Goal: Task Accomplishment & Management: Use online tool/utility

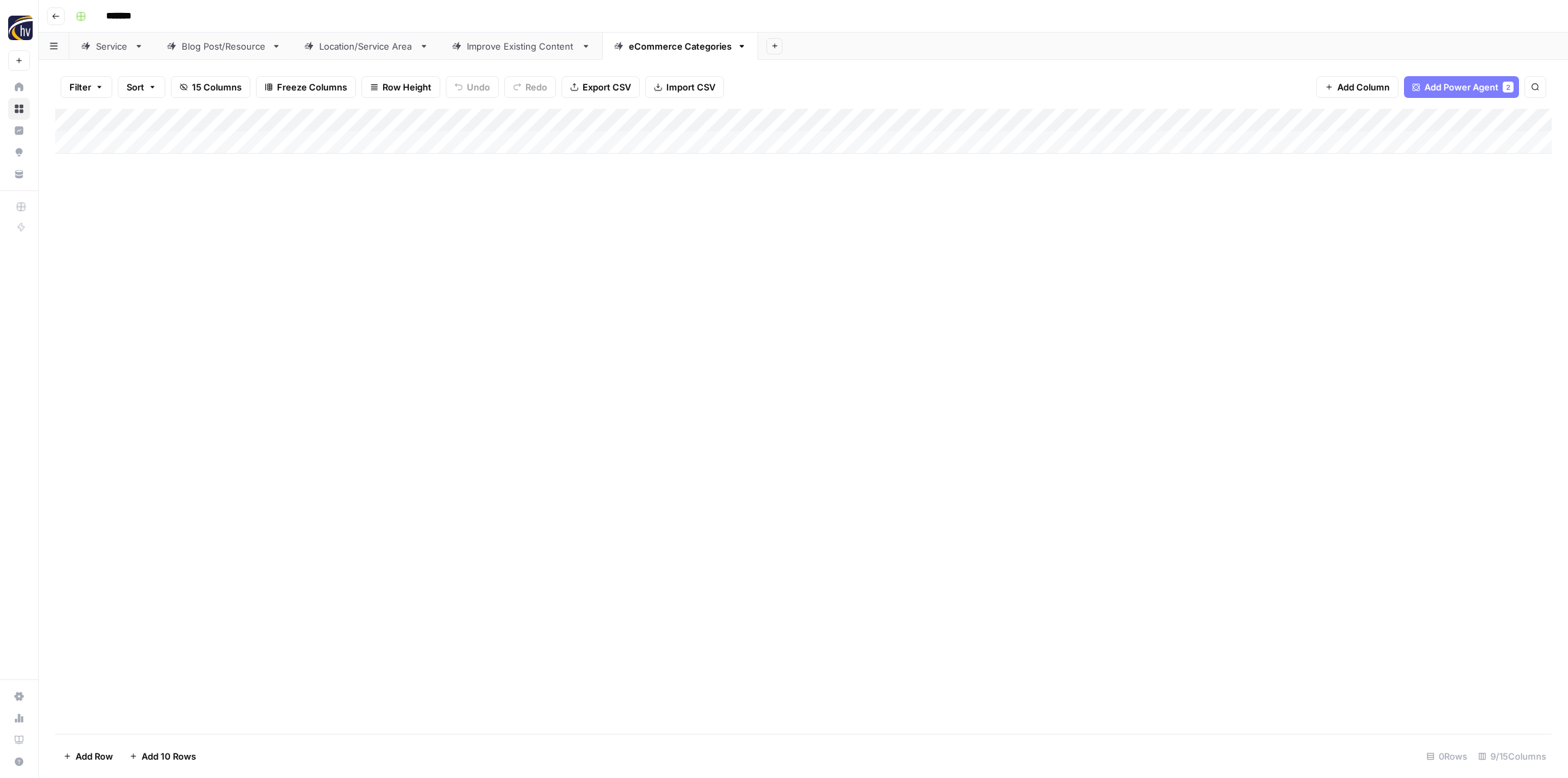
click at [64, 16] on button "Go back" at bounding box center [55, 16] width 18 height 18
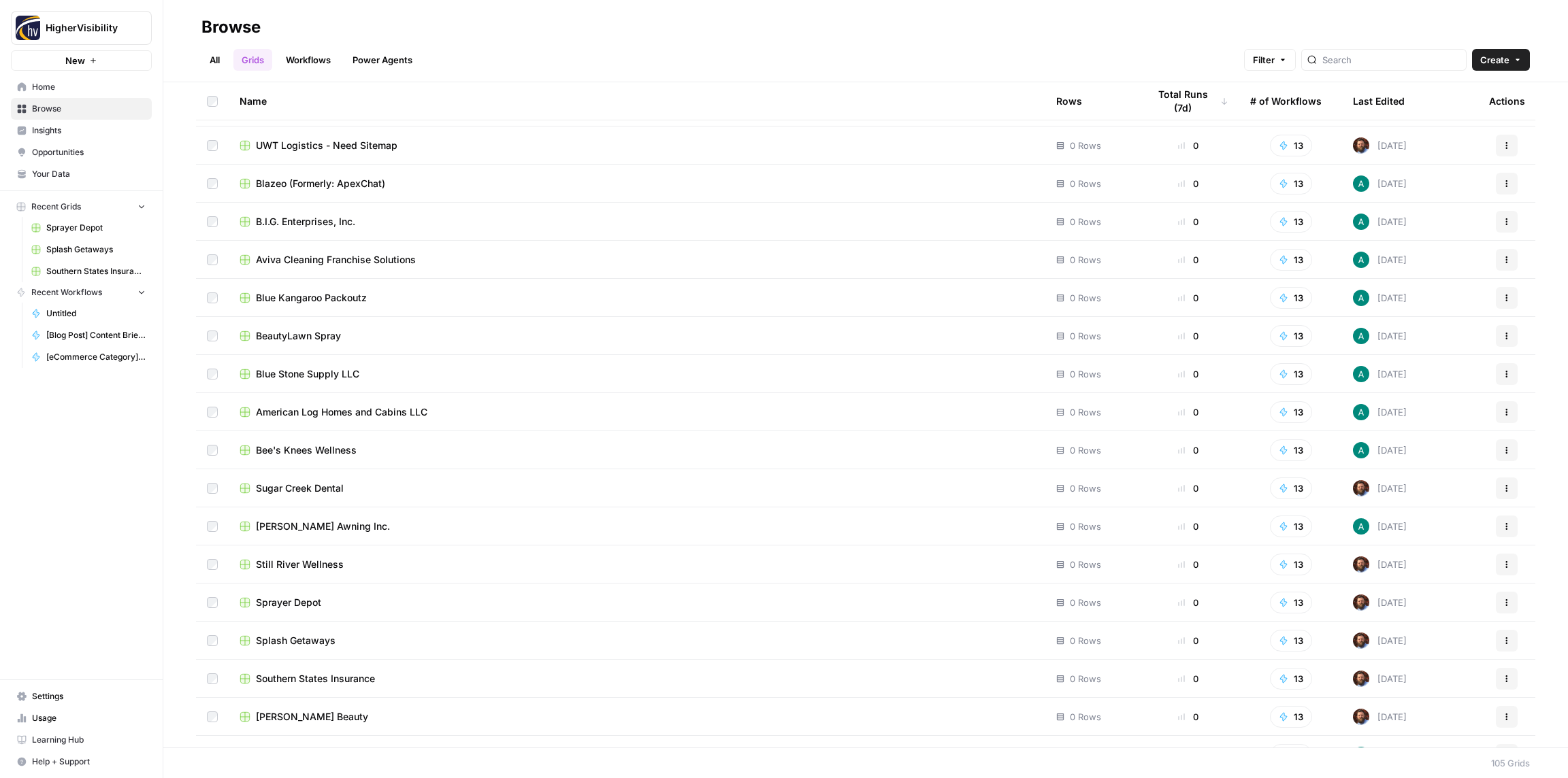
scroll to position [3373, 0]
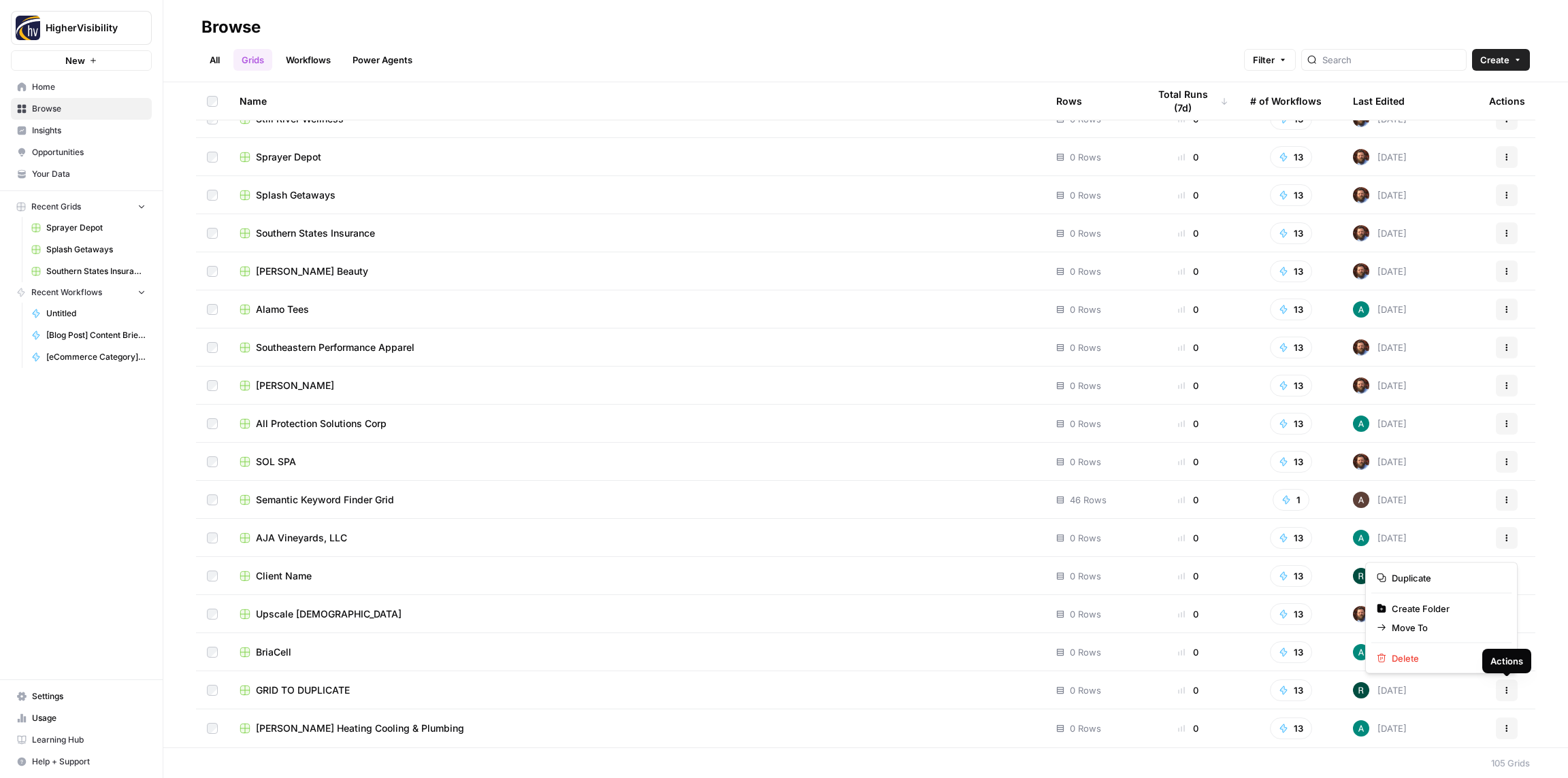
click at [1505, 691] on icon "button" at bounding box center [1506, 690] width 8 height 8
click at [1399, 576] on span "Duplicate" at bounding box center [1446, 578] width 109 height 14
click at [1510, 694] on icon "button" at bounding box center [1506, 690] width 8 height 8
click at [1434, 579] on span "Duplicate" at bounding box center [1446, 578] width 109 height 14
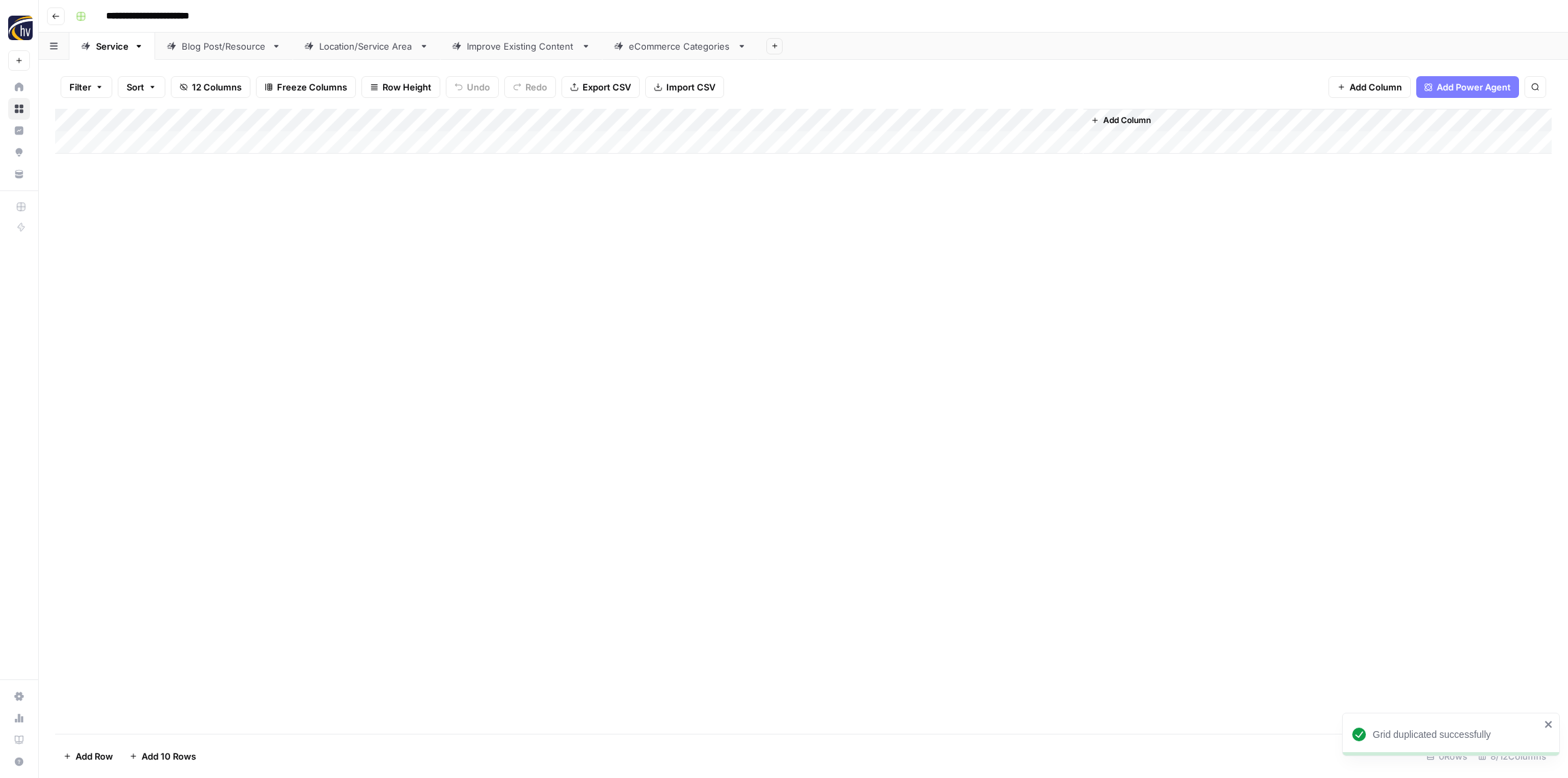
click at [155, 12] on input "**********" at bounding box center [169, 16] width 140 height 21
paste input
type input "*******"
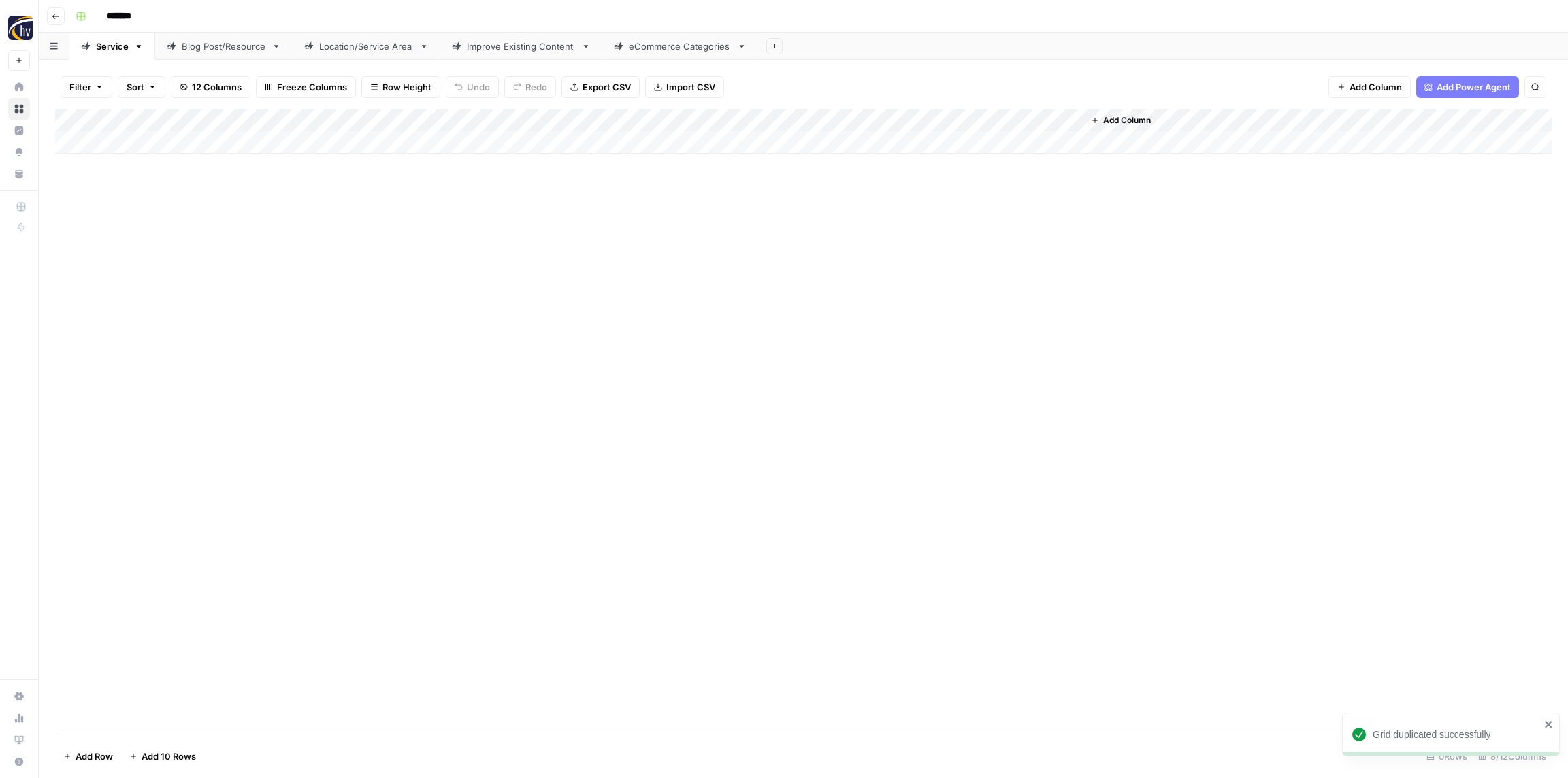
click at [216, 15] on div "*******" at bounding box center [811, 16] width 1484 height 21
click at [273, 121] on div "Add Column" at bounding box center [803, 131] width 1496 height 45
click at [287, 227] on button "Configure Inputs" at bounding box center [307, 235] width 150 height 19
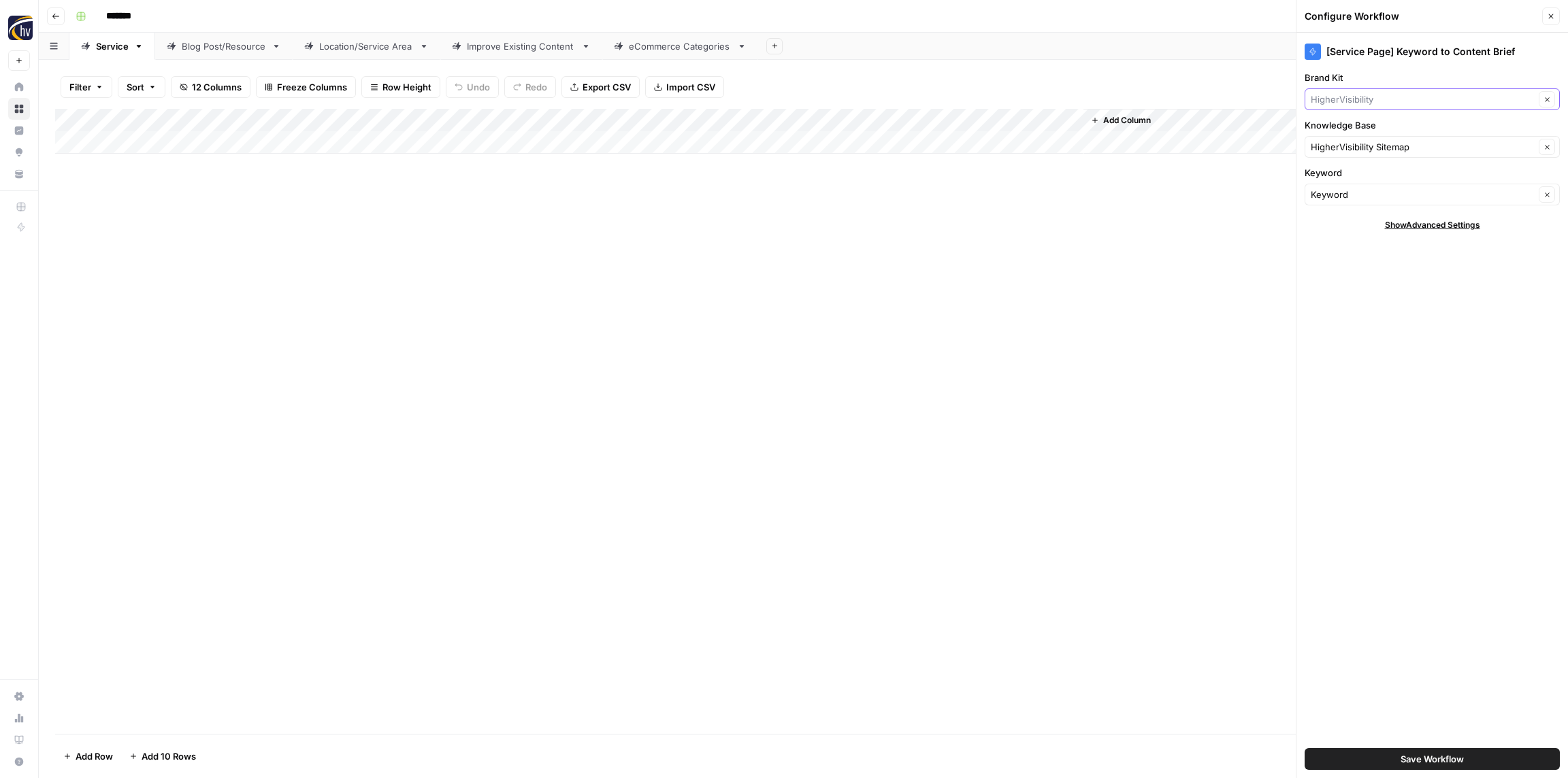
click at [1384, 98] on input "Brand Kit" at bounding box center [1422, 100] width 224 height 14
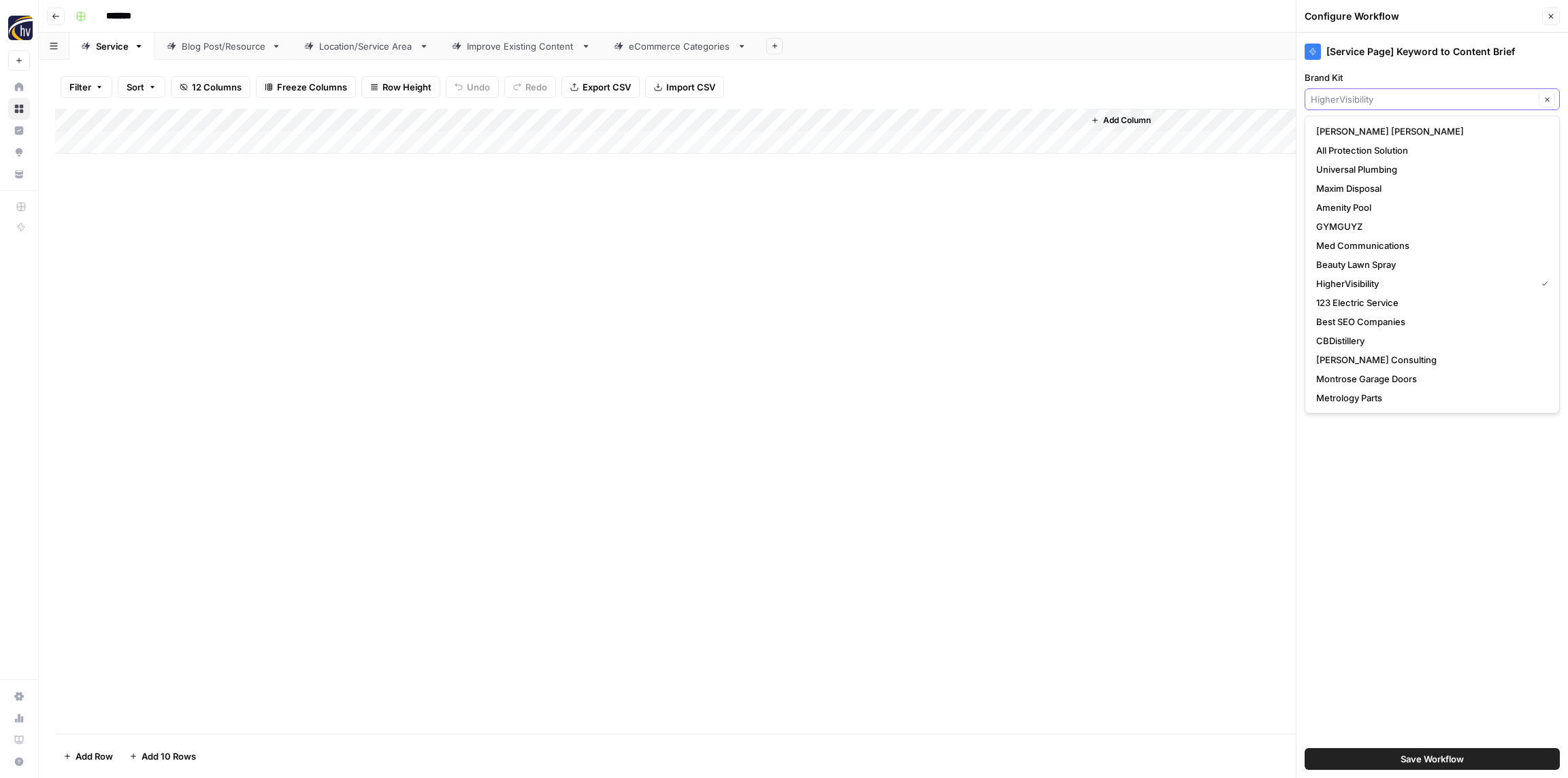
paste input "Softroc"
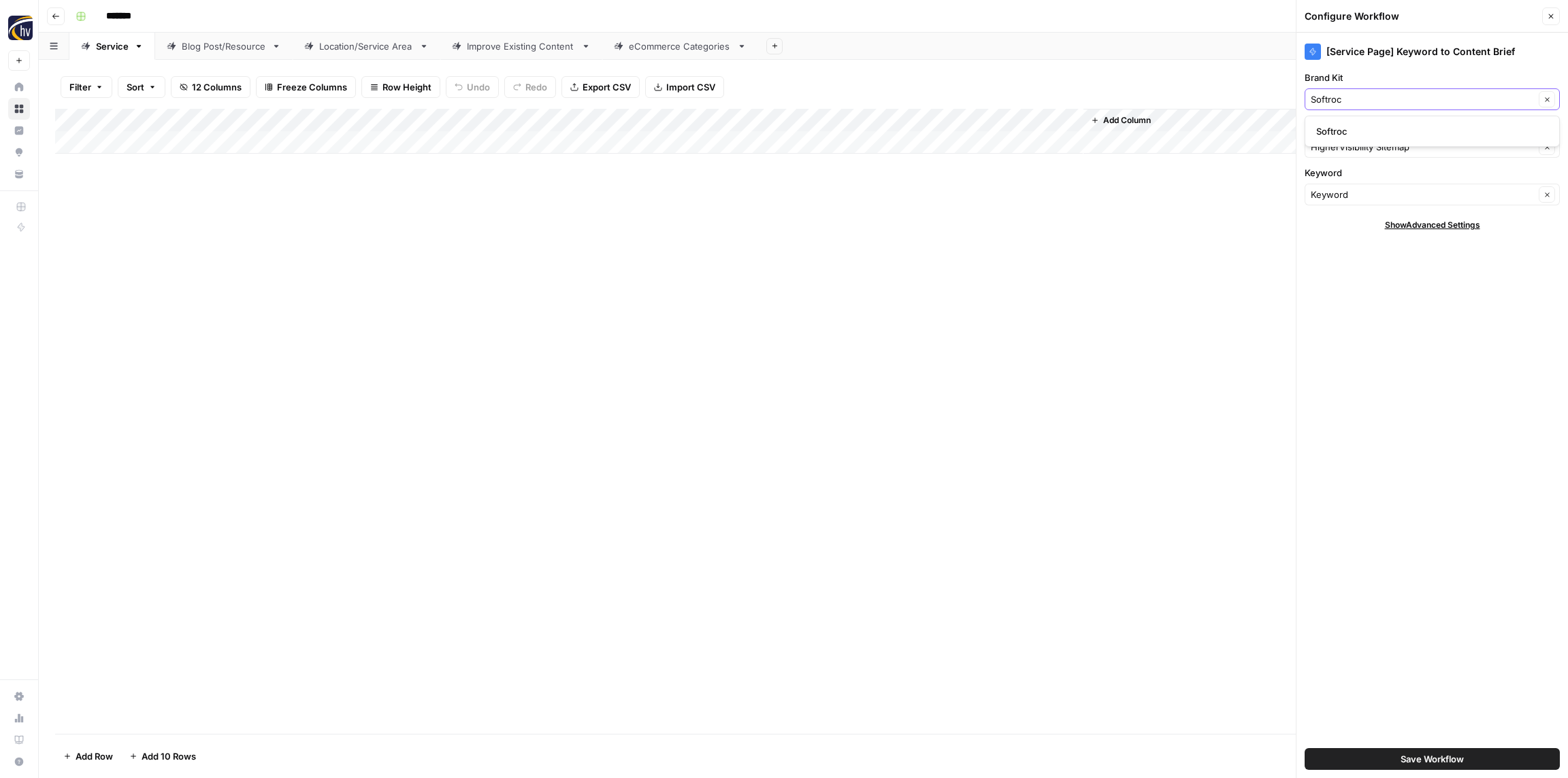
type input "Softroc"
click at [1369, 132] on span "Softroc" at bounding box center [1429, 131] width 227 height 14
click at [1358, 143] on input "Knowledge Base" at bounding box center [1422, 147] width 224 height 14
paste input "Softroc"
drag, startPoint x: 1356, startPoint y: 177, endPoint x: 1351, endPoint y: 167, distance: 11.2
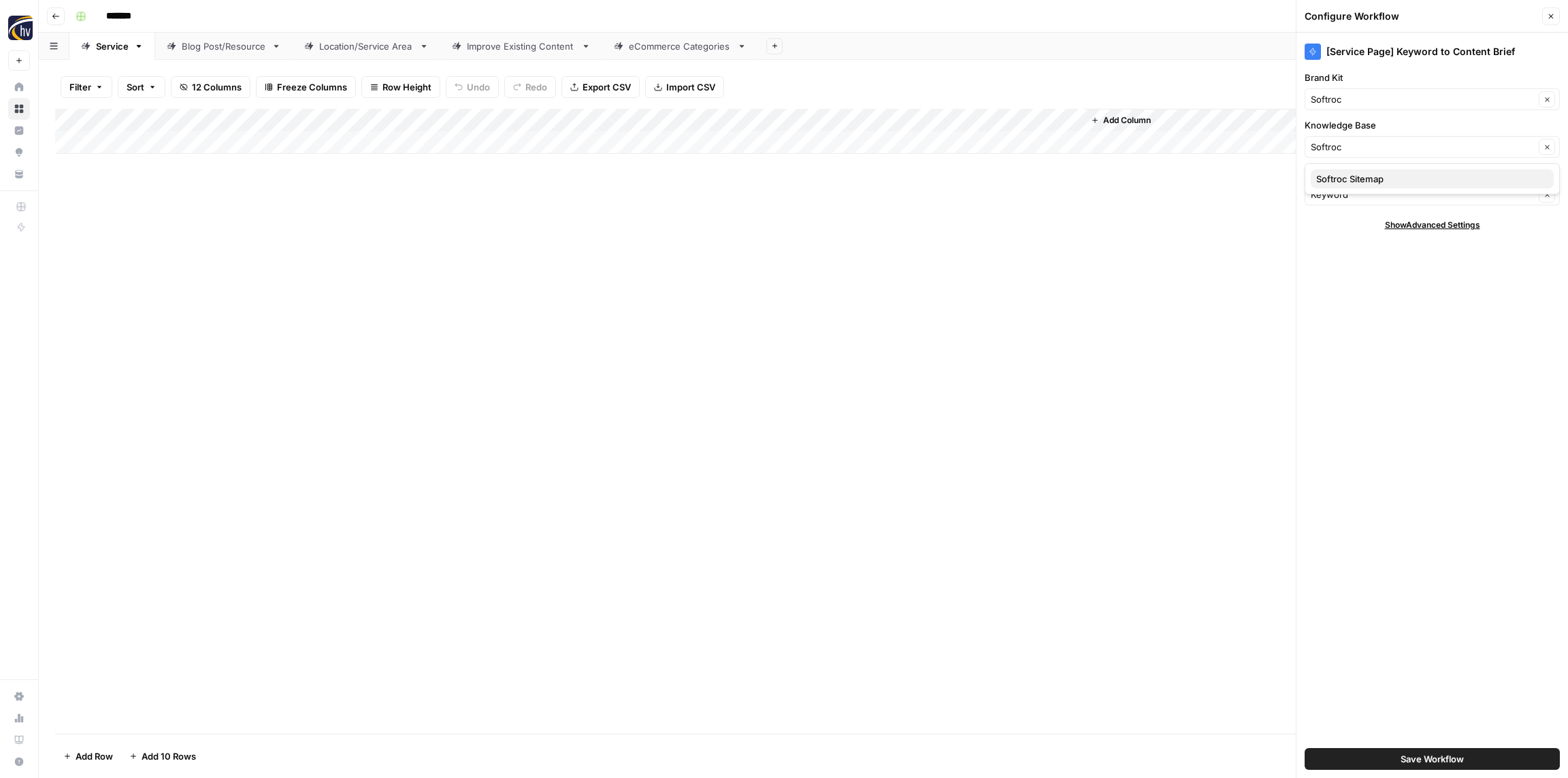
click at [1356, 177] on span "Softroc Sitemap" at bounding box center [1429, 179] width 227 height 14
type input "Softroc Sitemap"
click at [1435, 762] on span "Save Workflow" at bounding box center [1432, 759] width 64 height 14
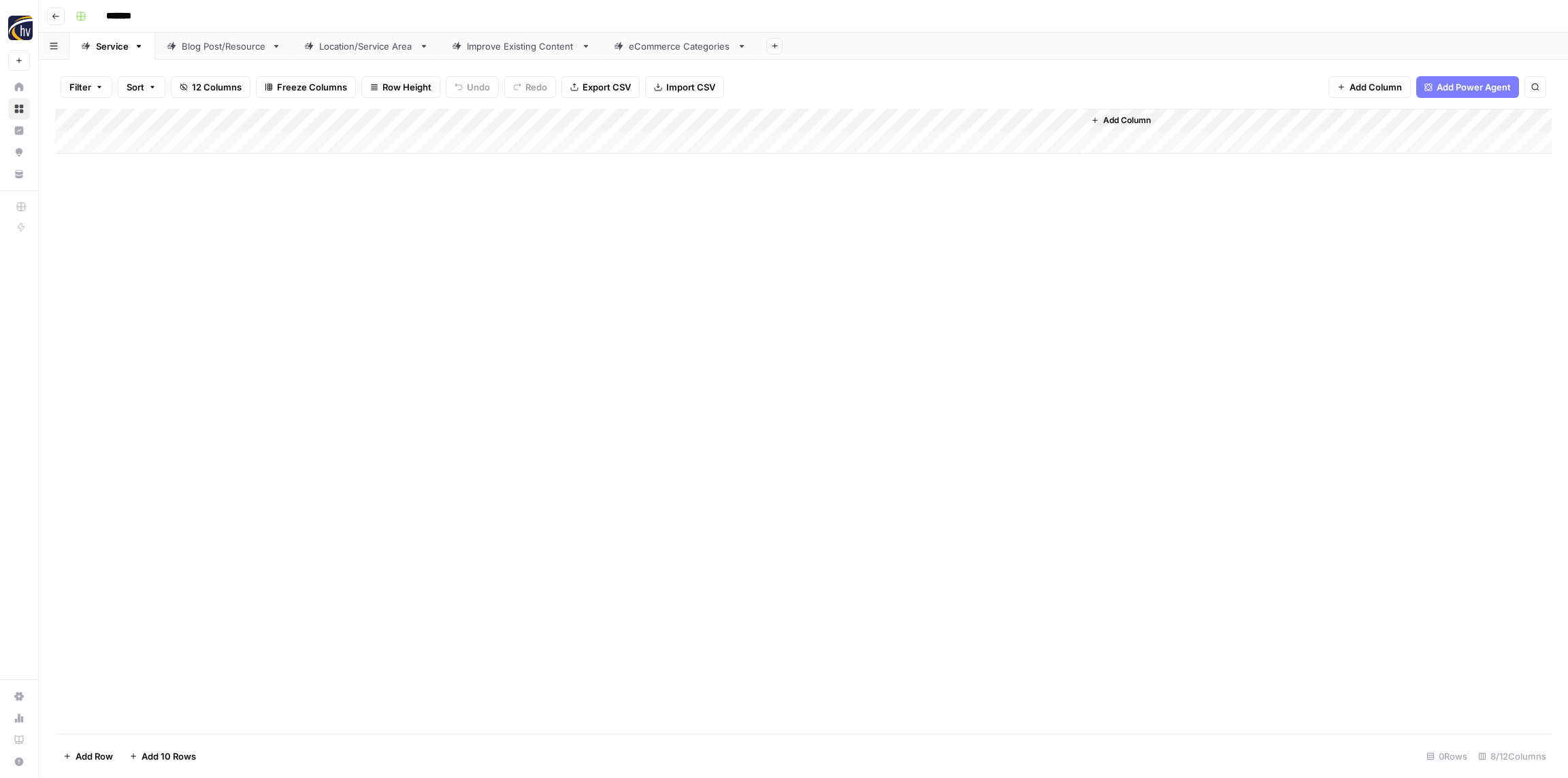
click at [884, 119] on div "Add Column" at bounding box center [803, 131] width 1496 height 45
click at [889, 233] on span "Configure Inputs" at bounding box center [923, 235] width 119 height 14
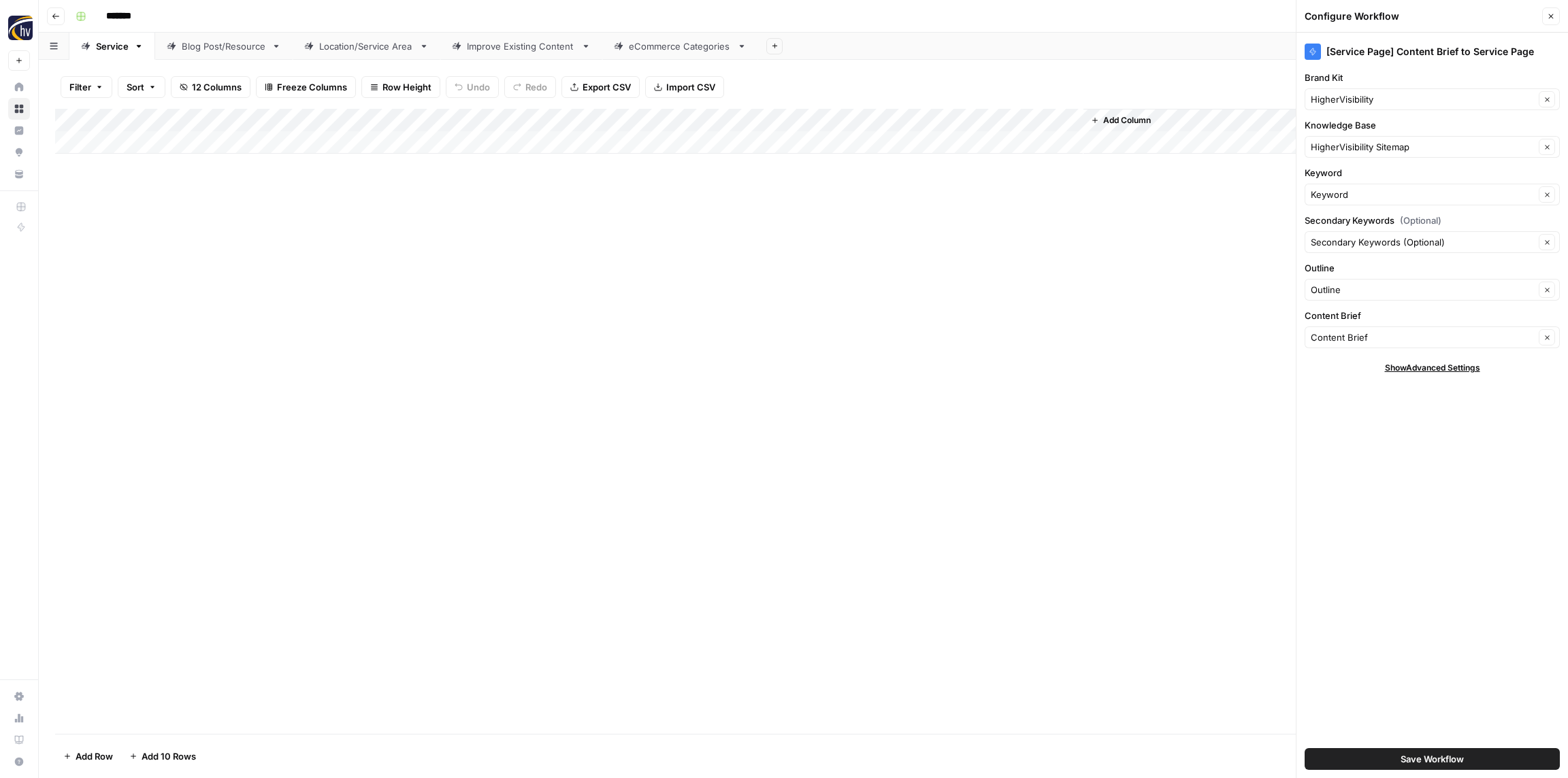
click at [1420, 107] on div "HigherVisibility Clear" at bounding box center [1432, 99] width 255 height 21
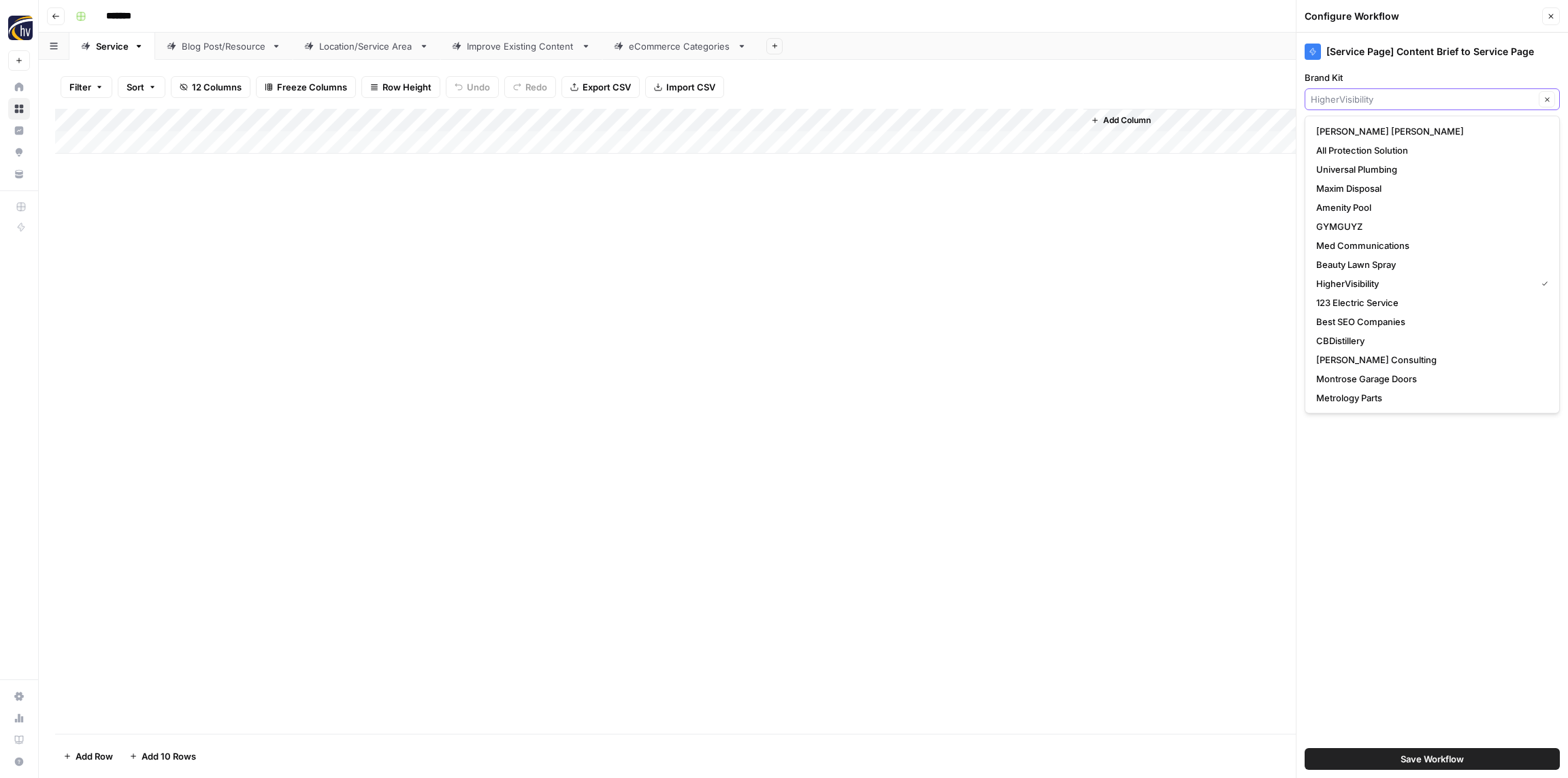
paste input "Softroc"
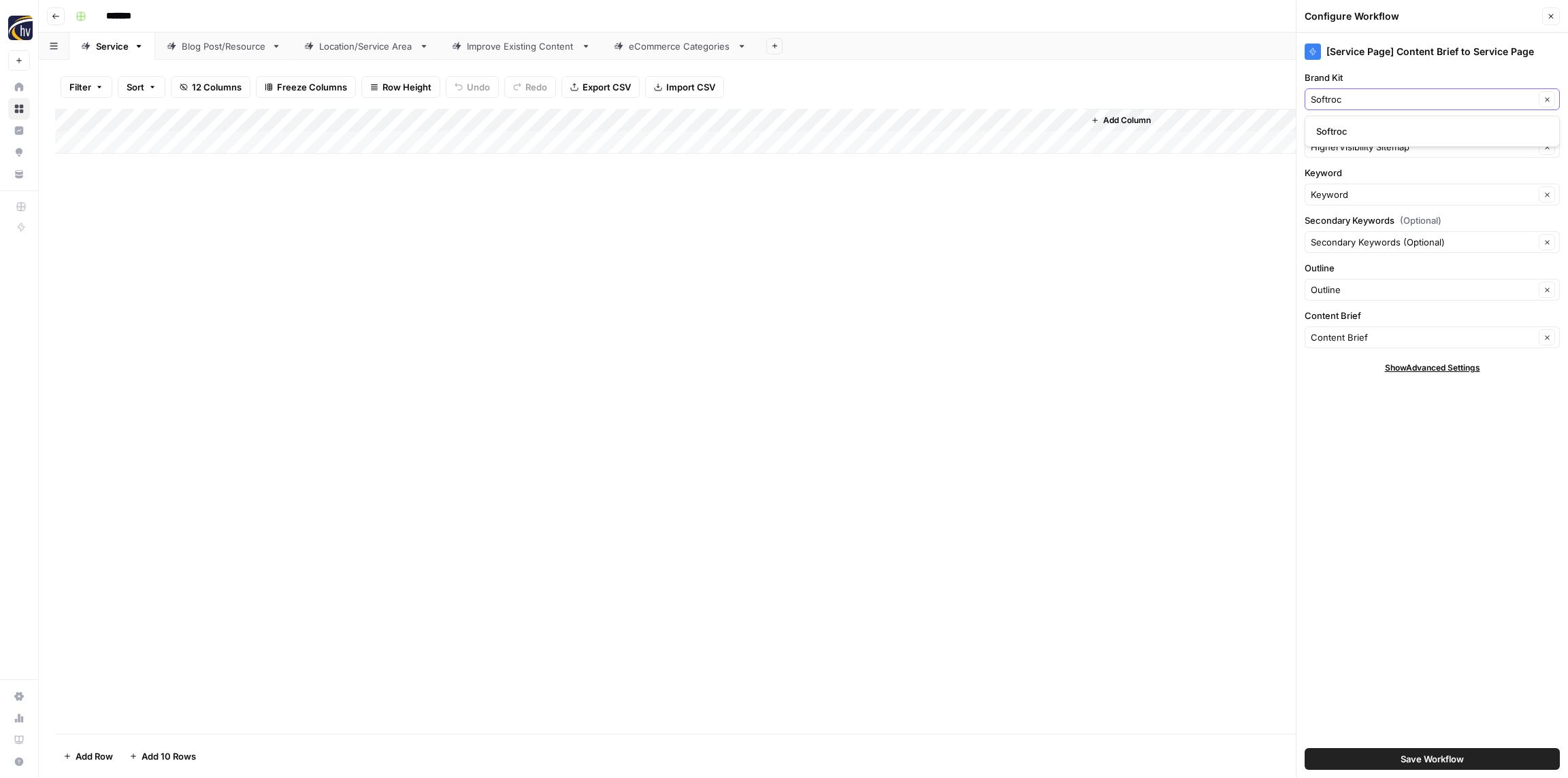
type input "Softroc"
click at [1349, 128] on span "Softroc" at bounding box center [1429, 131] width 227 height 14
click at [1375, 153] on input "Knowledge Base" at bounding box center [1422, 147] width 224 height 14
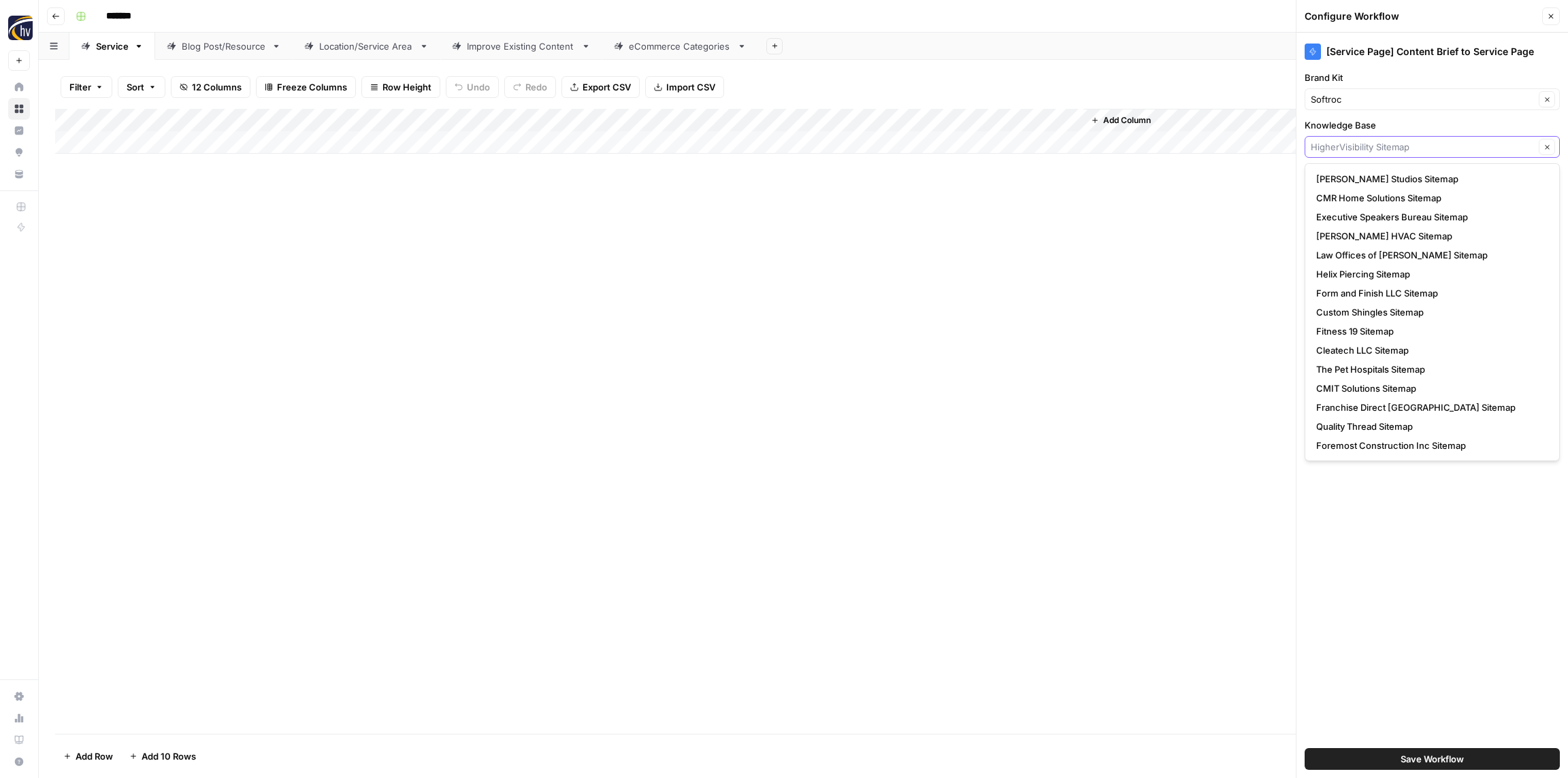
paste input "Softroc"
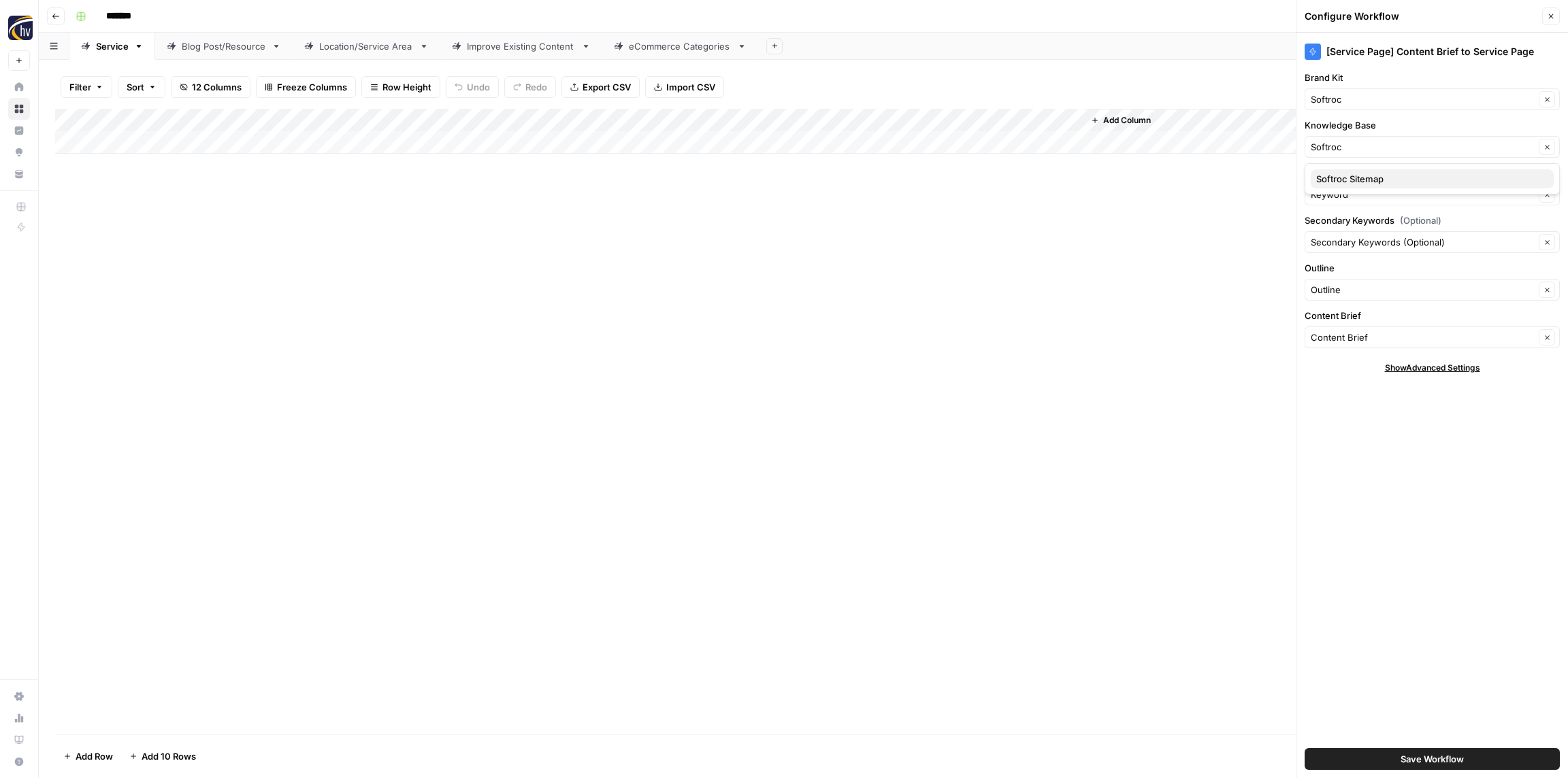
click at [1371, 177] on span "Softroc Sitemap" at bounding box center [1429, 179] width 227 height 14
type input "Softroc Sitemap"
click at [1459, 748] on button "Save Workflow" at bounding box center [1432, 759] width 255 height 21
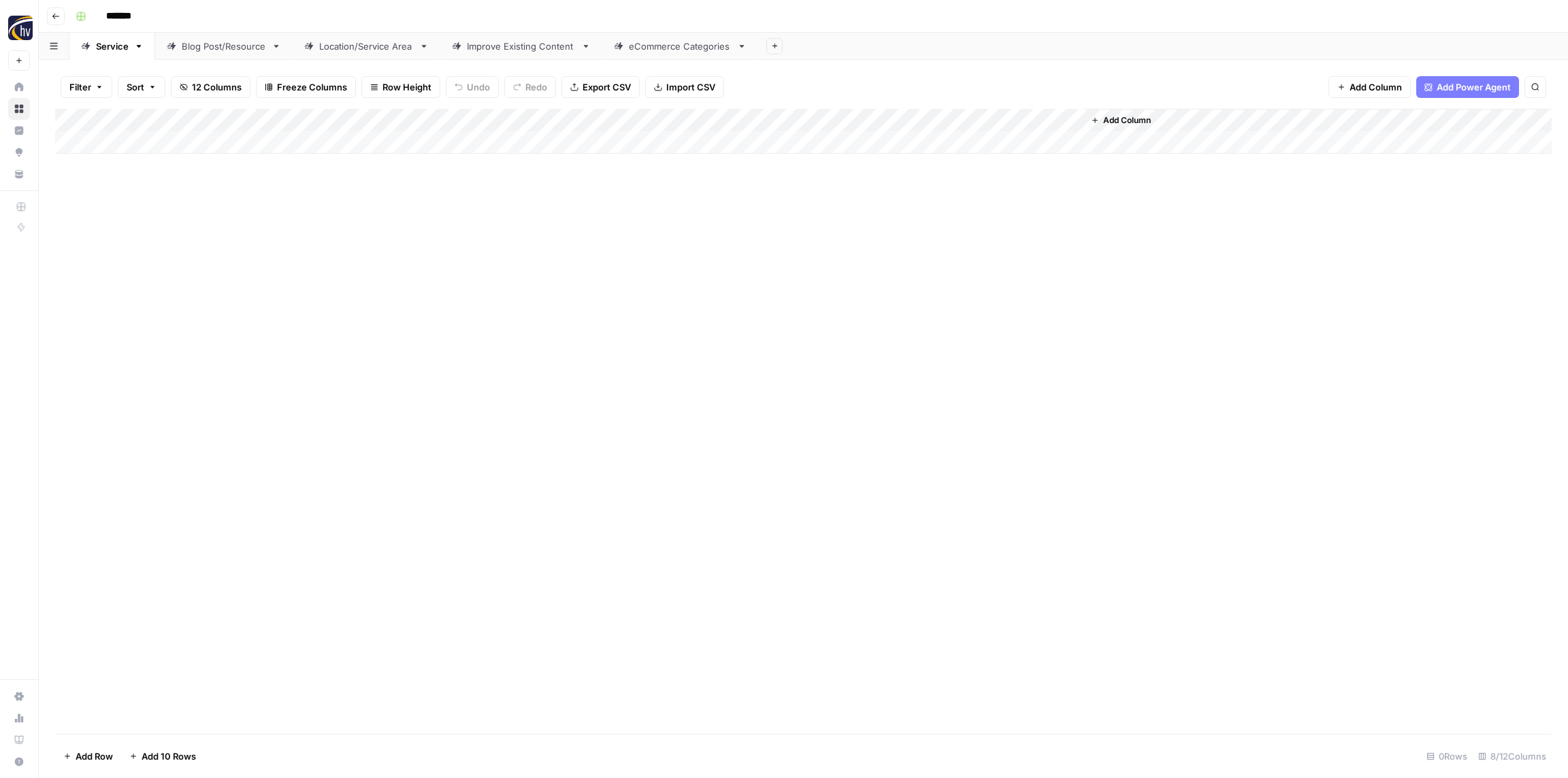
click at [233, 39] on div "Blog Post/Resource" at bounding box center [224, 46] width 84 height 14
click at [268, 118] on div "Add Column" at bounding box center [803, 131] width 1496 height 45
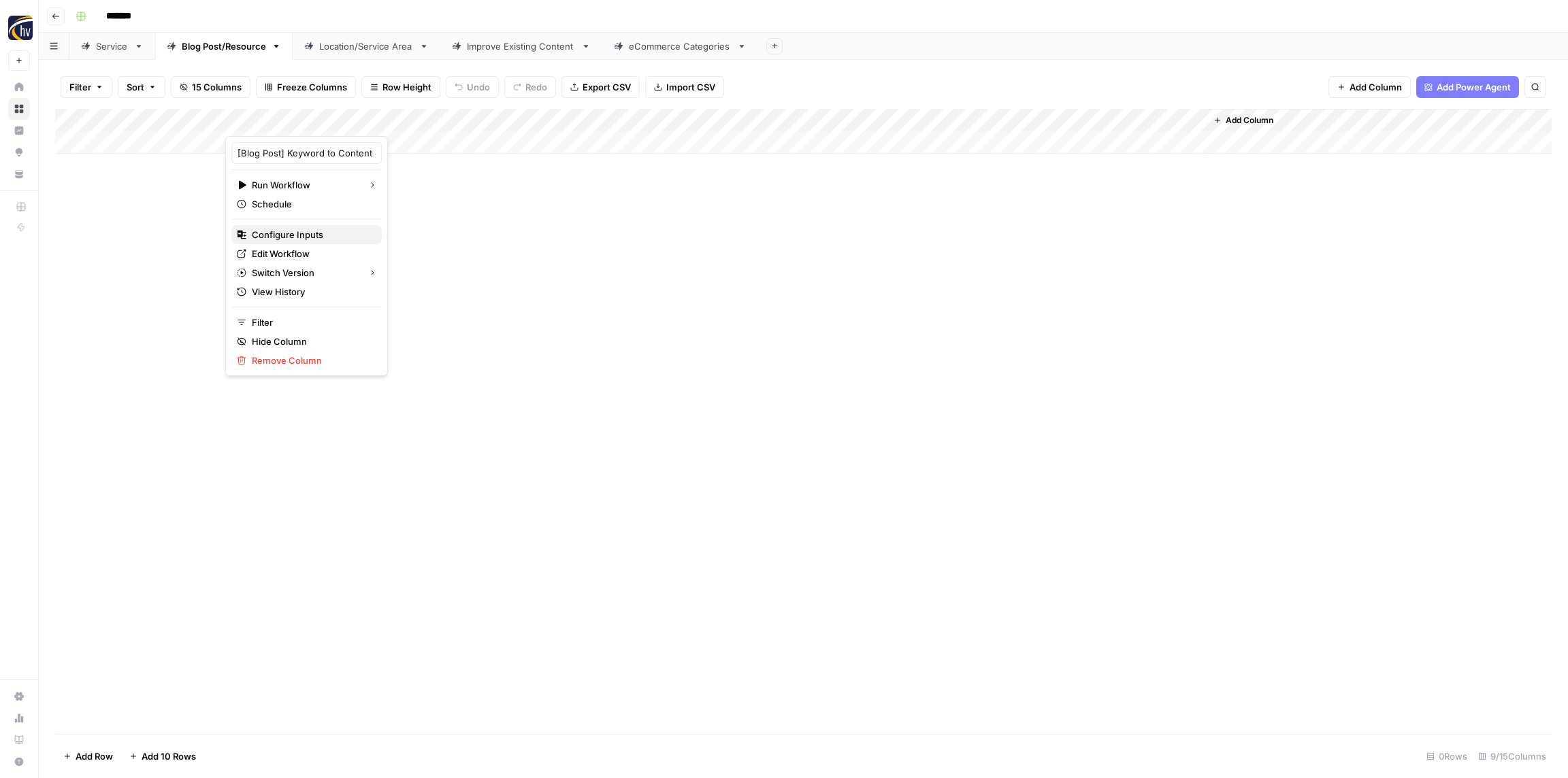
click at [313, 235] on span "Configure Inputs" at bounding box center [311, 235] width 119 height 14
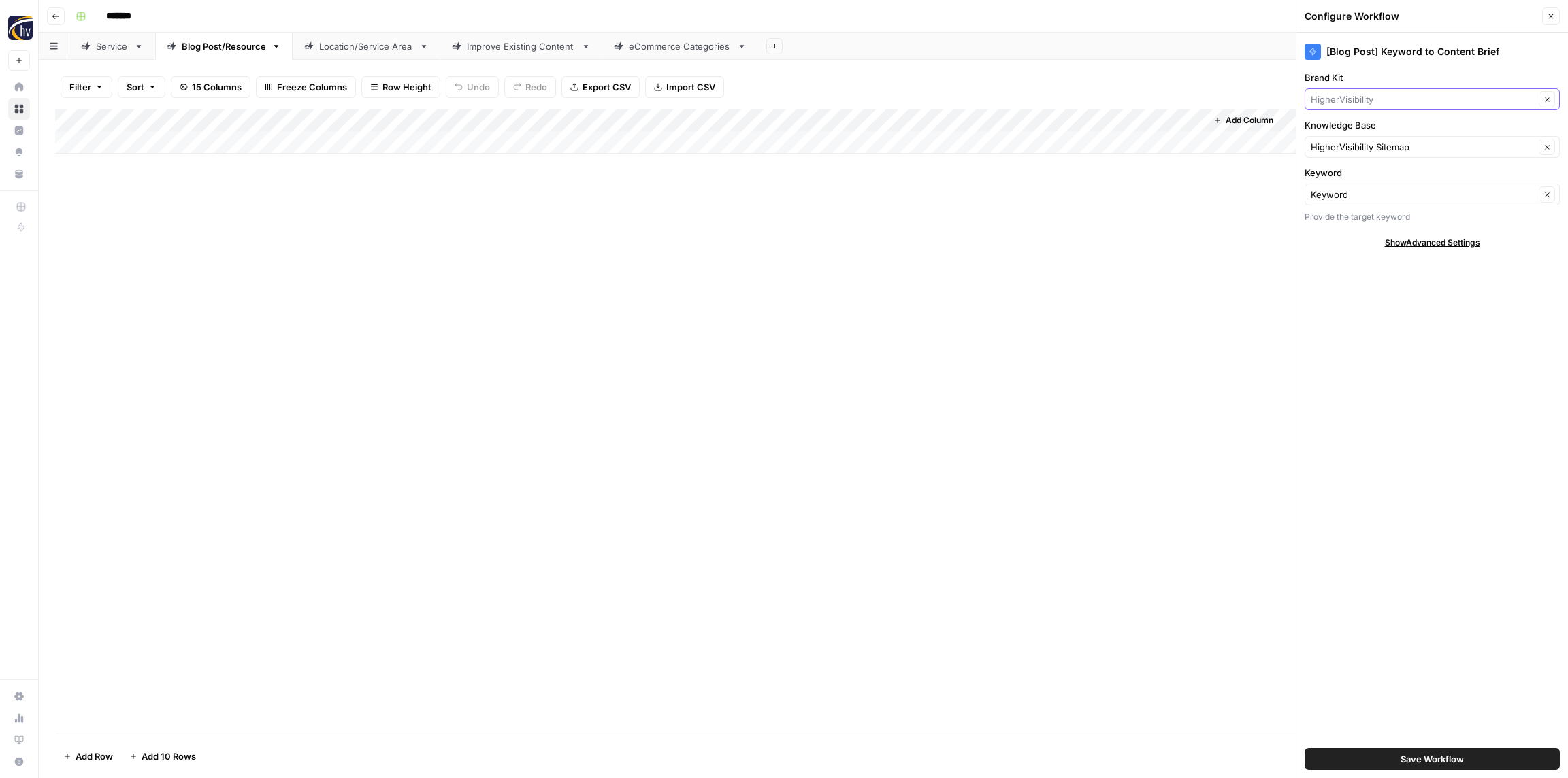
click at [1359, 95] on input "Brand Kit" at bounding box center [1422, 100] width 224 height 14
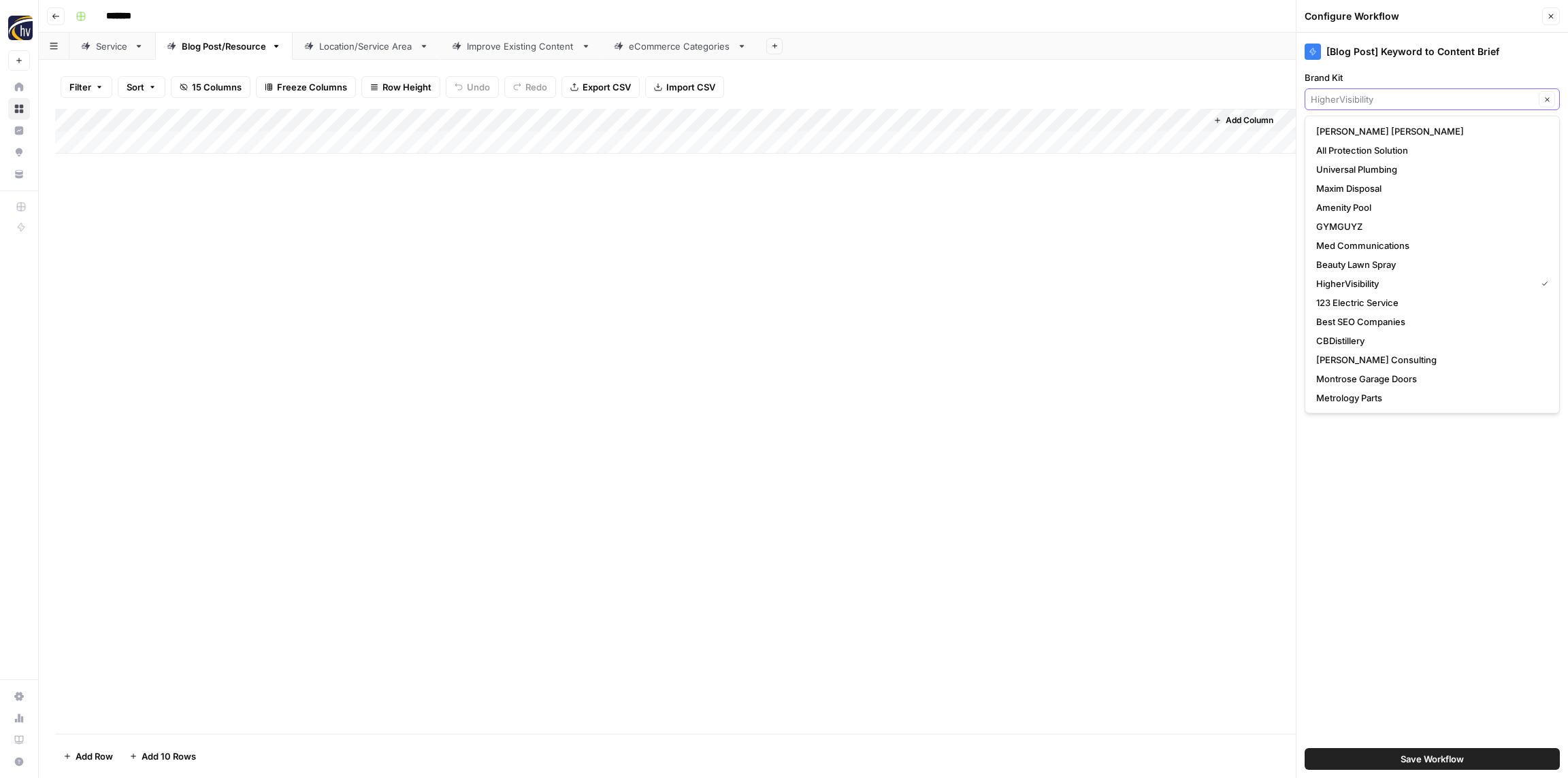
paste input "Softroc"
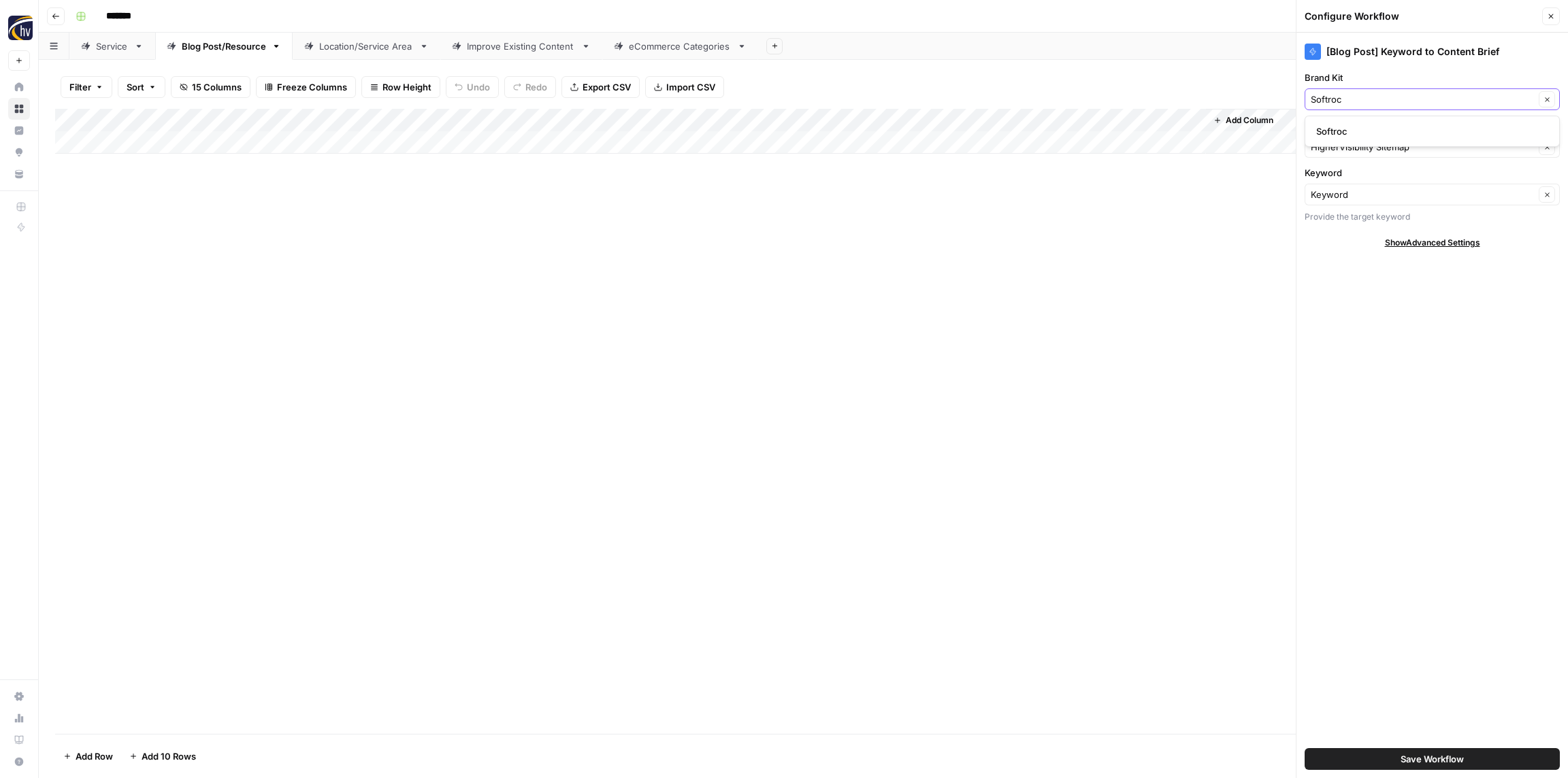
type input "Softroc"
drag, startPoint x: 1353, startPoint y: 126, endPoint x: 1349, endPoint y: 135, distance: 9.8
click at [1353, 126] on span "Softroc" at bounding box center [1429, 131] width 227 height 14
click at [1348, 143] on input "Knowledge Base" at bounding box center [1422, 147] width 224 height 14
paste input "Softroc"
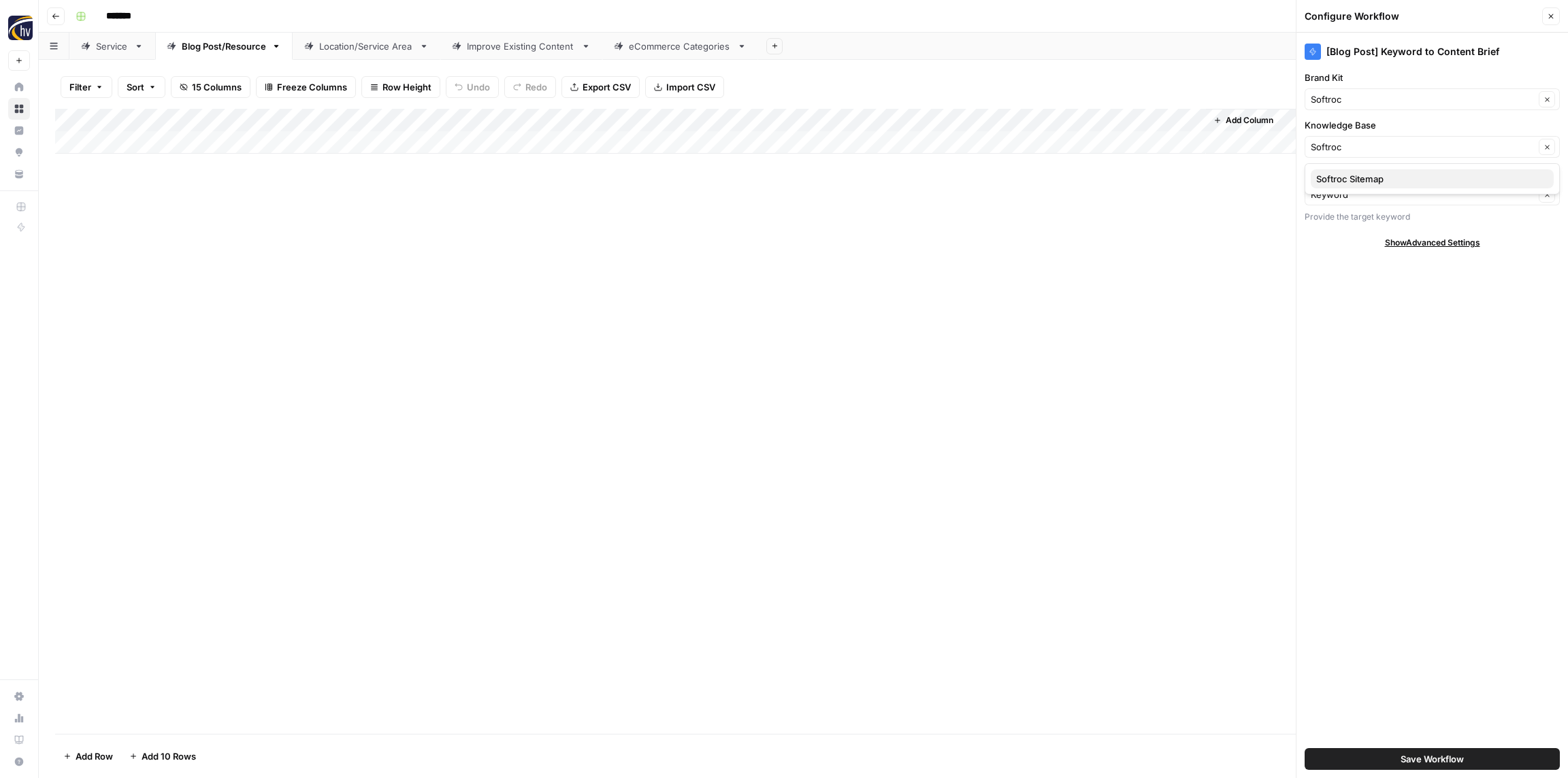
click at [1363, 186] on button "Softroc Sitemap" at bounding box center [1432, 179] width 243 height 19
type input "Softroc Sitemap"
click at [1411, 756] on span "Save Workflow" at bounding box center [1432, 759] width 64 height 14
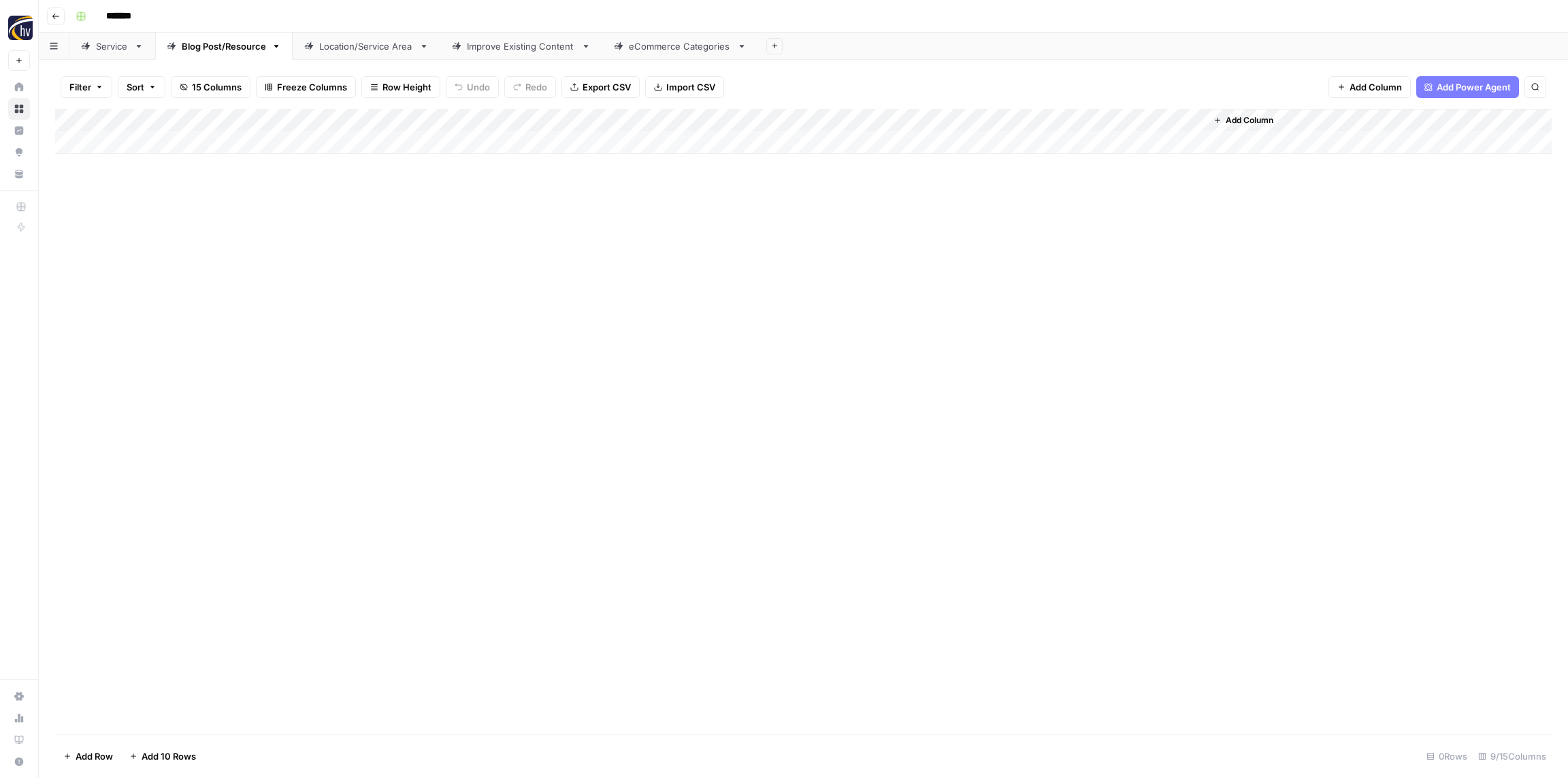
click at [1014, 120] on div "Add Column" at bounding box center [803, 131] width 1496 height 45
click at [1014, 233] on span "Configure Inputs" at bounding box center [1046, 235] width 119 height 14
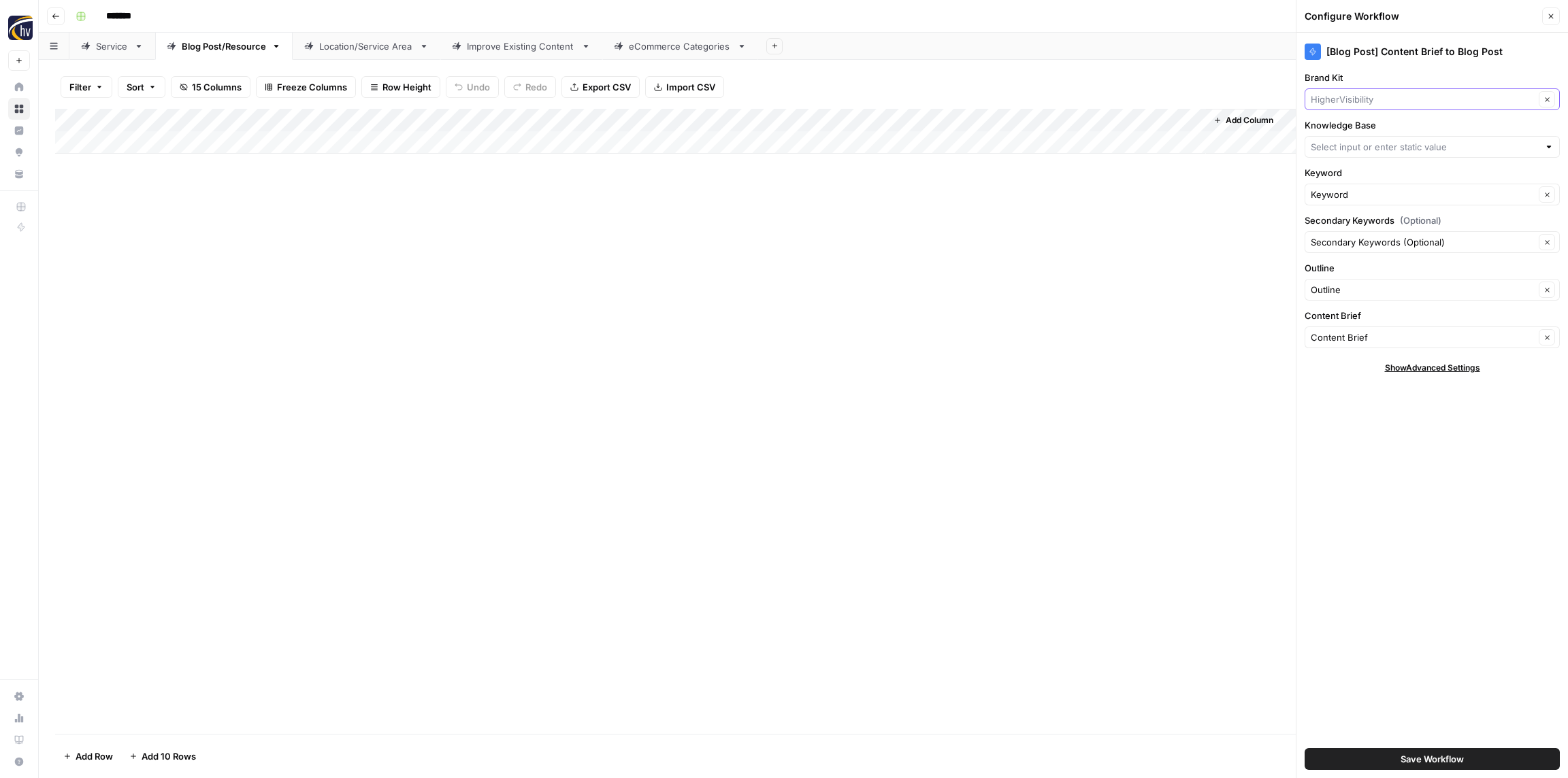
click at [1381, 106] on input "Brand Kit" at bounding box center [1422, 100] width 224 height 14
paste input "Softroc"
type input "Softroc"
click at [1364, 130] on span "Softroc" at bounding box center [1429, 131] width 227 height 14
click at [1362, 145] on input "Knowledge Base" at bounding box center [1424, 147] width 228 height 14
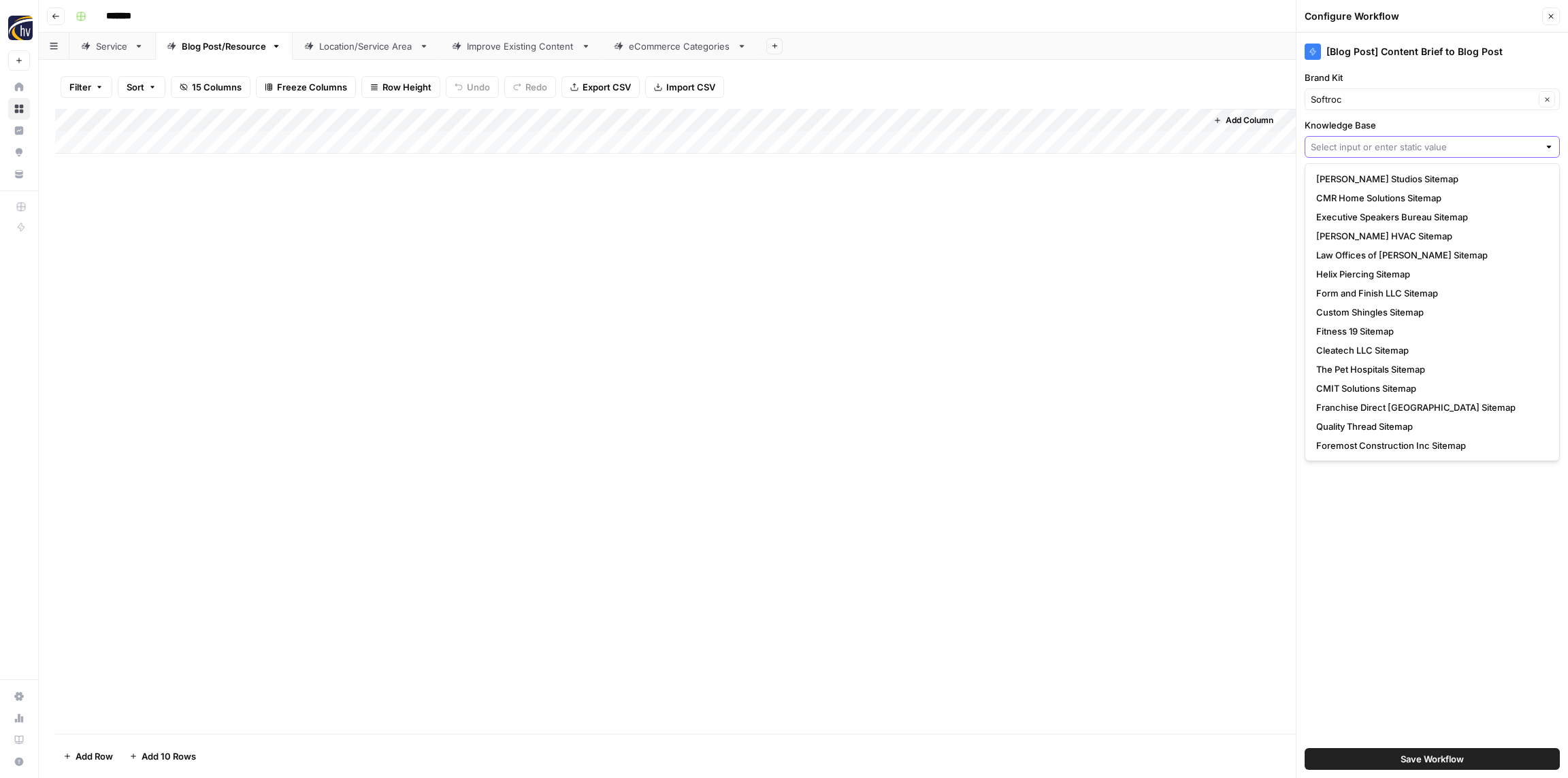
paste input "Softroc"
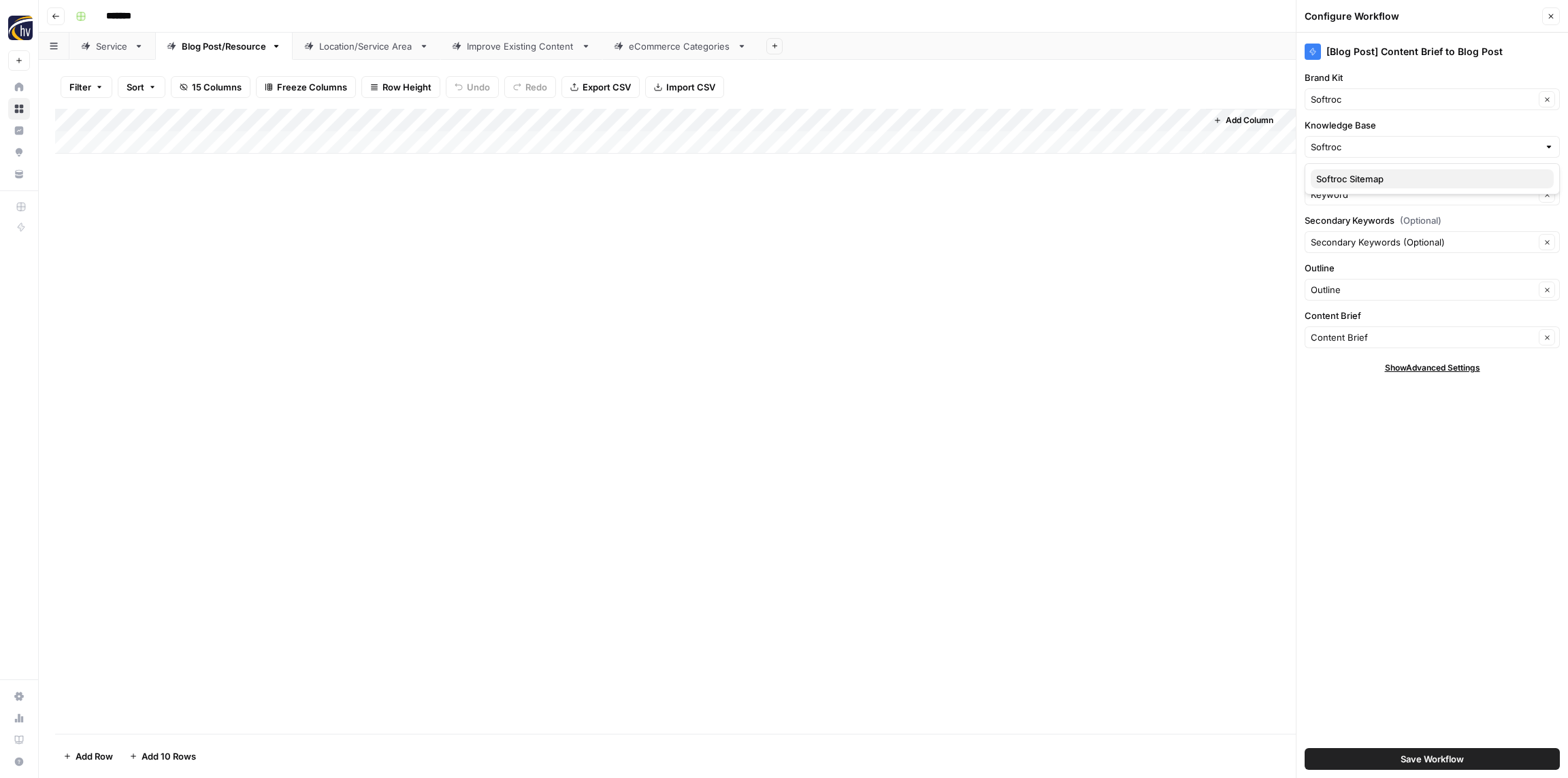
click at [1338, 180] on span "Softroc Sitemap" at bounding box center [1429, 179] width 227 height 14
type input "Softroc Sitemap"
click at [1444, 763] on span "Save Workflow" at bounding box center [1432, 759] width 64 height 14
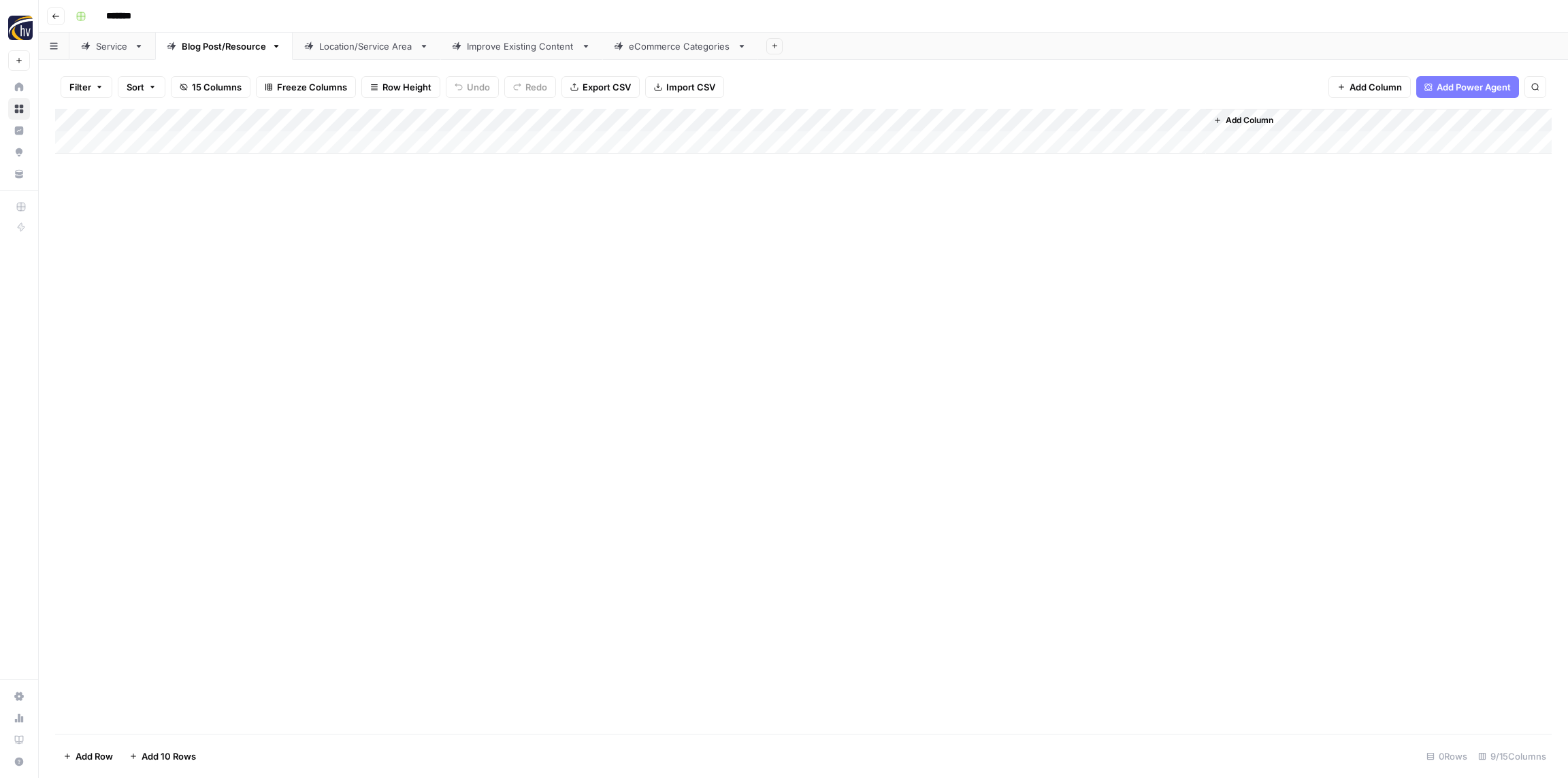
click at [343, 45] on div "Location/Service Area" at bounding box center [366, 46] width 94 height 14
click at [505, 118] on div "Add Column" at bounding box center [803, 131] width 1496 height 45
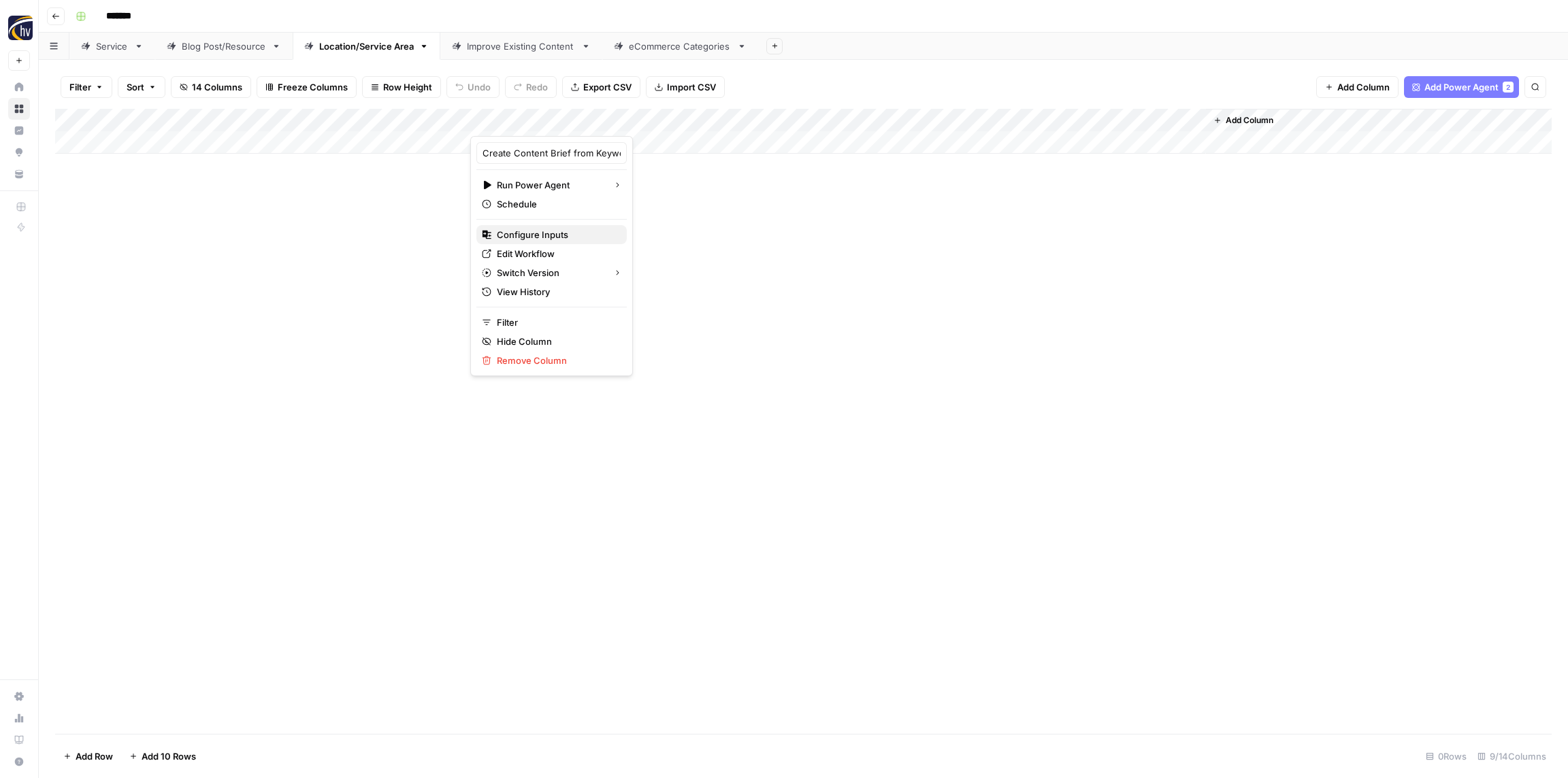
click at [556, 230] on span "Configure Inputs" at bounding box center [556, 235] width 119 height 14
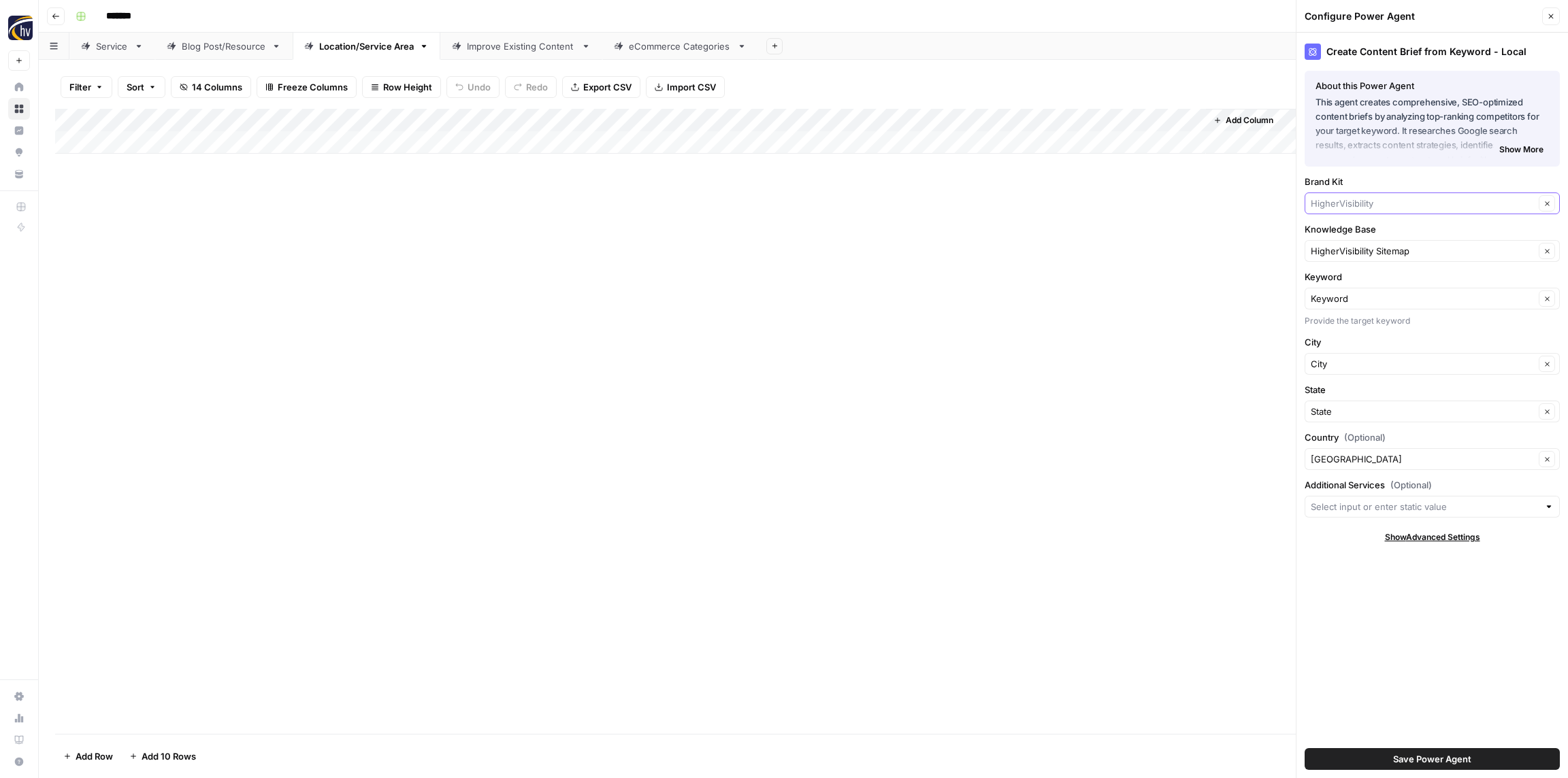
click at [1360, 201] on input "Brand Kit" at bounding box center [1422, 203] width 224 height 14
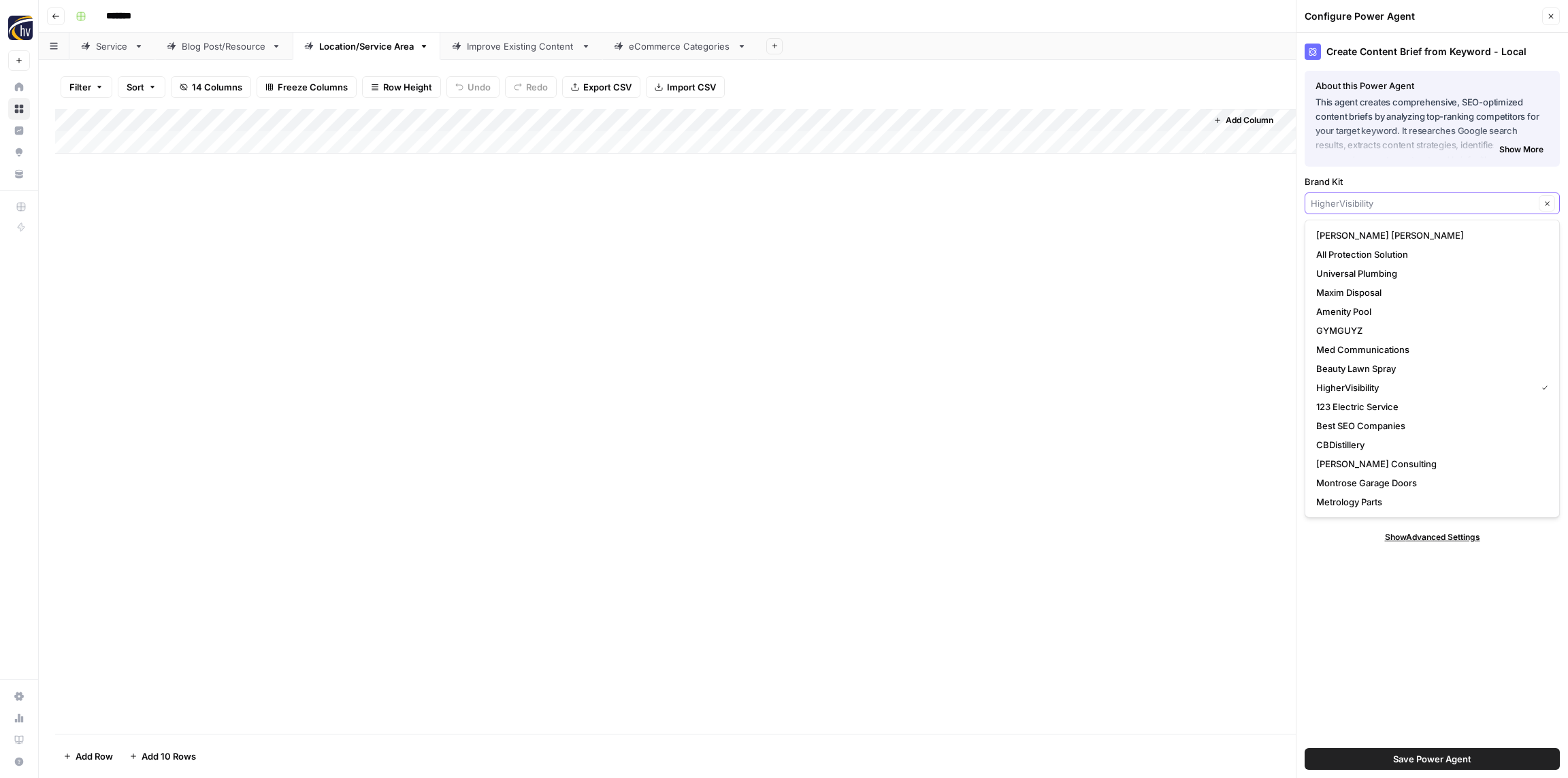
paste input "Softroc"
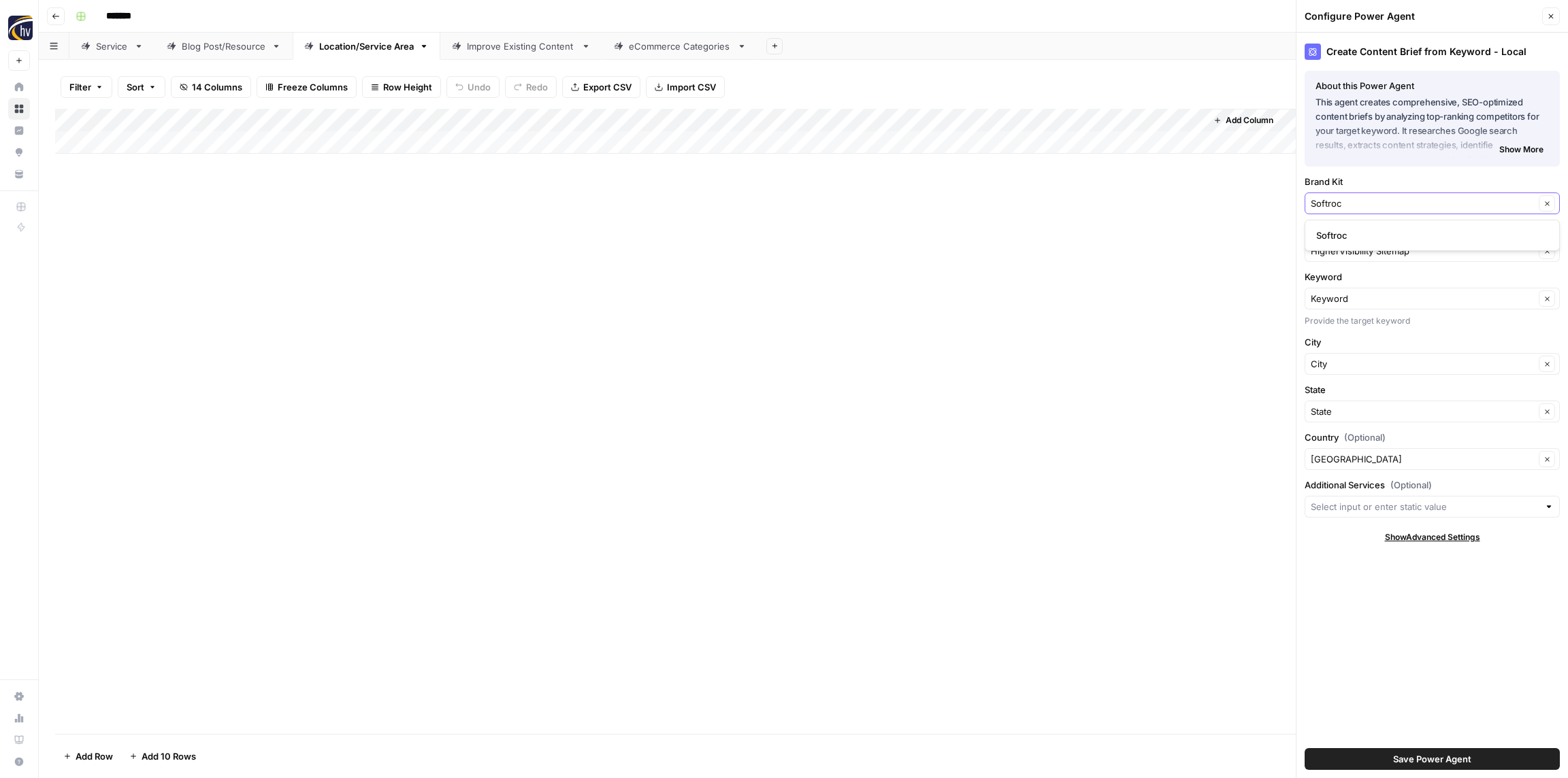
type input "Softroc"
click at [1351, 232] on span "Softroc" at bounding box center [1429, 235] width 227 height 14
click at [1356, 246] on input "Knowledge Base" at bounding box center [1422, 251] width 224 height 14
paste input "Softroc"
click at [1349, 281] on span "Softroc Sitemap" at bounding box center [1429, 283] width 227 height 14
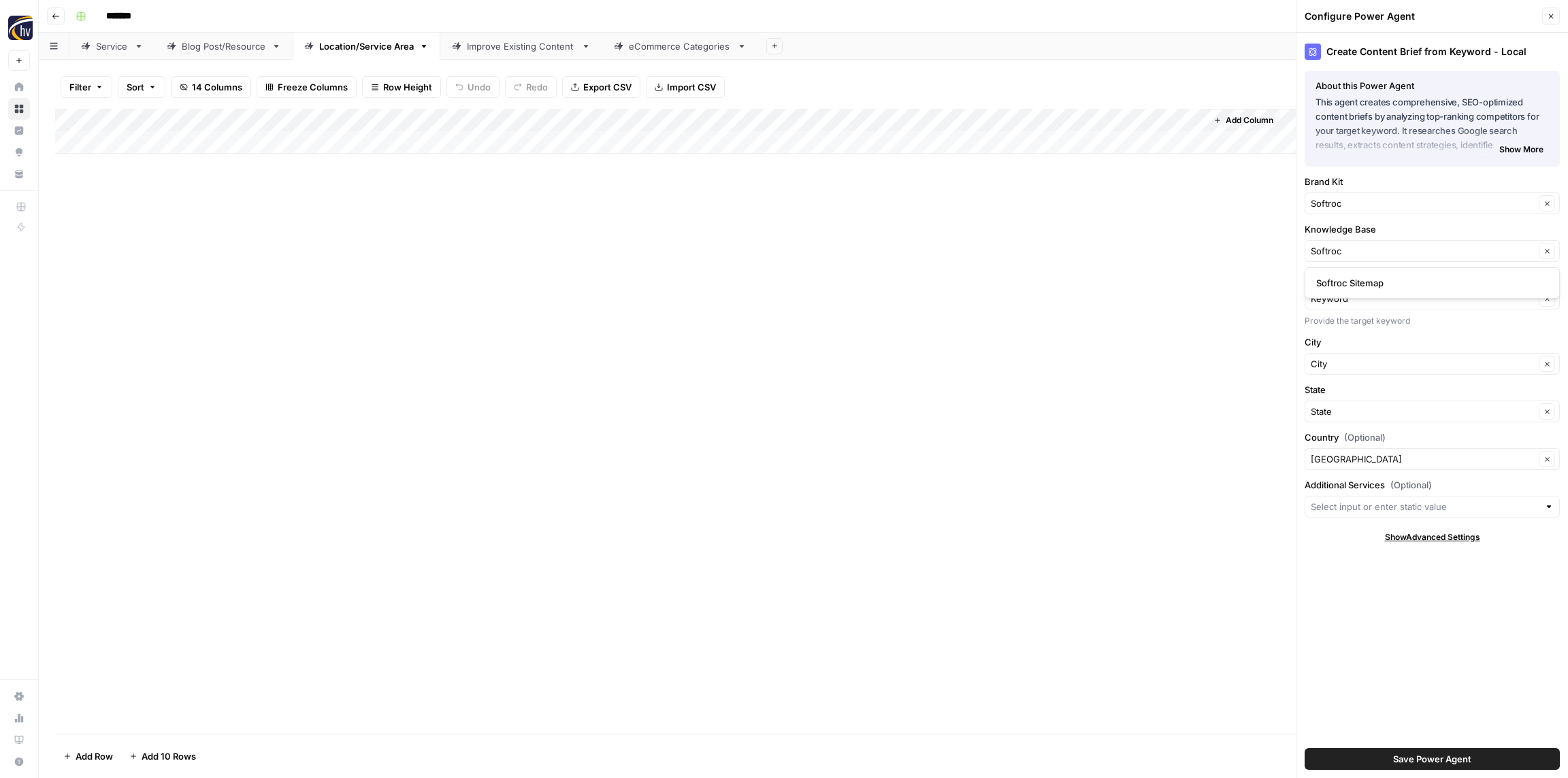
type input "Softroc Sitemap"
click at [1420, 759] on span "Save Power Agent" at bounding box center [1432, 759] width 78 height 14
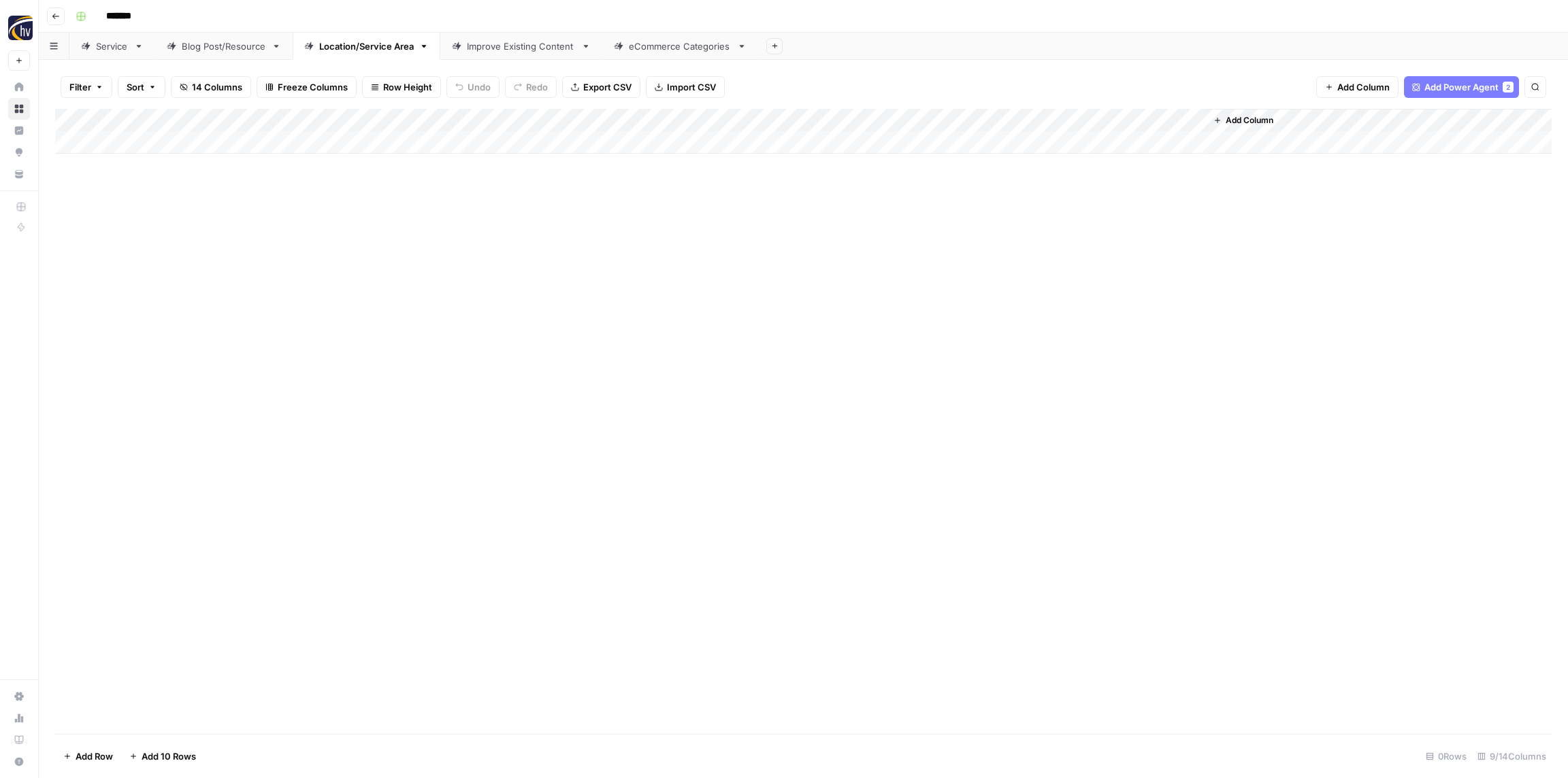
click at [1011, 116] on div "Add Column" at bounding box center [803, 131] width 1496 height 45
click at [1012, 228] on span "Configure Inputs" at bounding box center [1046, 235] width 119 height 14
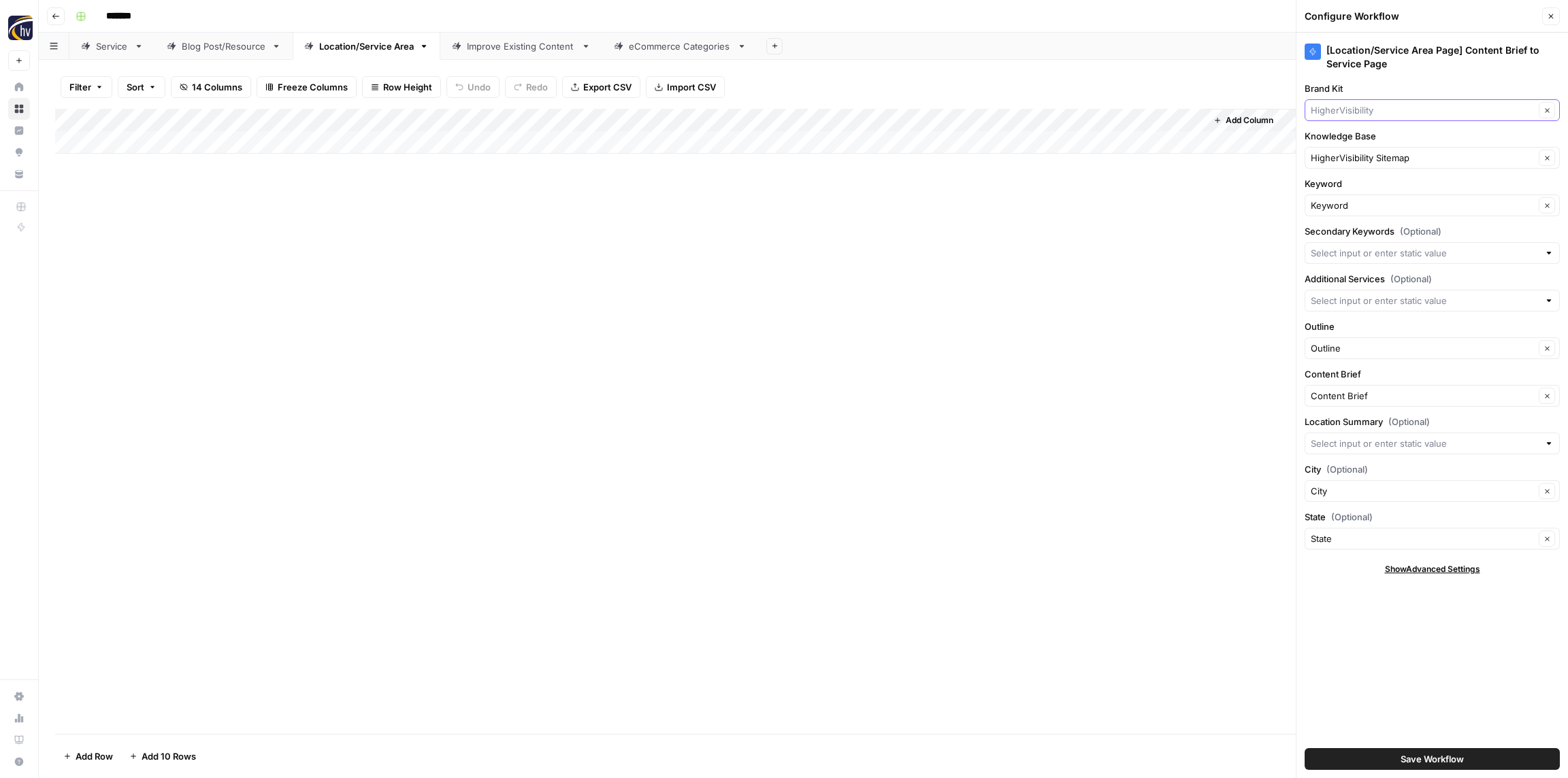
click at [1362, 107] on input "Brand Kit" at bounding box center [1422, 110] width 224 height 14
paste input "Softroc"
type input "Softroc"
click at [1354, 137] on span "Softroc" at bounding box center [1429, 143] width 227 height 14
click at [1358, 161] on input "Knowledge Base" at bounding box center [1422, 158] width 224 height 14
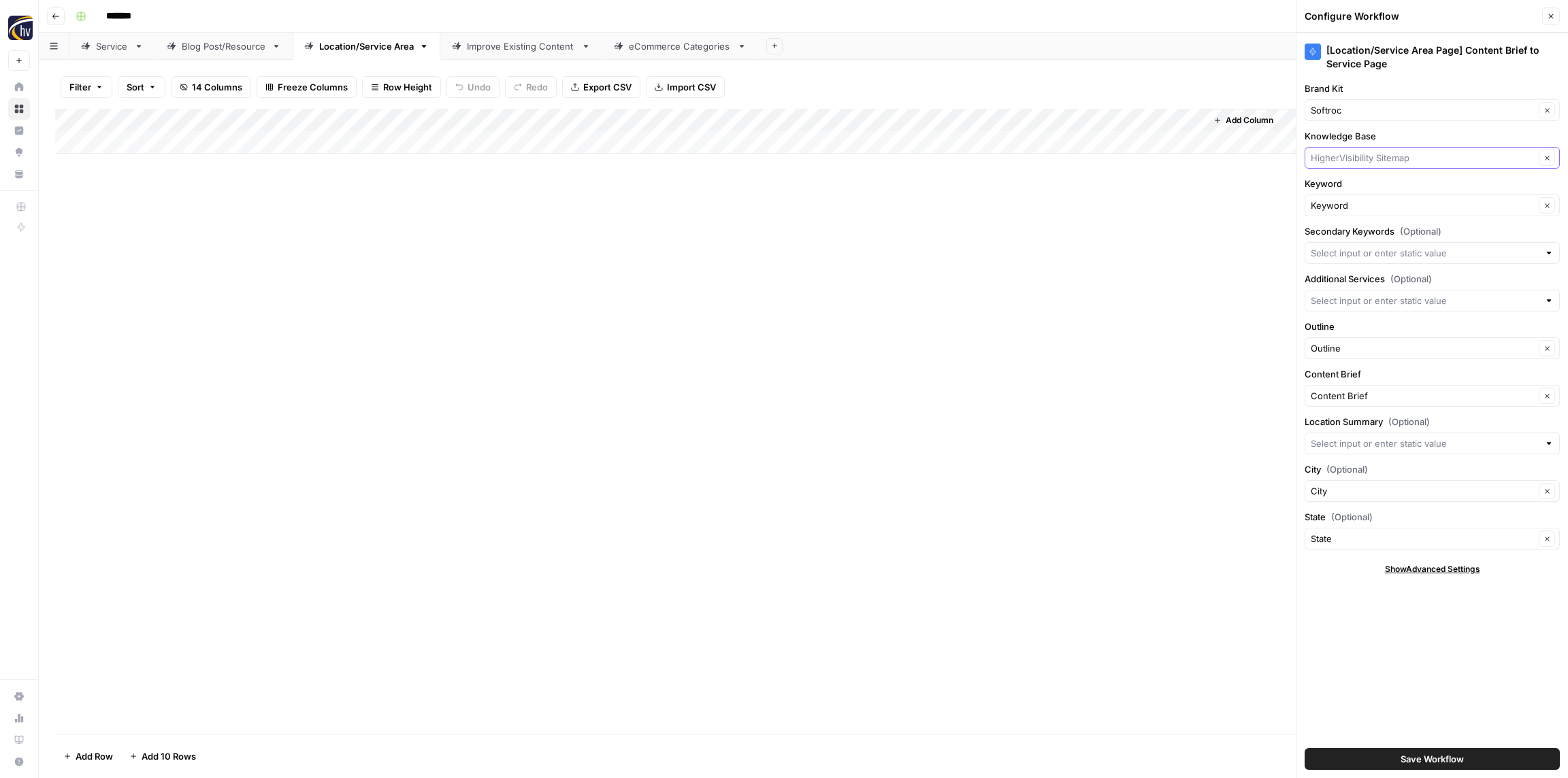
paste input "Softroc"
click at [1340, 191] on span "Softroc Sitemap" at bounding box center [1429, 190] width 227 height 14
type input "Softroc Sitemap"
click at [1413, 763] on span "Save Workflow" at bounding box center [1432, 759] width 64 height 14
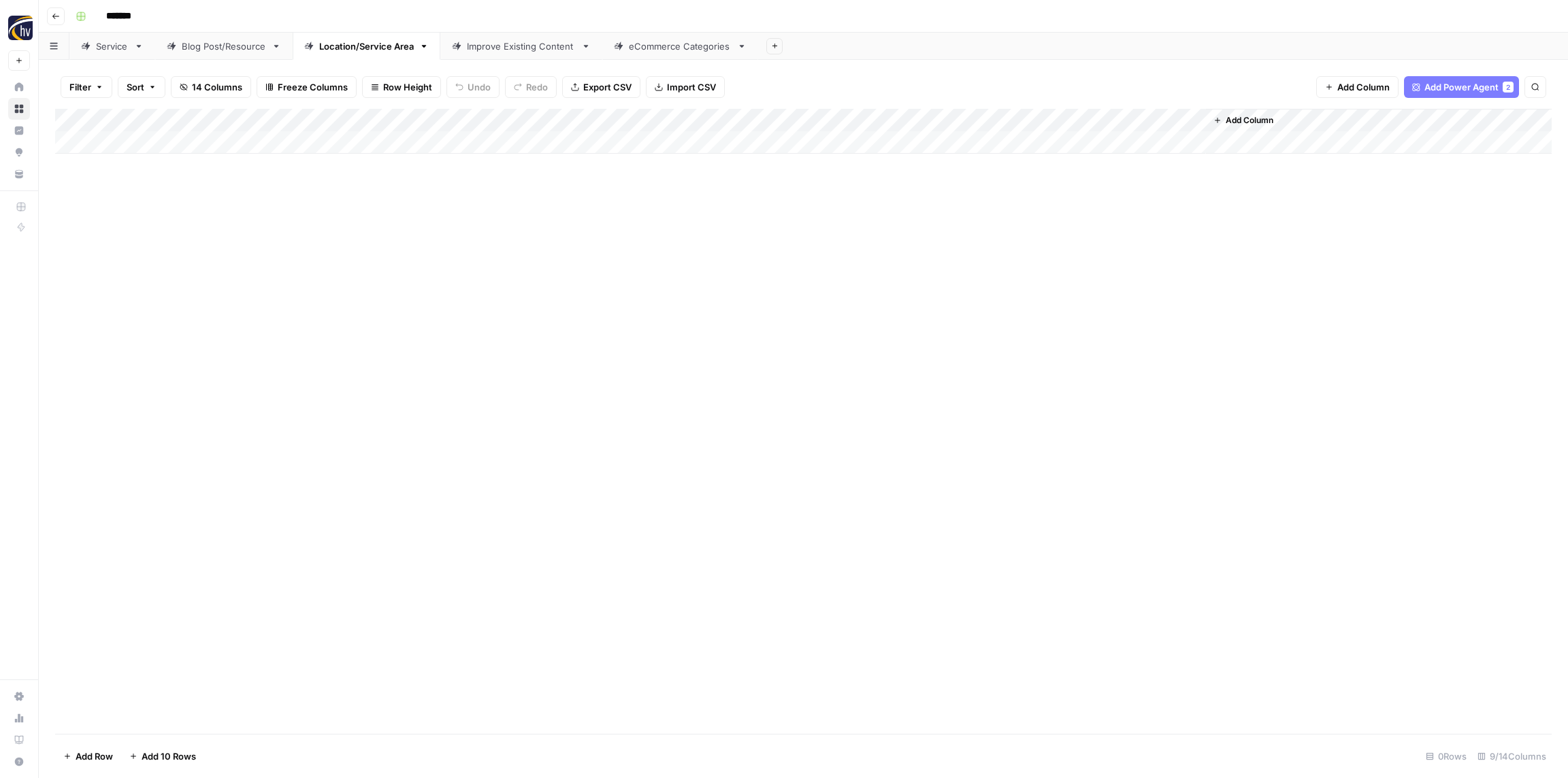
click at [493, 43] on div "Improve Existing Content" at bounding box center [521, 46] width 109 height 14
click at [691, 117] on div "Add Column" at bounding box center [803, 131] width 1496 height 45
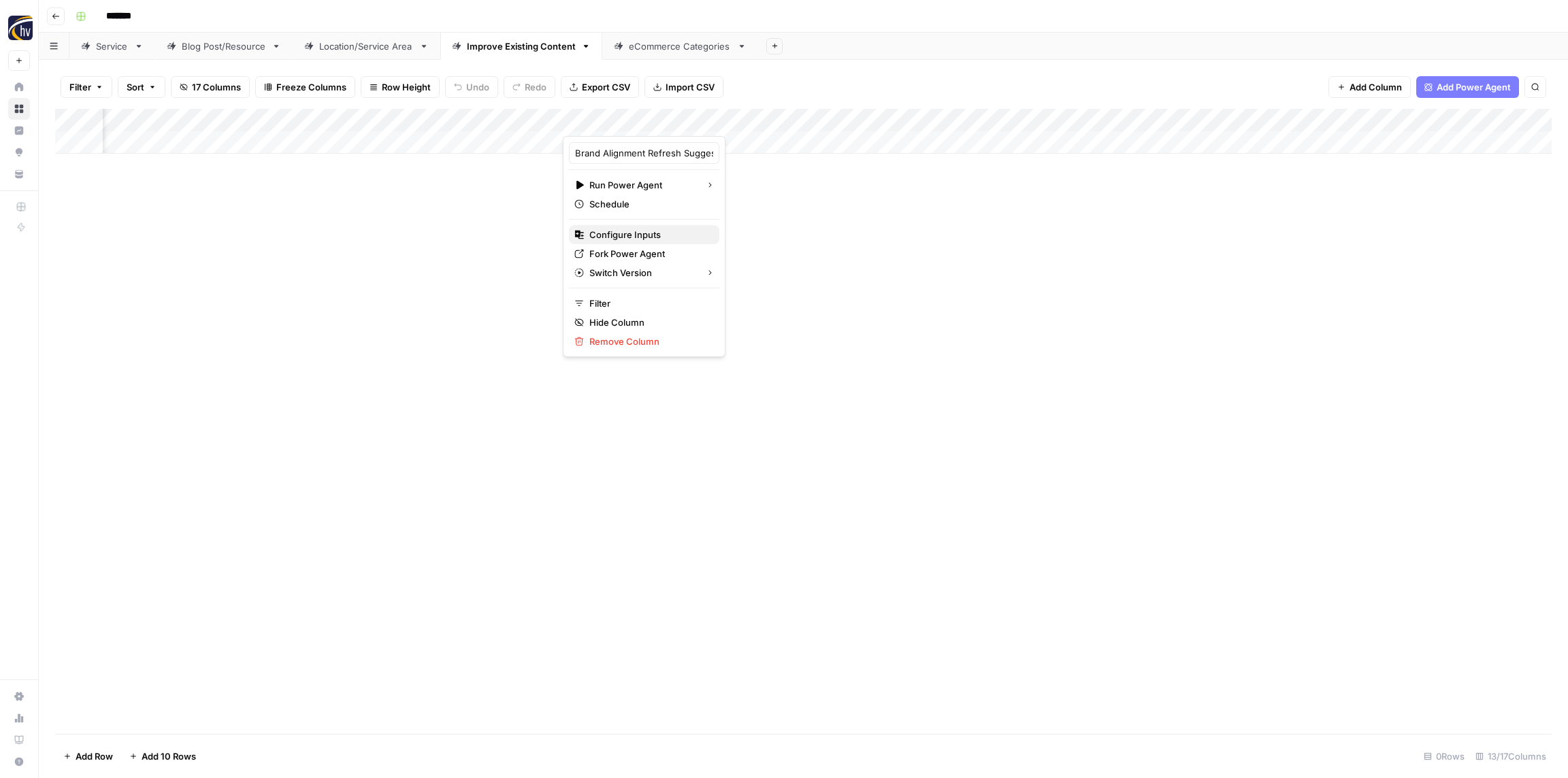
click at [623, 232] on span "Configure Inputs" at bounding box center [648, 235] width 119 height 14
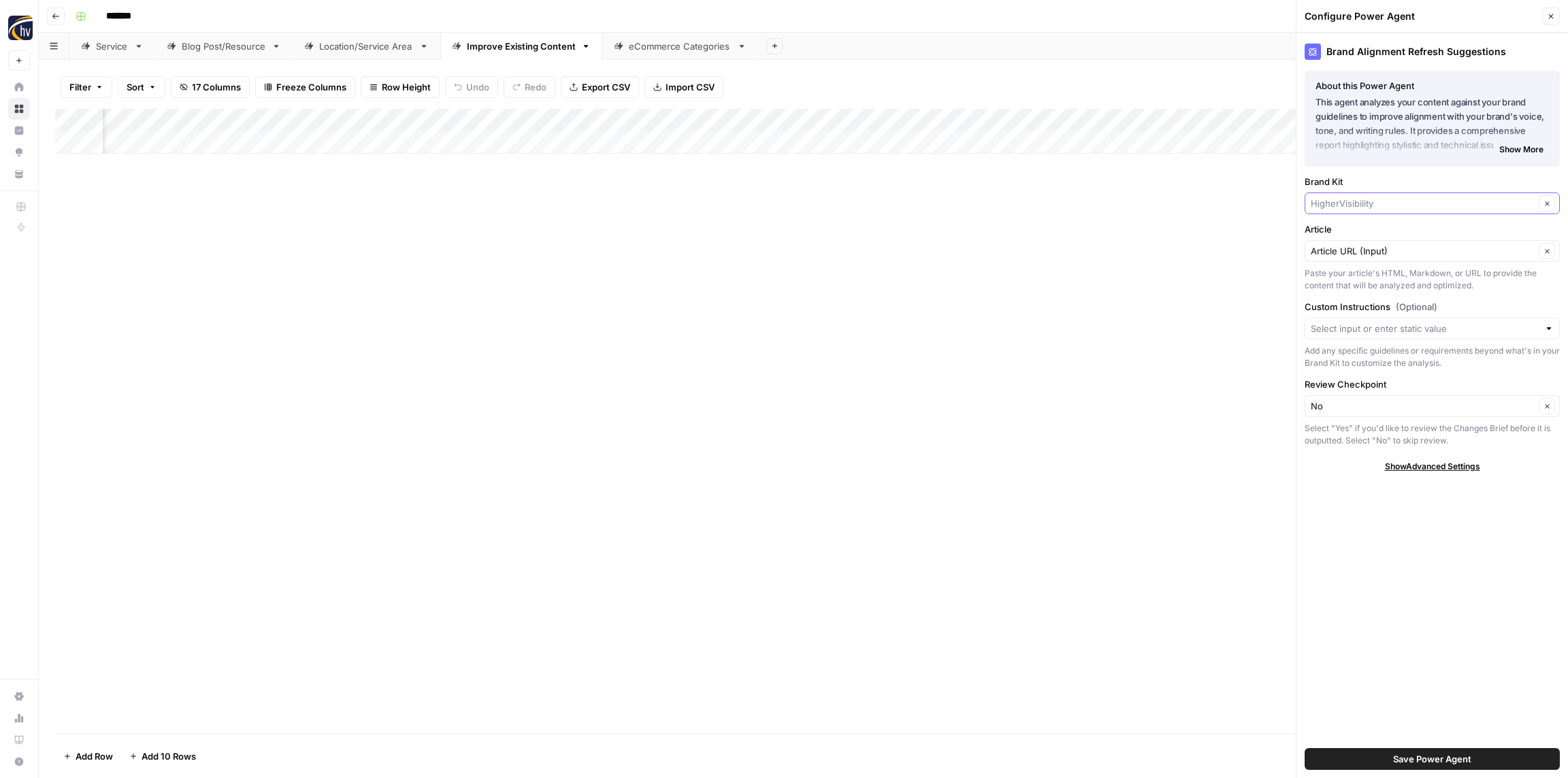
click at [1357, 202] on input "Brand Kit" at bounding box center [1422, 203] width 224 height 14
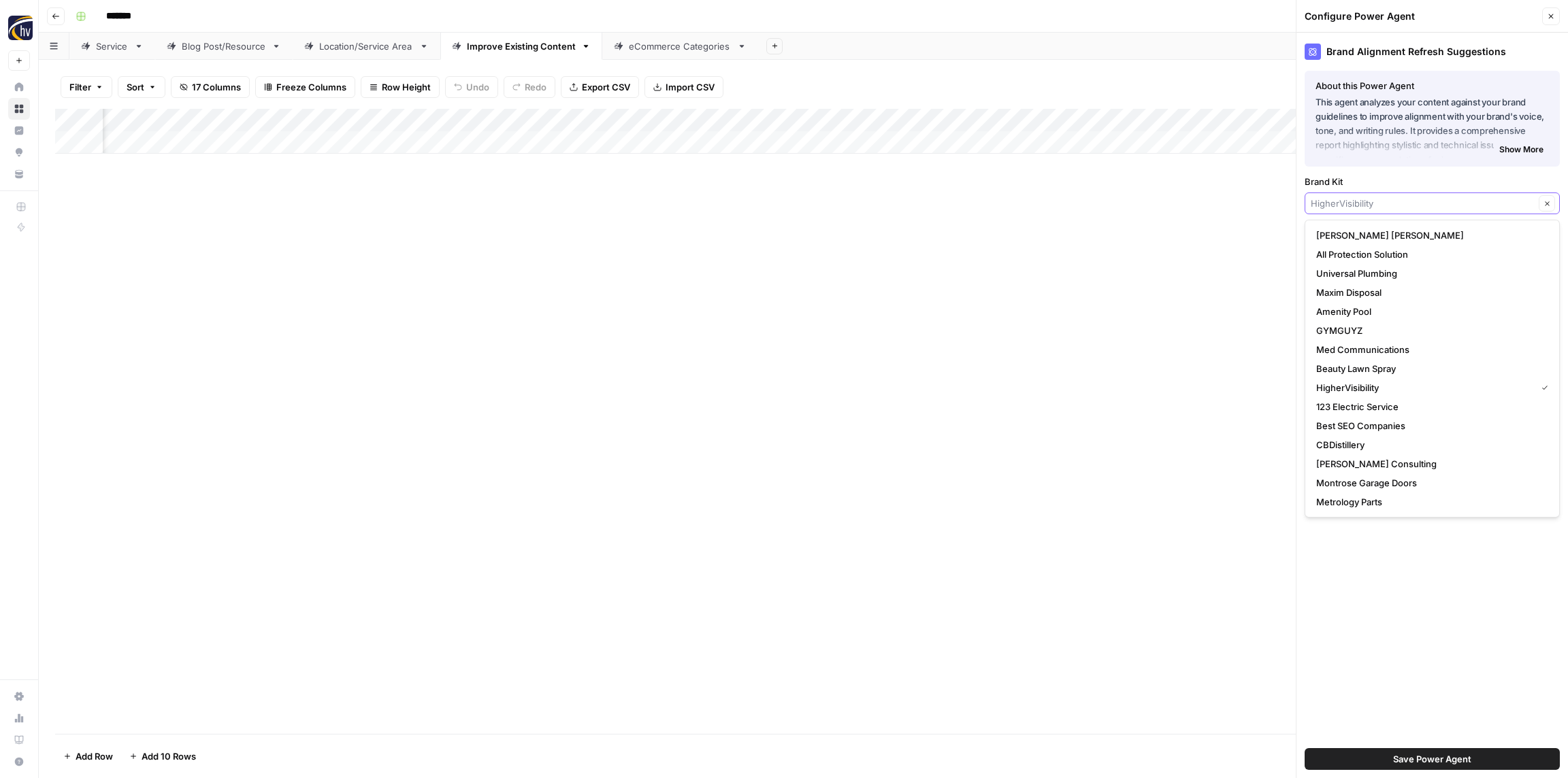
paste input "Softroc"
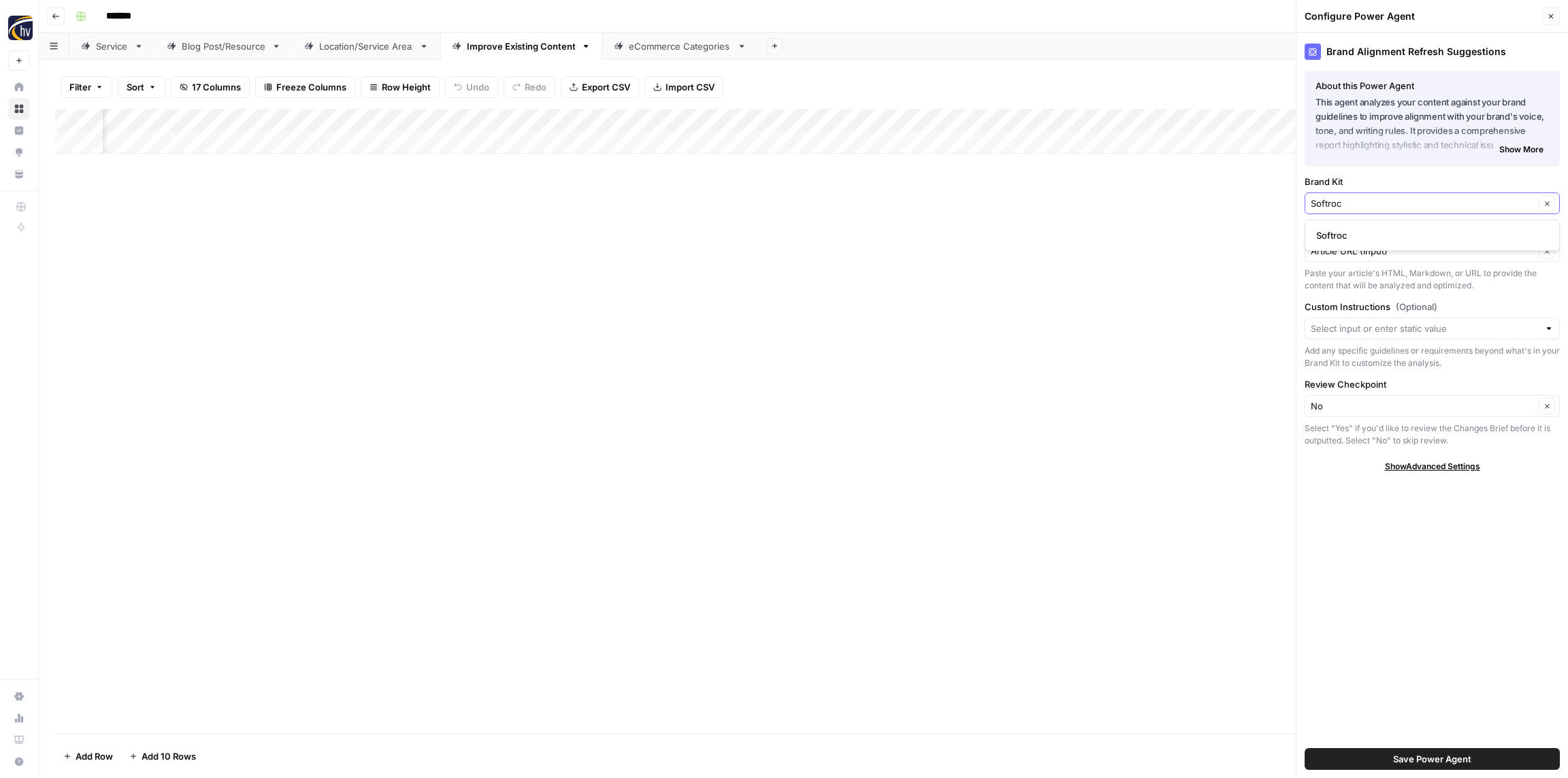
type input "Softroc"
click at [1361, 235] on span "Softroc" at bounding box center [1429, 235] width 227 height 14
click at [1416, 759] on span "Save Power Agent" at bounding box center [1432, 759] width 78 height 14
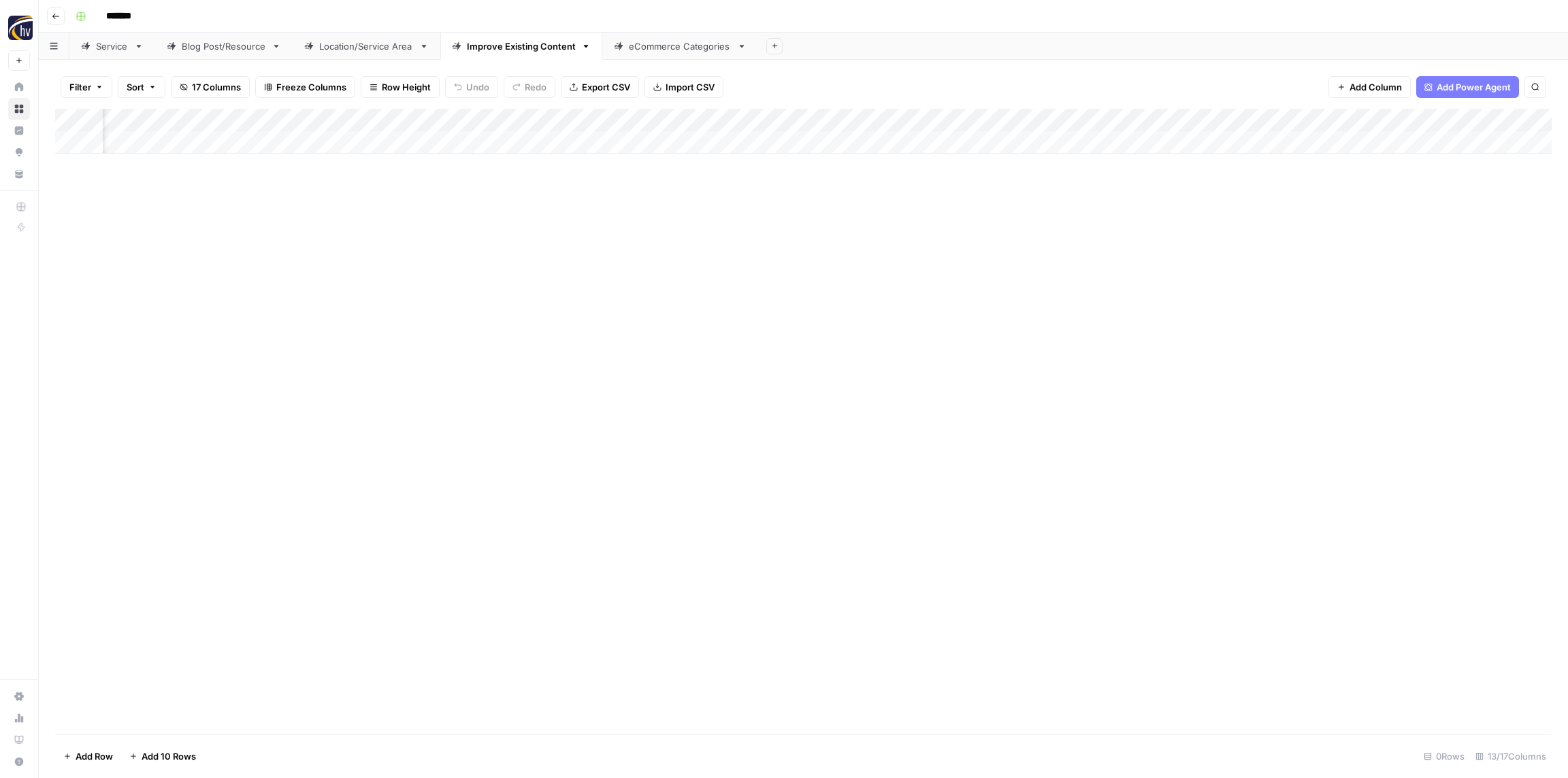
scroll to position [0, 610]
click at [1008, 117] on div "Add Column" at bounding box center [803, 131] width 1496 height 45
click at [973, 232] on span "Configure Inputs" at bounding box center [995, 235] width 119 height 14
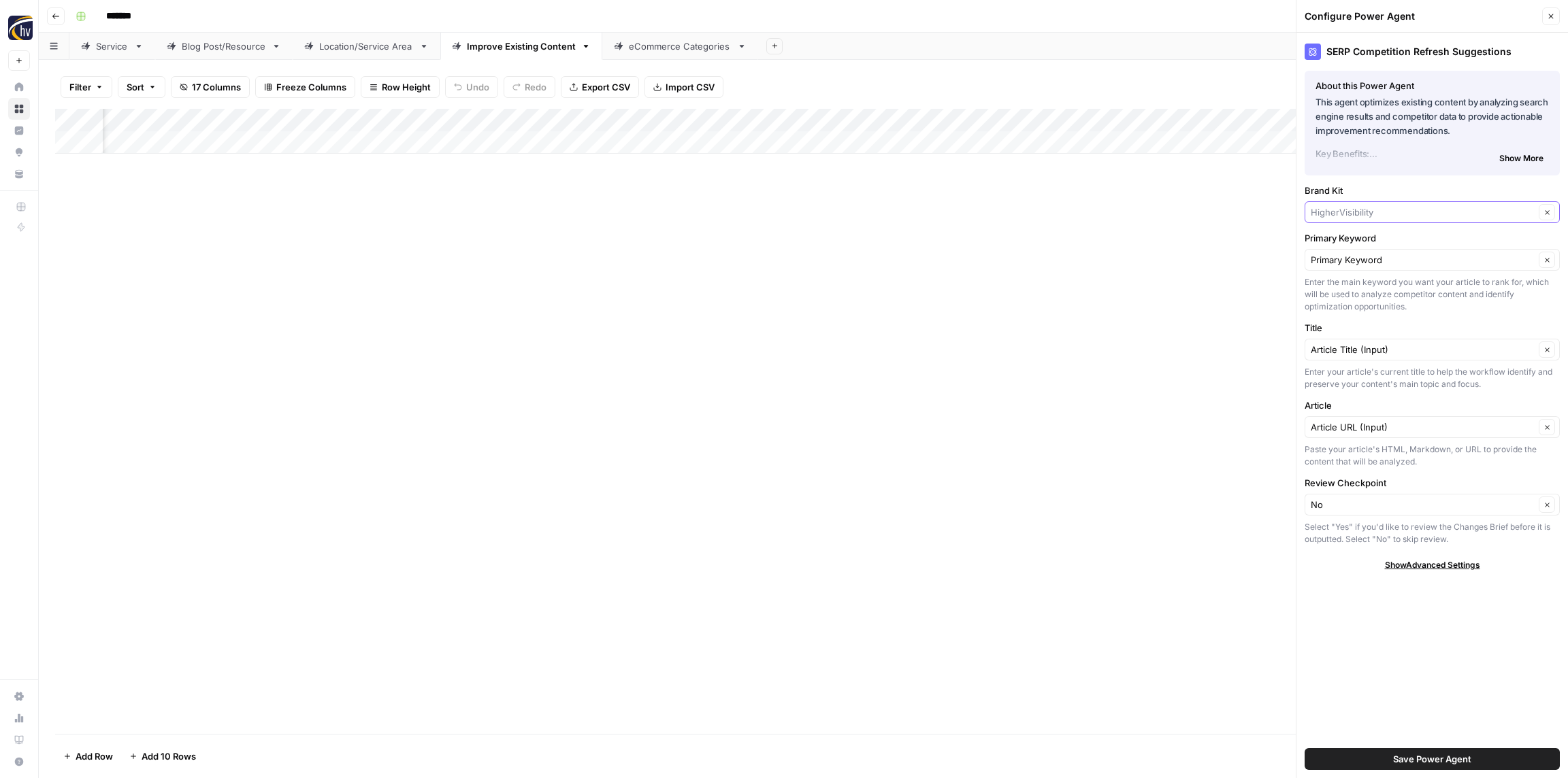
click at [1390, 216] on input "Brand Kit" at bounding box center [1422, 212] width 224 height 14
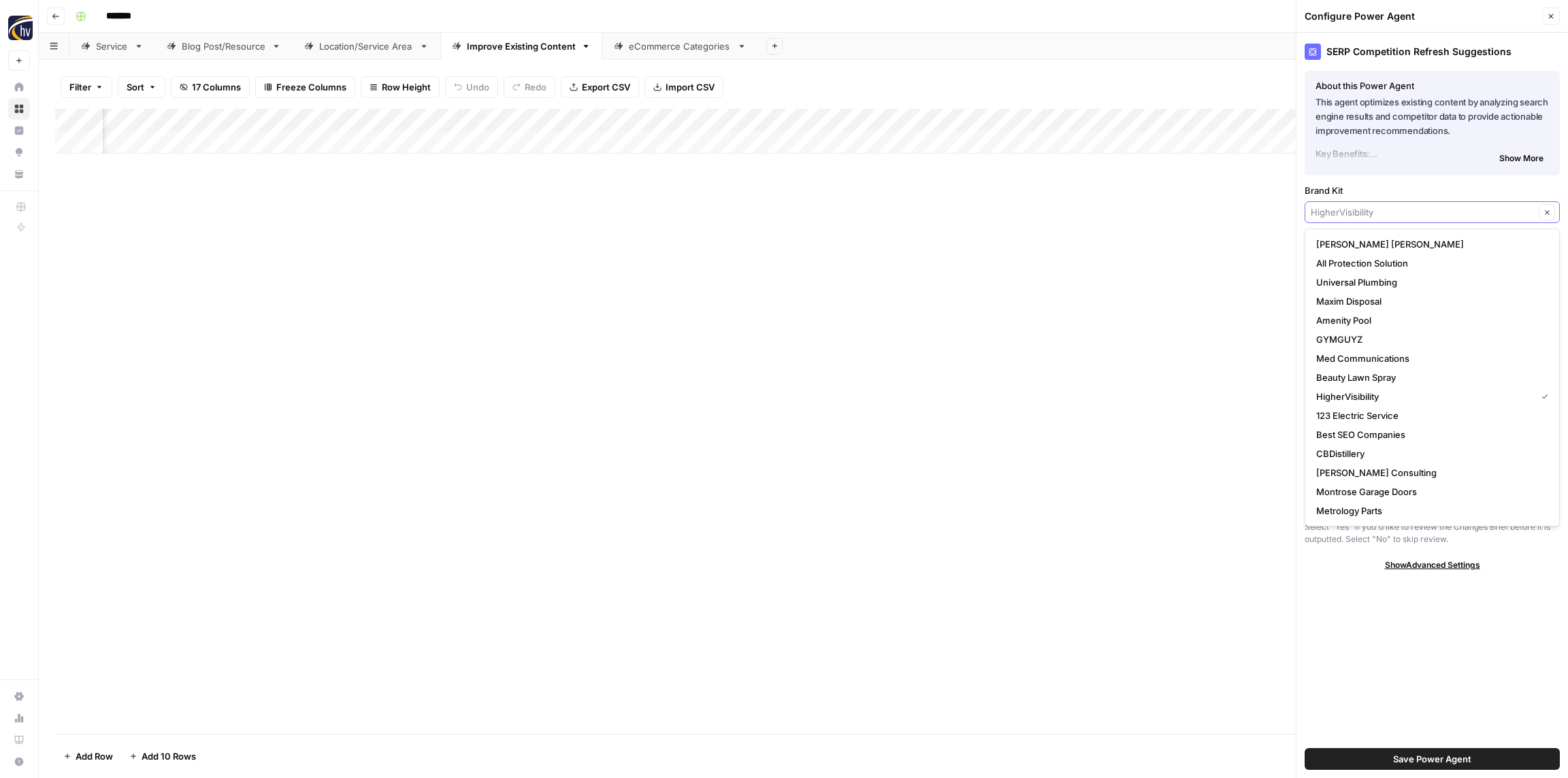
paste input "Softroc"
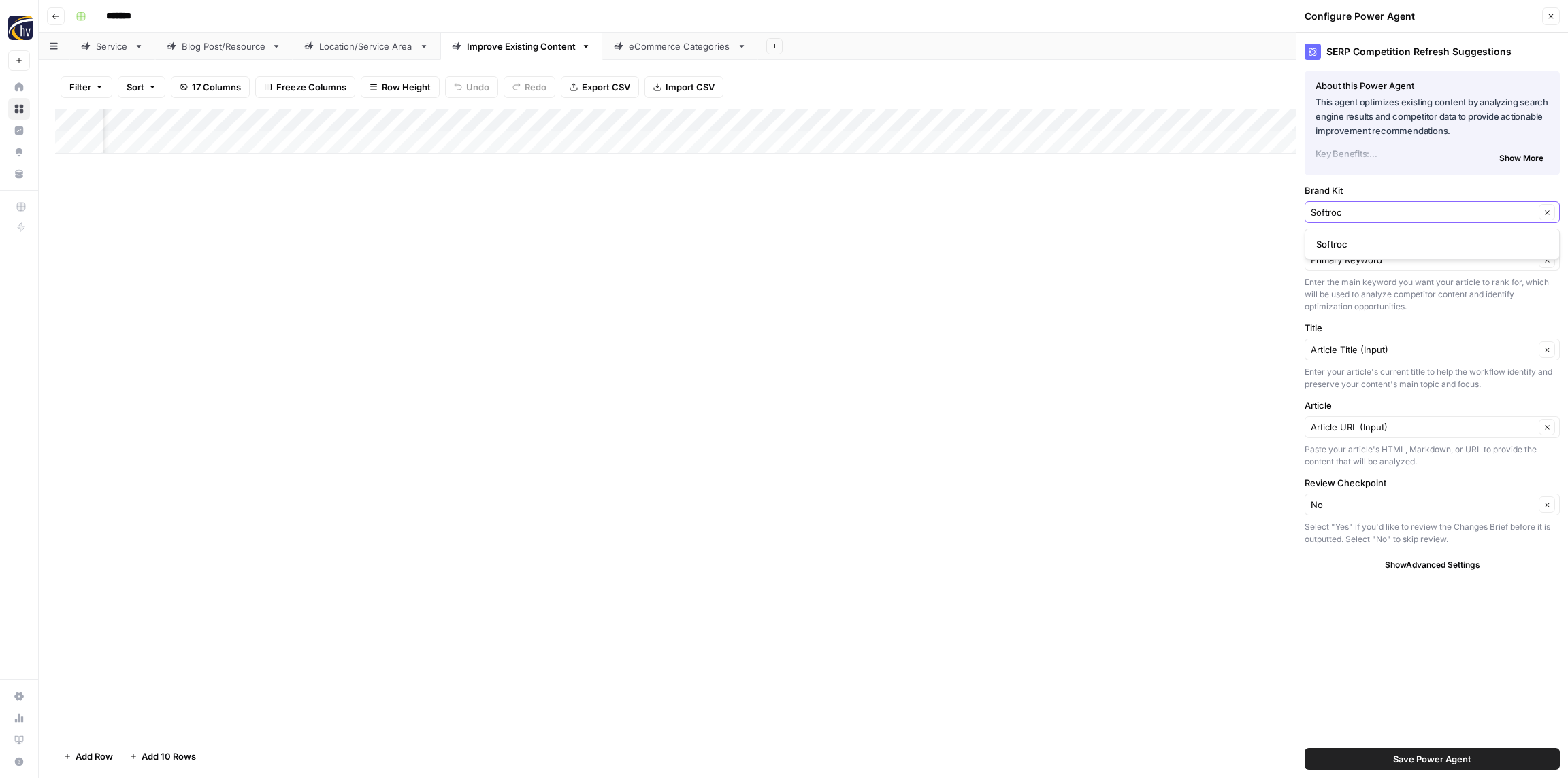
type input "Softroc"
click at [1392, 245] on span "Softroc" at bounding box center [1429, 245] width 227 height 14
click at [1432, 753] on span "Save Power Agent" at bounding box center [1432, 759] width 78 height 14
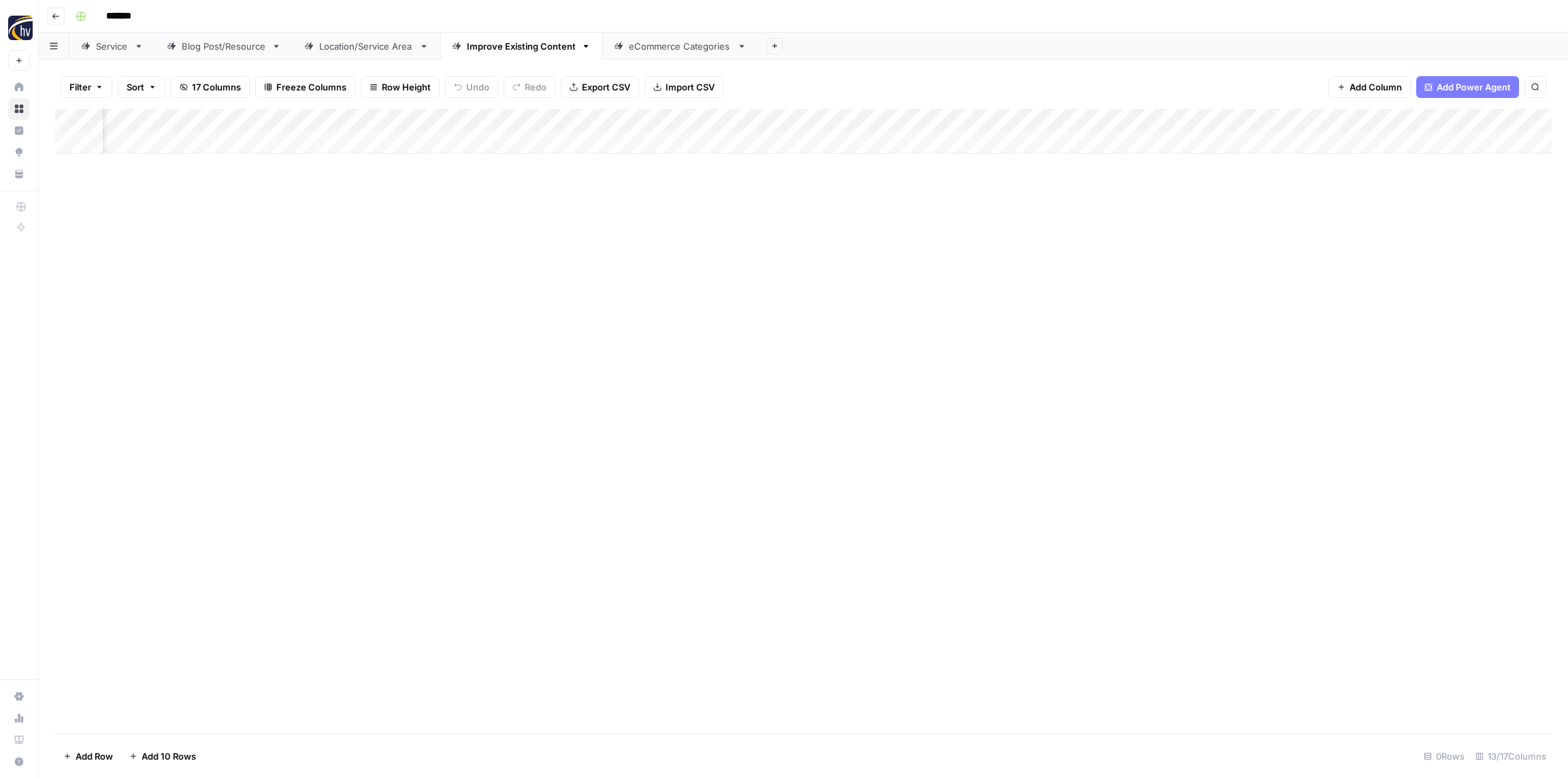
click at [1326, 121] on div "Add Column" at bounding box center [803, 131] width 1496 height 45
click at [1323, 231] on span "Configure Inputs" at bounding box center [1348, 235] width 119 height 14
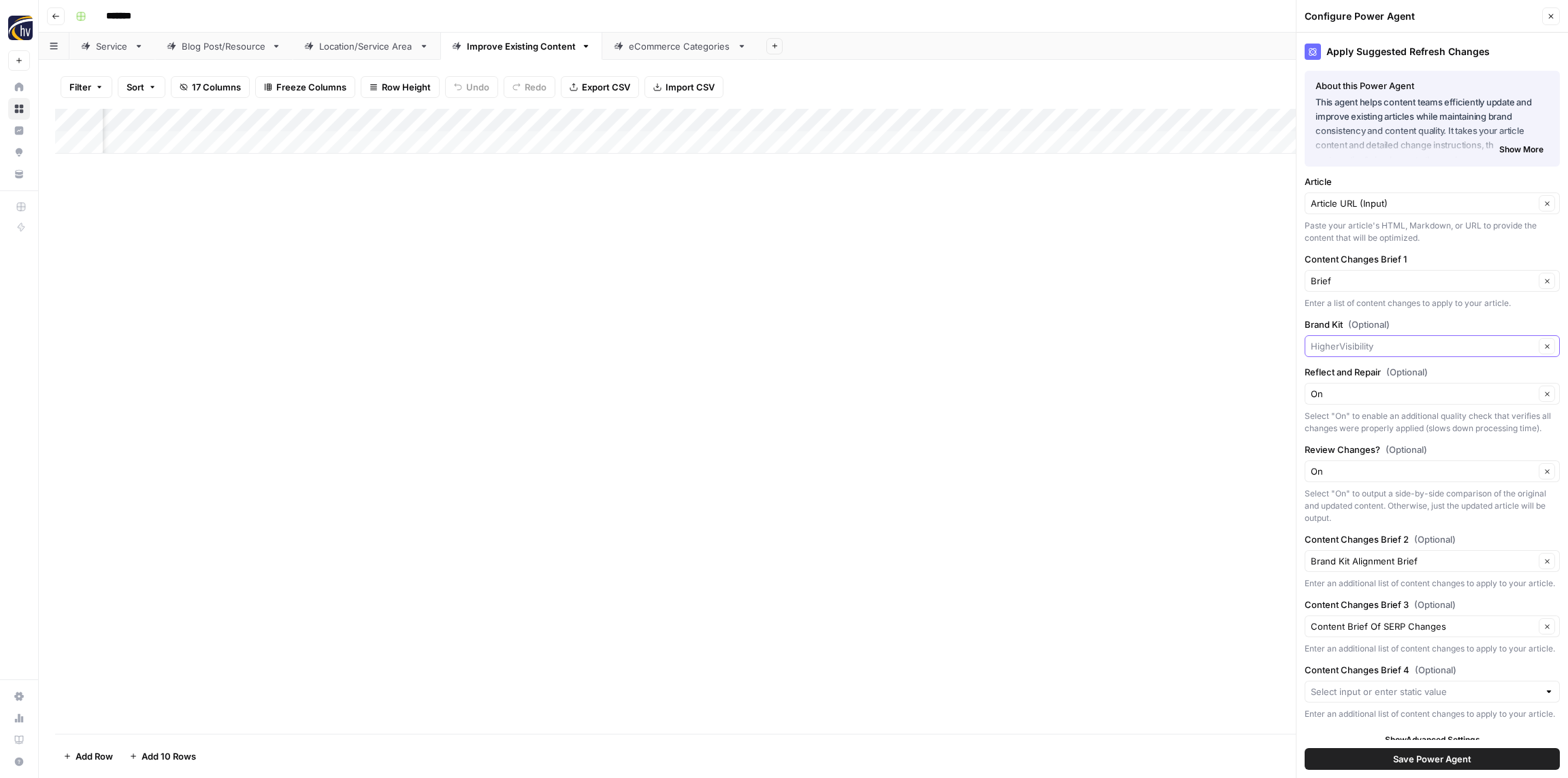
click at [1369, 344] on input "Brand Kit (Optional)" at bounding box center [1422, 346] width 224 height 14
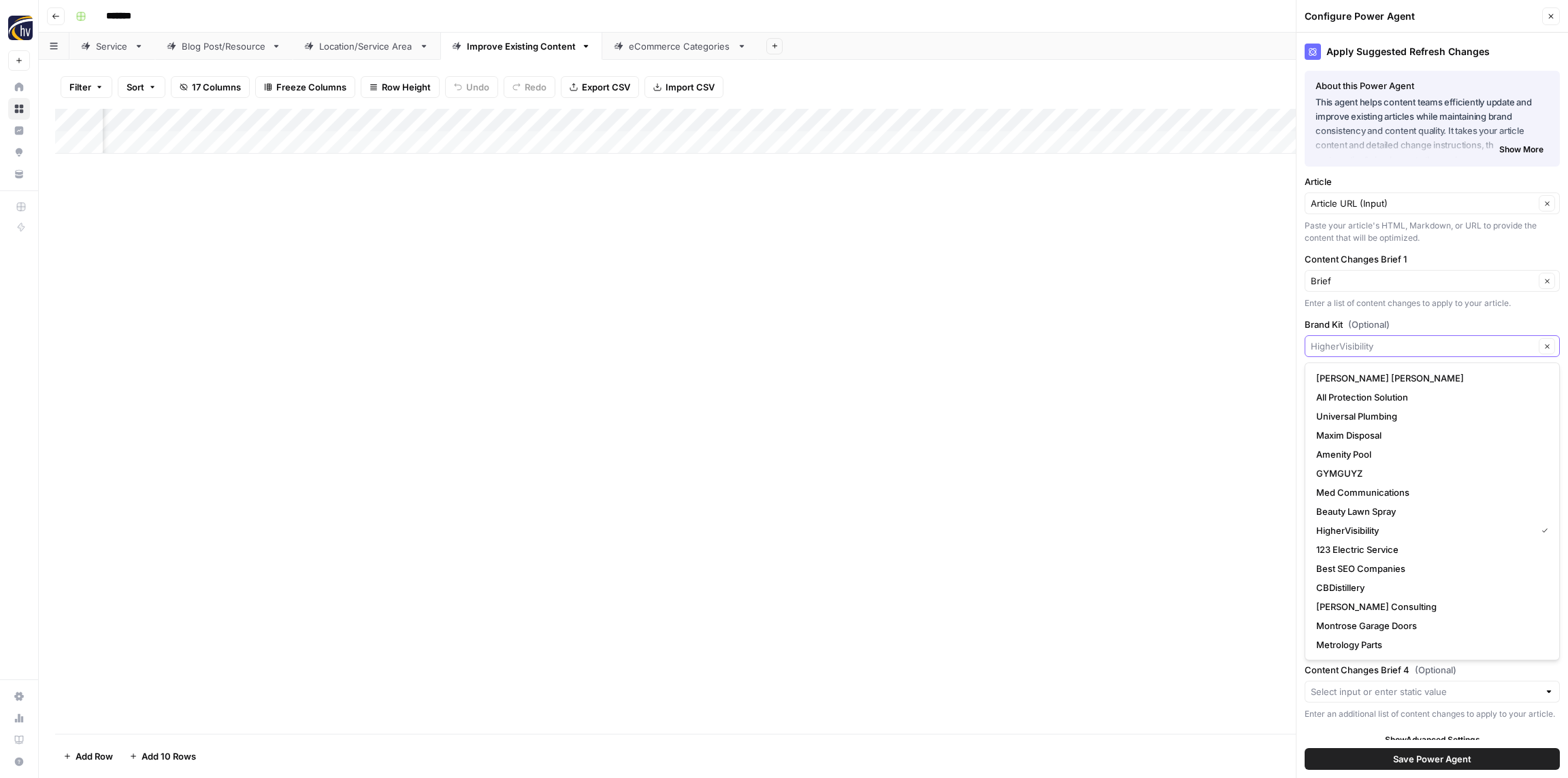
paste input "Softroc"
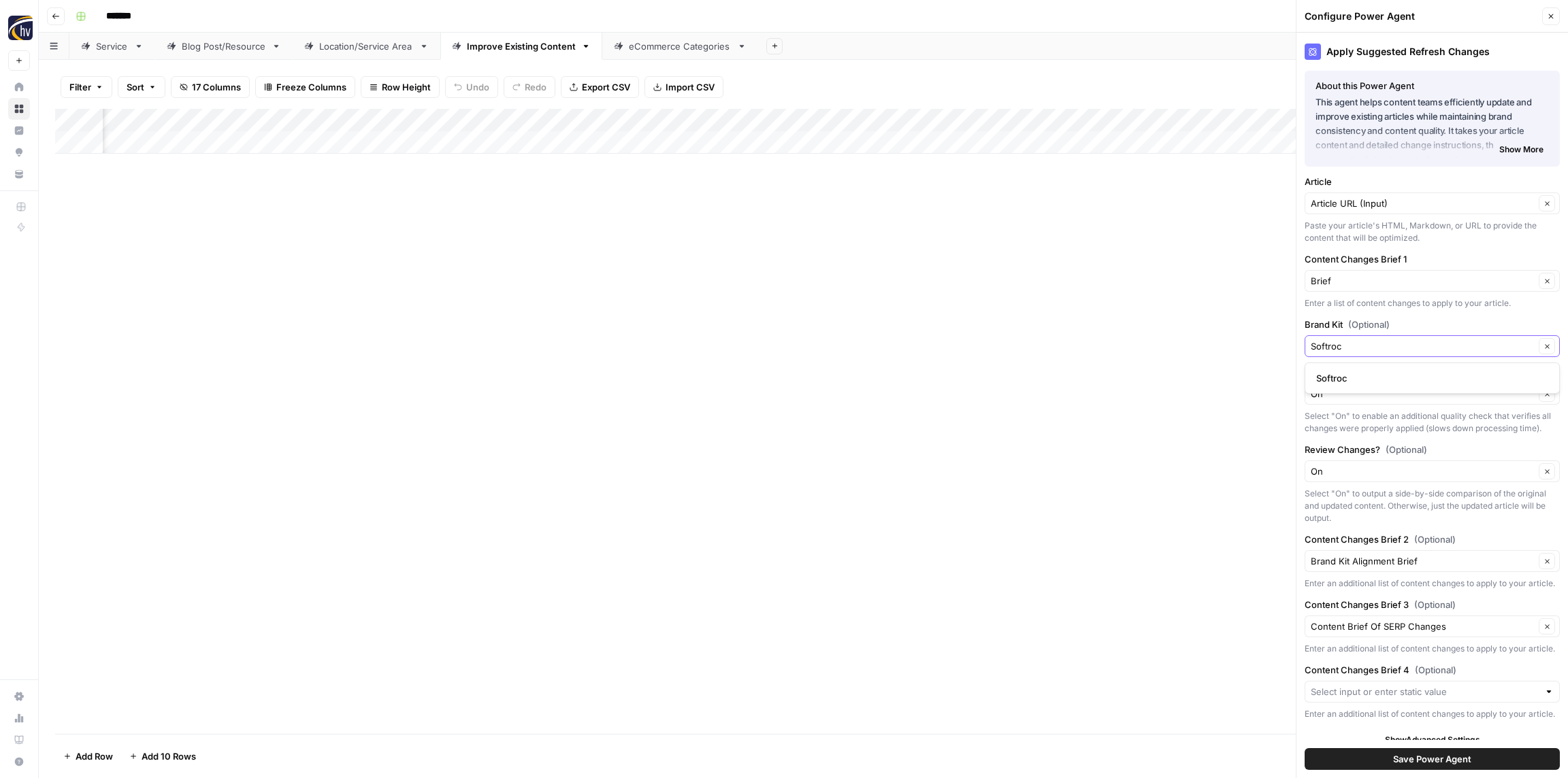
type input "Softroc"
click at [1353, 376] on span "Softroc" at bounding box center [1429, 379] width 227 height 14
click at [1435, 758] on span "Save Power Agent" at bounding box center [1432, 759] width 78 height 14
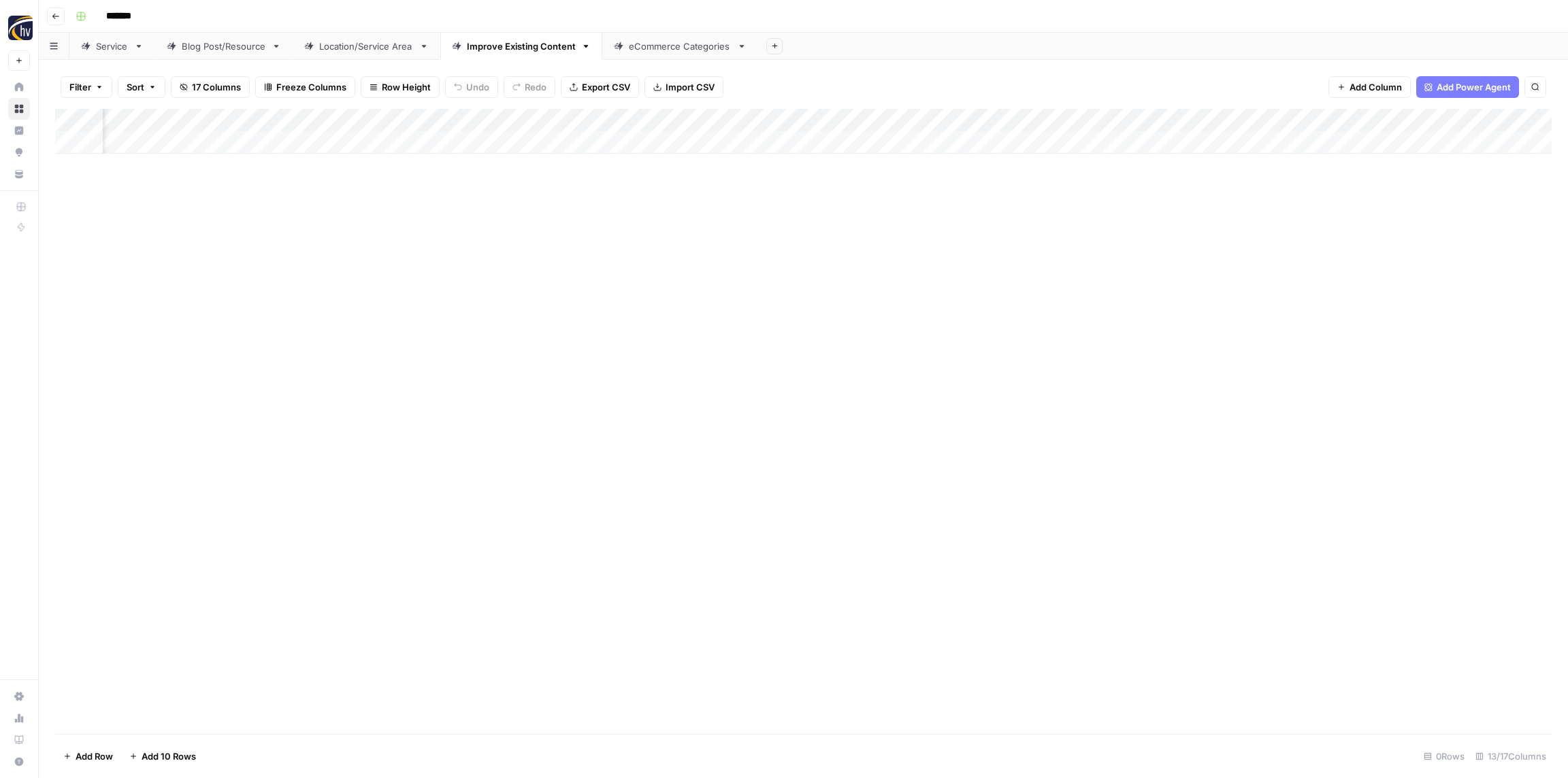
click at [642, 44] on div "eCommerce Categories" at bounding box center [680, 46] width 103 height 14
click at [562, 129] on div "Add Column" at bounding box center [803, 131] width 1496 height 45
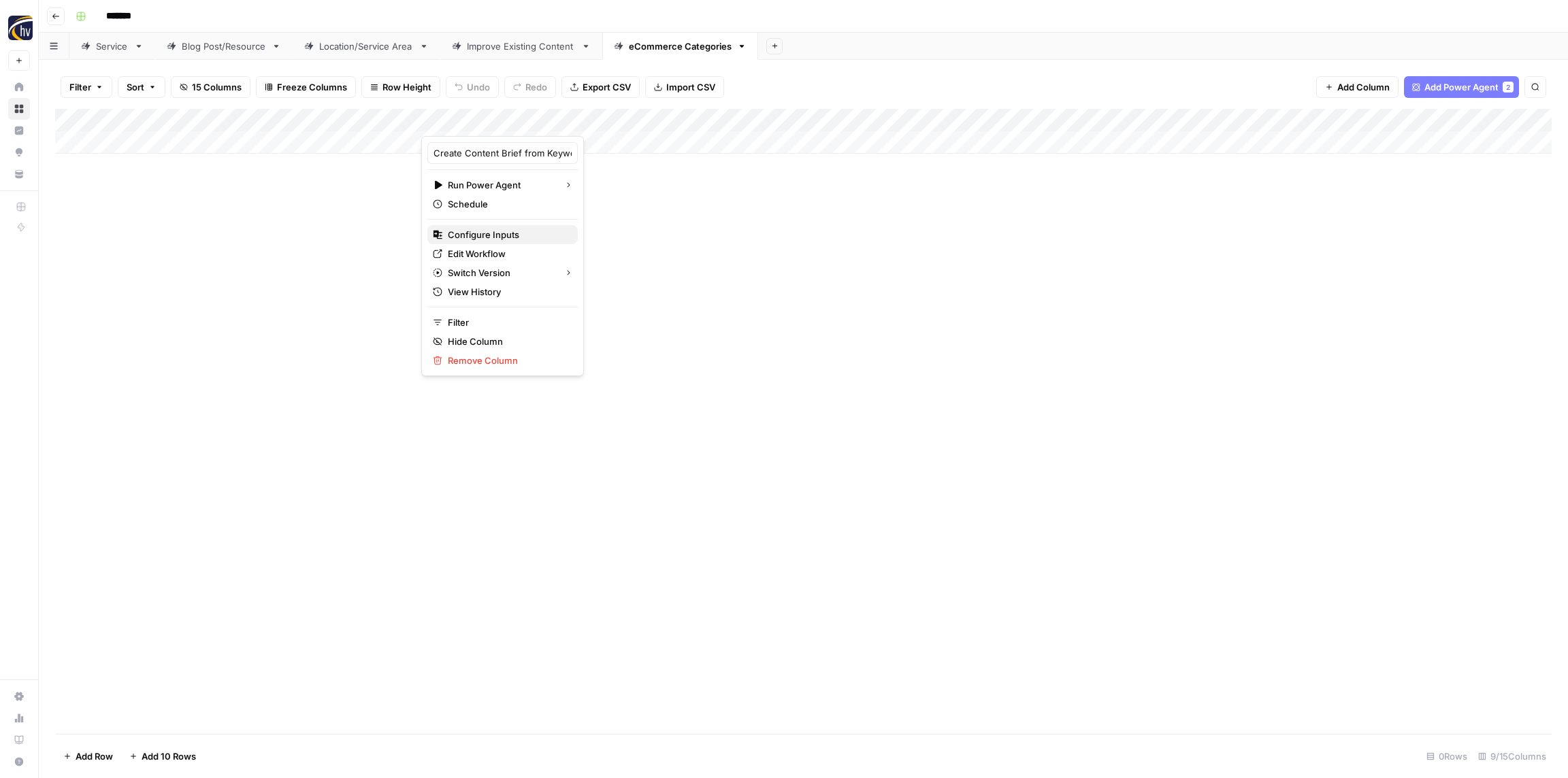
click at [483, 238] on span "Configure Inputs" at bounding box center [507, 235] width 119 height 14
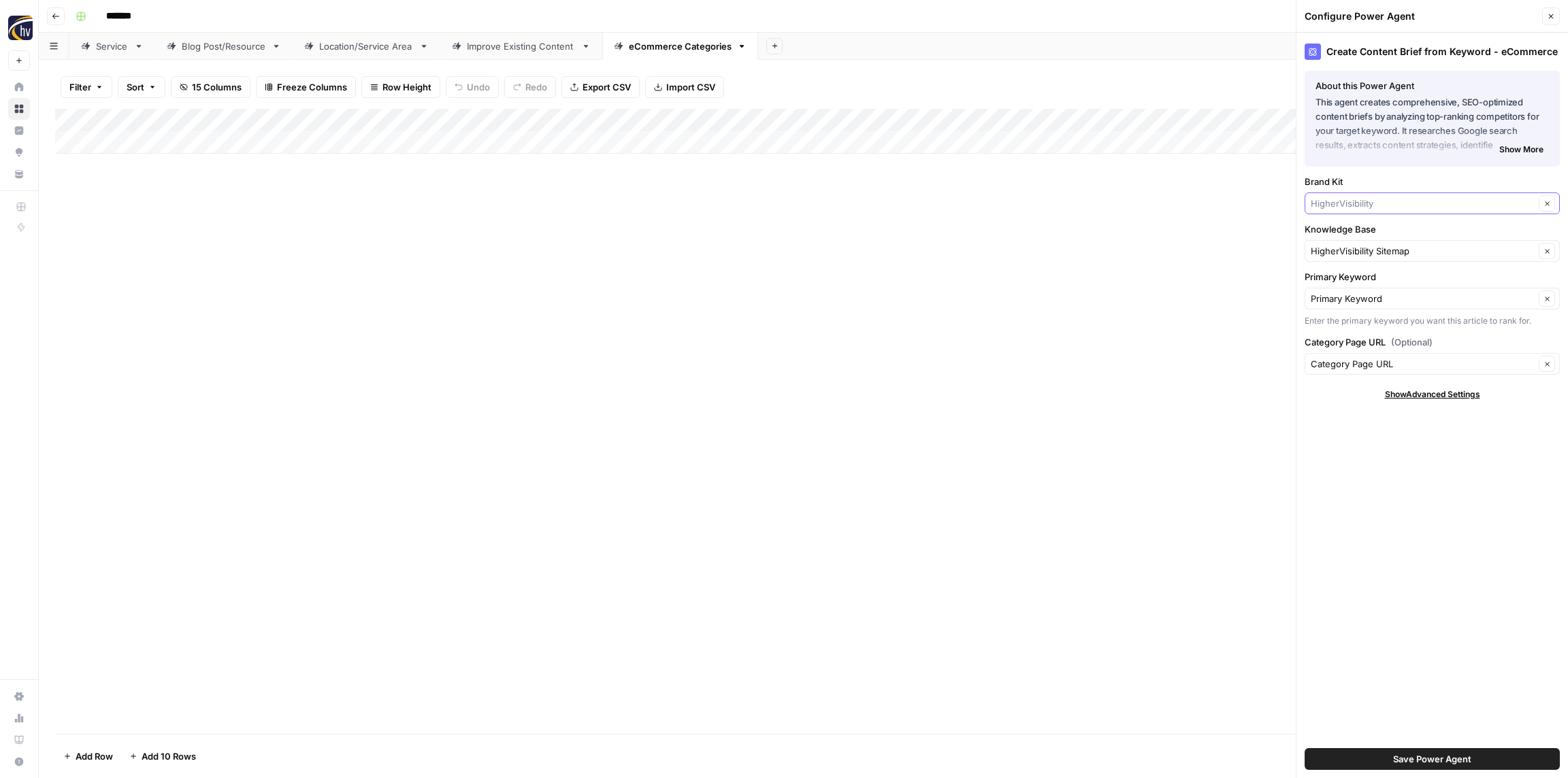
click at [1383, 206] on input "Brand Kit" at bounding box center [1422, 203] width 224 height 14
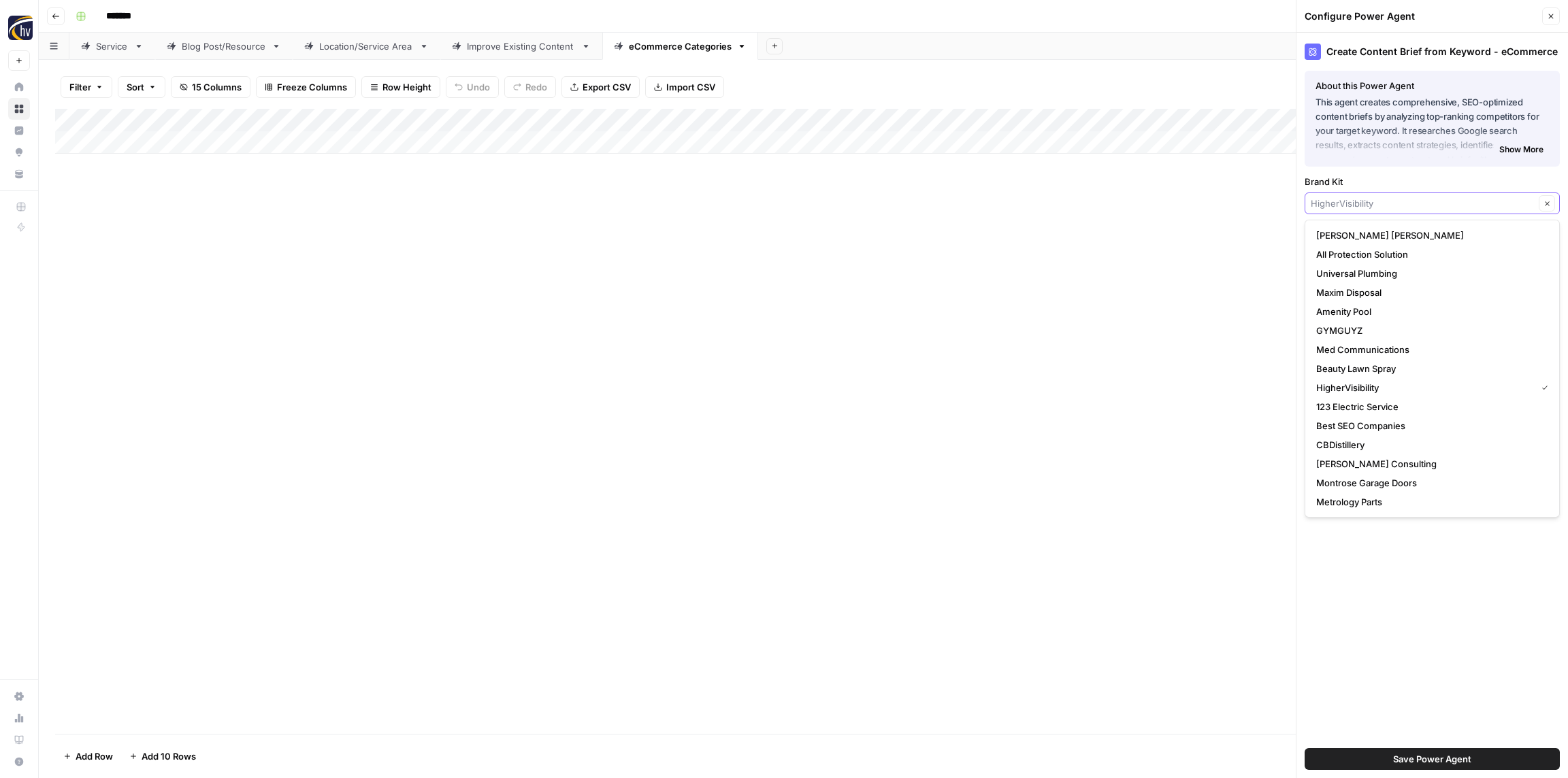
paste input "Softroc"
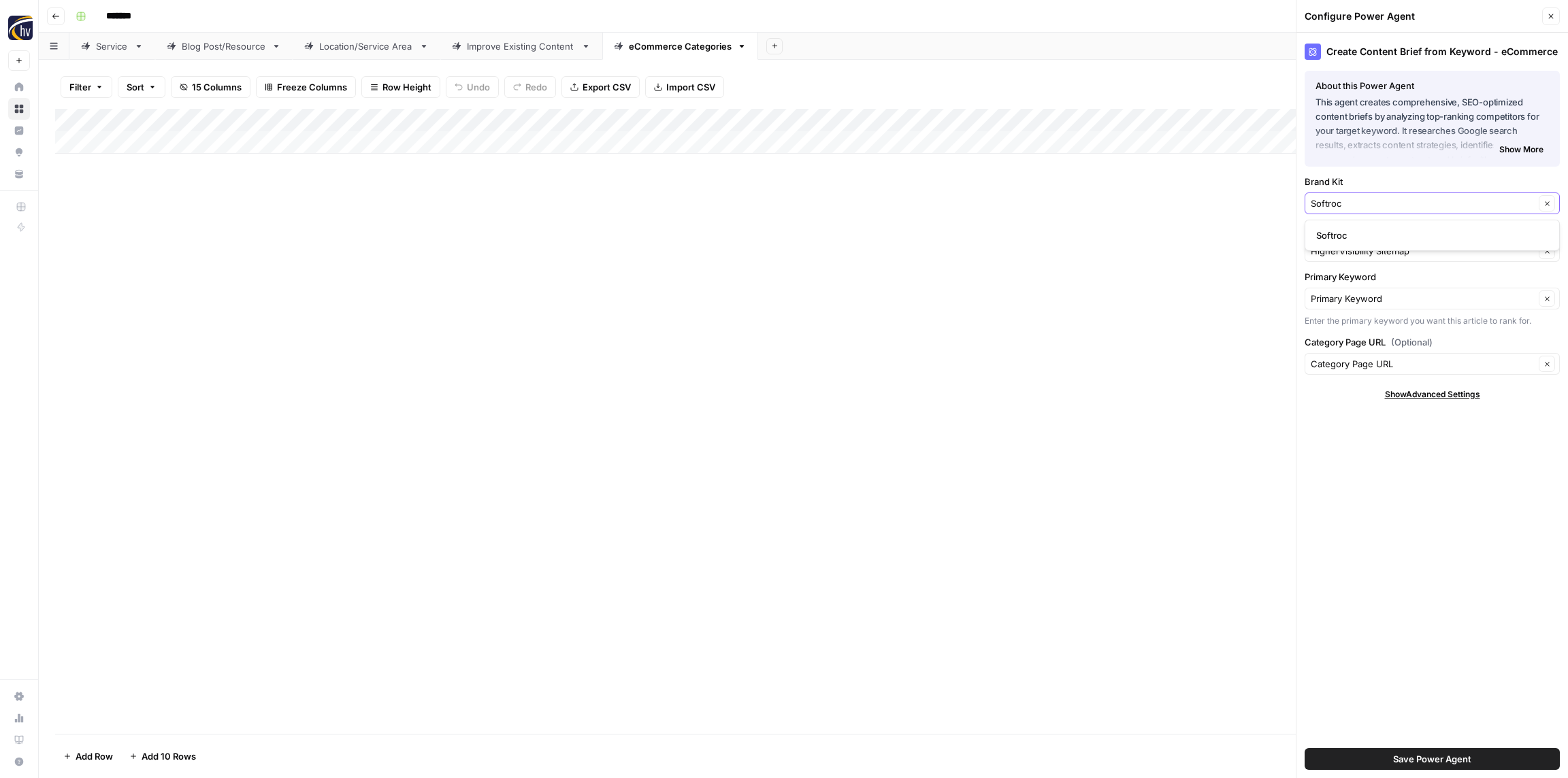
type input "Softroc"
click at [1369, 235] on span "Softroc" at bounding box center [1429, 235] width 227 height 14
click at [1372, 251] on input "Knowledge Base" at bounding box center [1422, 251] width 224 height 14
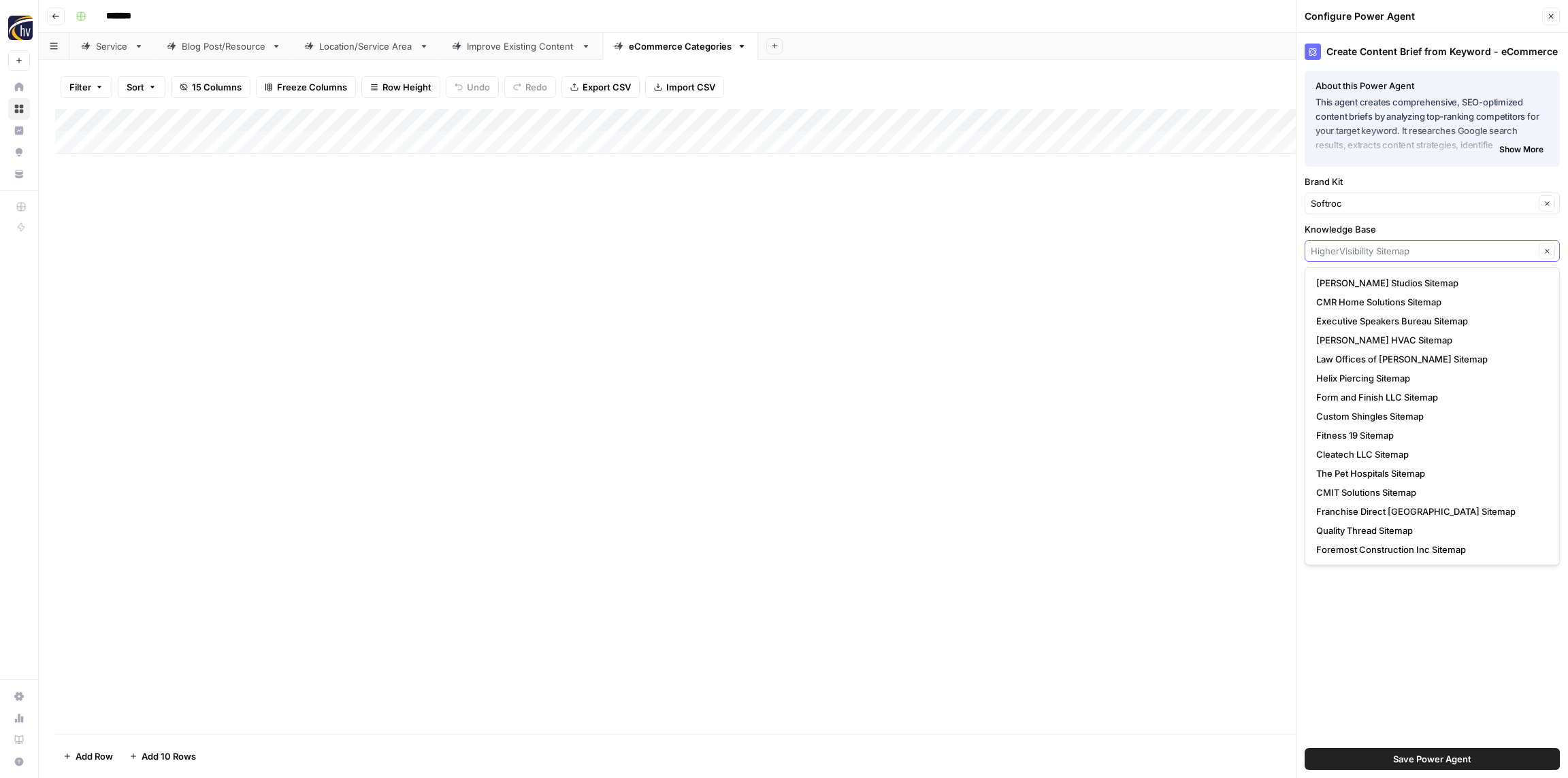
paste input "Softroc"
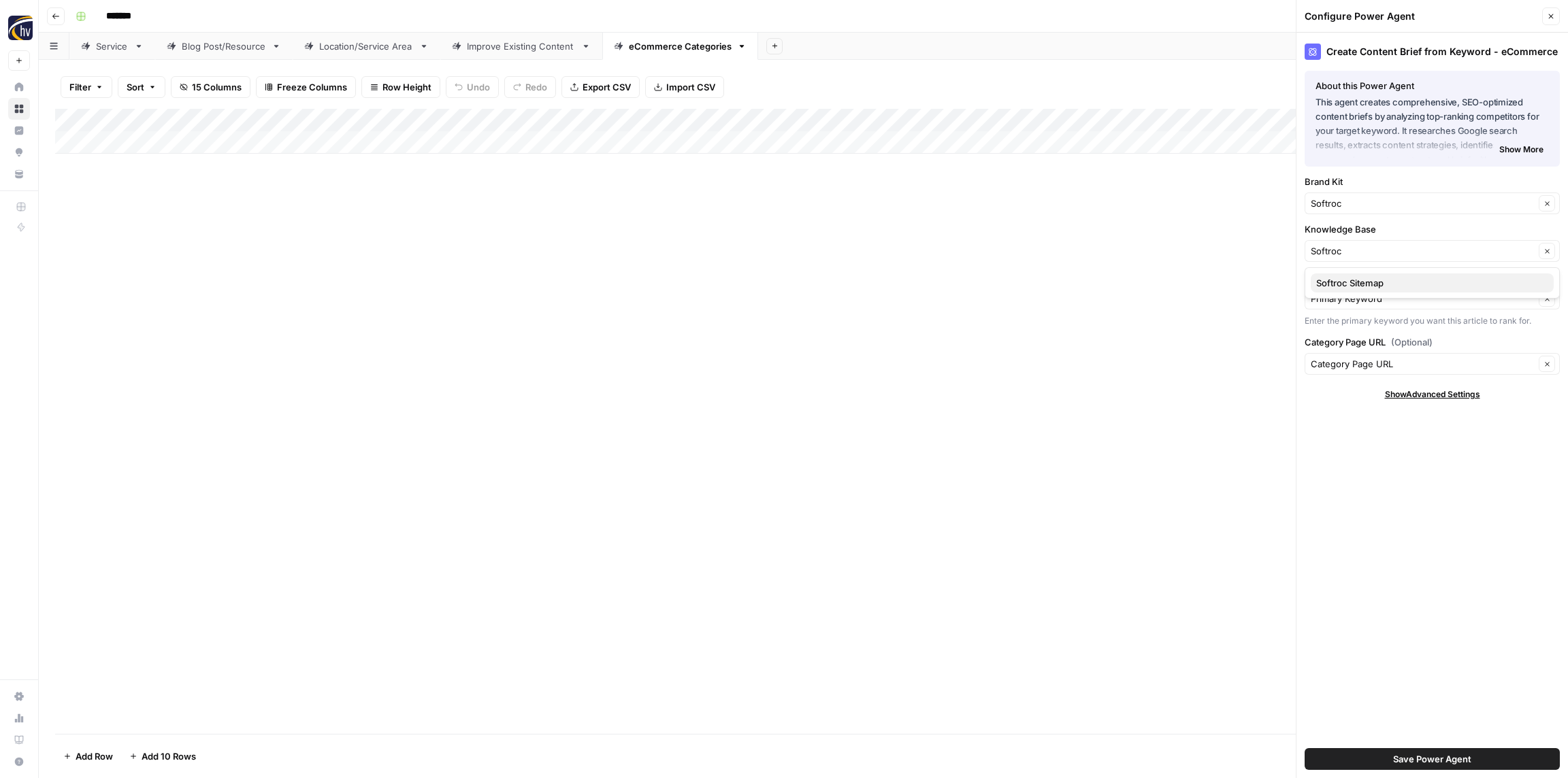
click at [1368, 281] on span "Softroc Sitemap" at bounding box center [1429, 283] width 227 height 14
type input "Softroc Sitemap"
click at [1429, 760] on span "Save Power Agent" at bounding box center [1432, 759] width 78 height 14
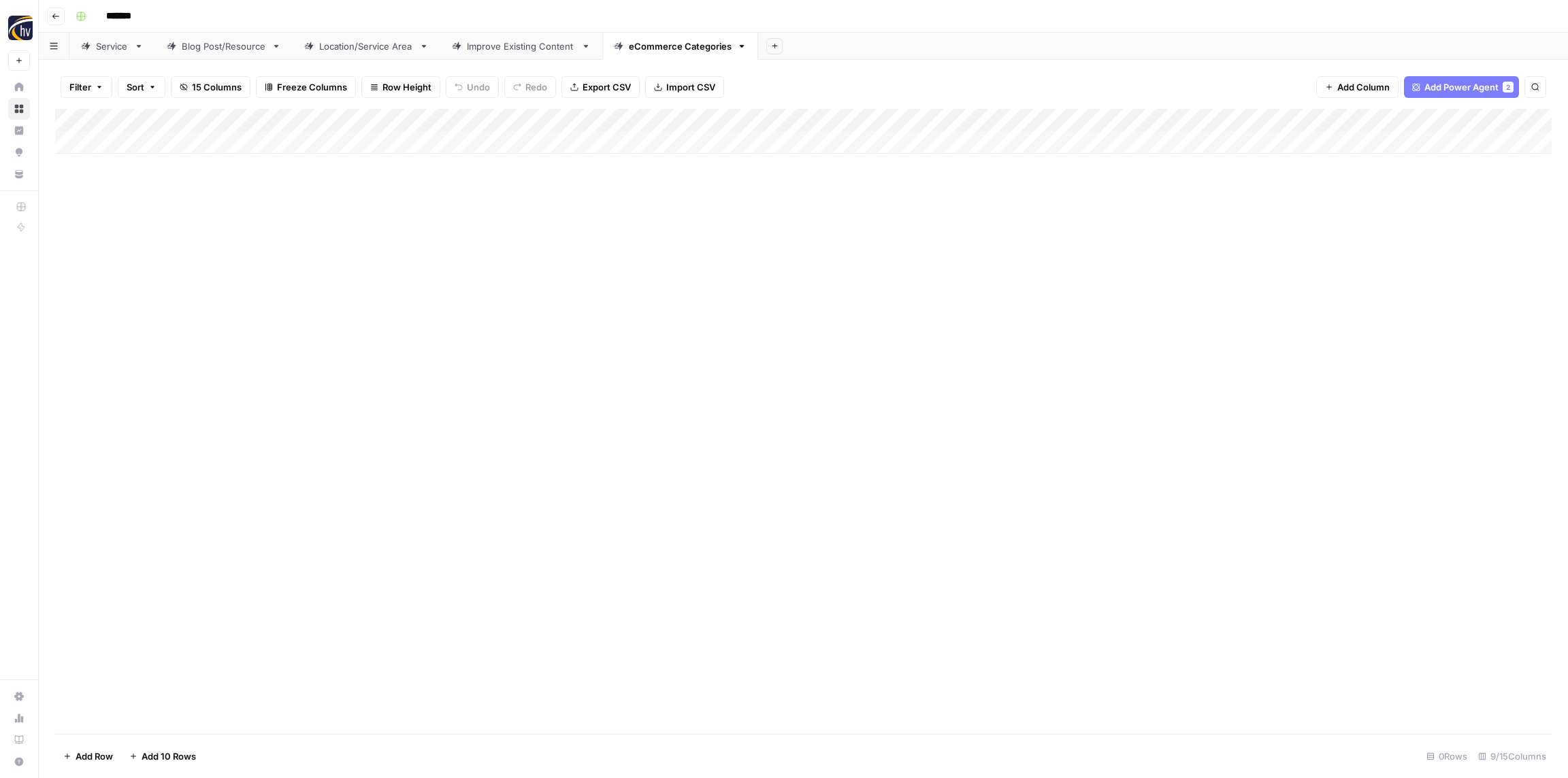
click at [1235, 121] on div "Add Column" at bounding box center [803, 131] width 1496 height 45
click at [1235, 231] on span "Configure Inputs" at bounding box center [1269, 235] width 119 height 14
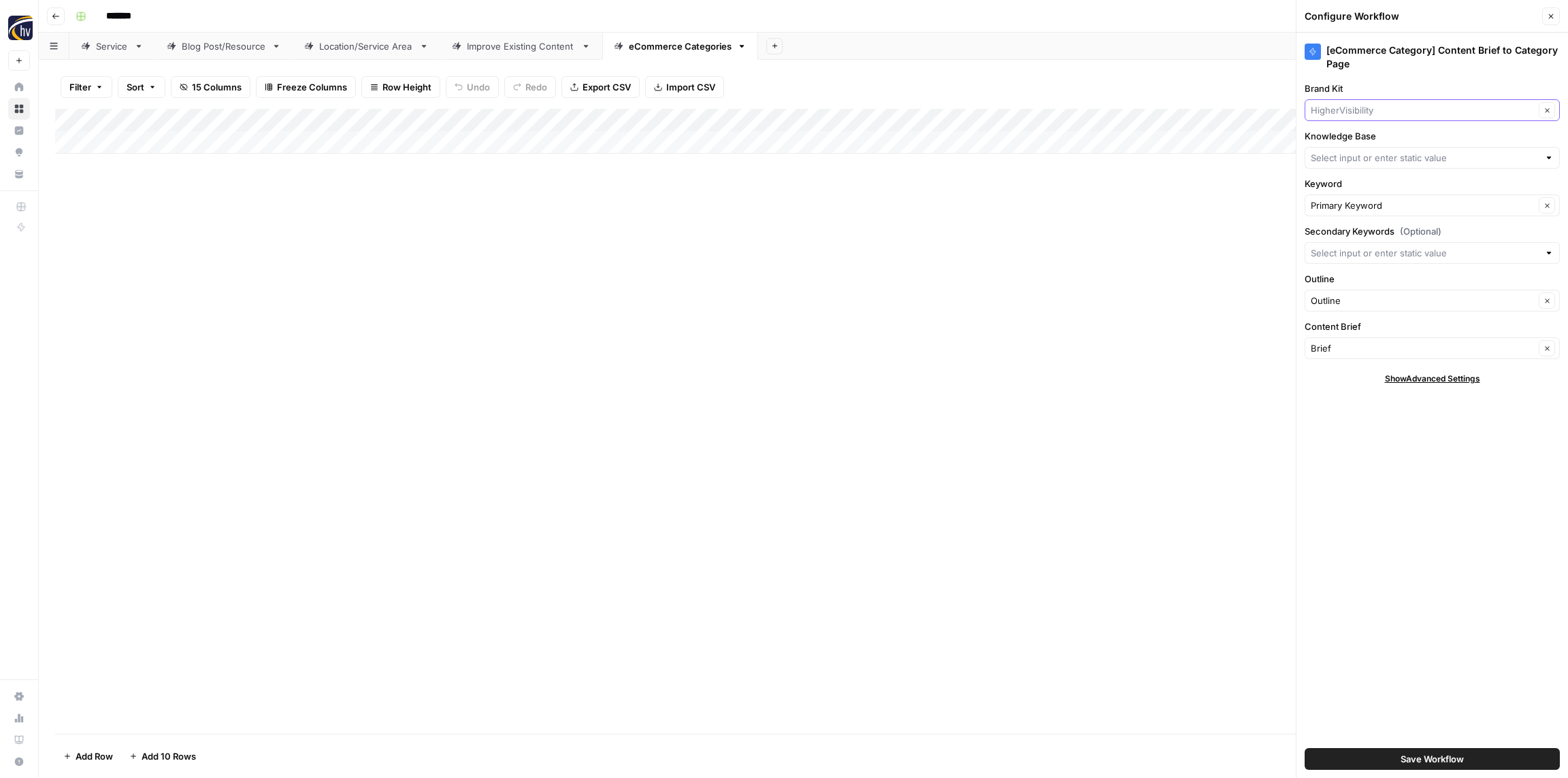
click at [1351, 107] on input "Brand Kit" at bounding box center [1422, 110] width 224 height 14
paste input "Softroc"
type input "Softroc"
click at [1353, 139] on span "Softroc" at bounding box center [1429, 143] width 227 height 14
click at [1347, 154] on input "Knowledge Base" at bounding box center [1424, 158] width 228 height 14
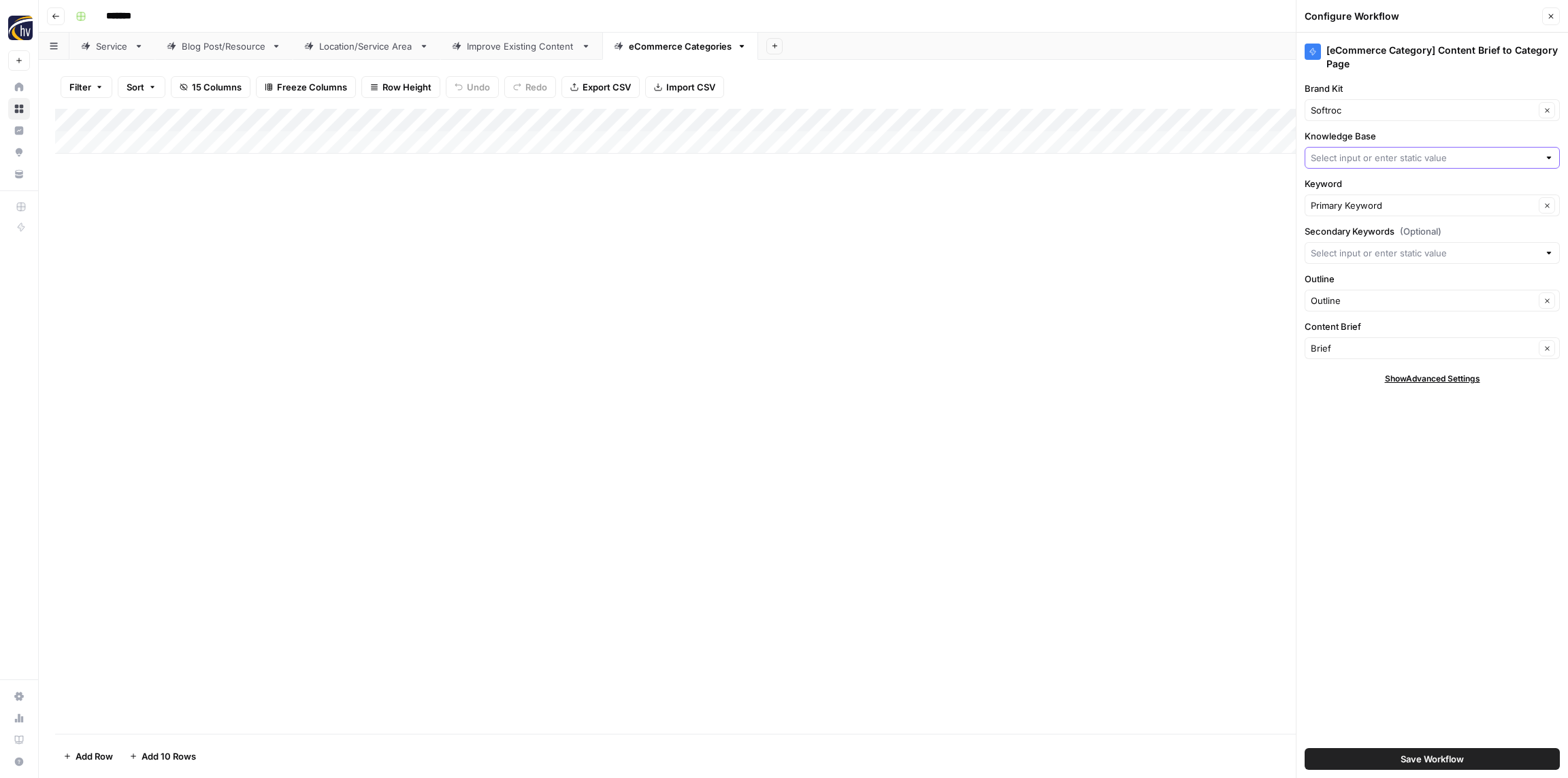
paste input "Softroc"
click at [1339, 192] on span "Softroc Sitemap" at bounding box center [1429, 190] width 227 height 14
type input "Softroc Sitemap"
click at [1416, 763] on span "Save Workflow" at bounding box center [1432, 759] width 64 height 14
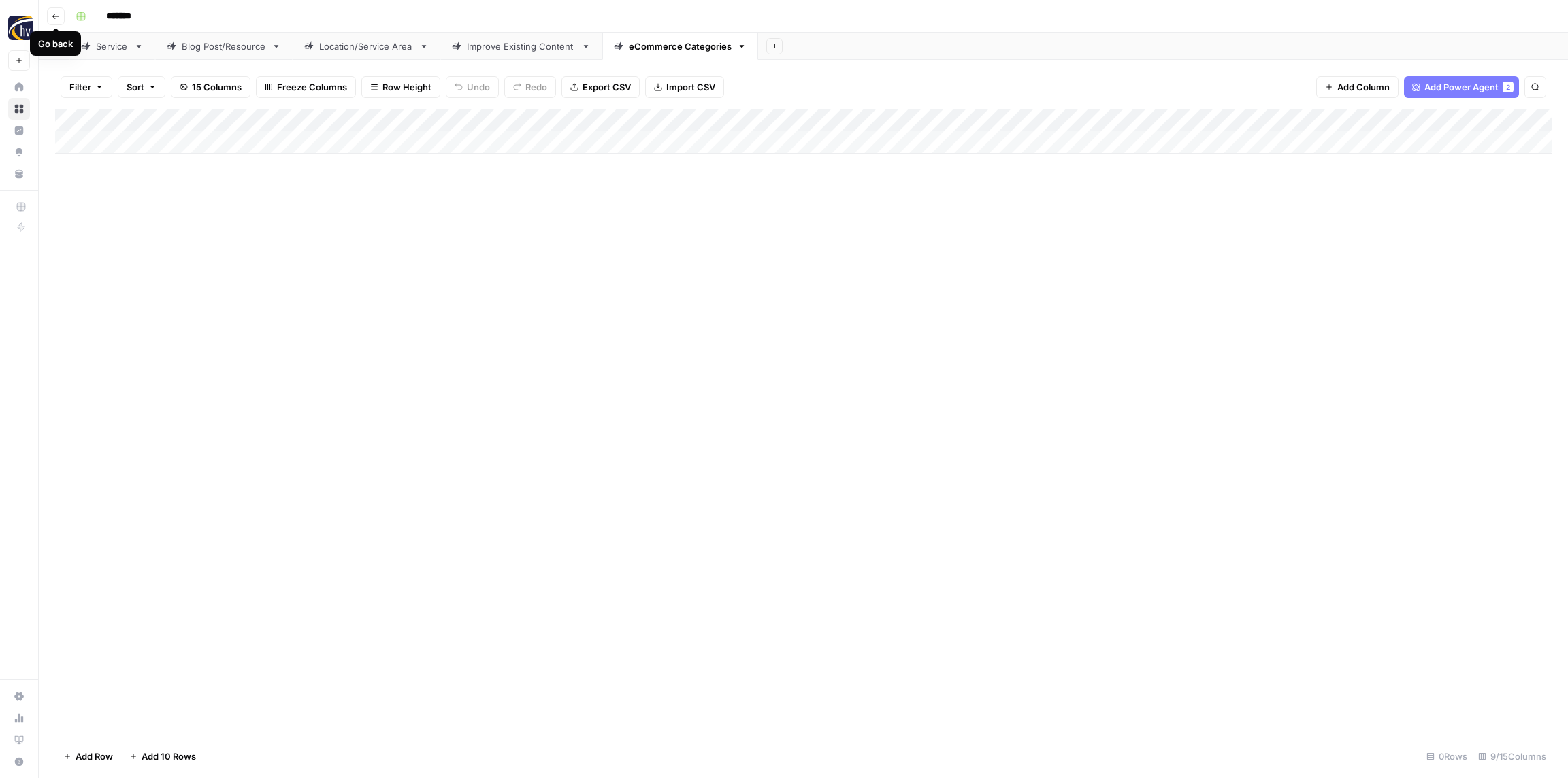
click at [58, 15] on icon "button" at bounding box center [55, 16] width 8 height 8
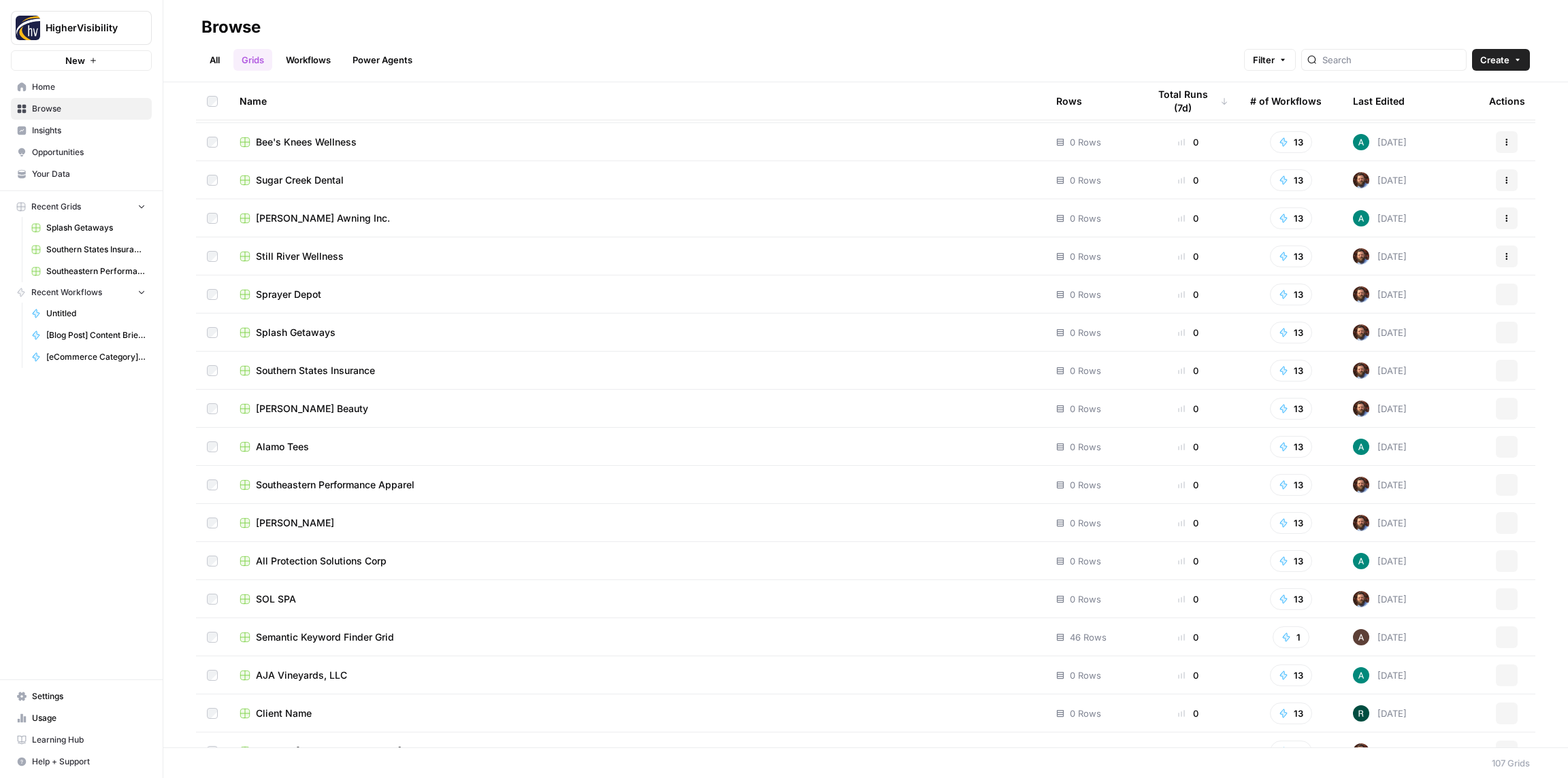
scroll to position [3448, 0]
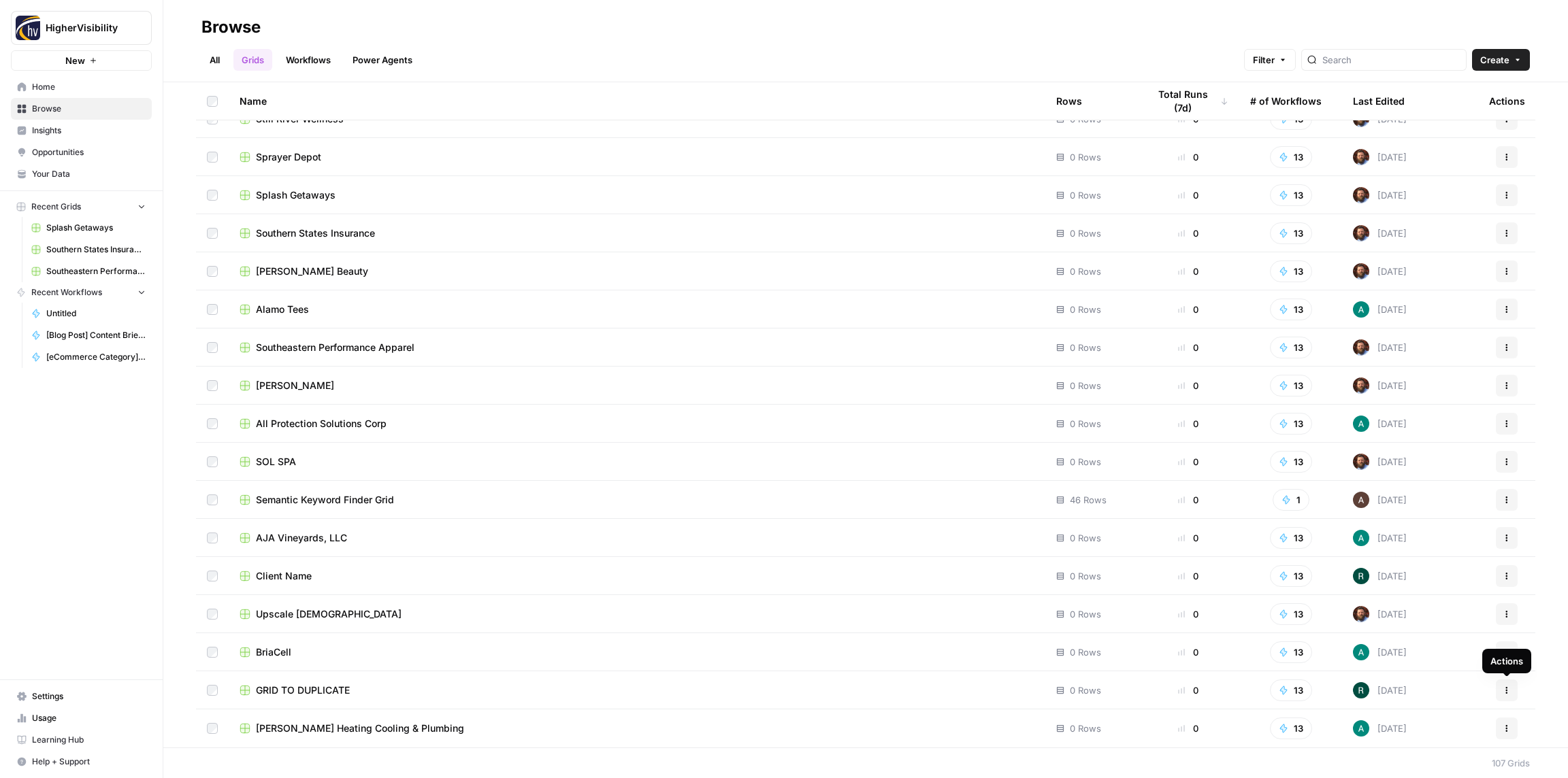
click at [1506, 689] on icon "button" at bounding box center [1507, 690] width 2 height 2
click at [1427, 577] on span "Duplicate" at bounding box center [1446, 578] width 109 height 14
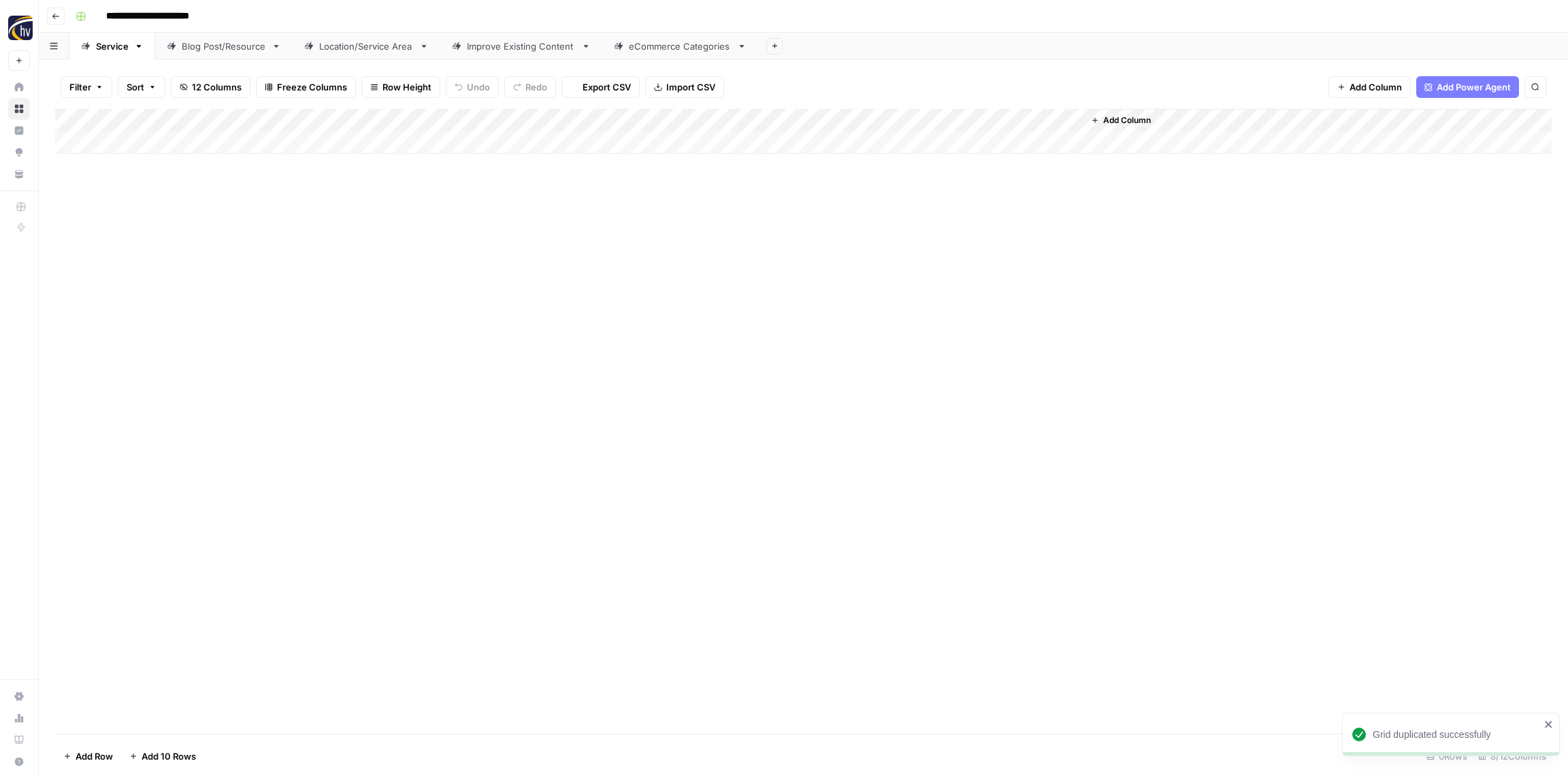
click at [173, 8] on input "**********" at bounding box center [169, 16] width 140 height 21
click at [173, 8] on input "**********" at bounding box center [169, 16] width 140 height 21
paste input
type input "******"
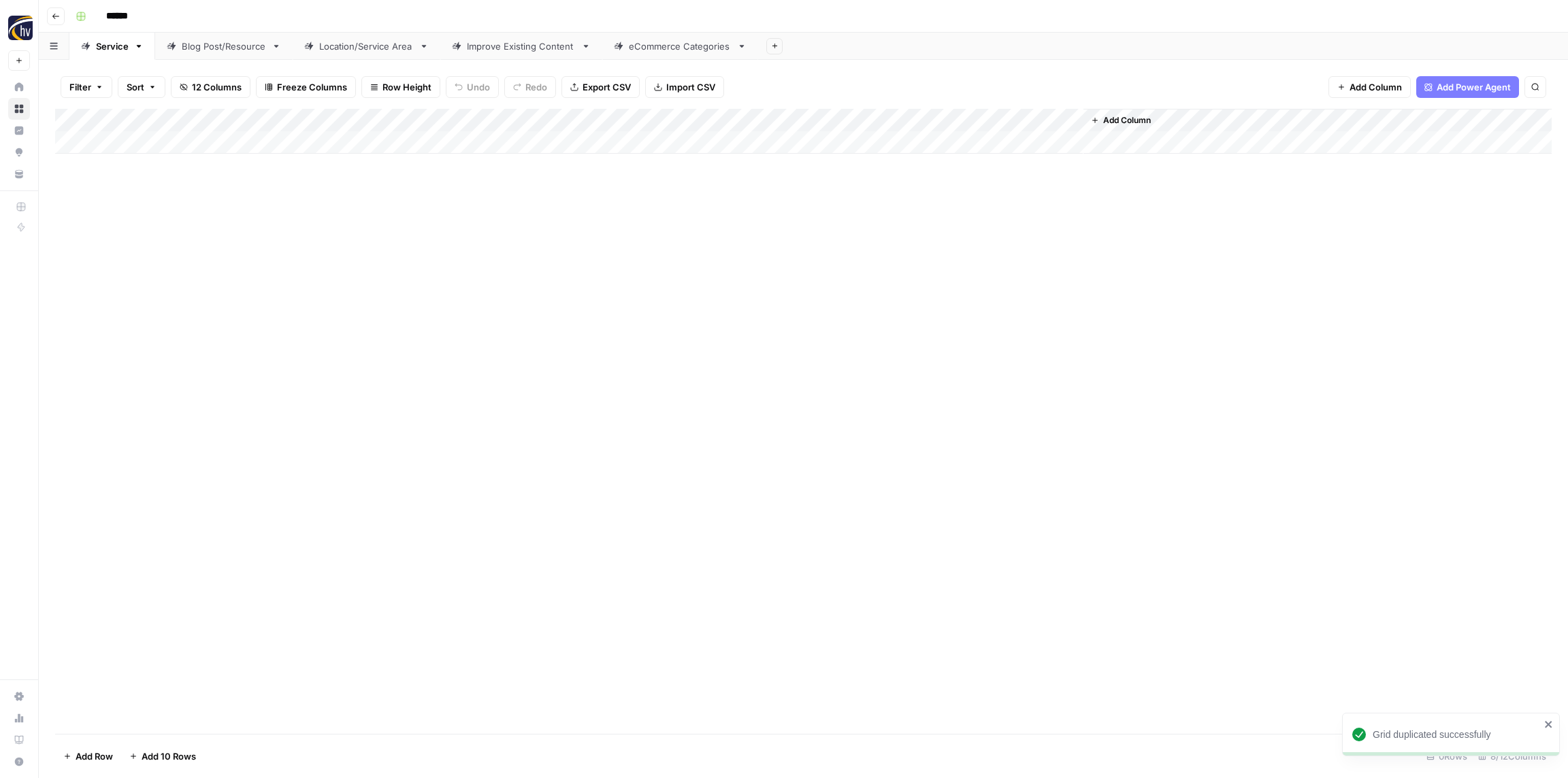
click at [299, 221] on div "Add Column" at bounding box center [803, 422] width 1496 height 625
click at [268, 116] on div "Add Column" at bounding box center [803, 131] width 1496 height 45
click at [288, 238] on span "Configure Inputs" at bounding box center [311, 235] width 119 height 14
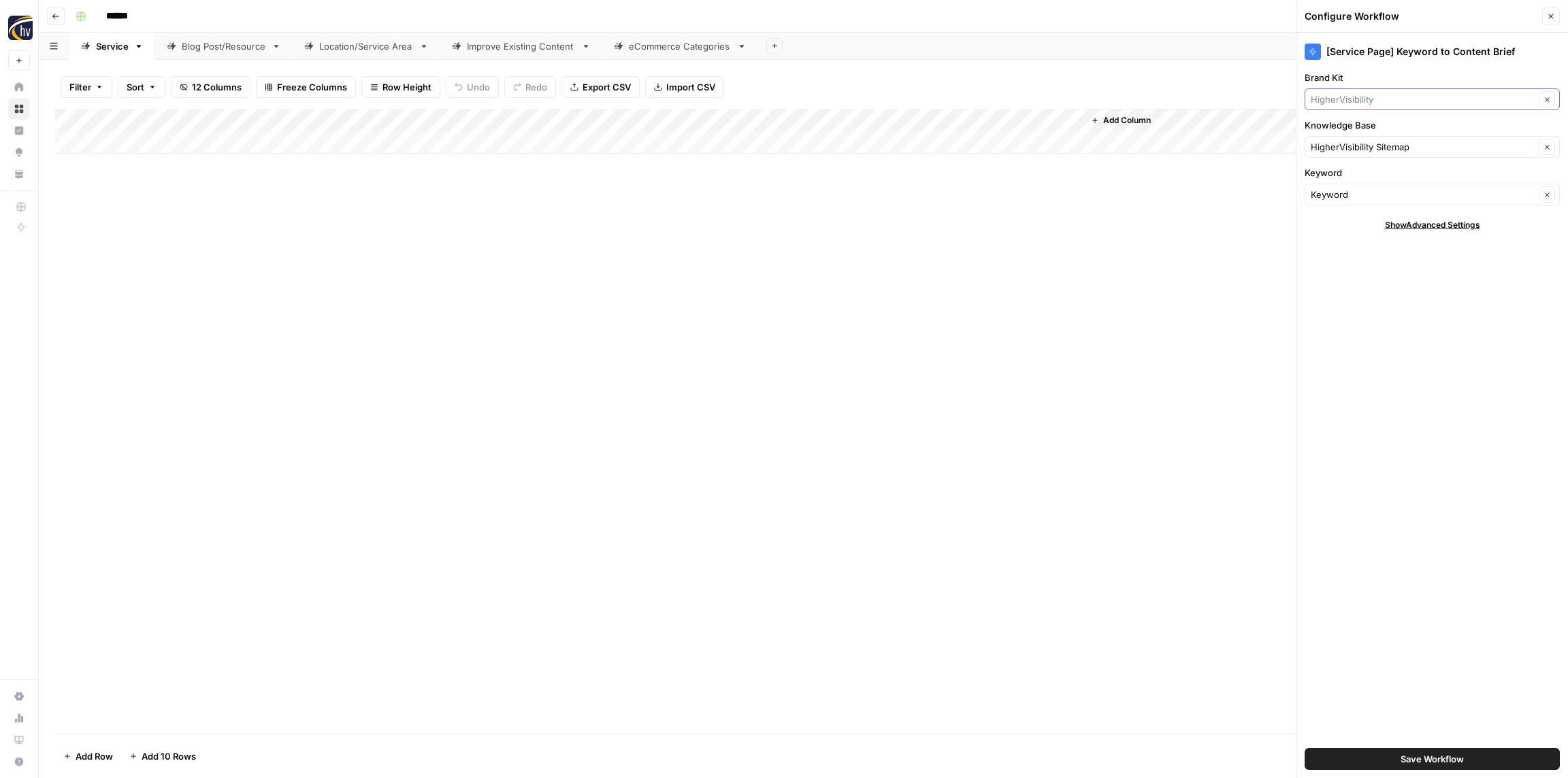
click at [1379, 97] on input "Brand Kit" at bounding box center [1422, 100] width 224 height 14
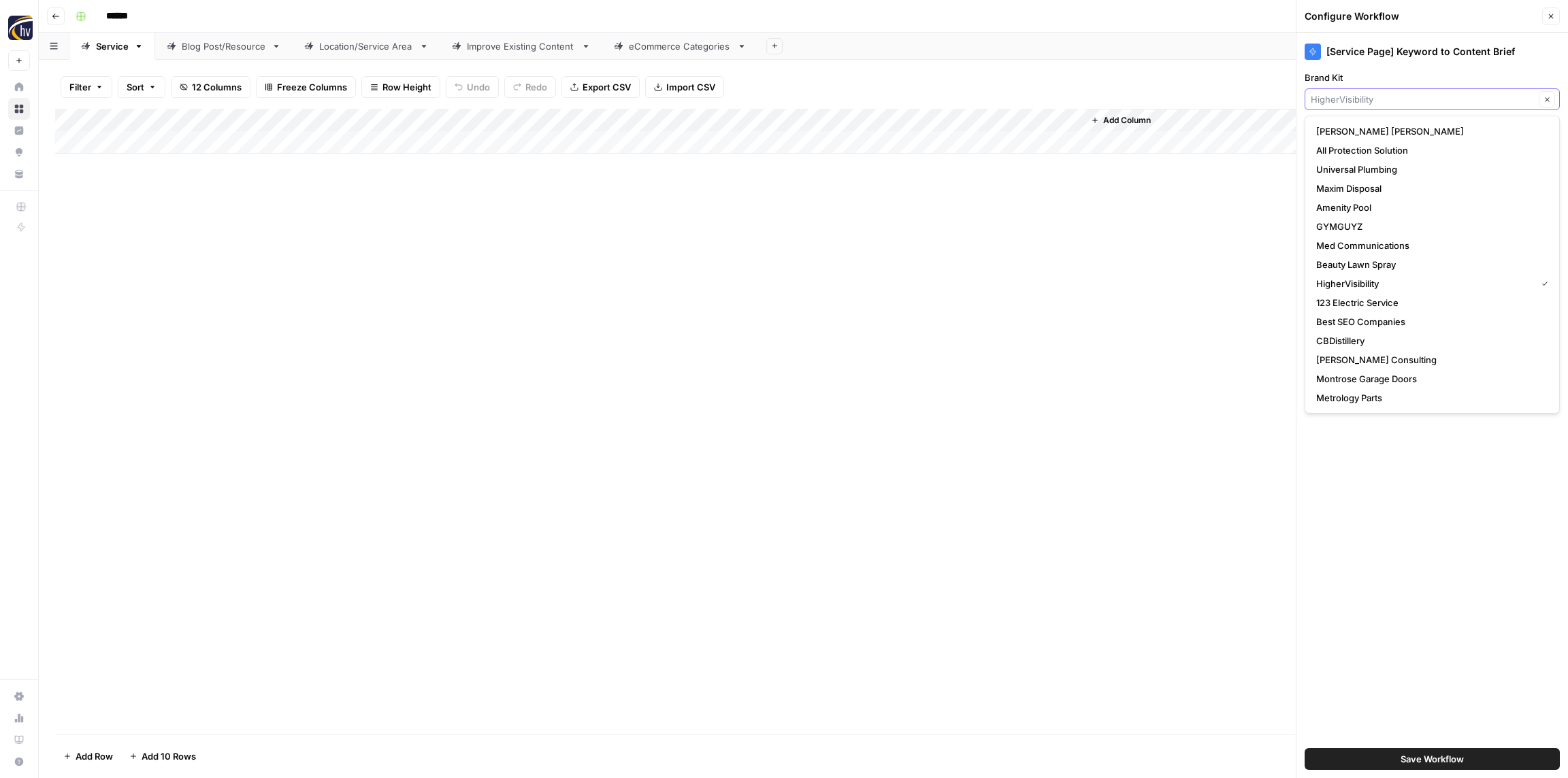
click at [1379, 97] on input "Brand Kit" at bounding box center [1422, 100] width 224 height 14
paste input "SMarts"
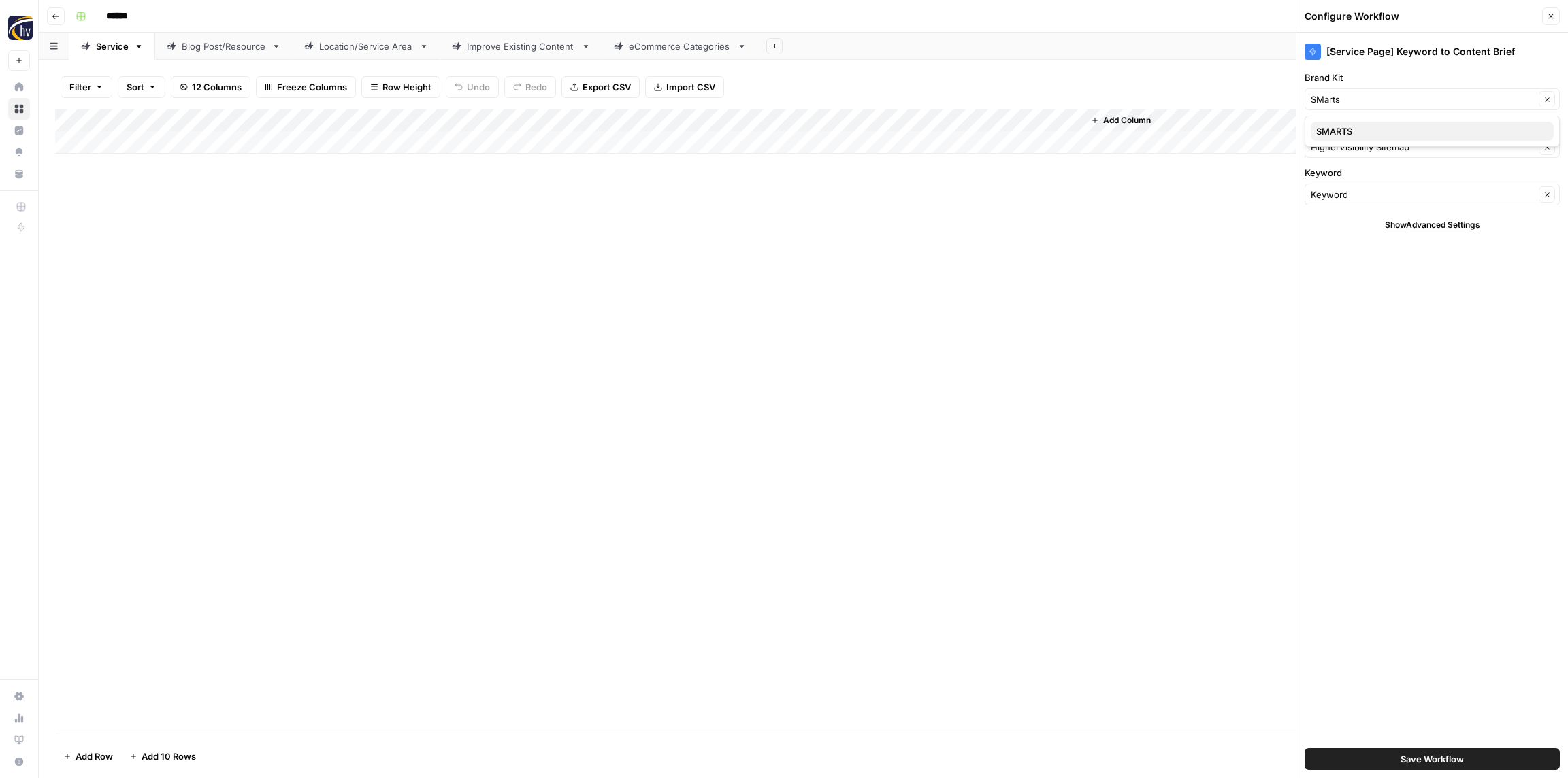
click at [1356, 128] on span "SMARTS" at bounding box center [1429, 131] width 227 height 14
type input "SMARTS"
click at [1356, 148] on input "Knowledge Base" at bounding box center [1422, 147] width 224 height 14
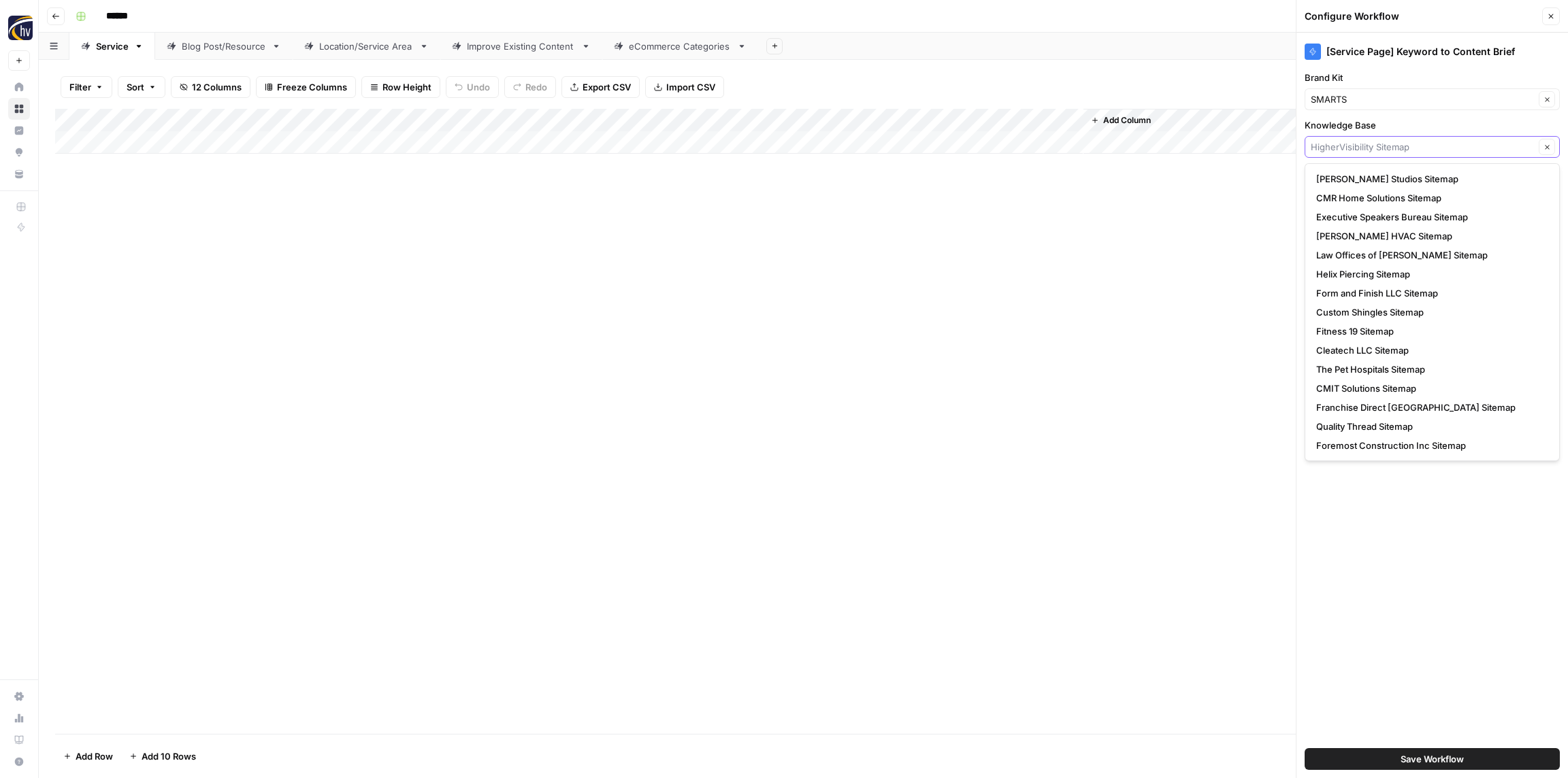
paste input "SMarts"
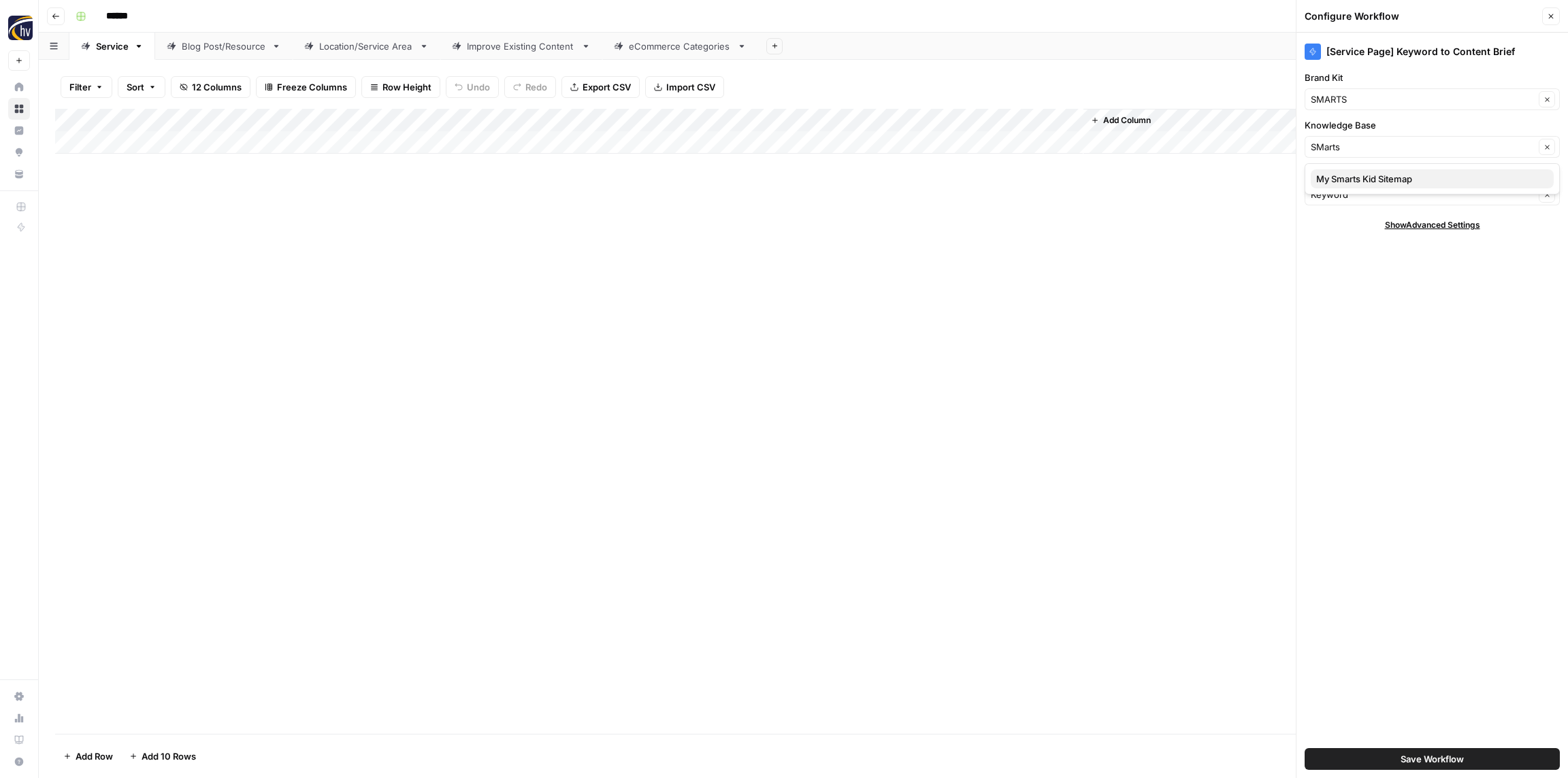
click at [1351, 180] on span "My Smarts Kid Sitemap" at bounding box center [1429, 179] width 227 height 14
type input "My Smarts Kid Sitemap"
click at [1389, 102] on input "Brand Kit" at bounding box center [1422, 100] width 224 height 14
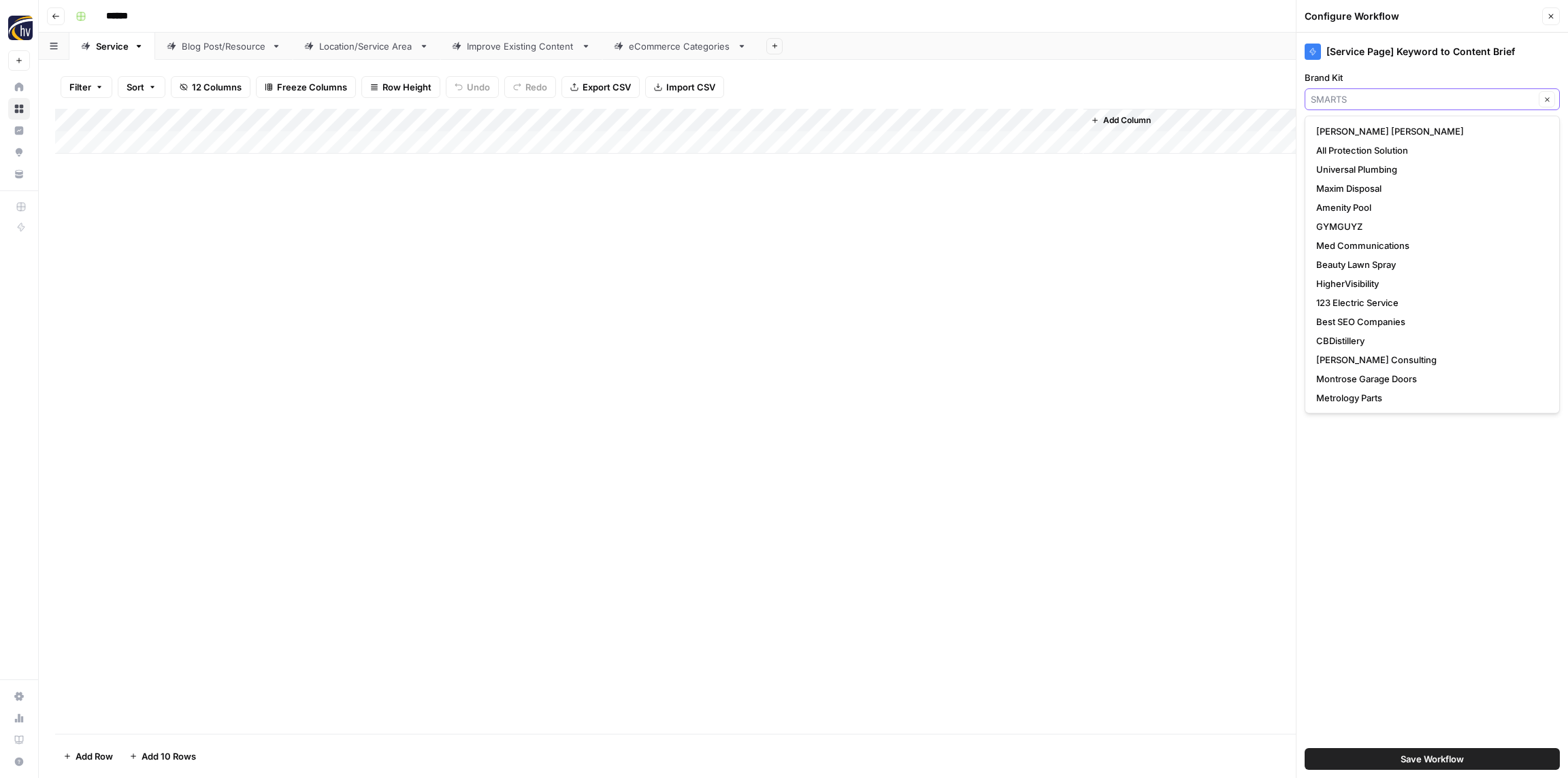
paste input "SMarts"
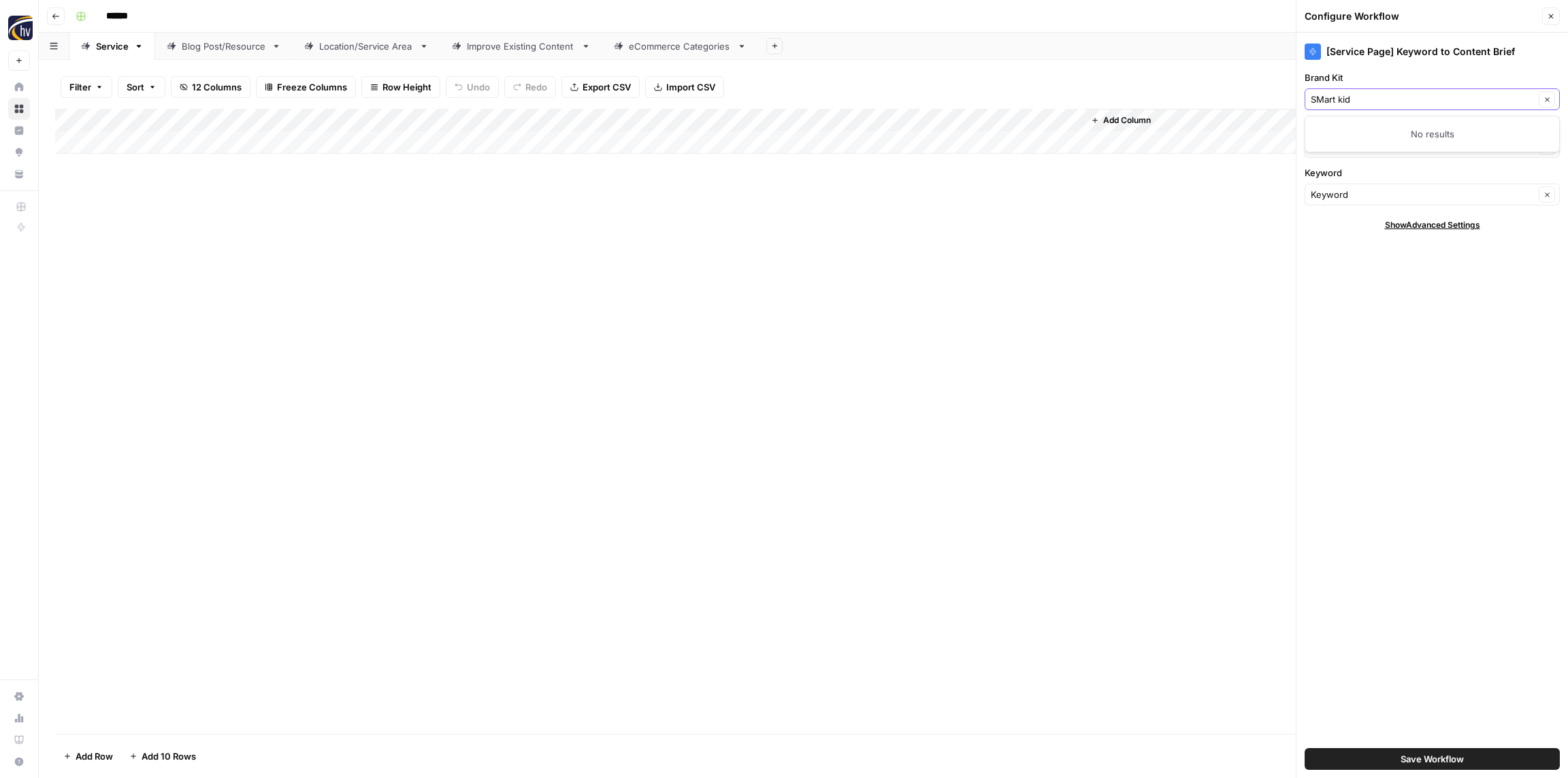
click at [1400, 95] on input "SMart kid" at bounding box center [1422, 100] width 224 height 14
paste input "s"
drag, startPoint x: 1339, startPoint y: 126, endPoint x: 1340, endPoint y: 133, distance: 7.1
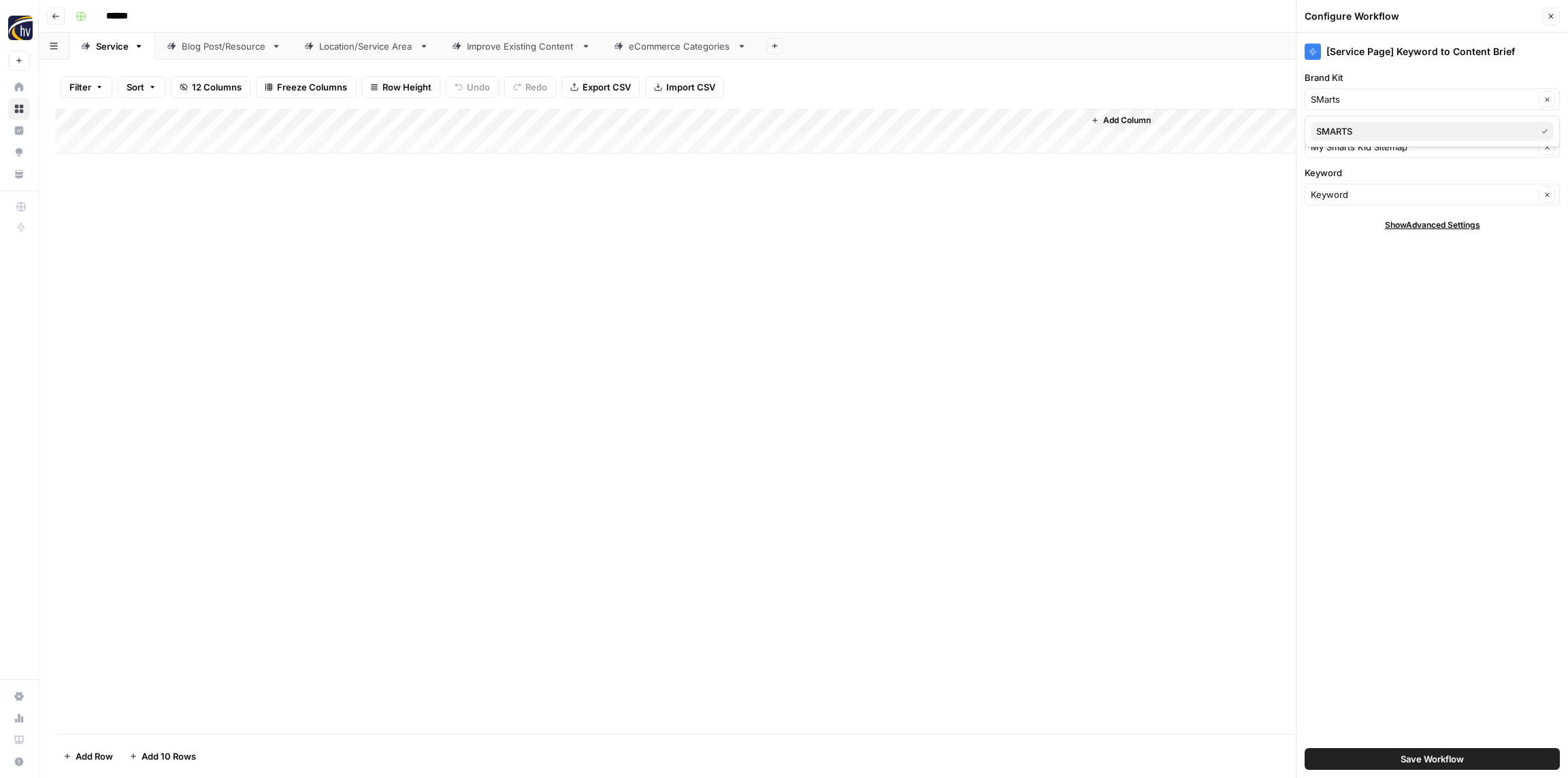
click at [1339, 126] on span "SMARTS" at bounding box center [1423, 131] width 215 height 14
type input "SMARTS"
drag, startPoint x: 1405, startPoint y: 448, endPoint x: 1400, endPoint y: 440, distance: 9.4
click at [1405, 448] on div "[Service Page] Keyword to Content Brief Brand Kit SMARTS Clear Knowledge Base M…" at bounding box center [1432, 405] width 271 height 746
click at [1419, 757] on span "Save Workflow" at bounding box center [1432, 759] width 64 height 14
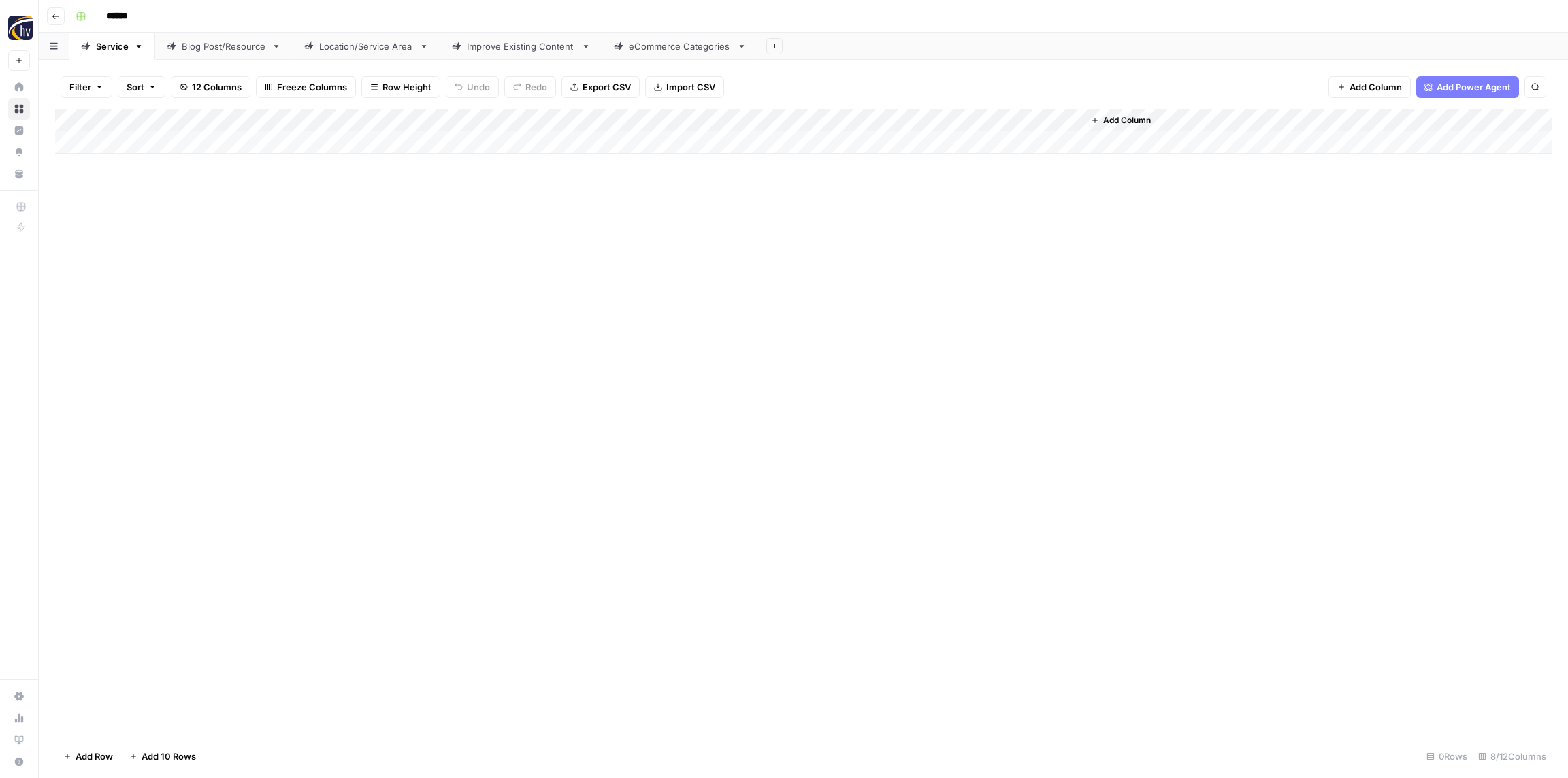
click at [897, 126] on div "Add Column" at bounding box center [803, 131] width 1496 height 45
click at [897, 231] on span "Configure Inputs" at bounding box center [923, 235] width 119 height 14
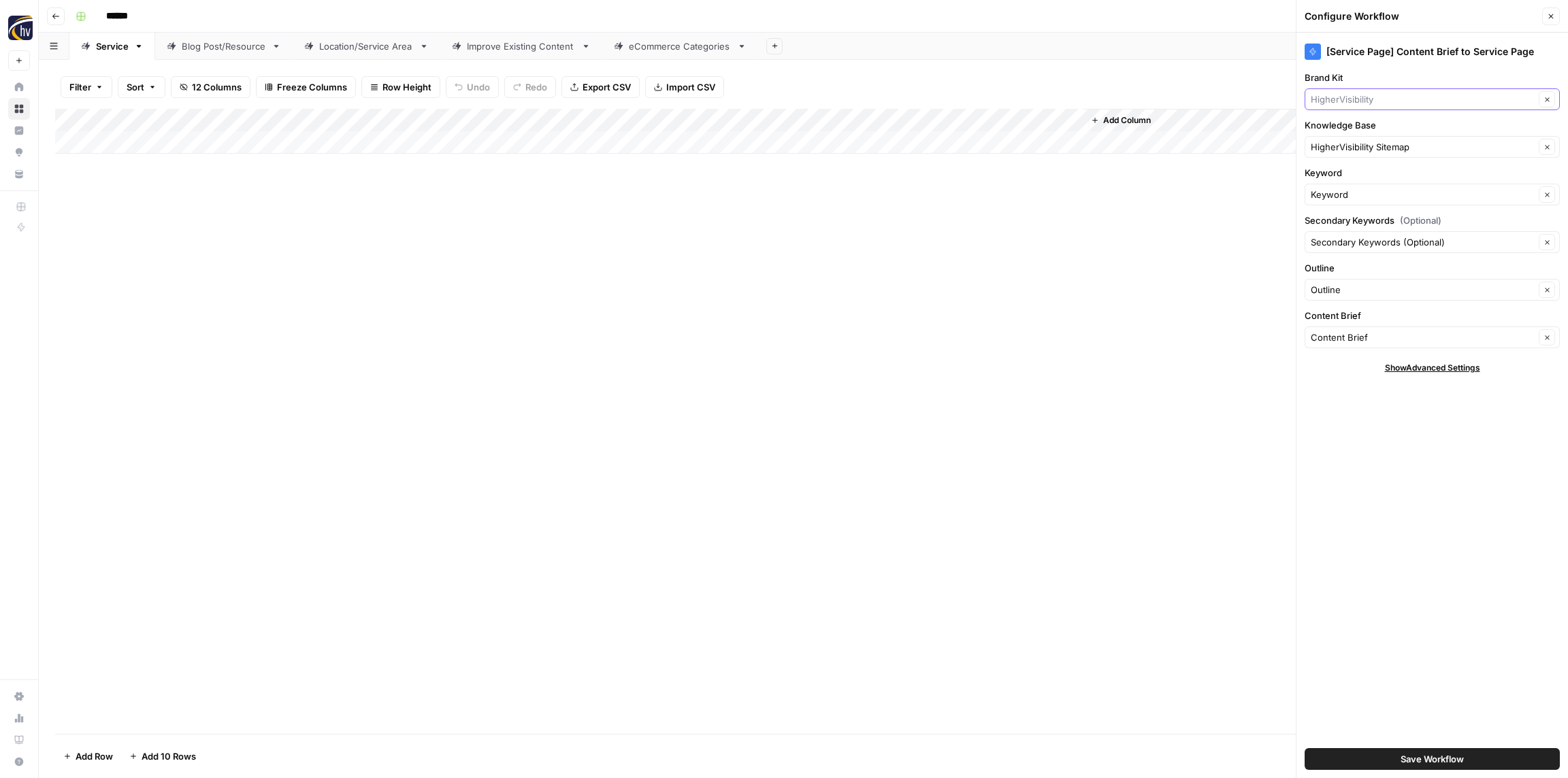
click at [1356, 100] on input "Brand Kit" at bounding box center [1422, 100] width 224 height 14
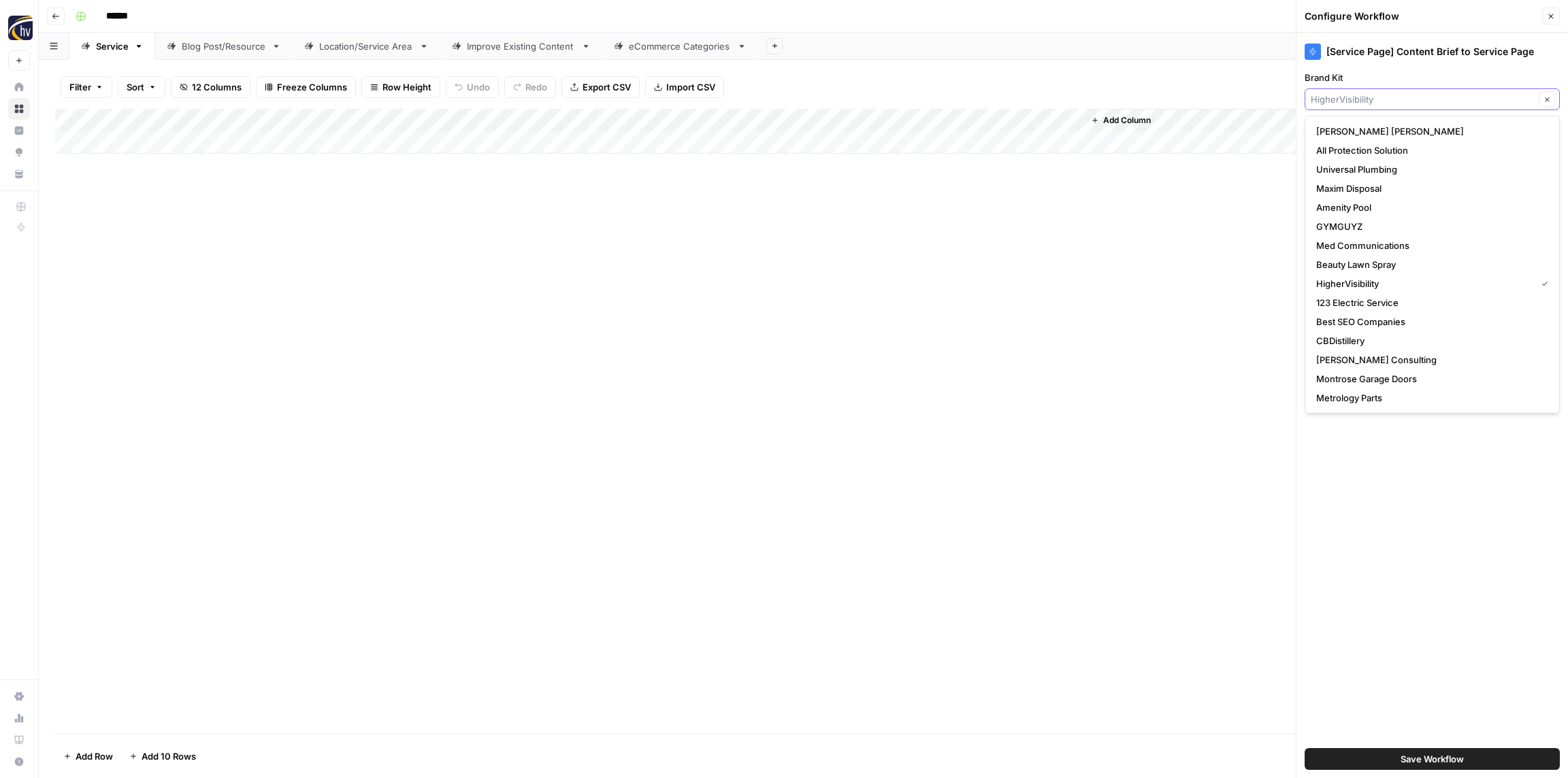
paste input "SMarts"
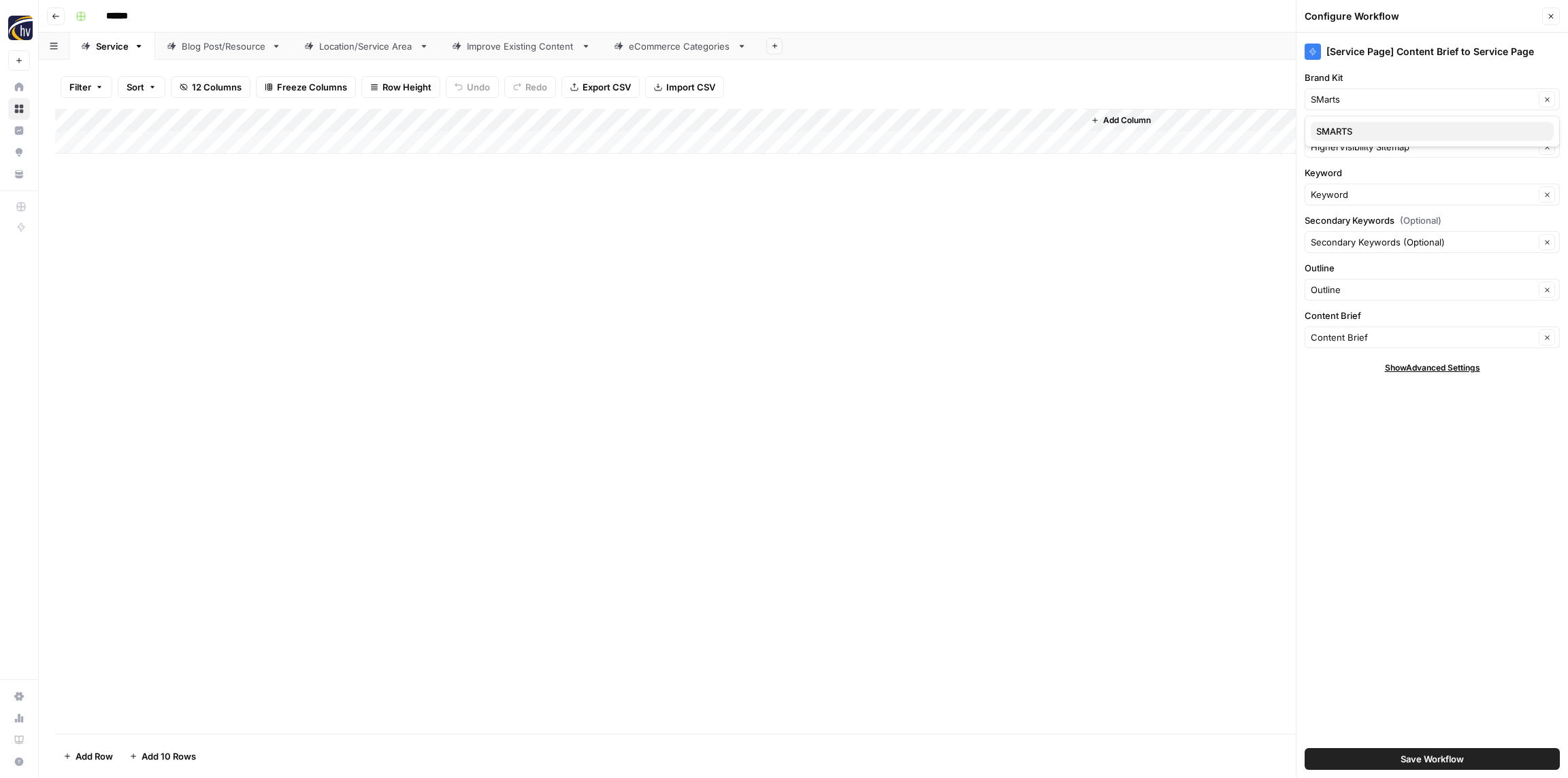
drag, startPoint x: 1354, startPoint y: 126, endPoint x: 1353, endPoint y: 138, distance: 12.0
click at [1353, 126] on span "SMARTS" at bounding box center [1429, 131] width 227 height 14
type input "SMARTS"
click at [1353, 148] on input "Knowledge Base" at bounding box center [1422, 147] width 224 height 14
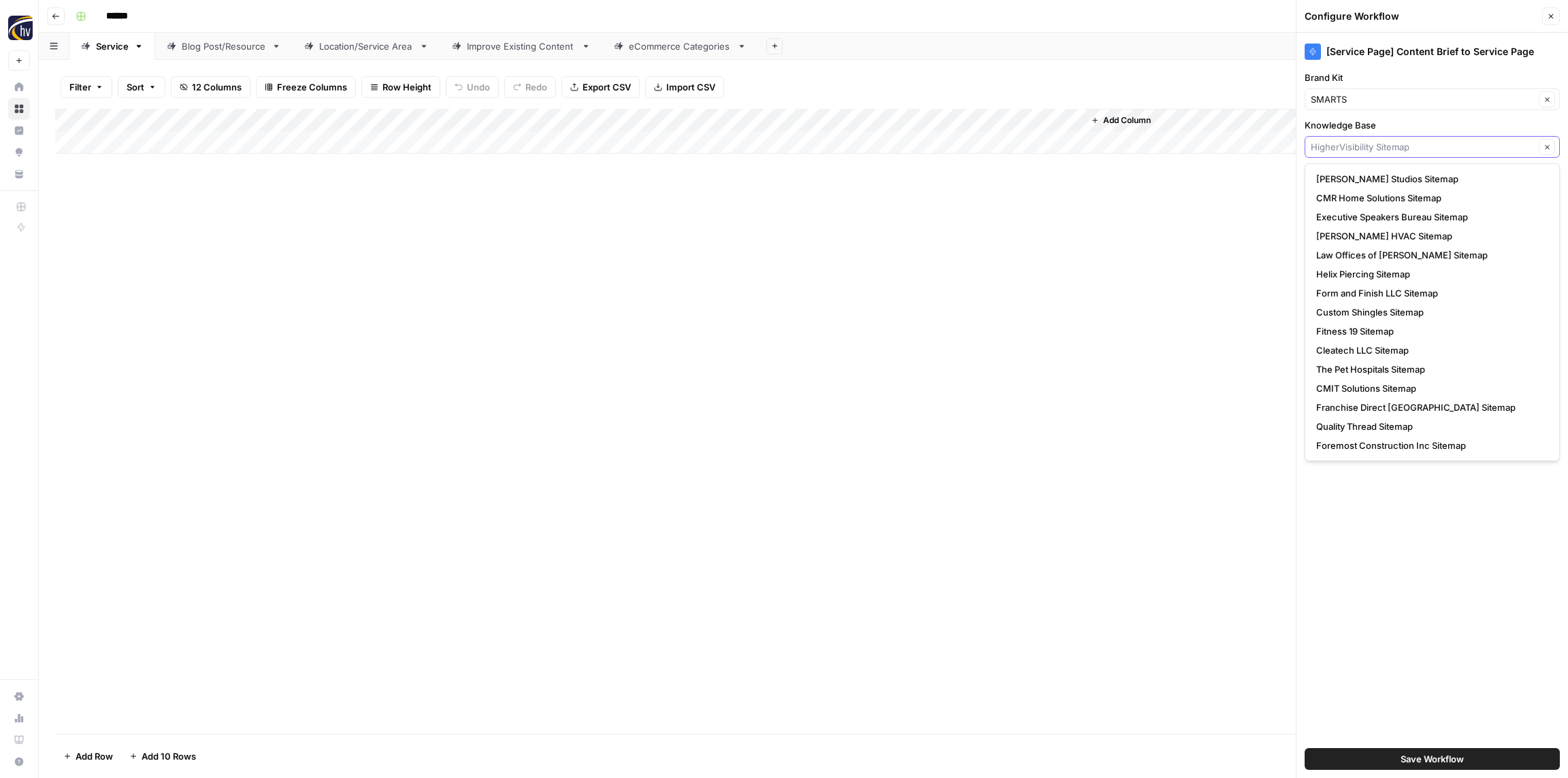
paste input "SMarts"
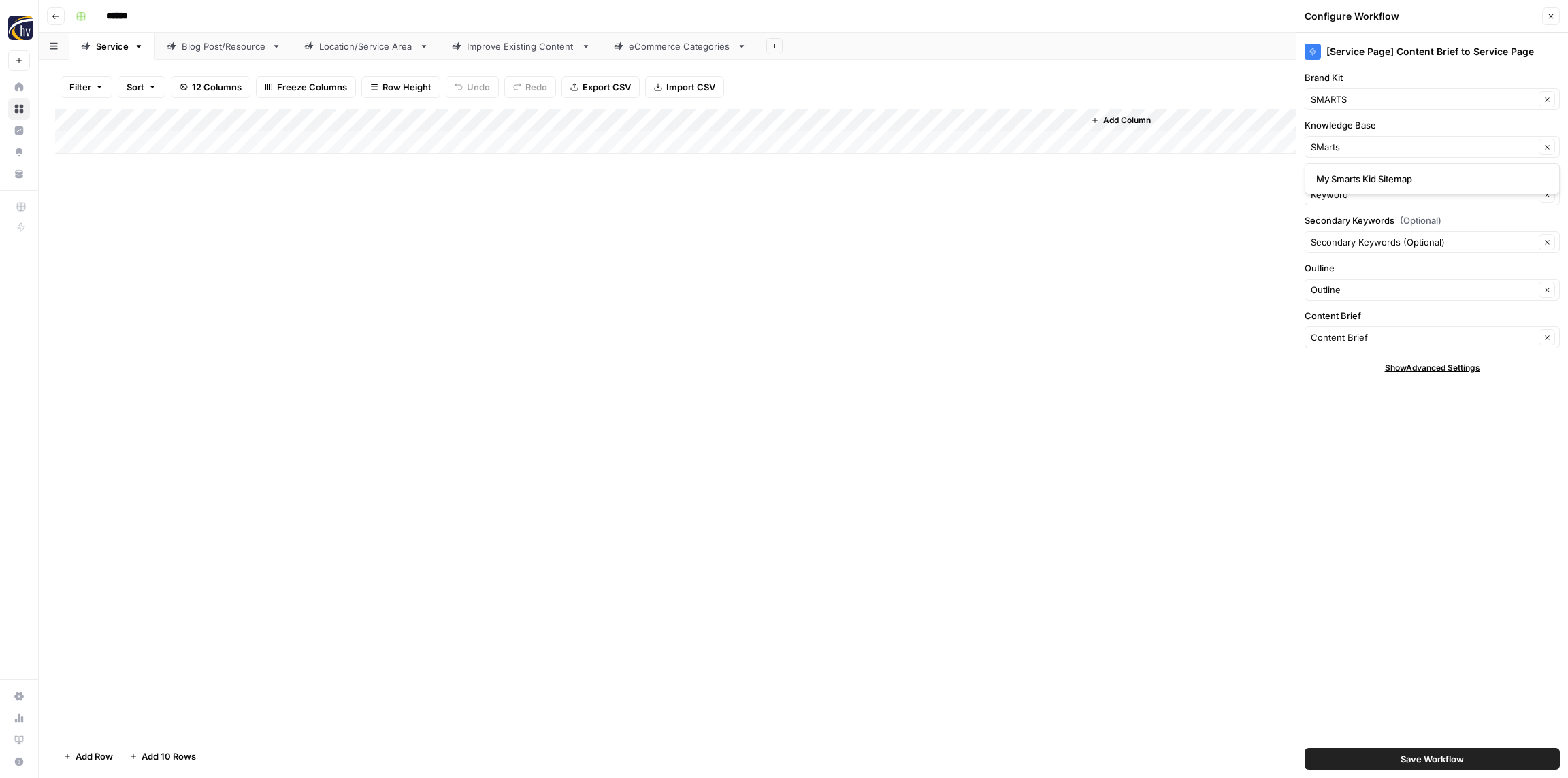
click at [1349, 189] on div "My Smarts Kid Sitemap" at bounding box center [1432, 179] width 255 height 31
click at [1350, 177] on span "My Smarts Kid Sitemap" at bounding box center [1429, 179] width 227 height 14
type input "My Smarts Kid Sitemap"
click at [1429, 760] on span "Save Workflow" at bounding box center [1432, 759] width 64 height 14
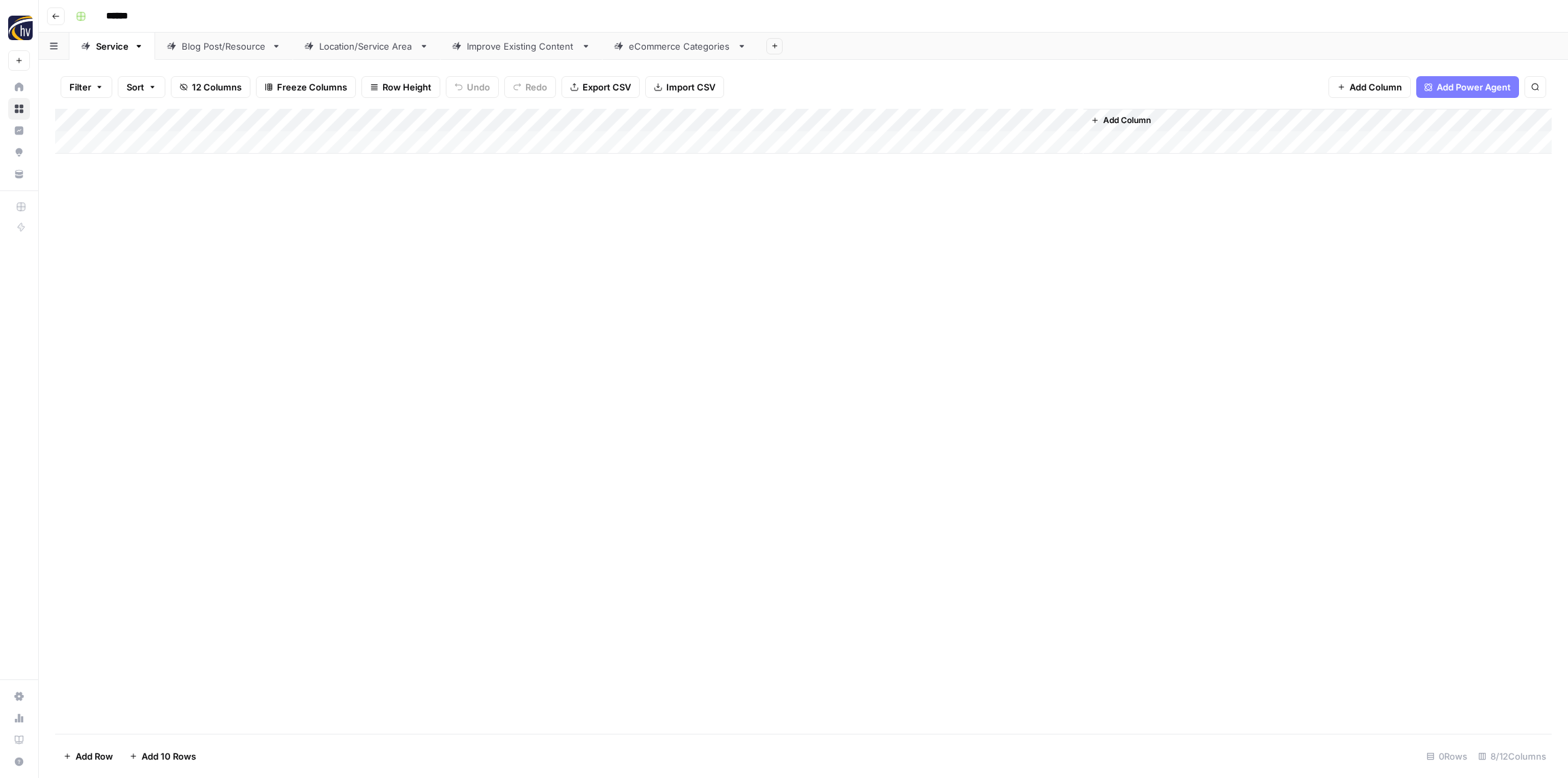
click at [212, 53] on link "Blog Post/Resource" at bounding box center [223, 46] width 137 height 27
click at [275, 113] on div "Add Column" at bounding box center [803, 131] width 1496 height 45
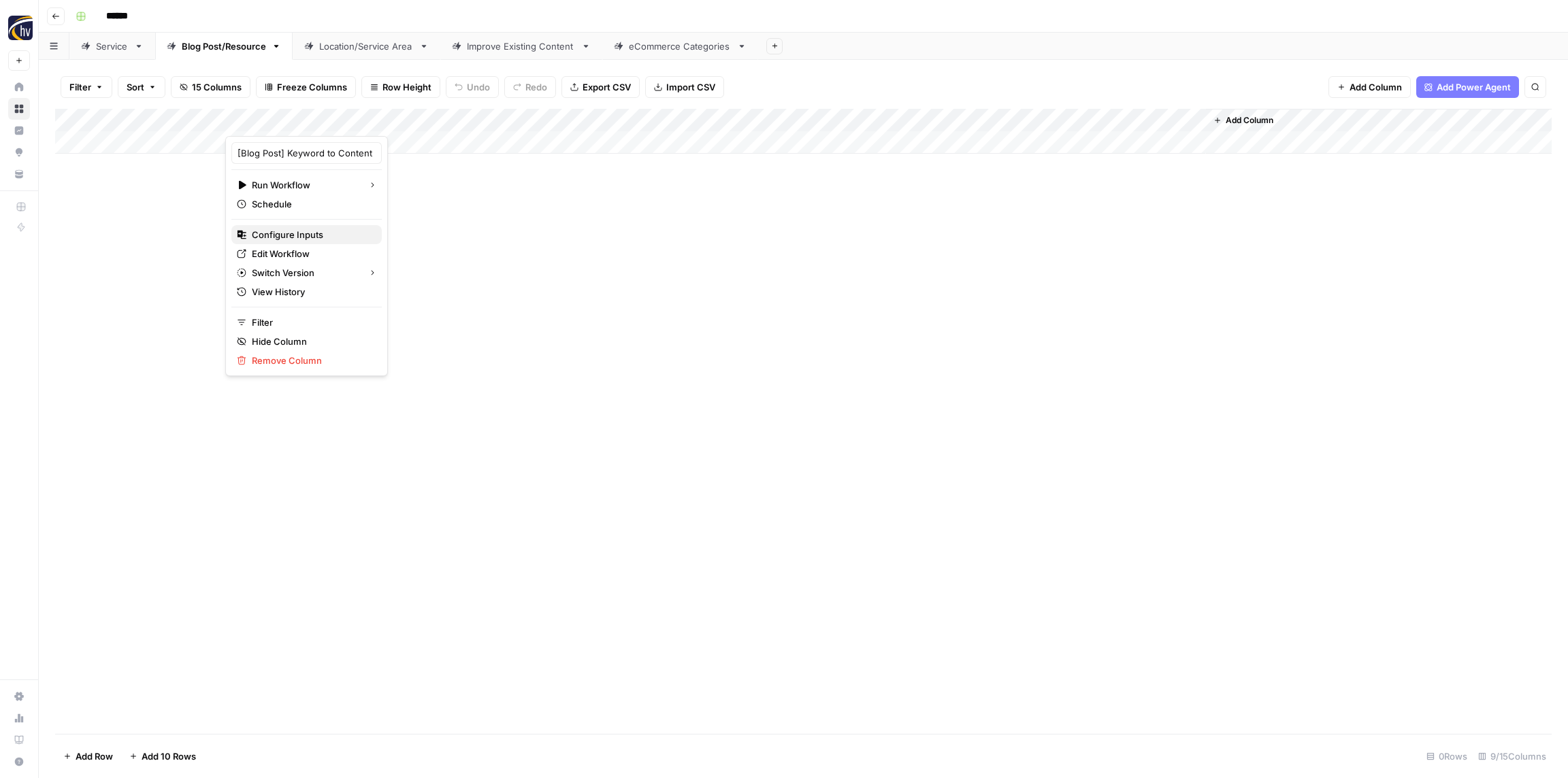
drag, startPoint x: 307, startPoint y: 232, endPoint x: 299, endPoint y: 229, distance: 8.5
click at [306, 232] on span "Configure Inputs" at bounding box center [311, 235] width 119 height 14
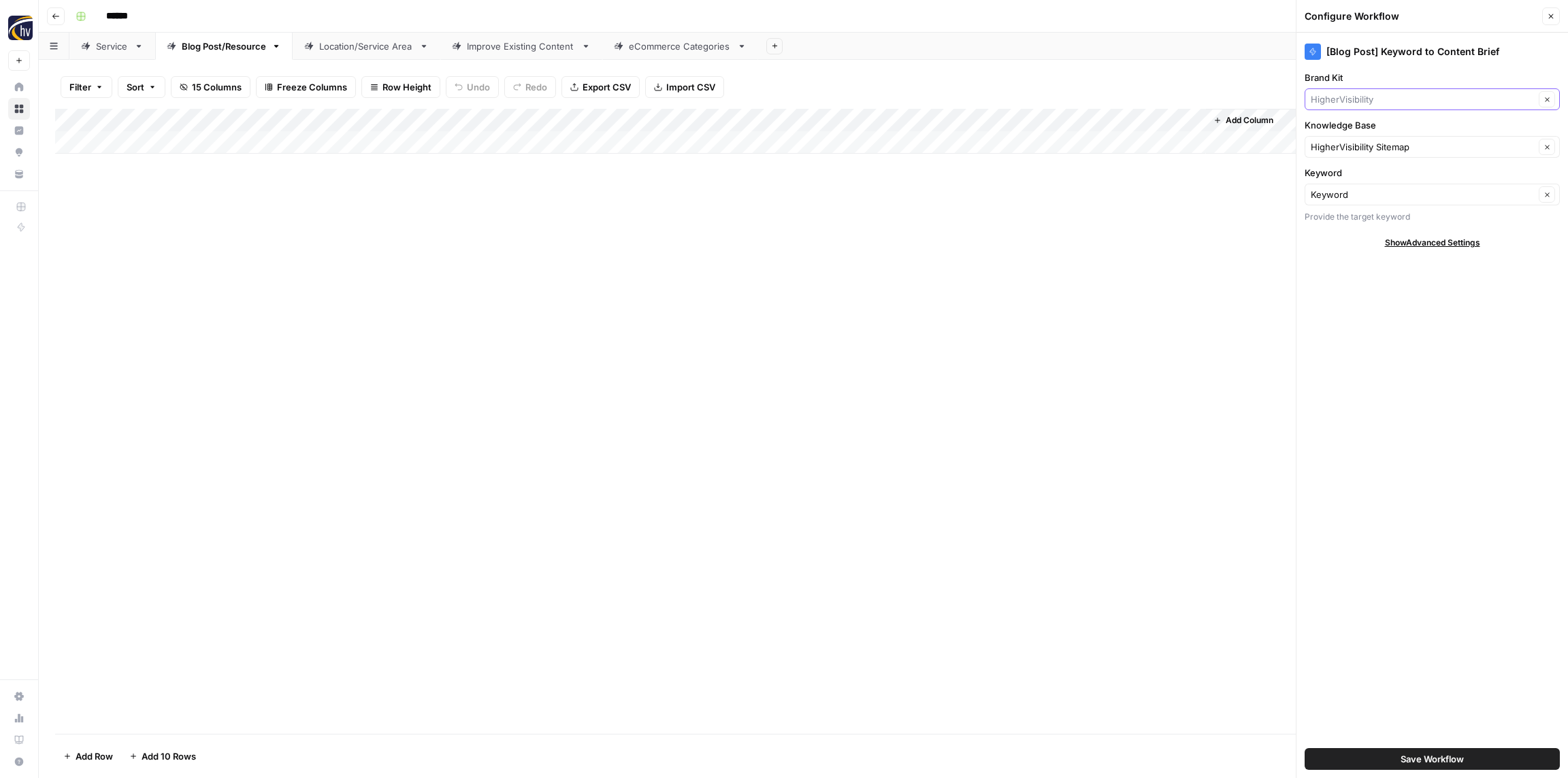
click at [1388, 100] on input "Brand Kit" at bounding box center [1422, 100] width 224 height 14
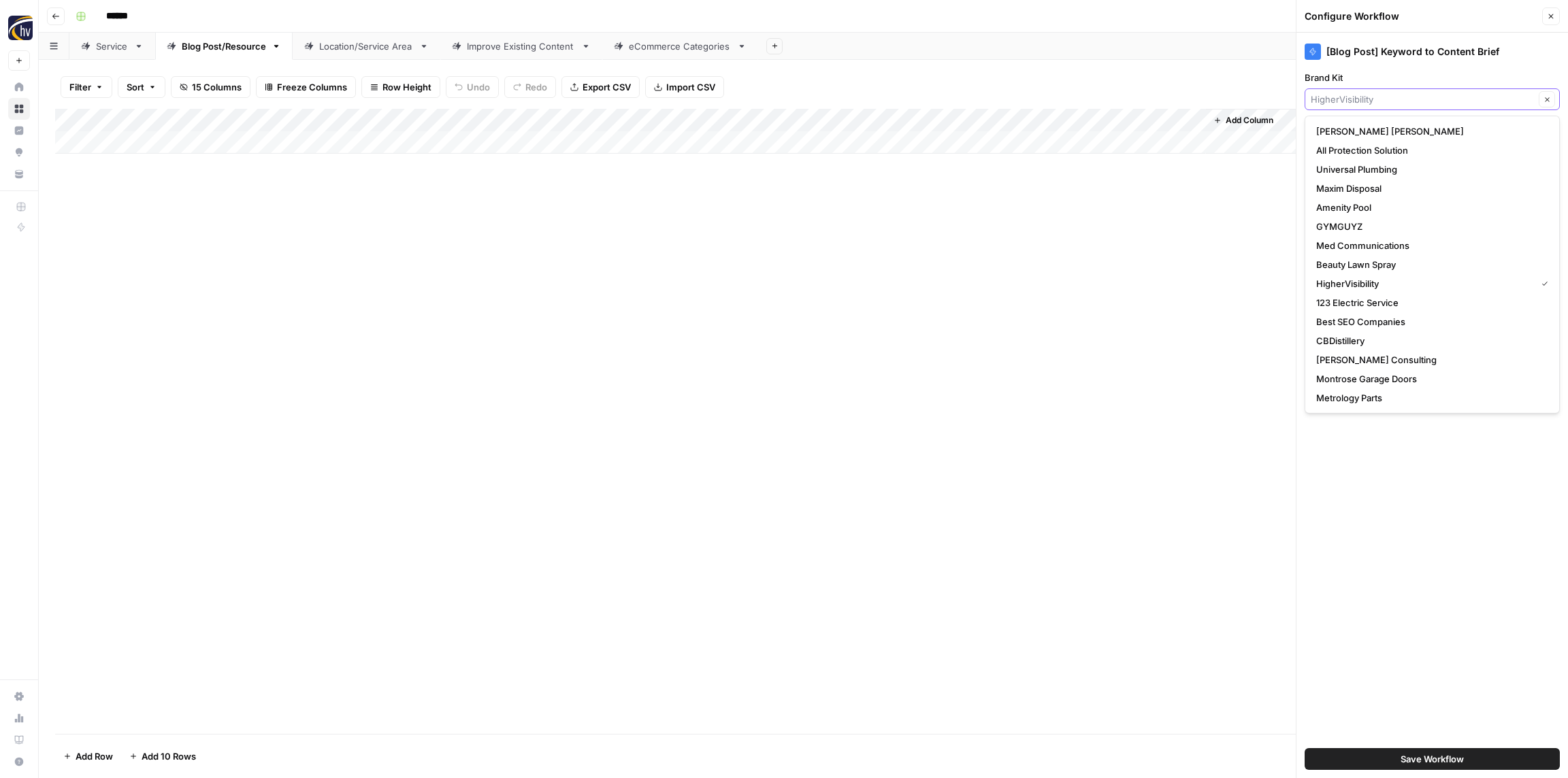
paste input "SMarts"
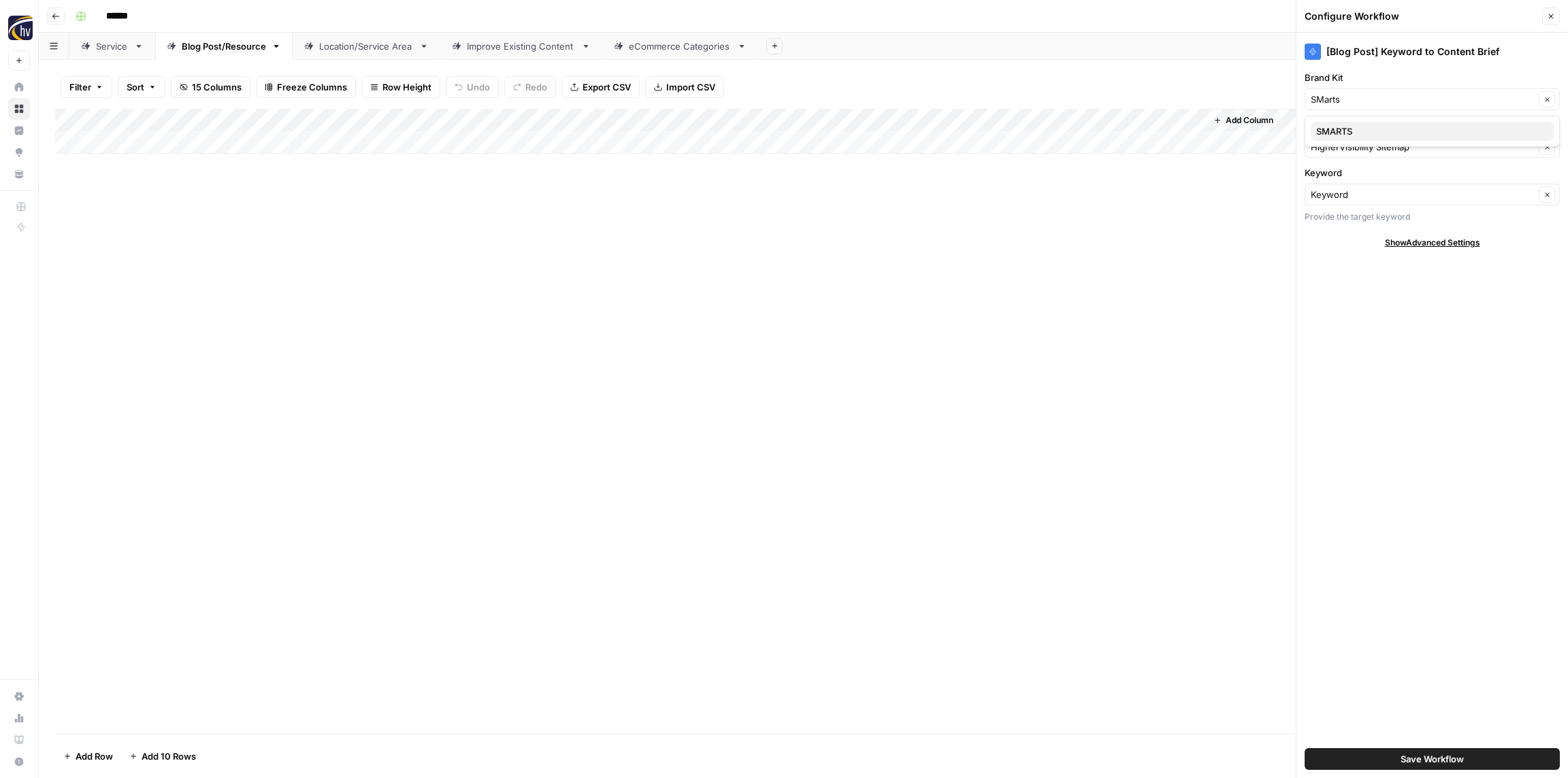
click at [1382, 134] on span "SMARTS" at bounding box center [1429, 131] width 227 height 14
type input "SMARTS"
click at [1381, 146] on input "Knowledge Base" at bounding box center [1422, 147] width 224 height 14
paste input "SMarts"
click at [1356, 182] on span "My Smarts Kid Sitemap" at bounding box center [1429, 179] width 227 height 14
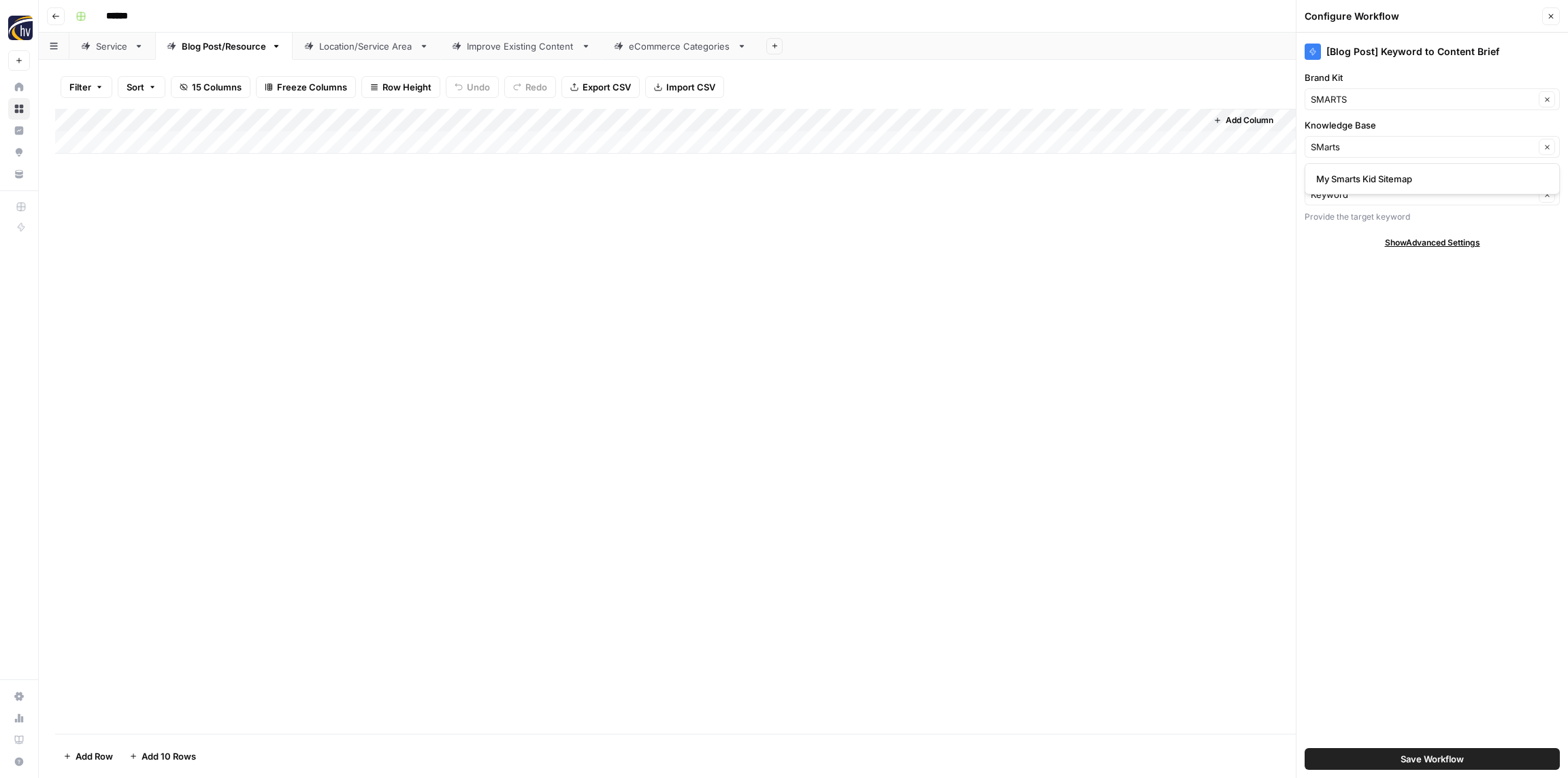
type input "My Smarts Kid Sitemap"
click at [1411, 756] on span "Save Workflow" at bounding box center [1432, 759] width 64 height 14
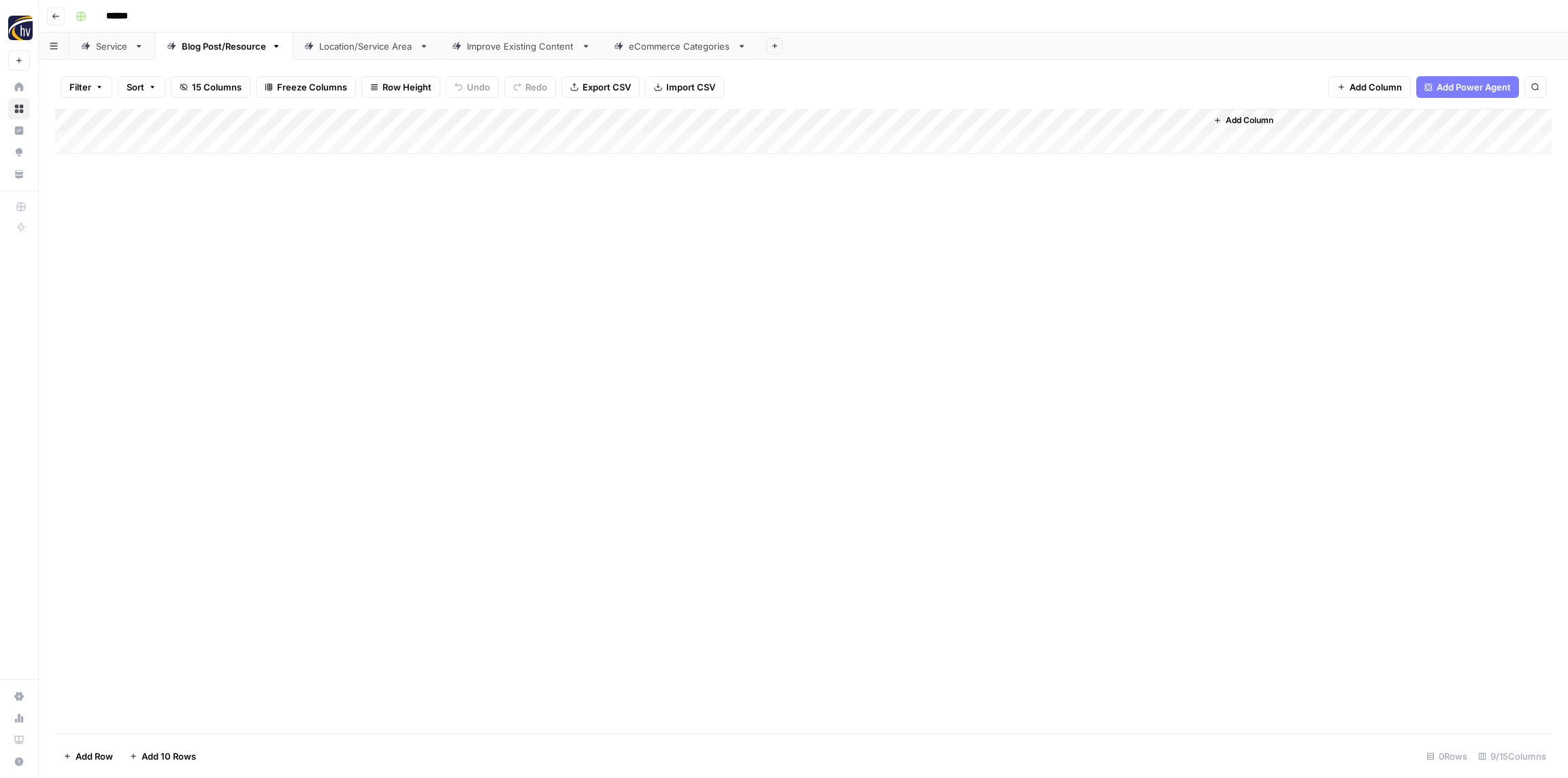
click at [1019, 119] on div "Add Column" at bounding box center [803, 131] width 1496 height 45
click at [1022, 234] on span "Configure Inputs" at bounding box center [1046, 235] width 119 height 14
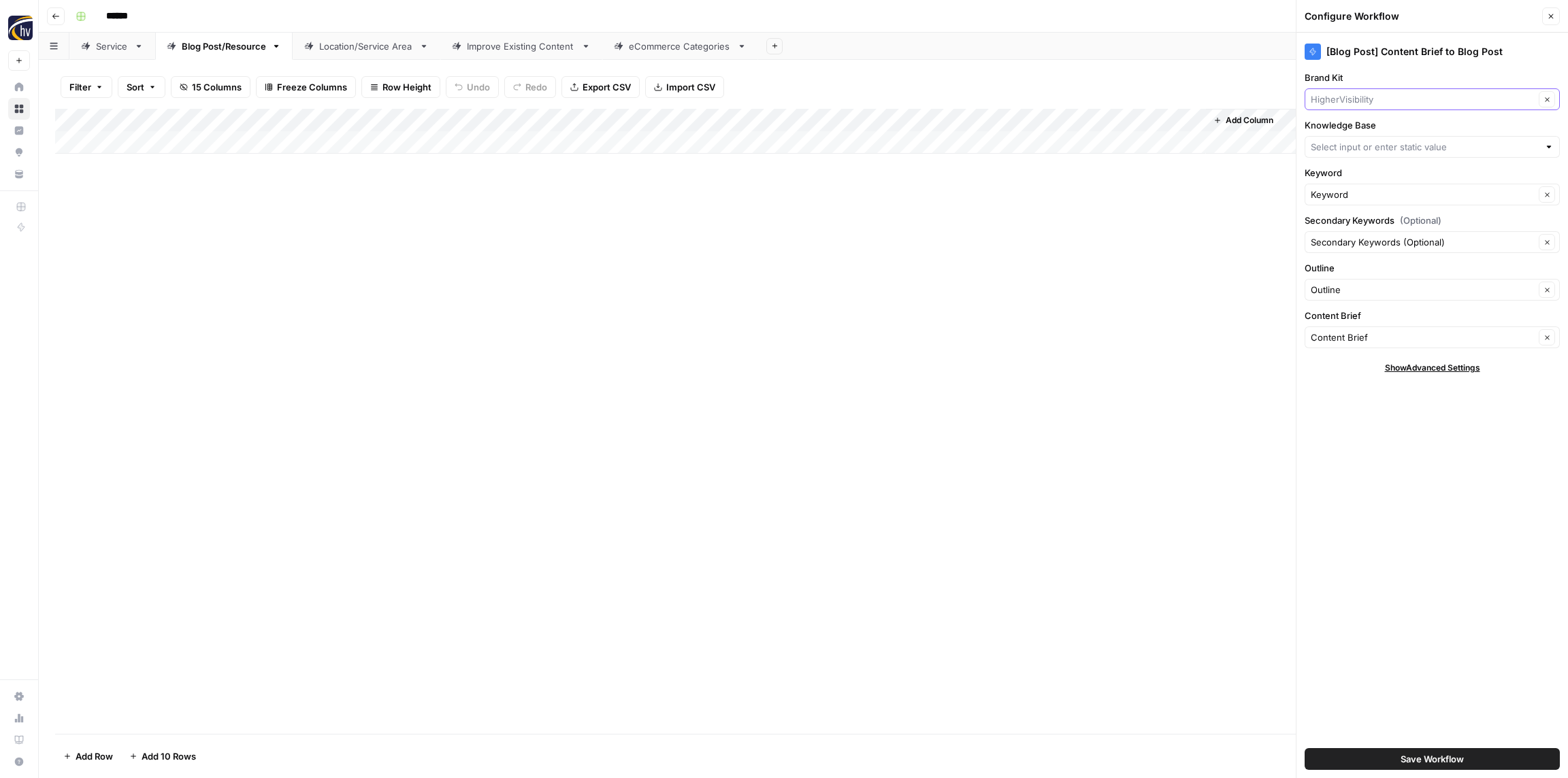
click at [1346, 100] on input "Brand Kit" at bounding box center [1422, 100] width 224 height 14
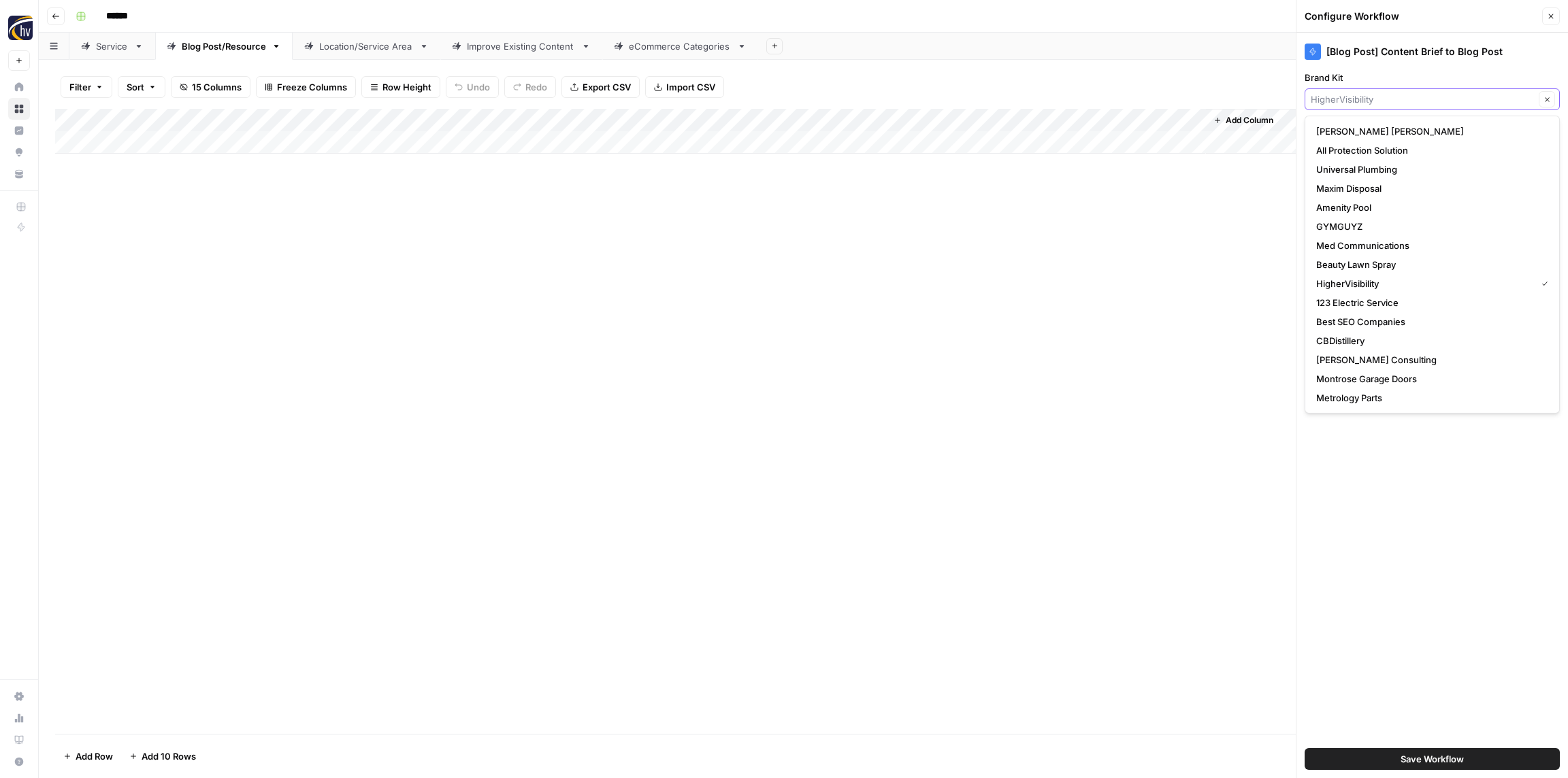
paste input "SMarts"
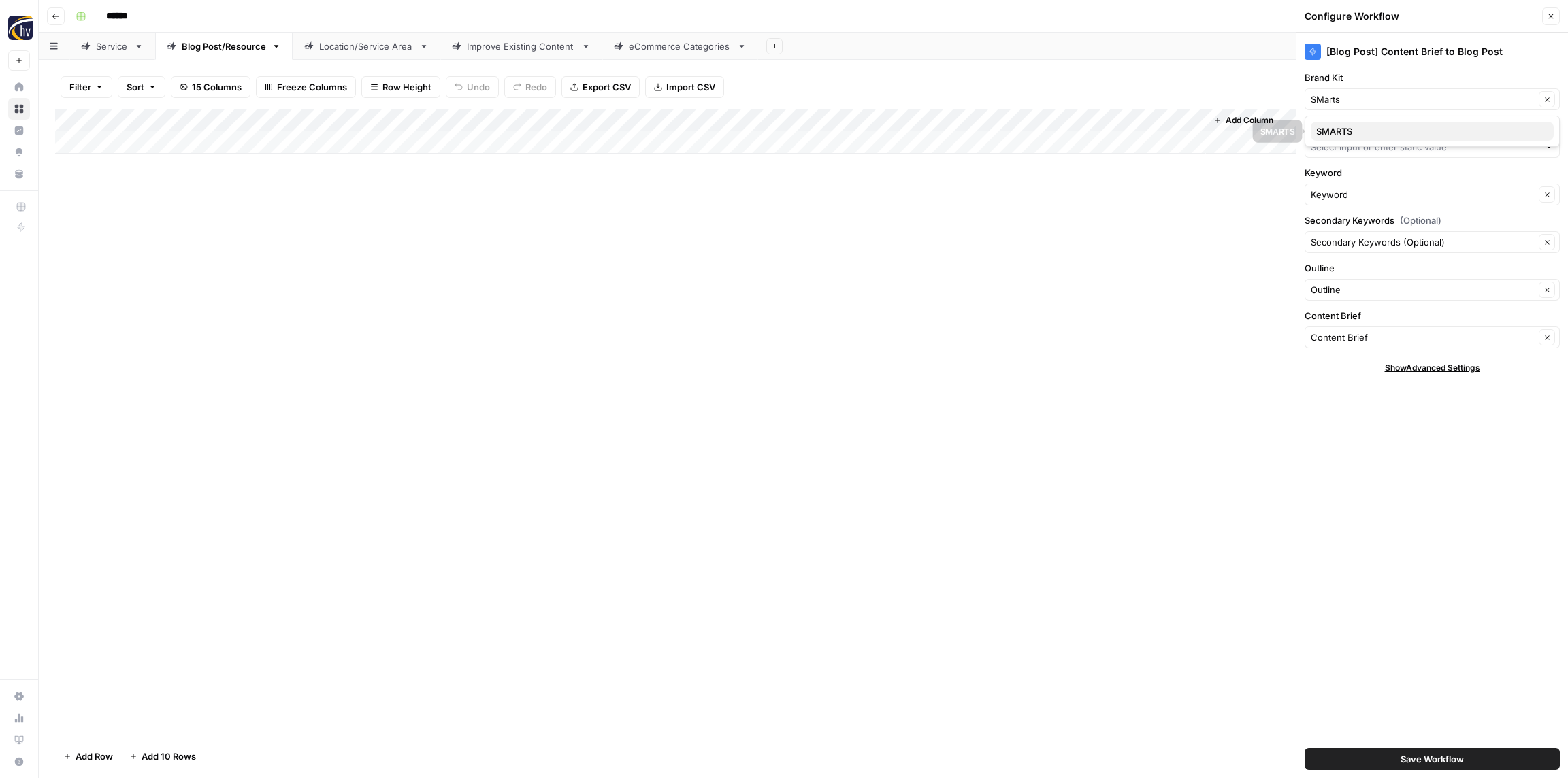
click at [1350, 131] on span "SMARTS" at bounding box center [1429, 131] width 227 height 14
type input "SMARTS"
click at [1351, 152] on input "Knowledge Base" at bounding box center [1424, 147] width 228 height 14
click at [1403, 173] on span "My Smarts Kid Sitemap" at bounding box center [1429, 179] width 227 height 14
type input "My Smarts Kid Sitemap"
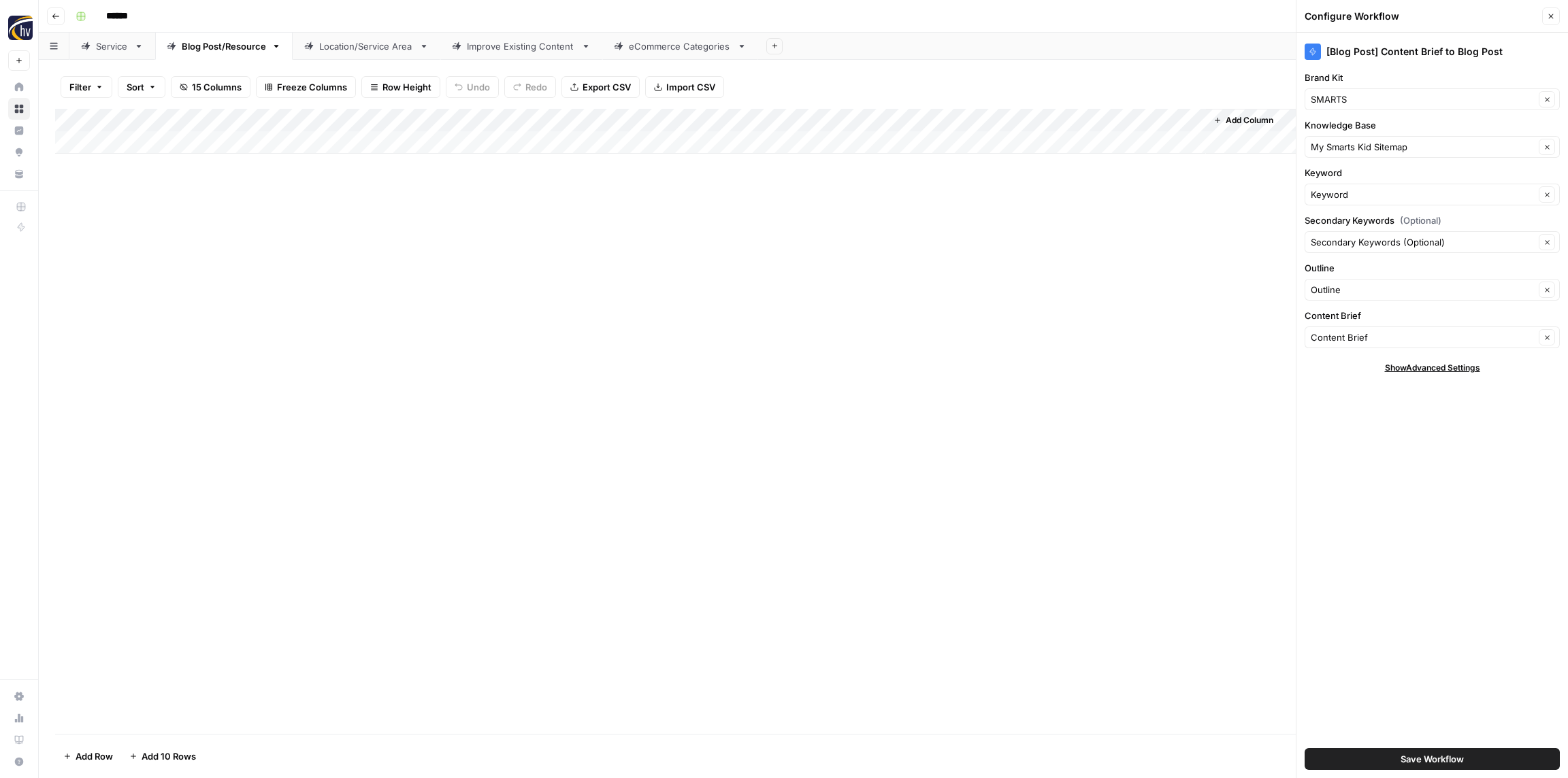
click at [1467, 763] on button "Save Workflow" at bounding box center [1432, 759] width 255 height 21
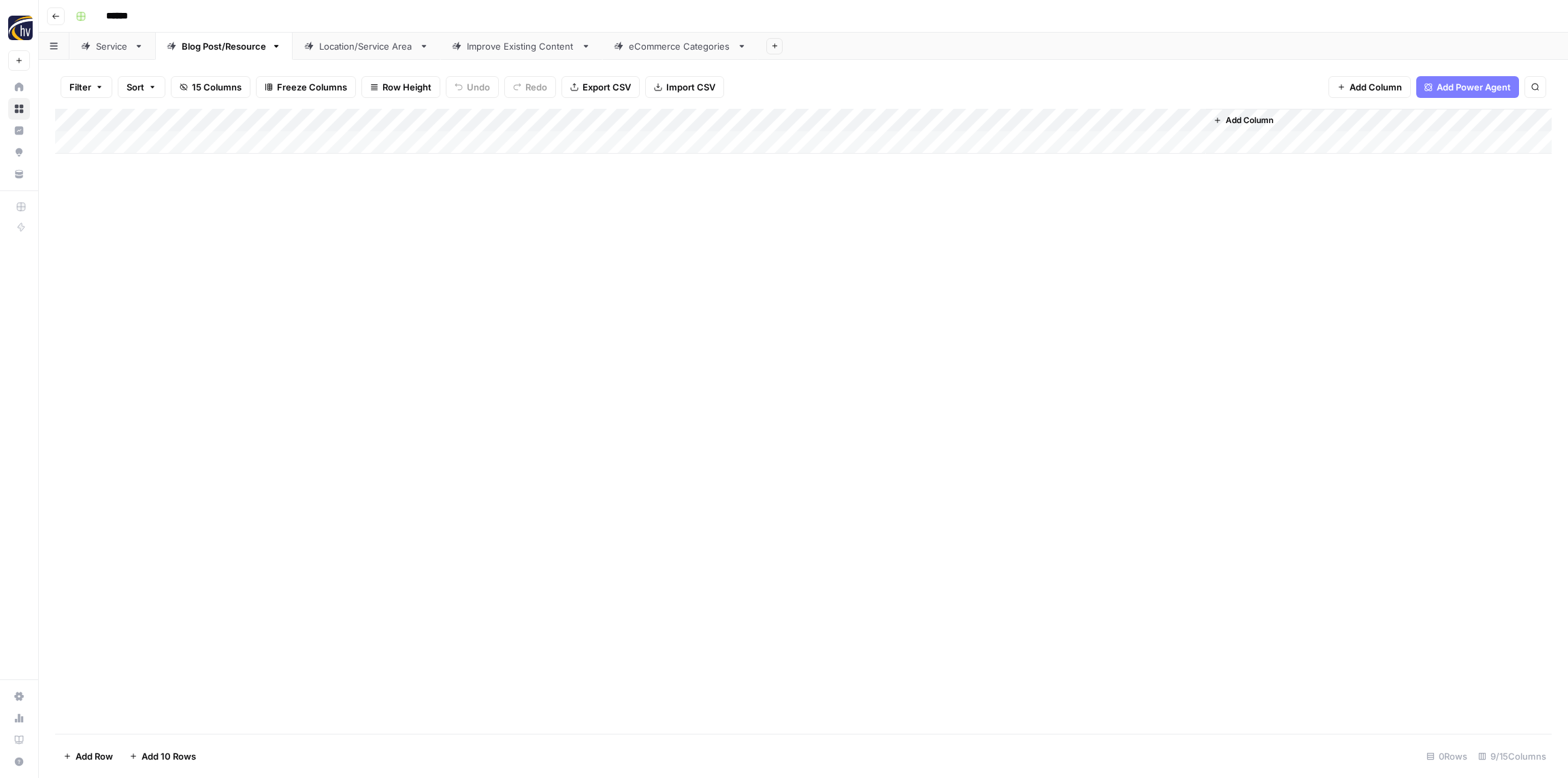
click at [350, 51] on div "Location/Service Area" at bounding box center [366, 46] width 94 height 14
click at [512, 121] on div "Add Column" at bounding box center [803, 131] width 1496 height 45
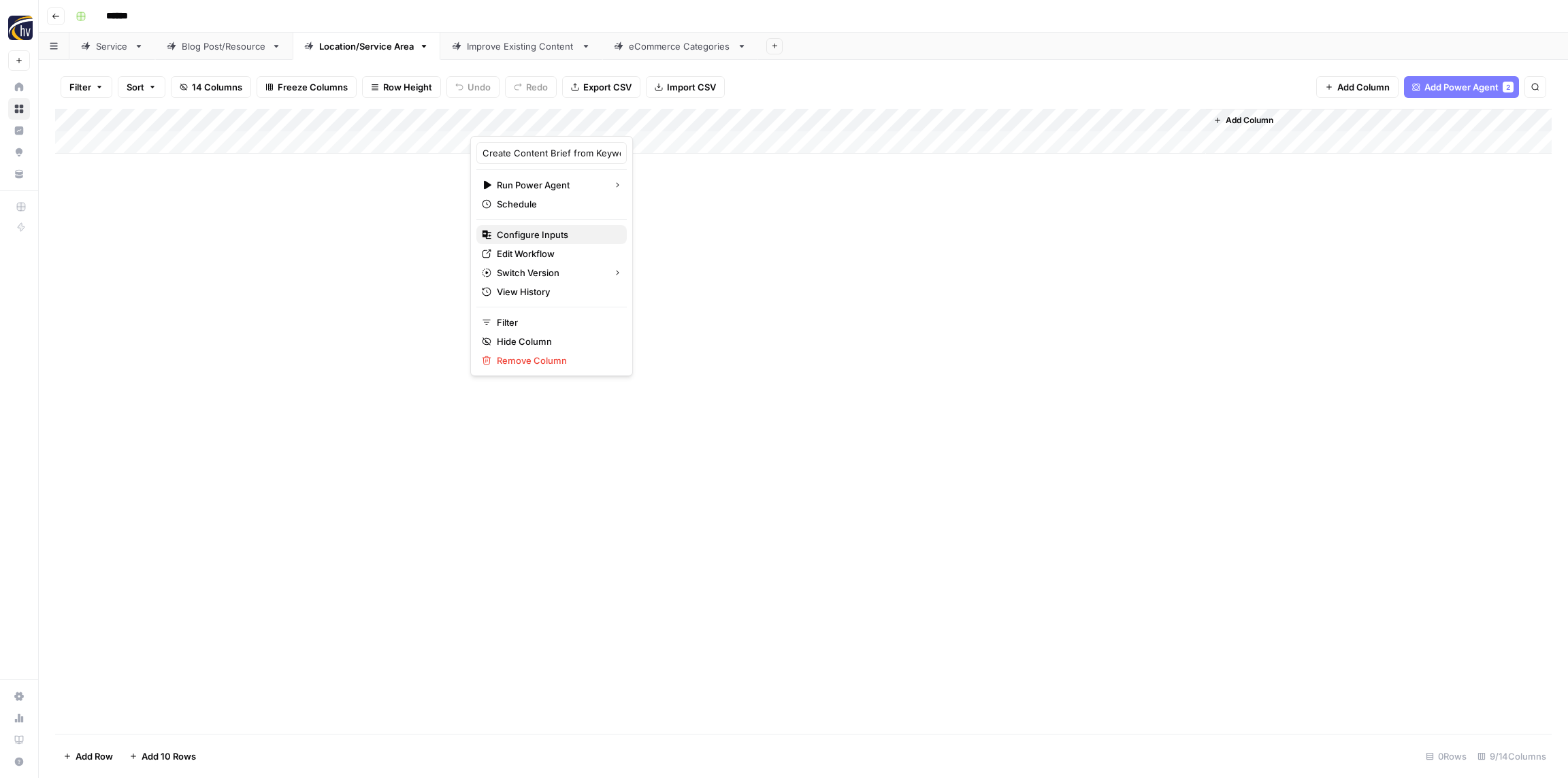
click at [546, 226] on button "Configure Inputs" at bounding box center [551, 235] width 150 height 19
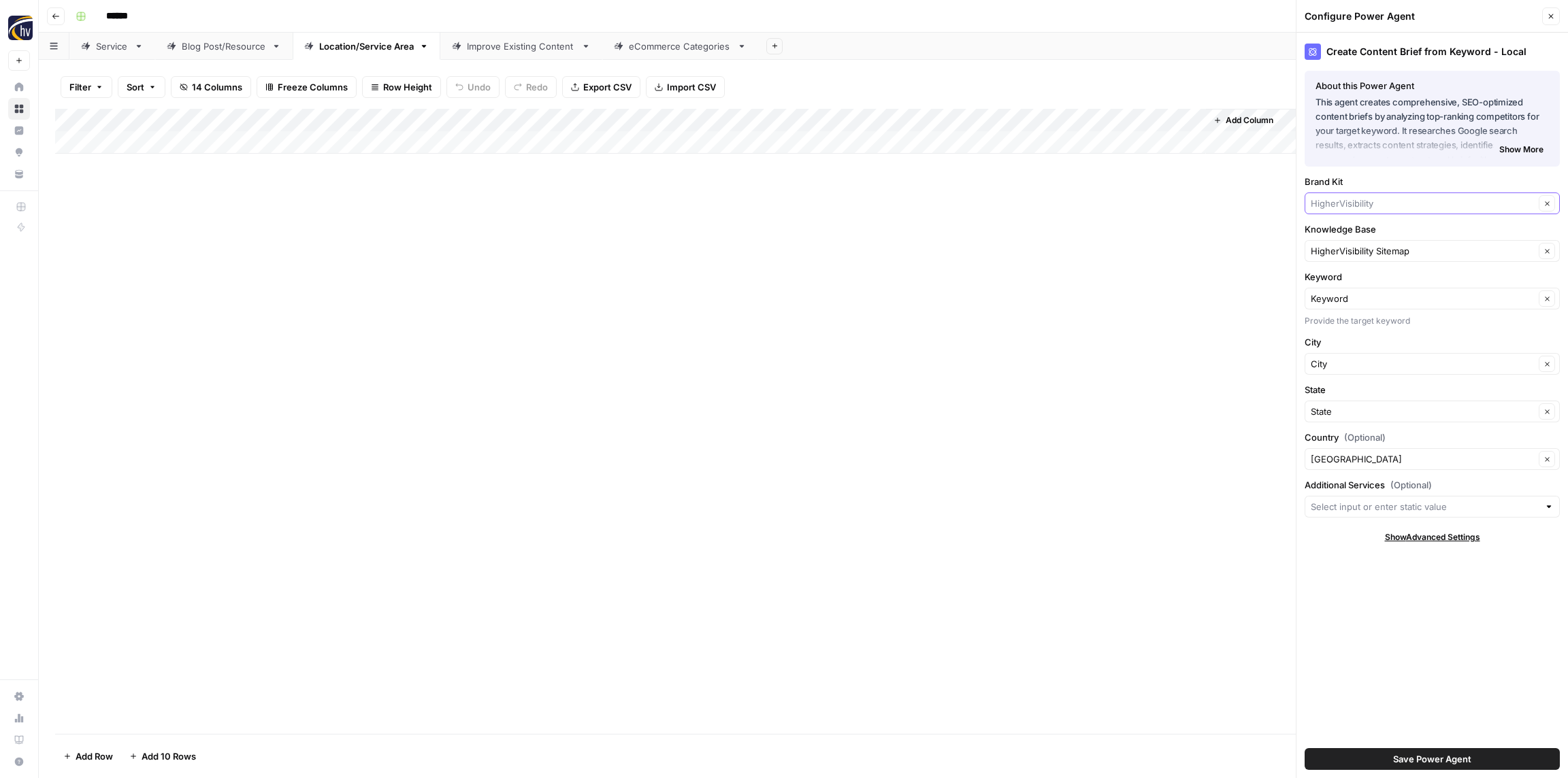
click at [1356, 199] on input "Brand Kit" at bounding box center [1422, 203] width 224 height 14
paste input "SMarts"
click at [1353, 238] on span "SMARTS" at bounding box center [1429, 235] width 227 height 14
type input "SMARTS"
click at [1333, 251] on input "Knowledge Base" at bounding box center [1422, 251] width 224 height 14
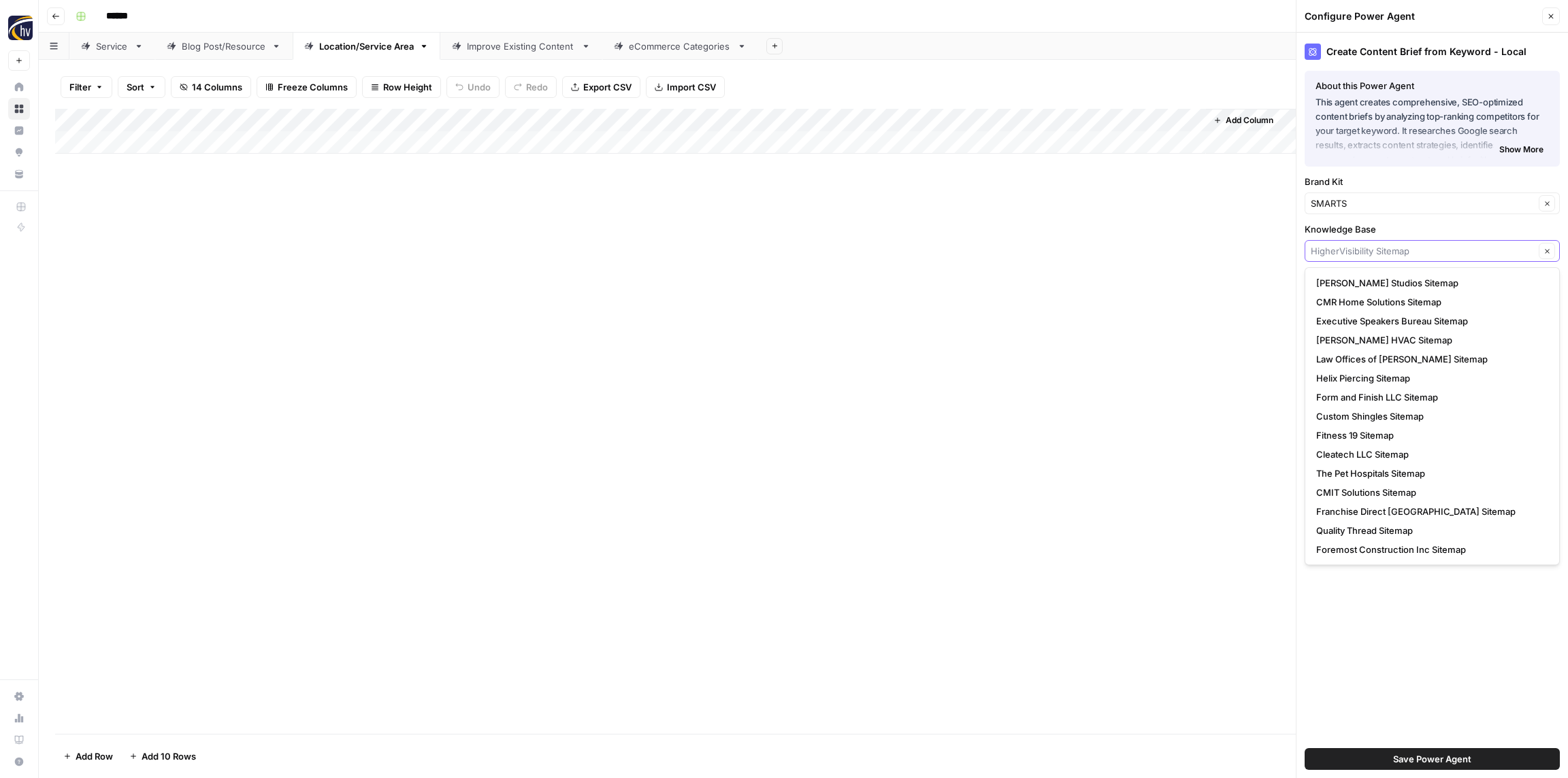
paste input "SMarts"
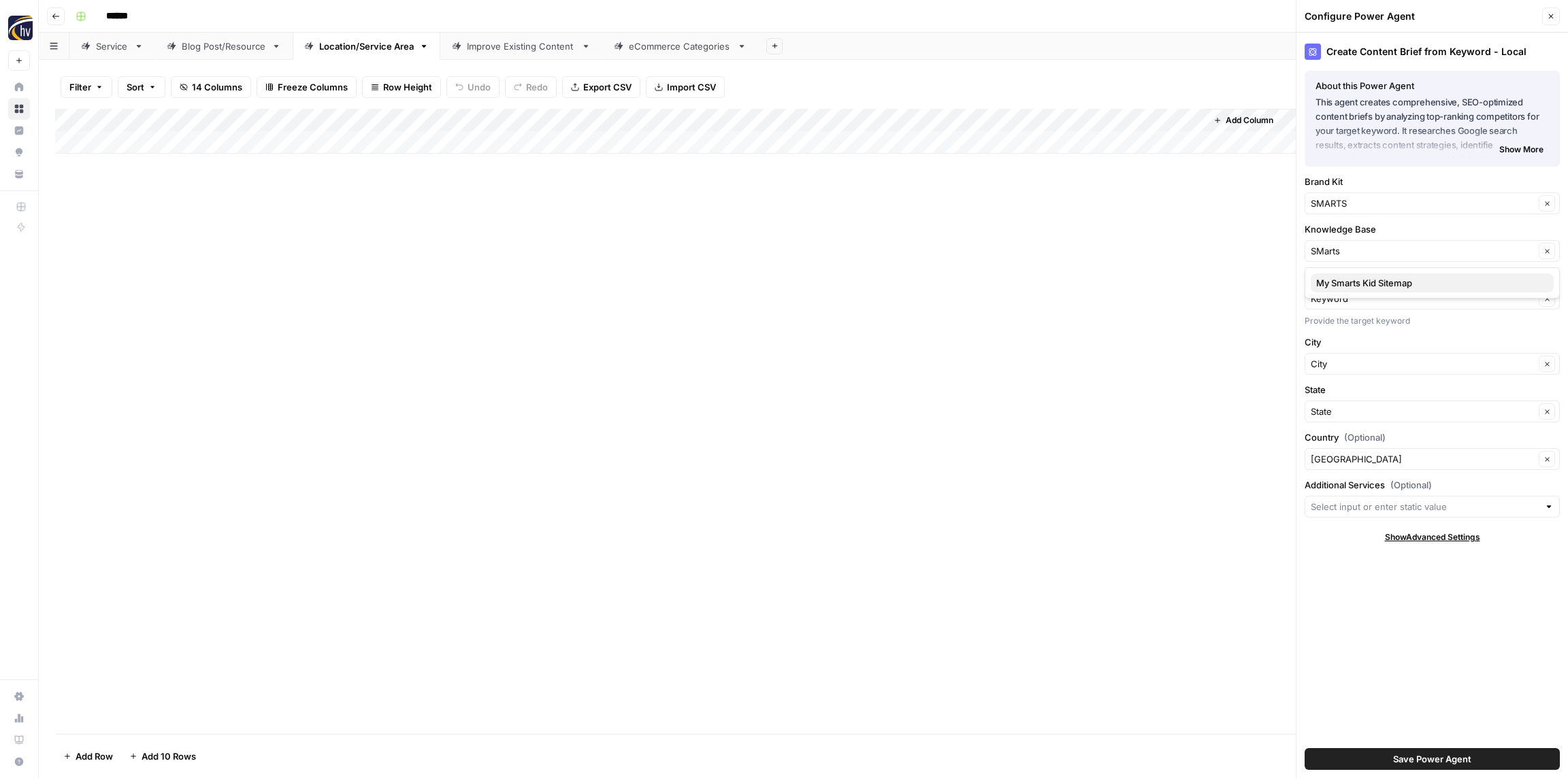
click at [1340, 286] on span "My Smarts Kid Sitemap" at bounding box center [1429, 283] width 227 height 14
type input "My Smarts Kid Sitemap"
click at [1467, 753] on span "Save Power Agent" at bounding box center [1432, 759] width 78 height 14
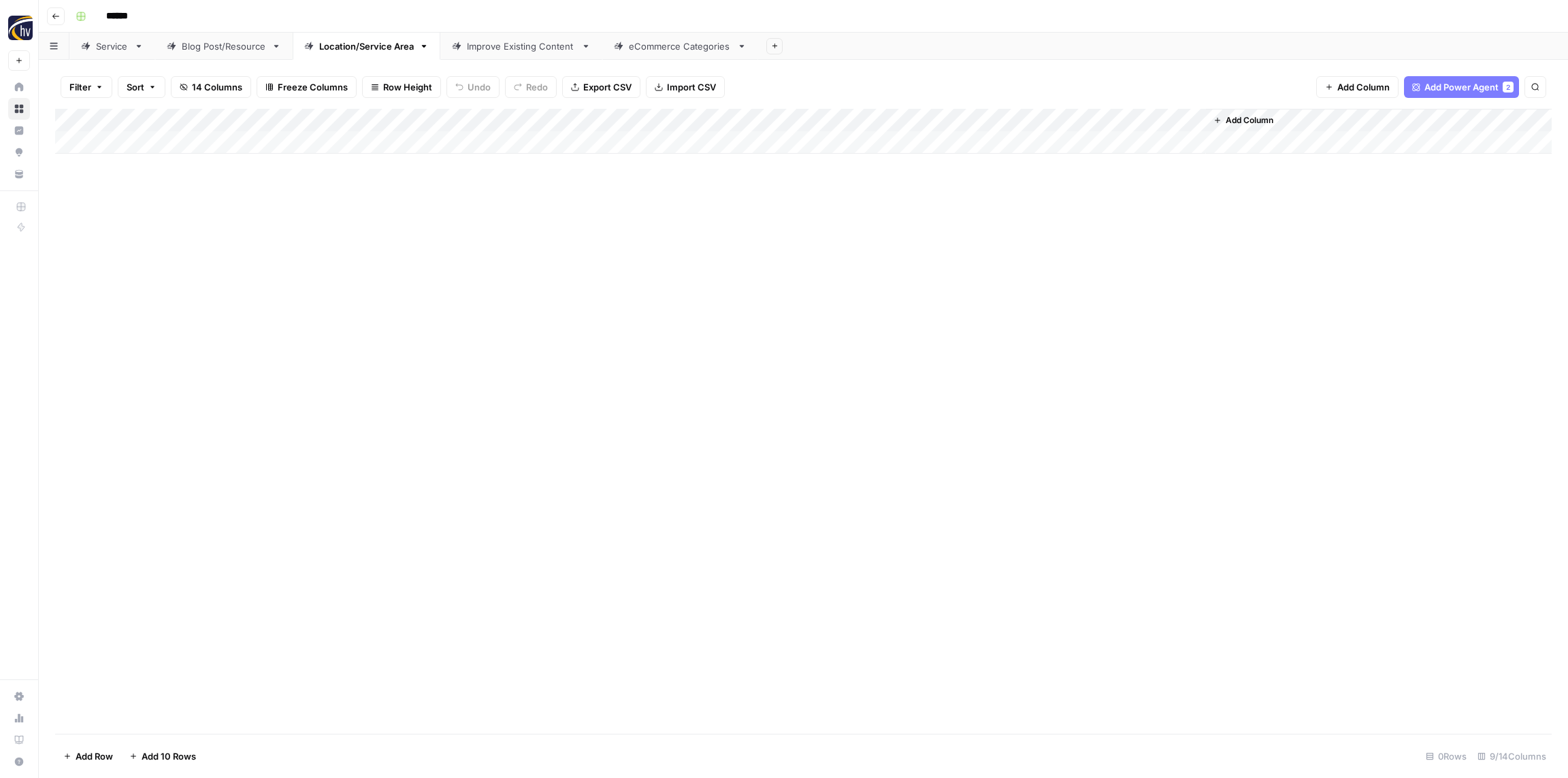
click at [1015, 112] on div "Add Column" at bounding box center [803, 131] width 1496 height 45
drag, startPoint x: 1014, startPoint y: 231, endPoint x: 1006, endPoint y: 229, distance: 8.2
click at [1014, 231] on span "Configure Inputs" at bounding box center [1046, 235] width 119 height 14
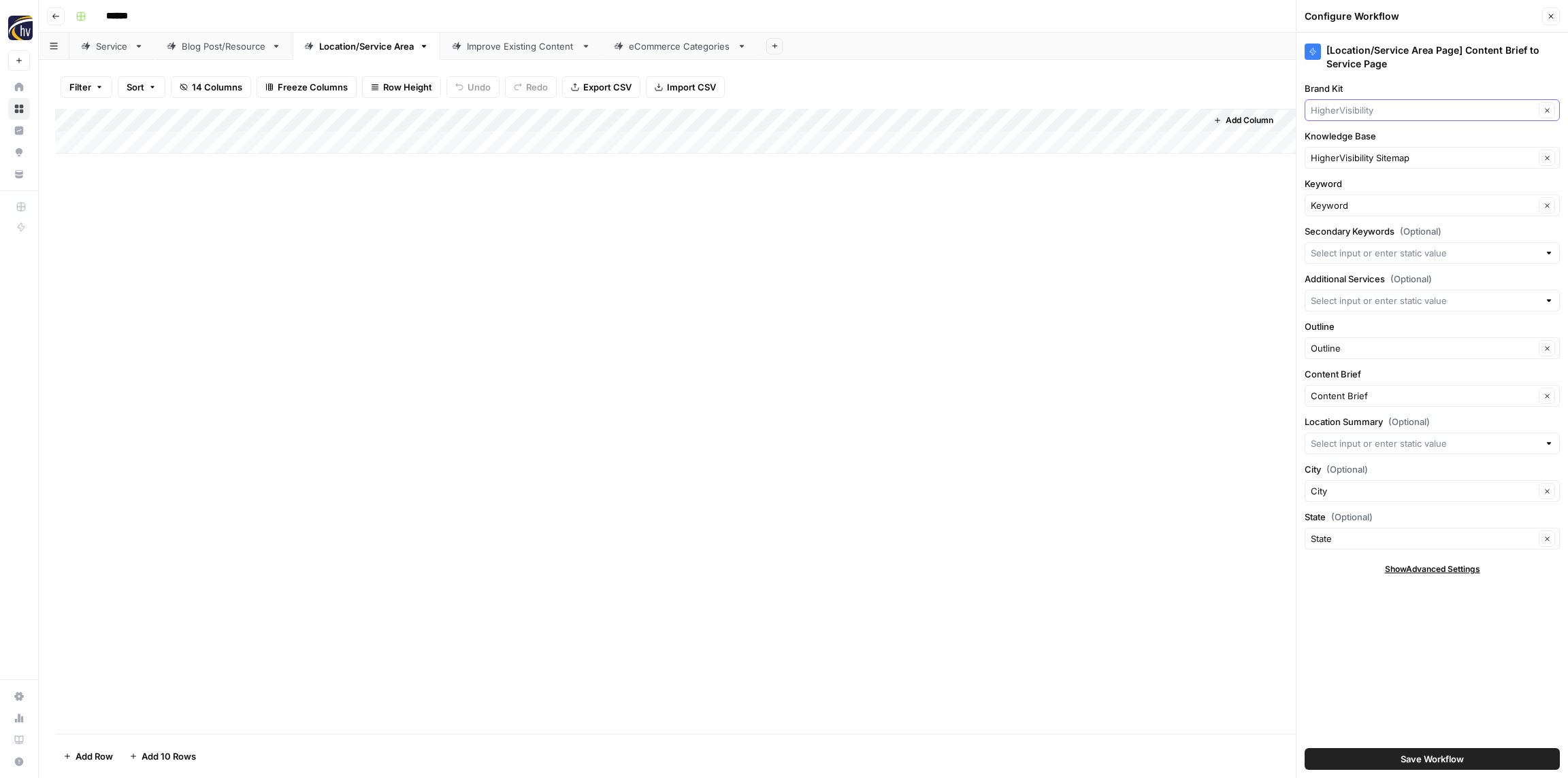
click at [1352, 107] on input "Brand Kit" at bounding box center [1422, 110] width 224 height 14
paste input "SMarts"
click at [1346, 142] on span "SMARTS" at bounding box center [1429, 143] width 227 height 14
type input "SMARTS"
click at [1346, 157] on input "Knowledge Base" at bounding box center [1422, 158] width 224 height 14
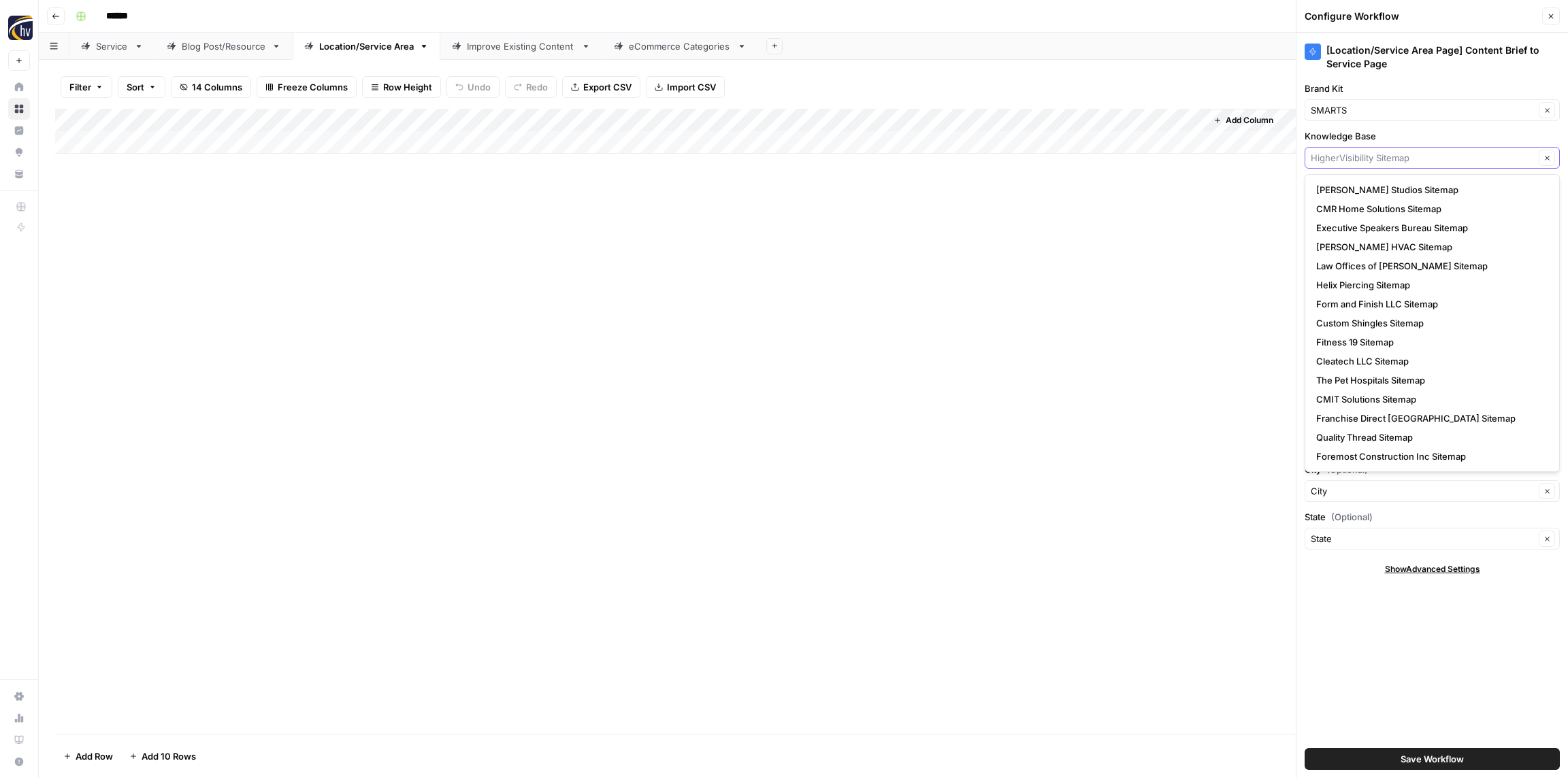
paste input "SMarts"
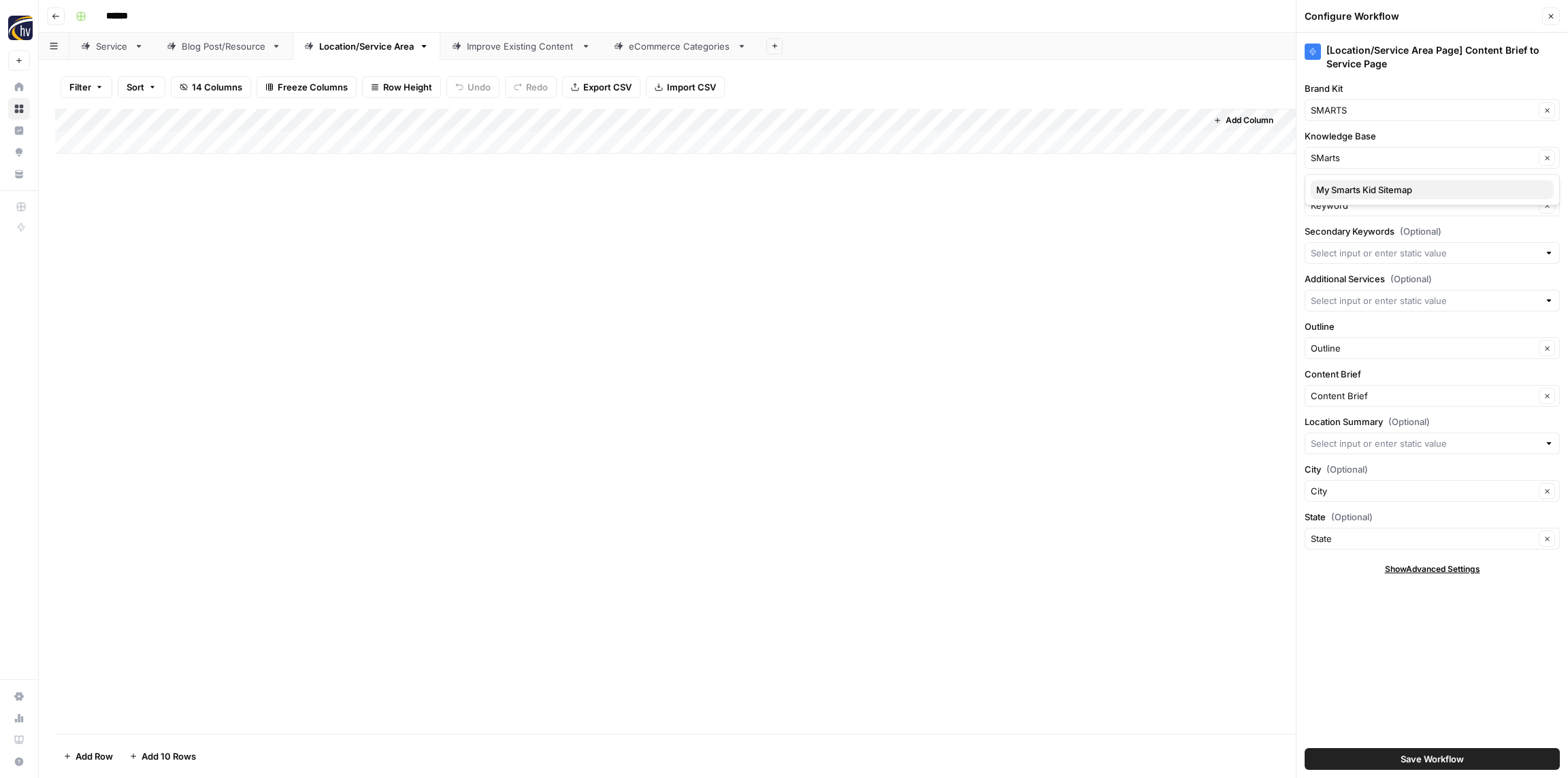
click at [1343, 186] on span "My Smarts Kid Sitemap" at bounding box center [1429, 190] width 227 height 14
type input "My Smarts Kid Sitemap"
click at [1439, 757] on span "Save Workflow" at bounding box center [1432, 759] width 64 height 14
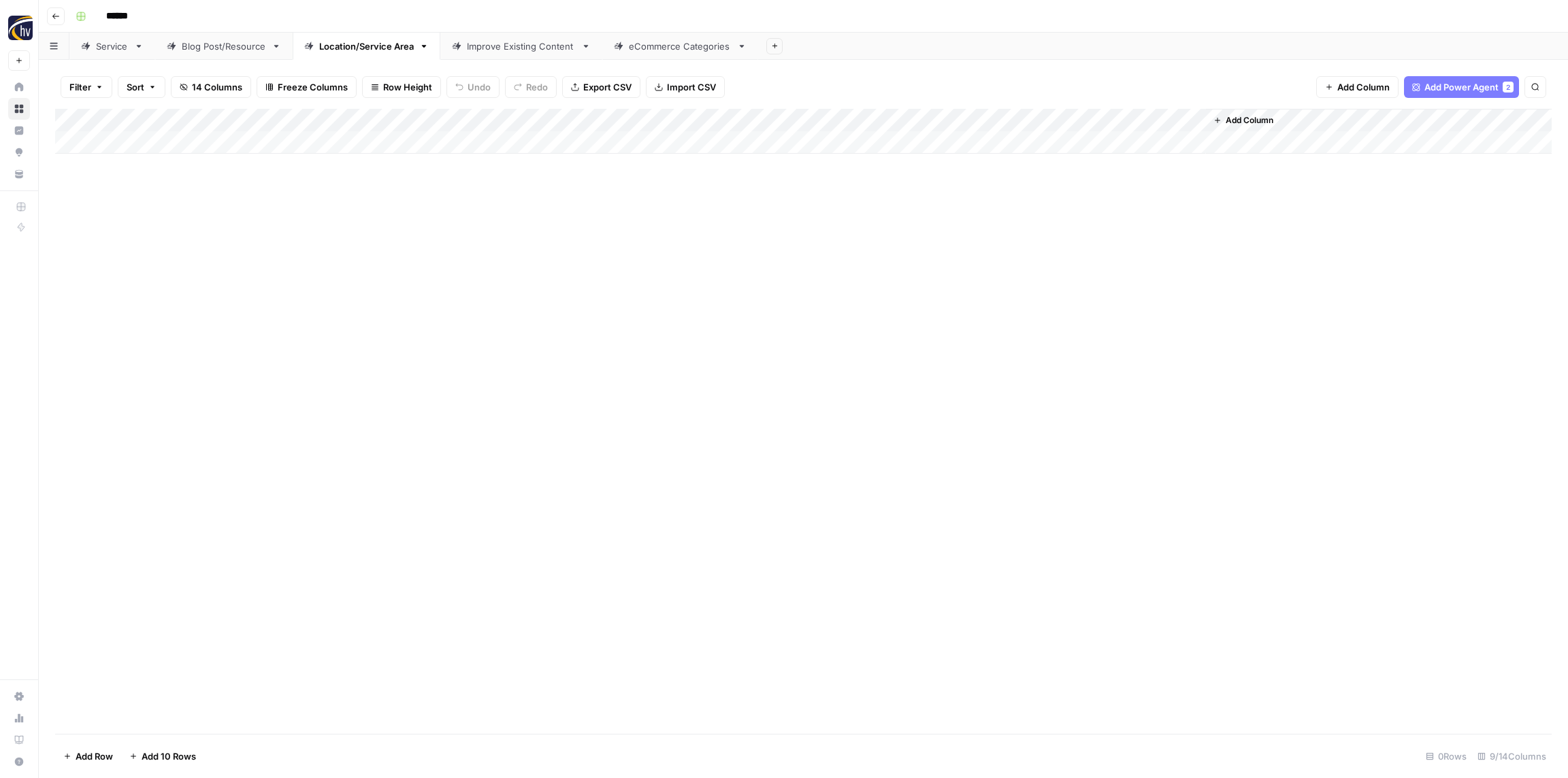
click at [484, 43] on div "Improve Existing Content" at bounding box center [521, 46] width 109 height 14
click at [460, 123] on div "Add Column" at bounding box center [803, 131] width 1496 height 45
click at [420, 120] on div "Add Column" at bounding box center [803, 131] width 1496 height 45
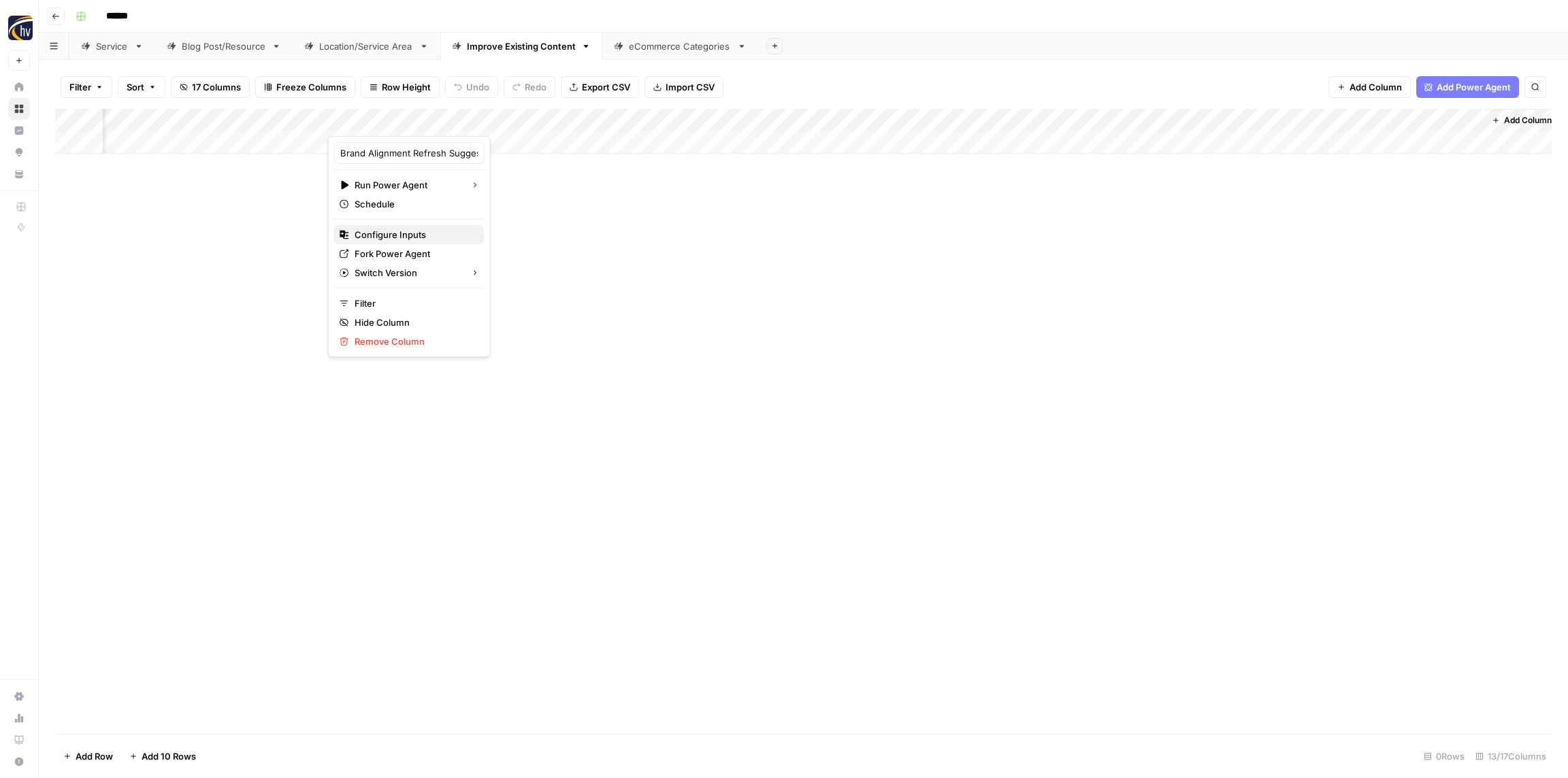
click at [406, 236] on span "Configure Inputs" at bounding box center [413, 235] width 119 height 14
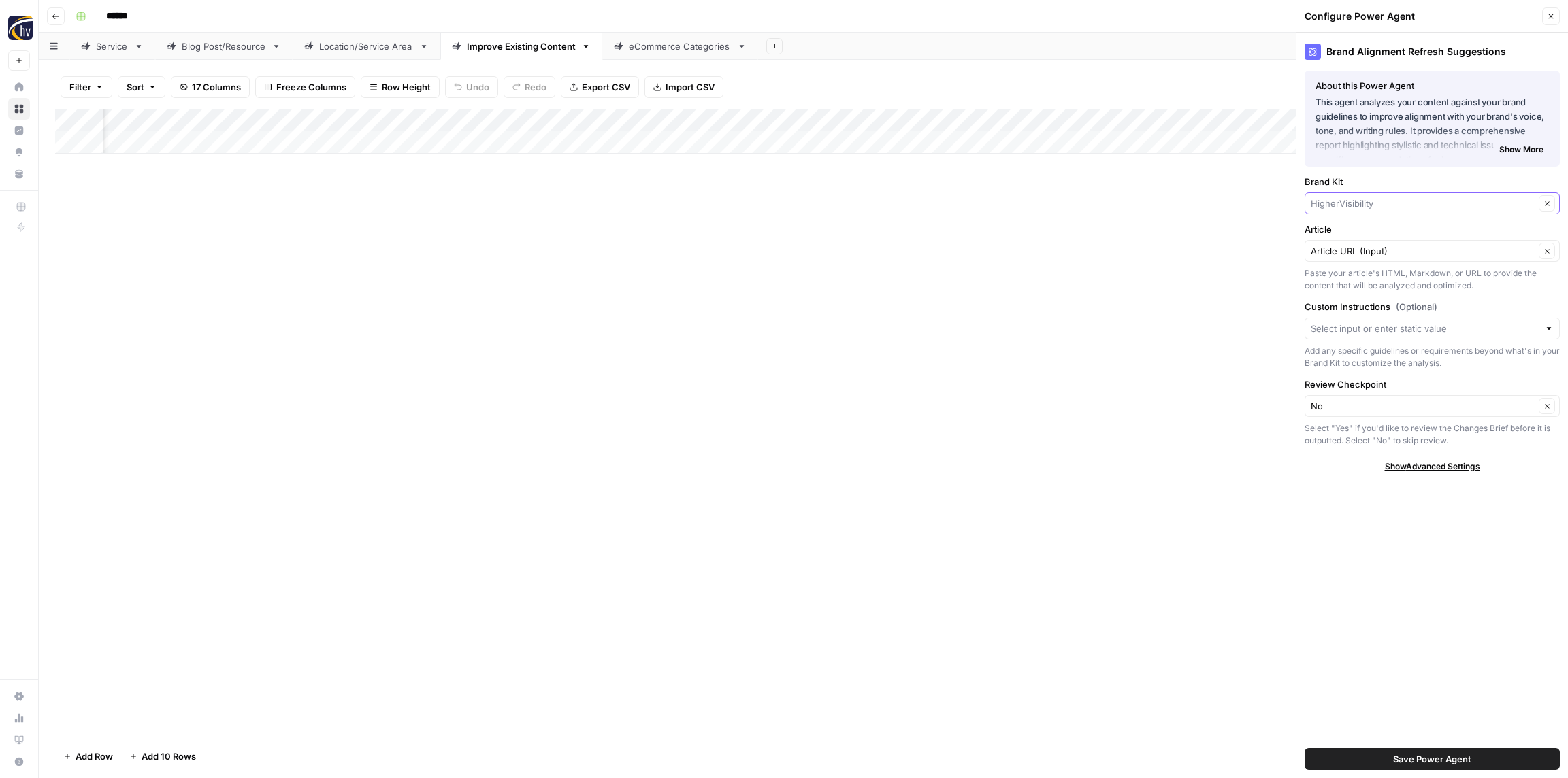
click at [1370, 205] on input "Brand Kit" at bounding box center [1422, 203] width 224 height 14
paste input "SMarts"
click at [1356, 231] on span "SMARTS" at bounding box center [1429, 235] width 227 height 14
type input "SMARTS"
click at [1482, 760] on button "Save Power Agent" at bounding box center [1432, 759] width 255 height 21
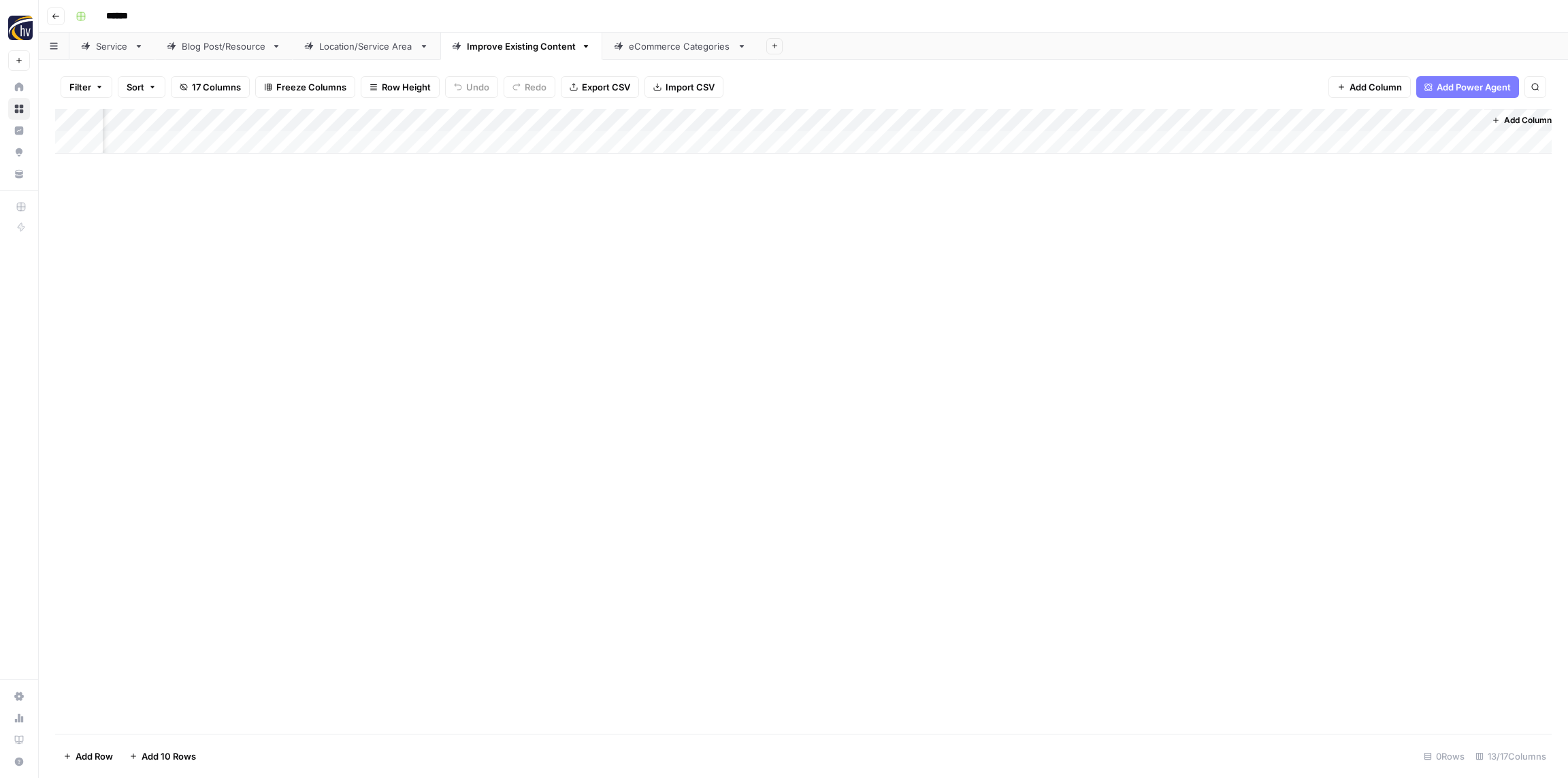
click at [781, 115] on div "Add Column" at bounding box center [803, 131] width 1496 height 45
click at [752, 227] on button "Configure Inputs" at bounding box center [755, 235] width 150 height 19
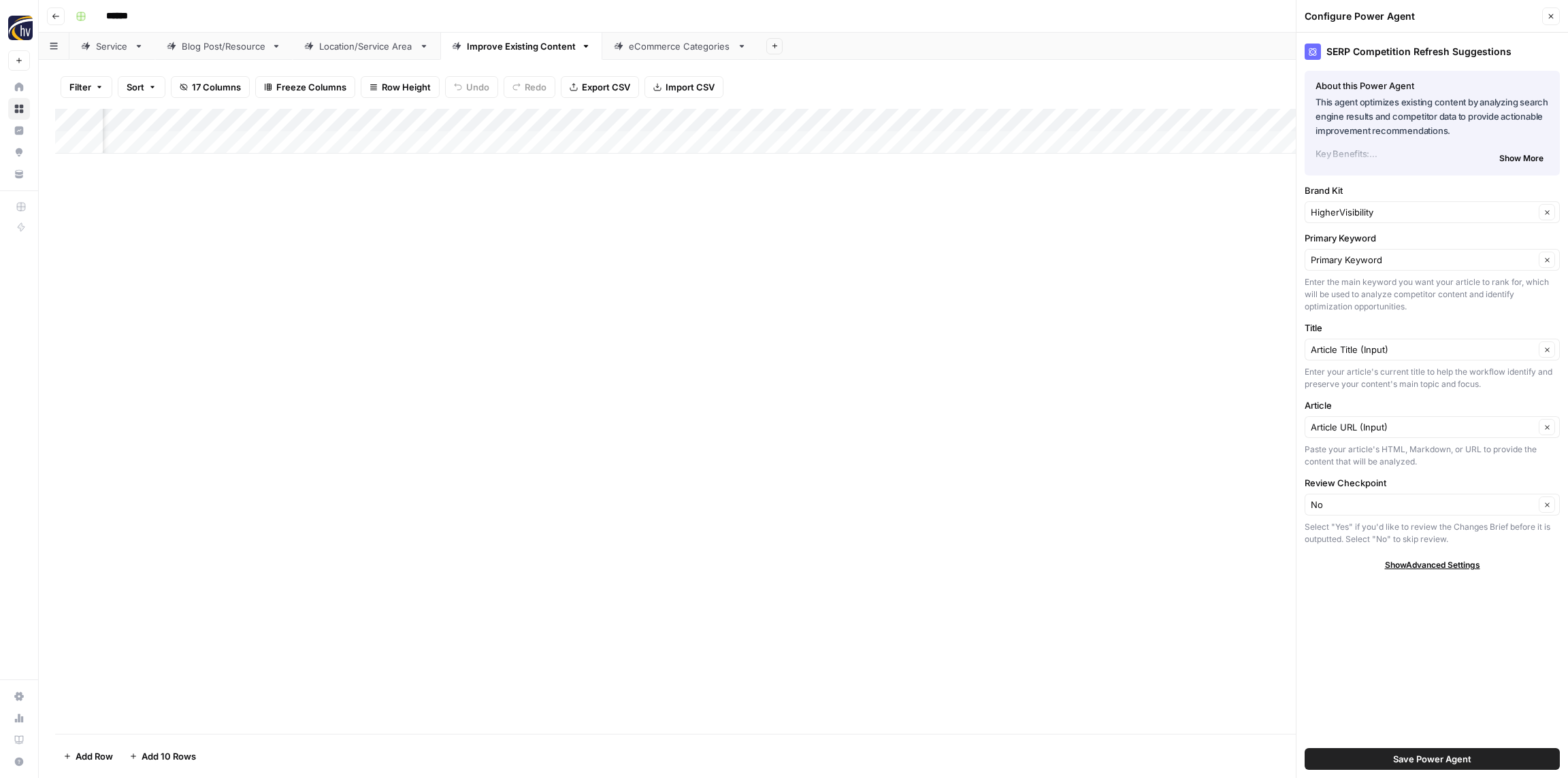
click at [1362, 204] on div "HigherVisibility Clear" at bounding box center [1432, 212] width 255 height 21
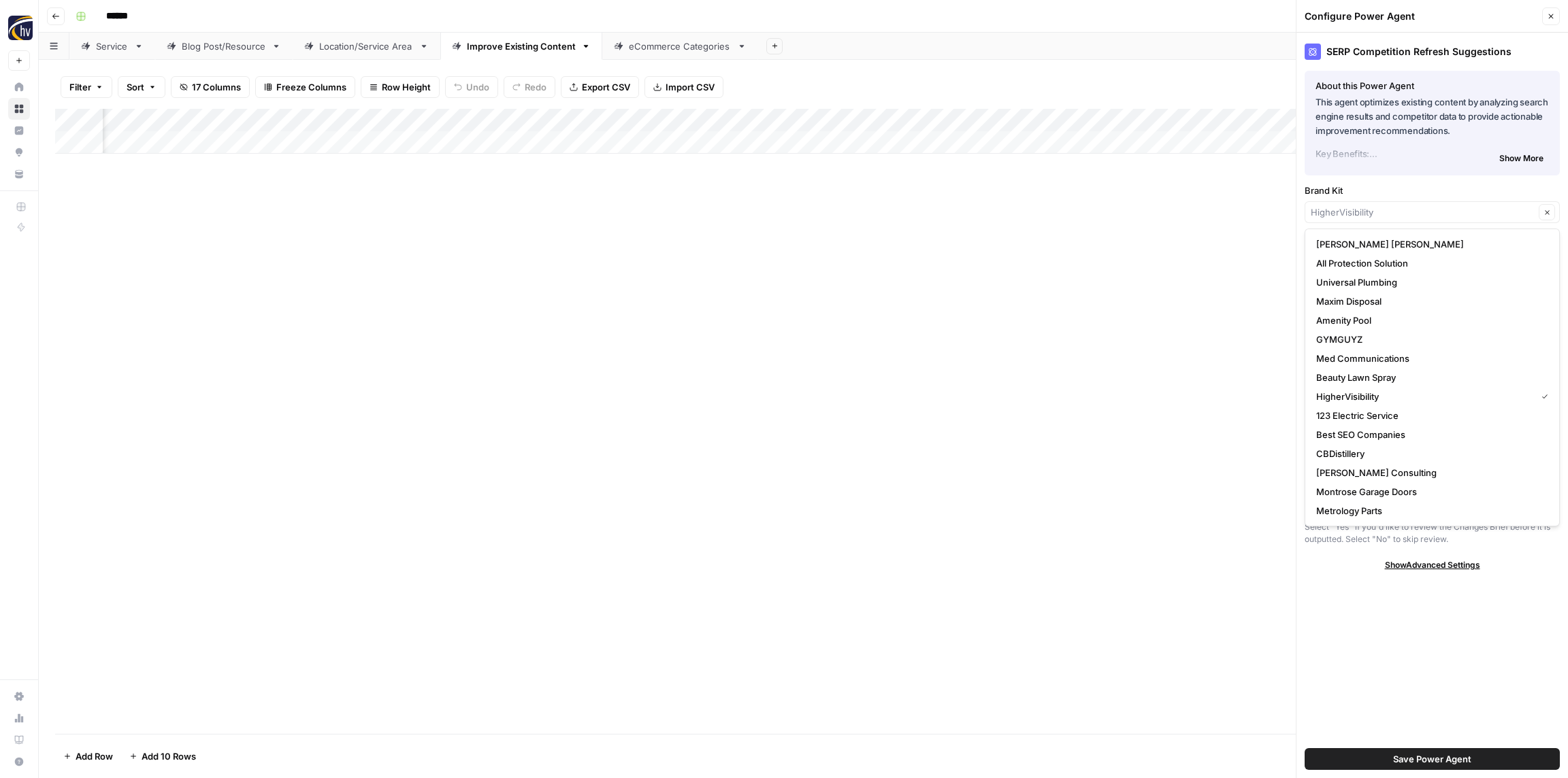
click at [1363, 204] on div "Clear" at bounding box center [1432, 212] width 255 height 21
paste input "SMarts"
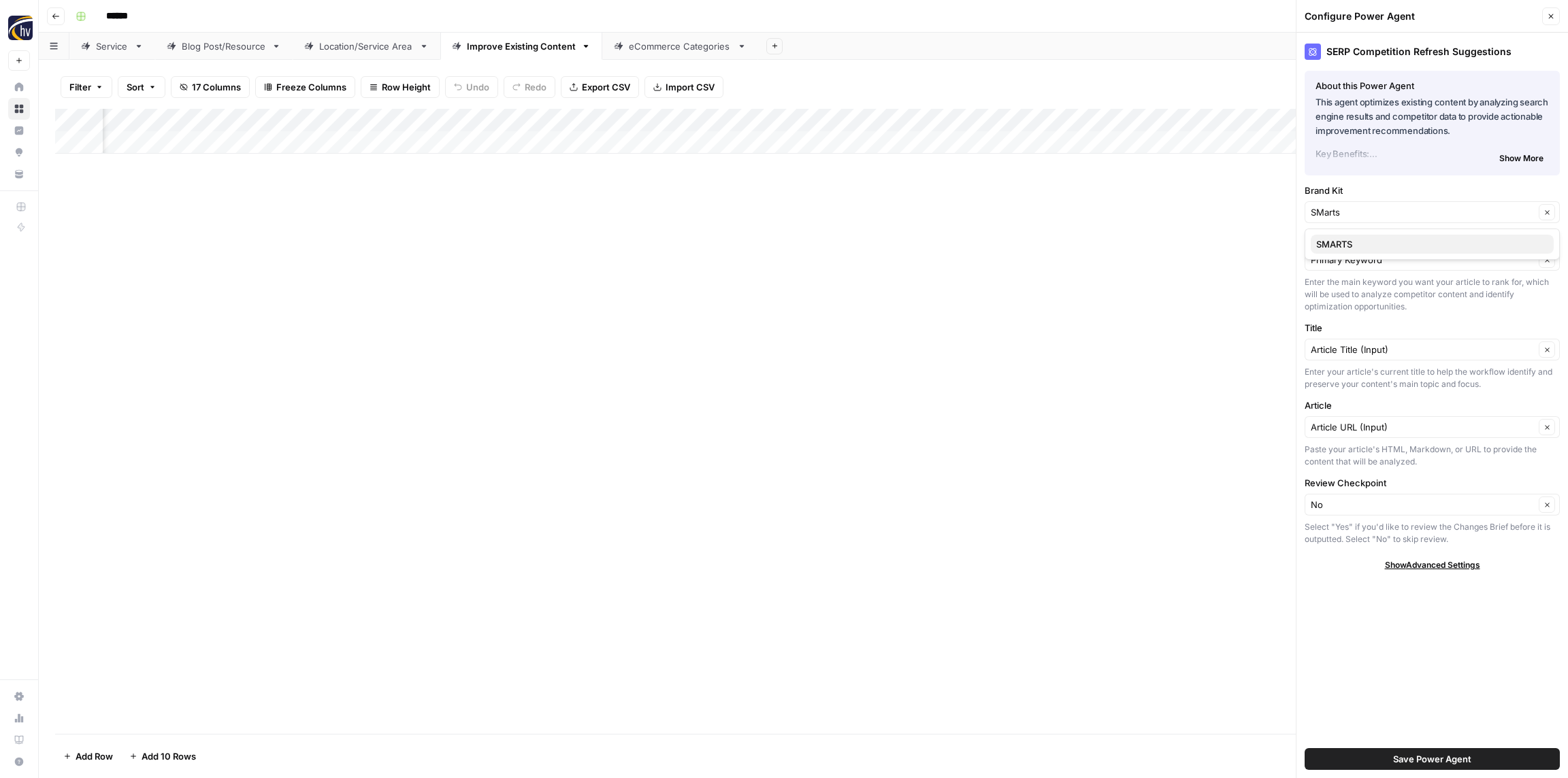
click at [1345, 248] on span "SMARTS" at bounding box center [1429, 245] width 227 height 14
type input "SMARTS"
click at [1416, 753] on span "Save Power Agent" at bounding box center [1432, 759] width 78 height 14
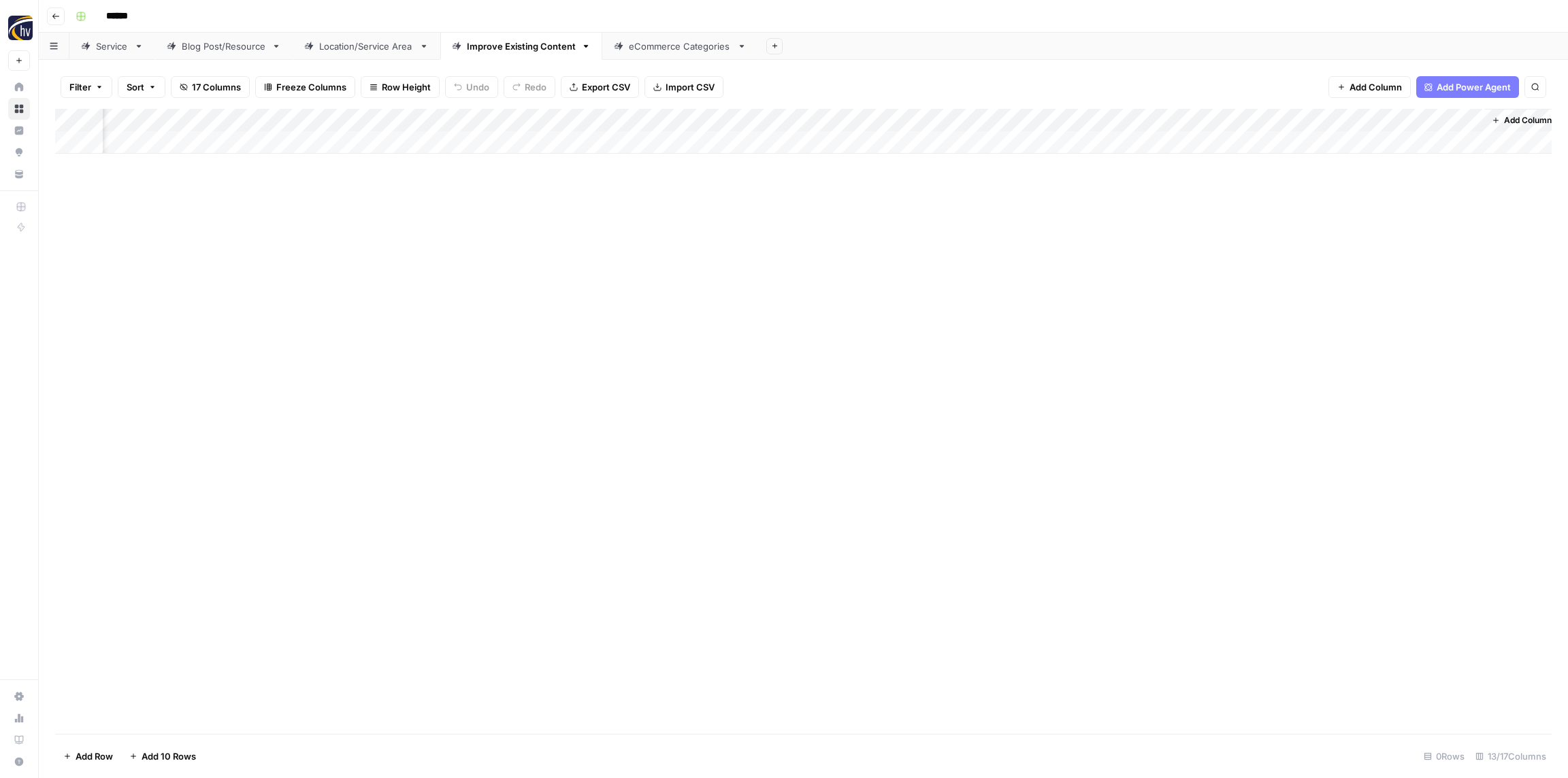
click at [1103, 123] on div "Add Column" at bounding box center [803, 131] width 1496 height 45
click at [1079, 235] on span "Configure Inputs" at bounding box center [1113, 235] width 119 height 14
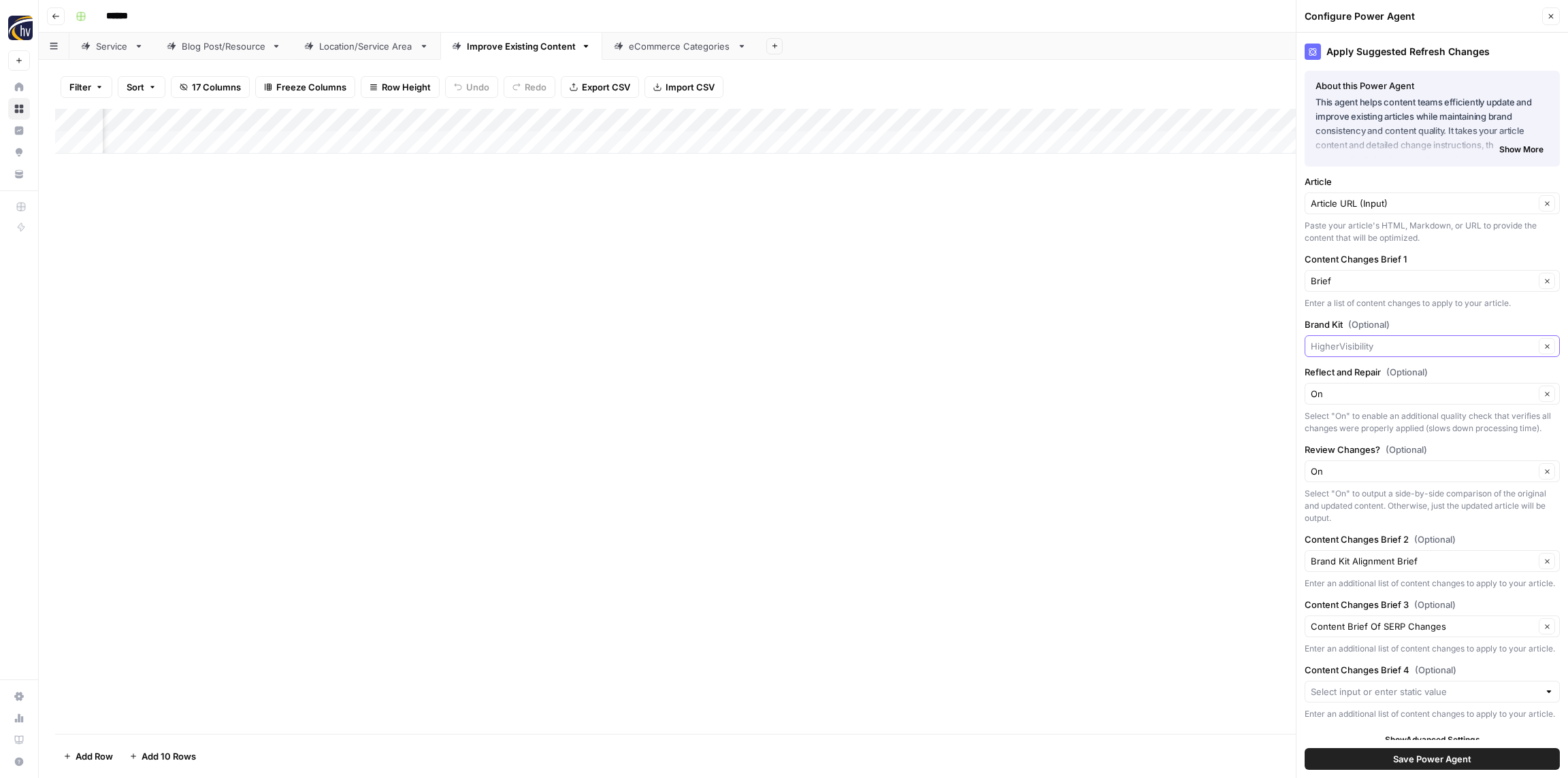
click at [1386, 344] on input "Brand Kit (Optional)" at bounding box center [1422, 346] width 224 height 14
paste input "SMarts"
click at [1360, 382] on span "SMARTS" at bounding box center [1429, 379] width 227 height 14
type input "SMARTS"
click at [1434, 759] on span "Save Power Agent" at bounding box center [1432, 759] width 78 height 14
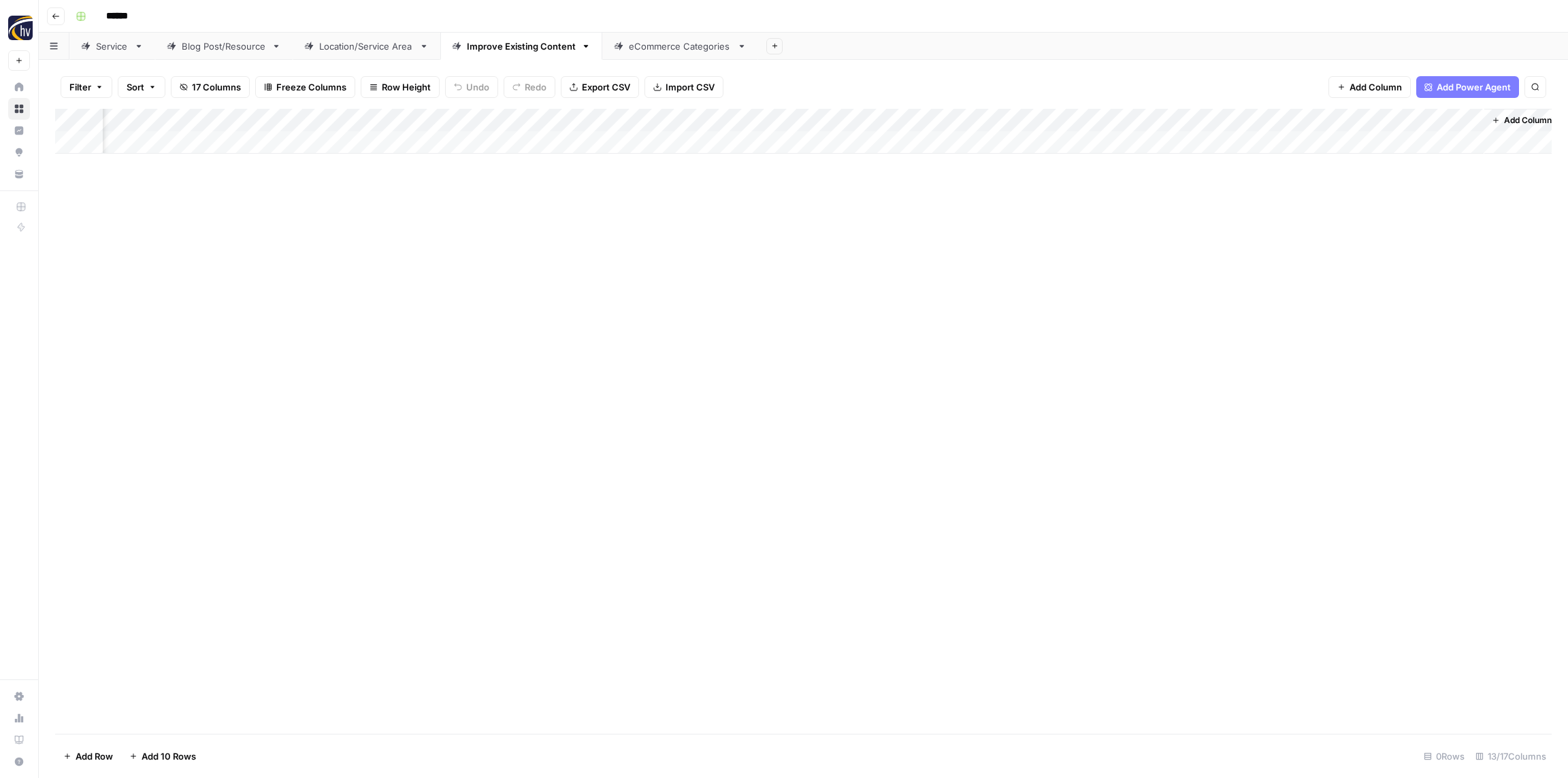
click at [638, 54] on link "eCommerce Categories" at bounding box center [679, 46] width 156 height 27
click at [512, 123] on div "Add Column" at bounding box center [803, 131] width 1496 height 45
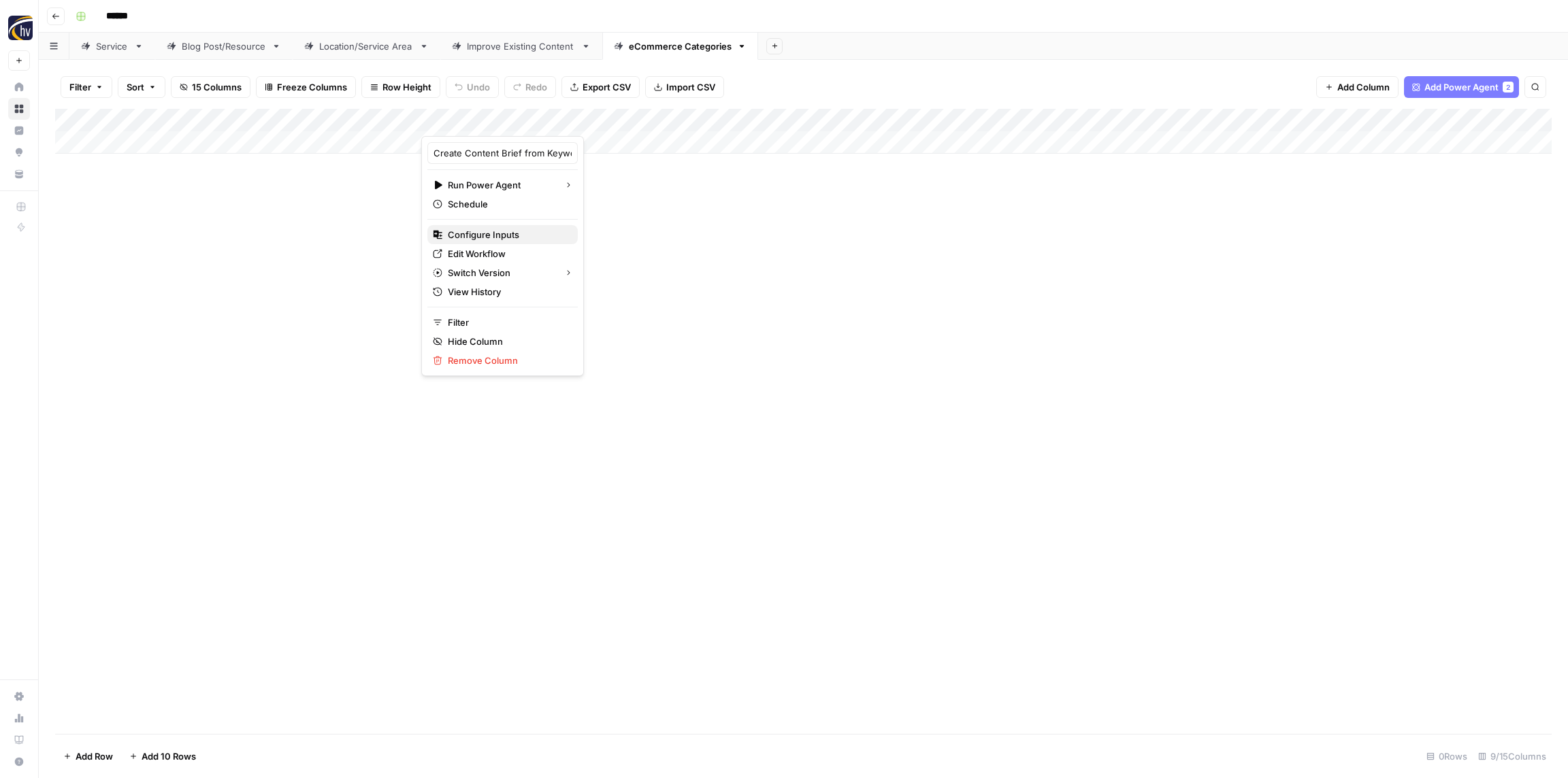
drag, startPoint x: 504, startPoint y: 238, endPoint x: 498, endPoint y: 231, distance: 9.2
click at [504, 238] on span "Configure Inputs" at bounding box center [507, 235] width 119 height 14
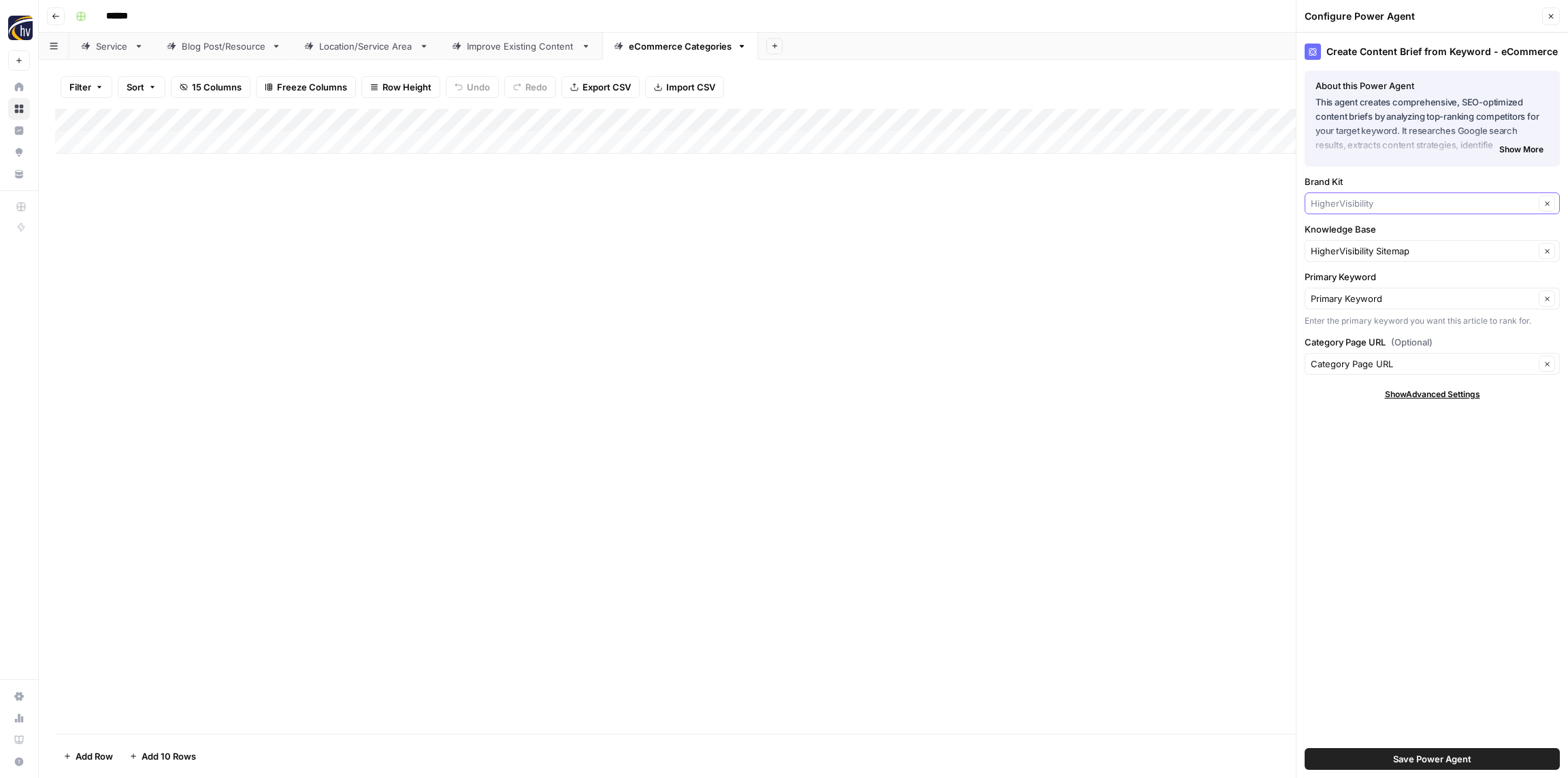
click at [1359, 205] on input "Brand Kit" at bounding box center [1422, 203] width 224 height 14
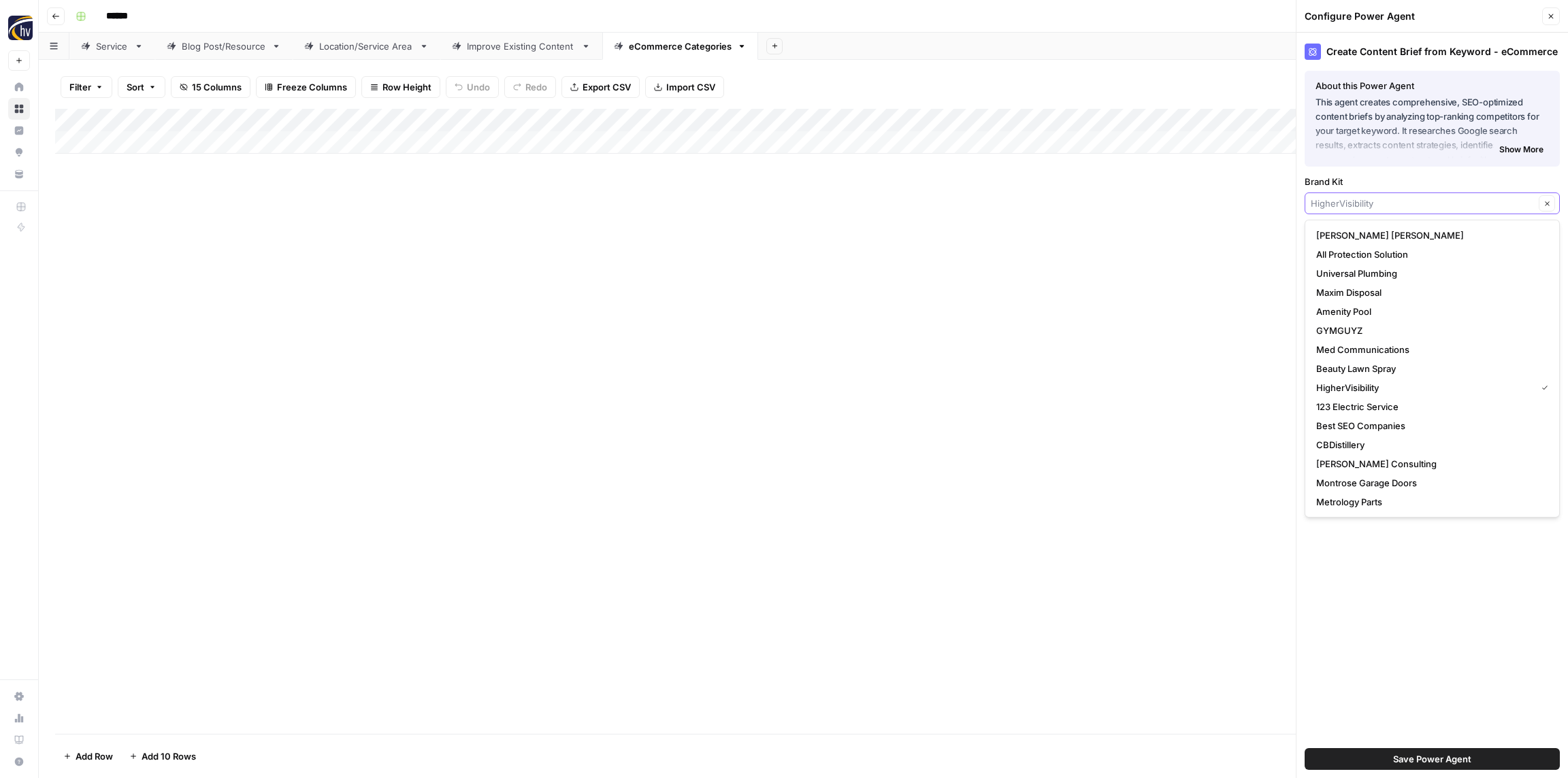
paste input "SMarts"
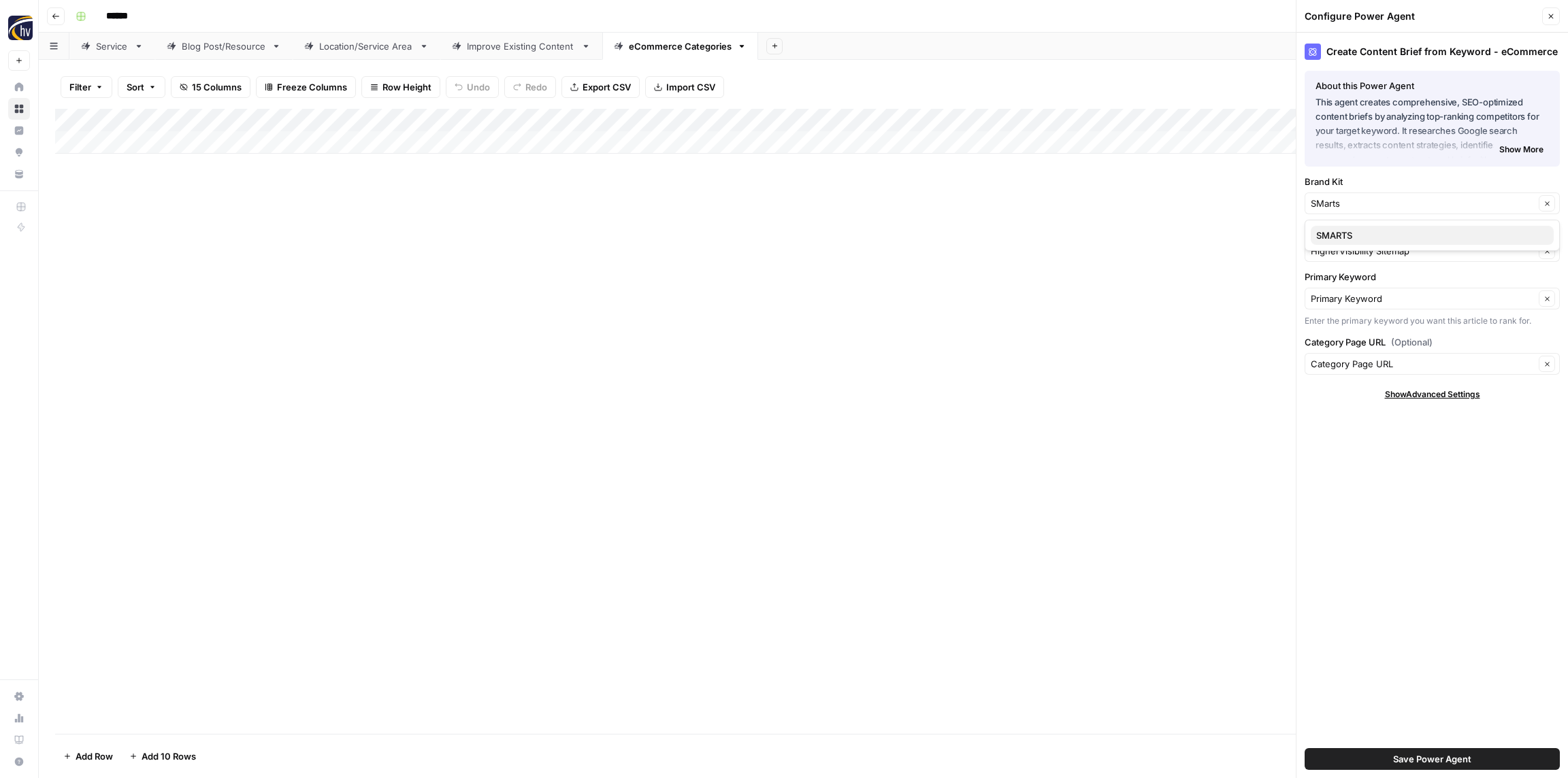
click at [1345, 227] on button "SMARTS" at bounding box center [1432, 235] width 243 height 19
type input "SMARTS"
click at [1352, 245] on input "Knowledge Base" at bounding box center [1422, 251] width 224 height 14
paste input "SMarts"
click at [1353, 274] on button "My Smarts Kid Sitemap" at bounding box center [1432, 283] width 243 height 19
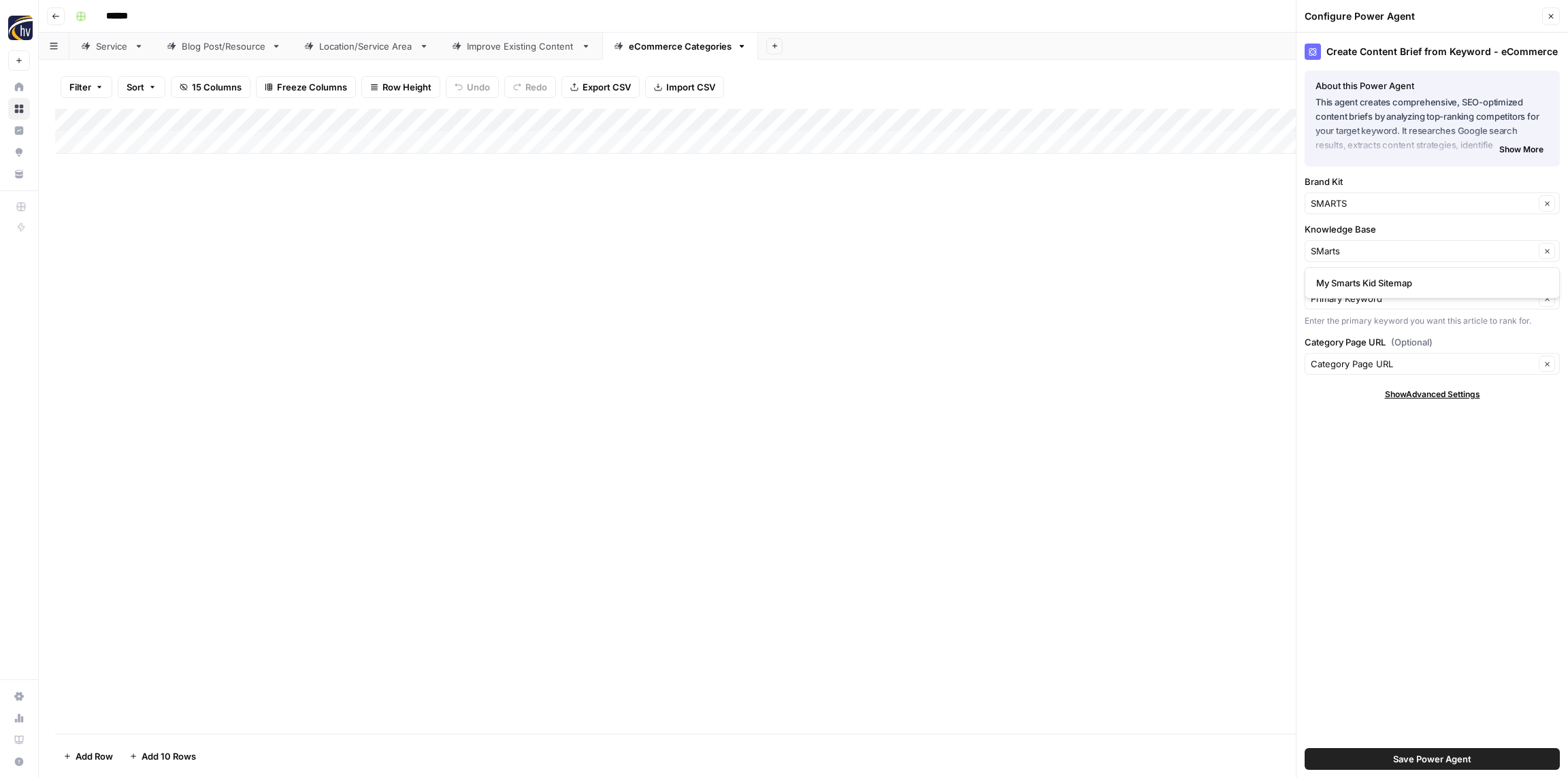
type input "My Smarts Kid Sitemap"
click at [1473, 763] on button "Save Power Agent" at bounding box center [1432, 759] width 255 height 21
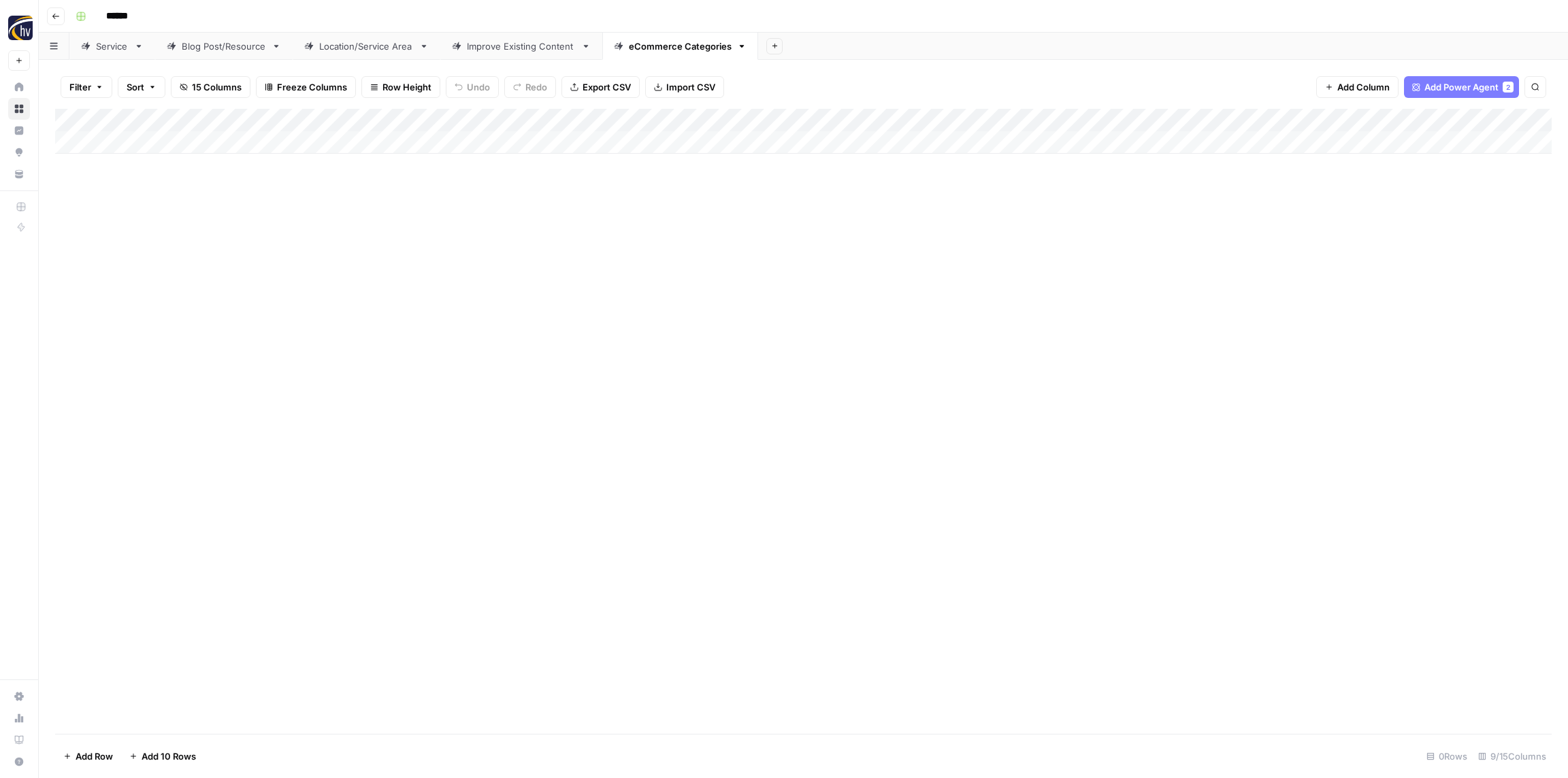
click at [1295, 118] on div "Add Column" at bounding box center [803, 131] width 1496 height 45
click at [1239, 228] on span "Configure Inputs" at bounding box center [1269, 235] width 119 height 14
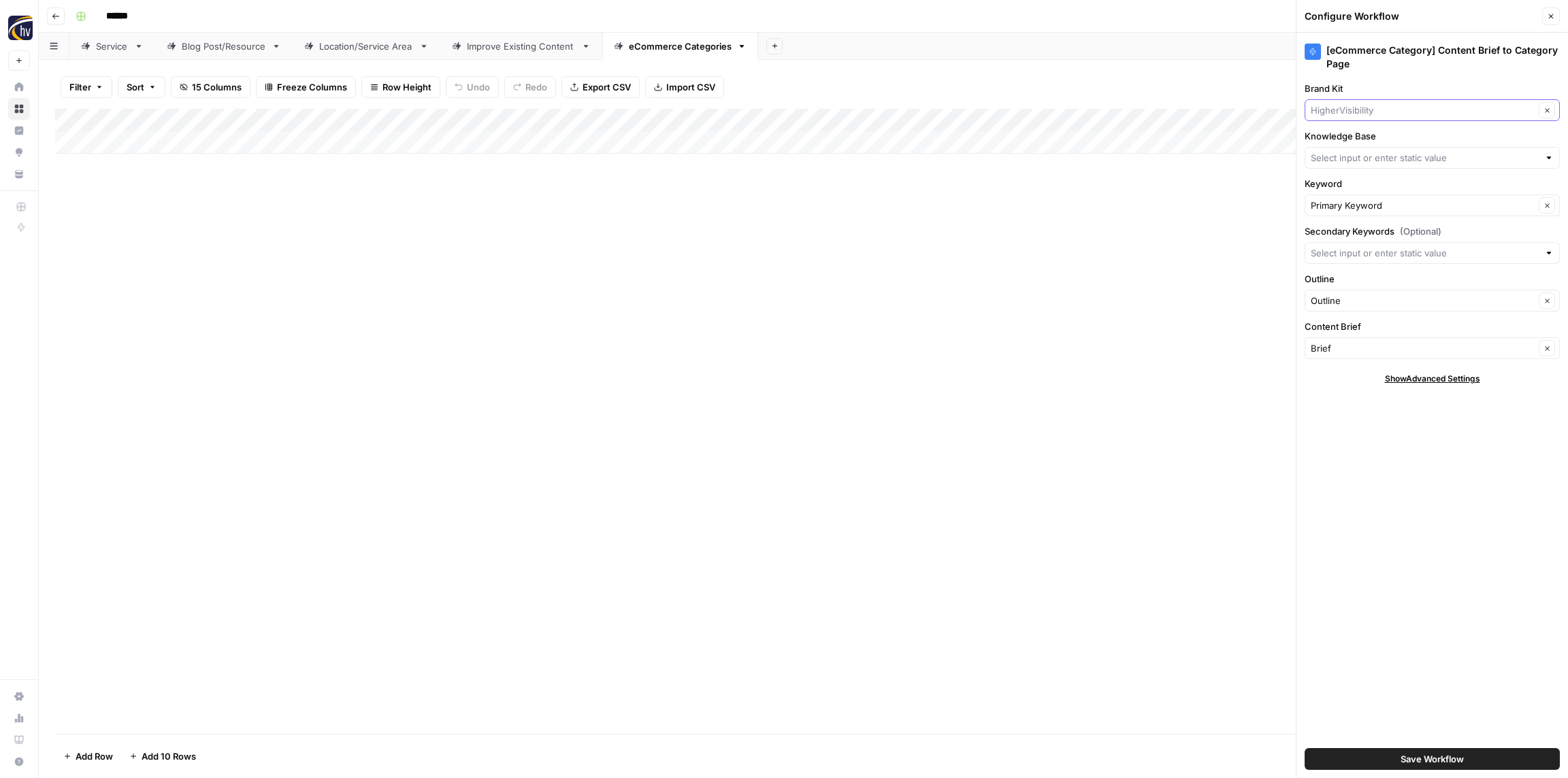
click at [1351, 113] on input "Brand Kit" at bounding box center [1422, 110] width 224 height 14
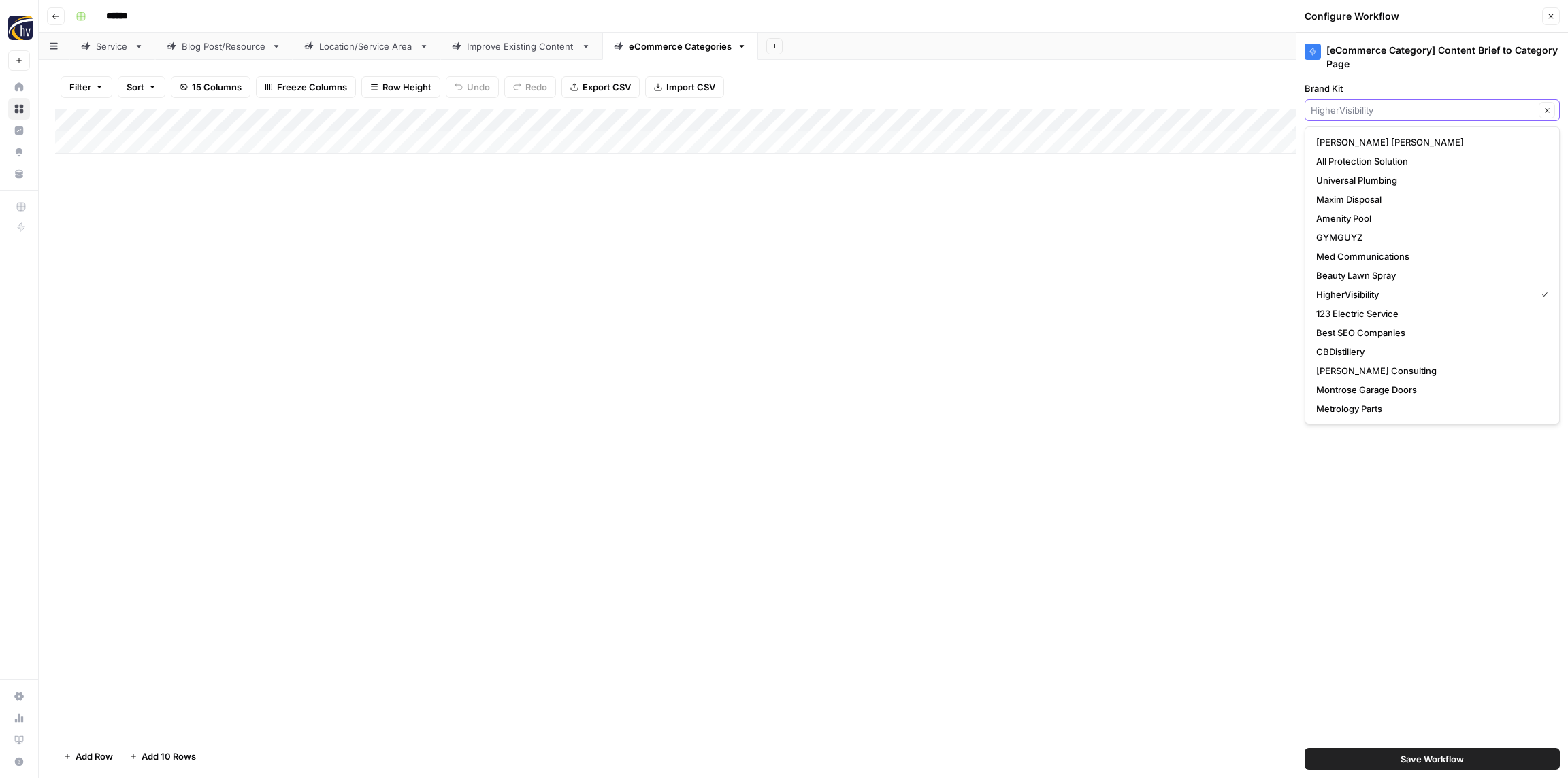
paste input "SMarts"
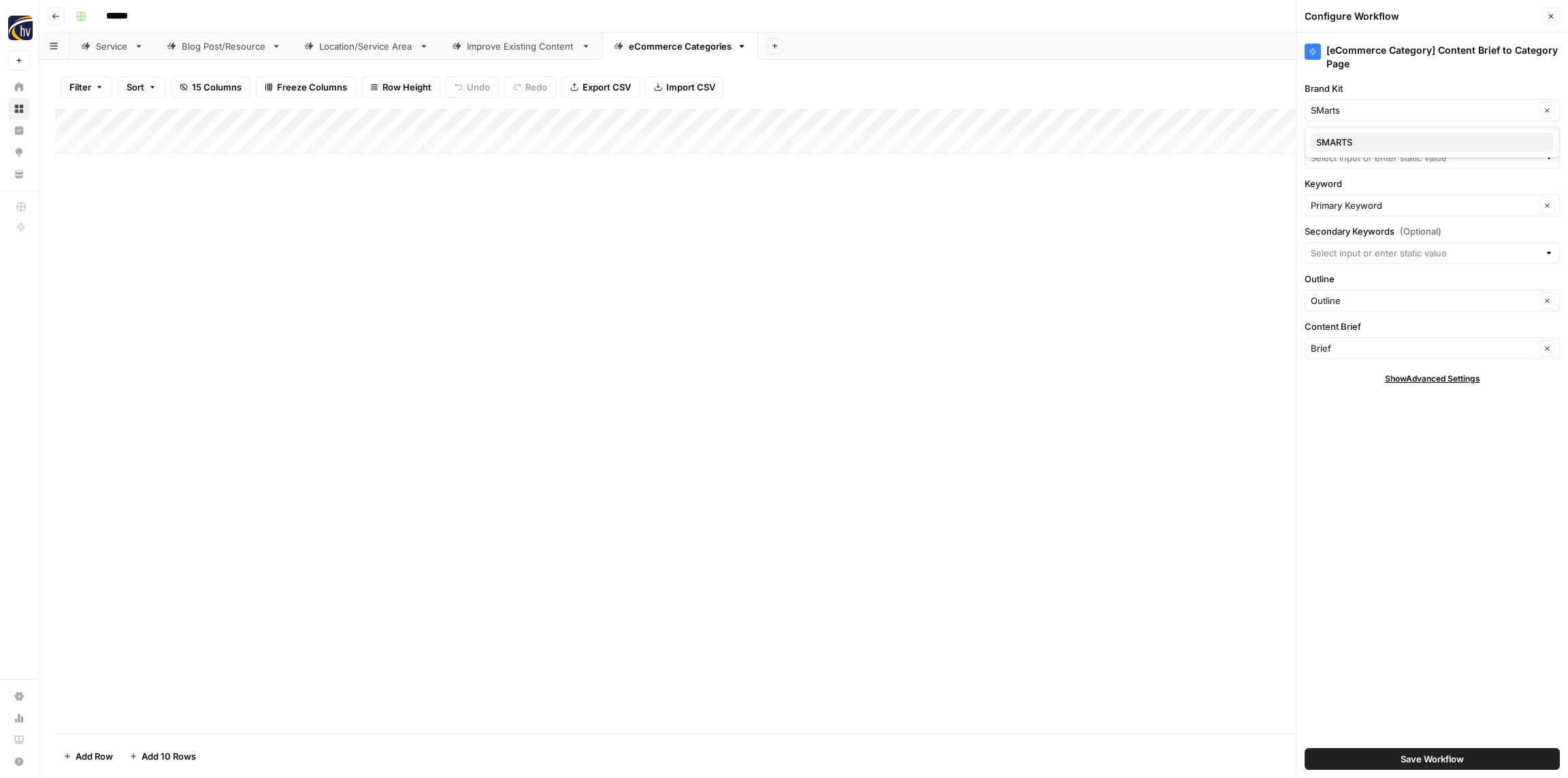
click at [1357, 144] on span "SMARTS" at bounding box center [1429, 143] width 227 height 14
type input "SMARTS"
click at [1356, 156] on input "Knowledge Base" at bounding box center [1424, 158] width 228 height 14
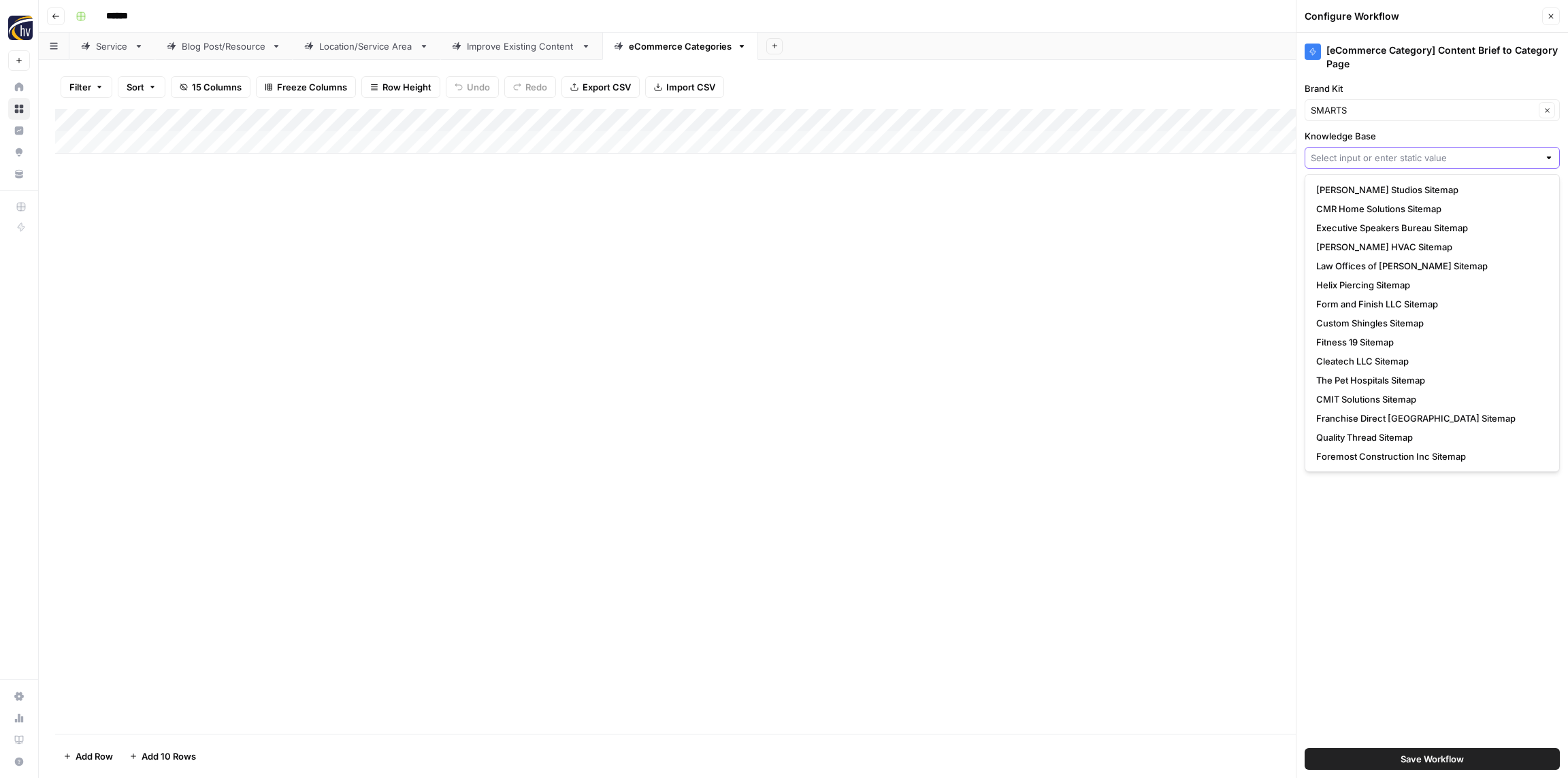
paste input "SMarts"
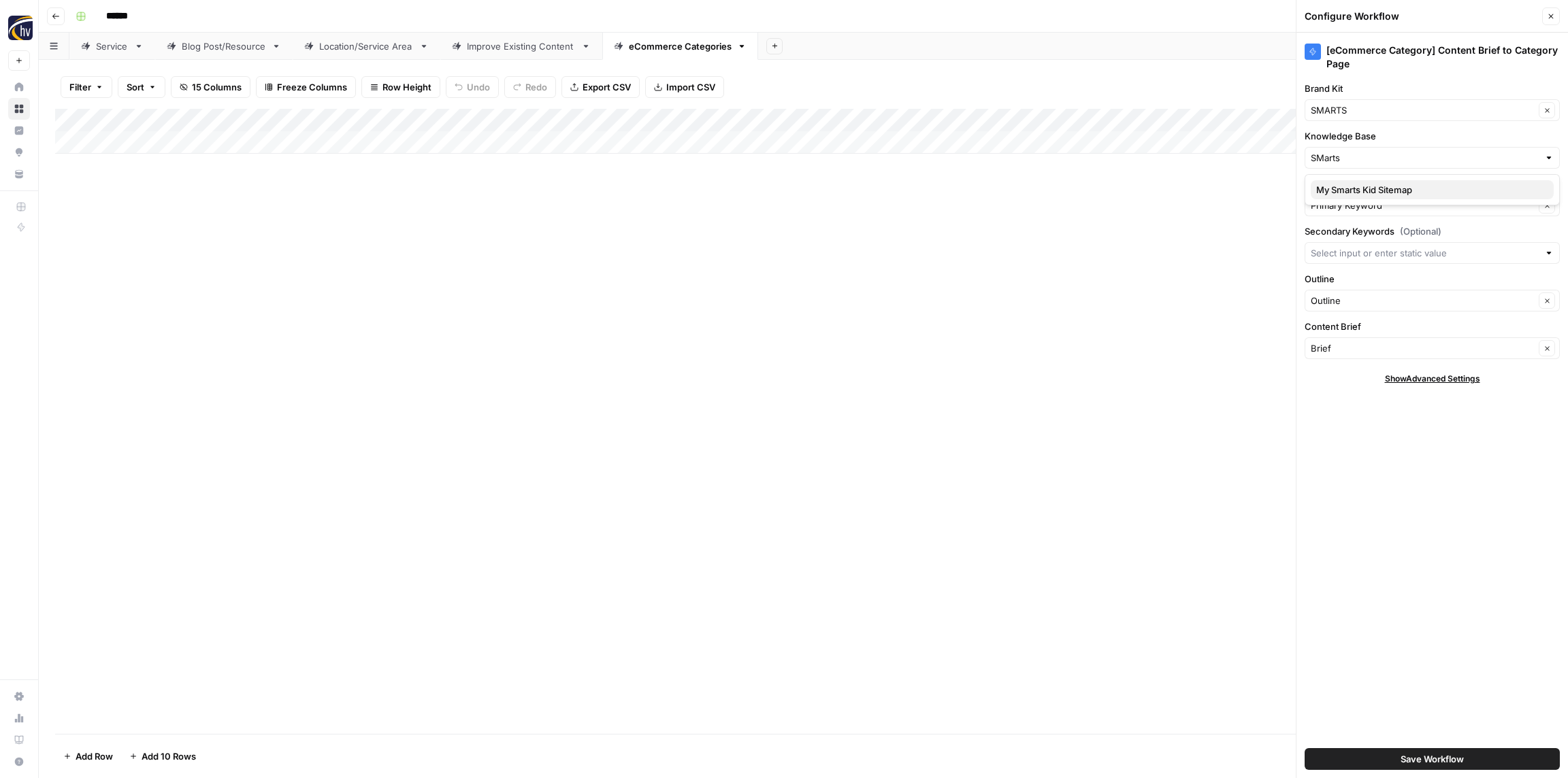
click at [1348, 184] on span "My Smarts Kid Sitemap" at bounding box center [1429, 190] width 227 height 14
type input "My Smarts Kid Sitemap"
click at [1448, 762] on span "Save Workflow" at bounding box center [1432, 759] width 64 height 14
